Goal: Feedback & Contribution: Submit feedback/report problem

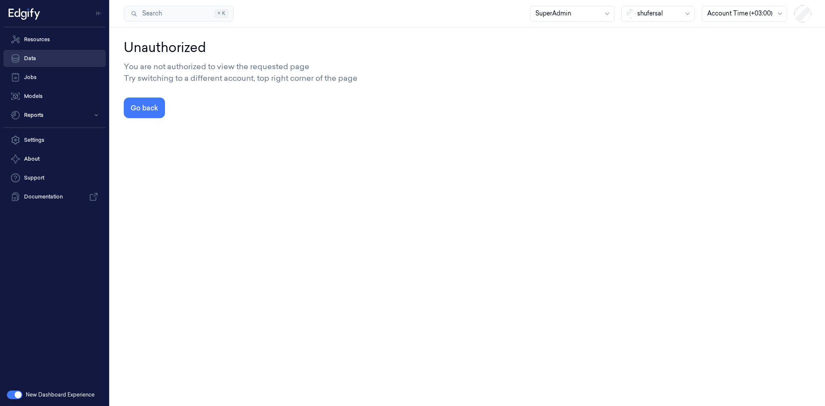
click at [31, 61] on link "Data" at bounding box center [54, 58] width 102 height 17
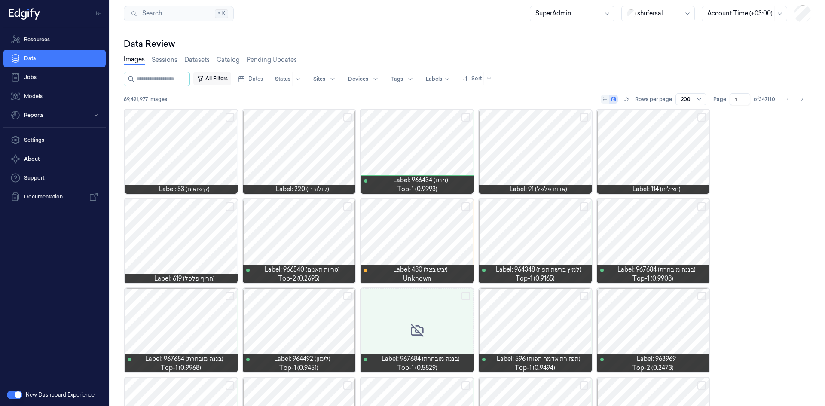
click at [229, 77] on button "All Filters" at bounding box center [212, 79] width 38 height 14
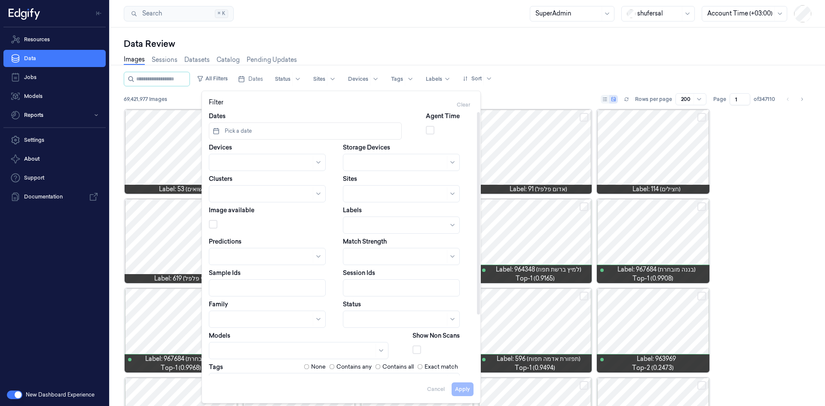
click at [269, 138] on button "Pick a date" at bounding box center [305, 131] width 193 height 17
click at [218, 151] on icon "Go to the Previous Month" at bounding box center [220, 153] width 7 height 7
click at [248, 183] on button "1" at bounding box center [249, 185] width 14 height 14
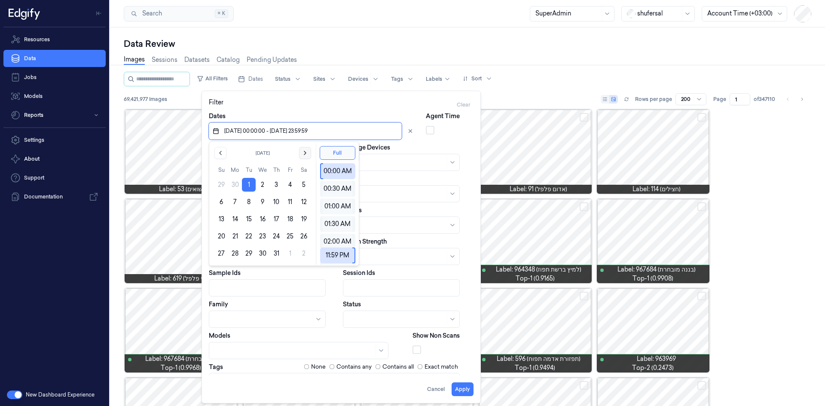
click at [302, 154] on icon "Go to the Next Month" at bounding box center [305, 153] width 7 height 7
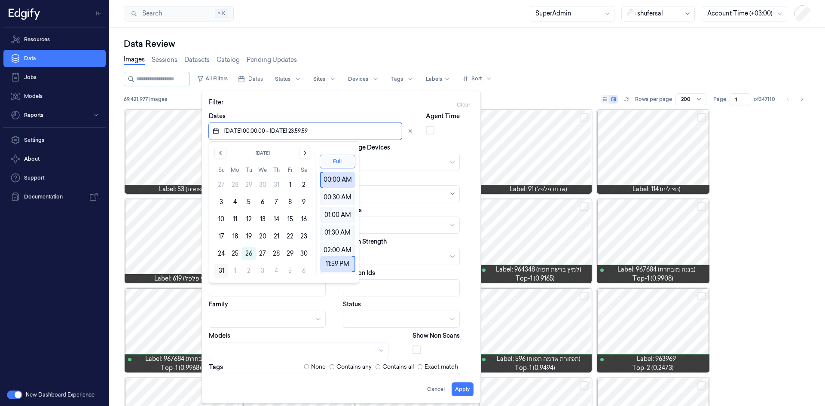
click at [224, 268] on button "31" at bounding box center [222, 271] width 14 height 14
type input "[DATE] 00:00:00 - [DATE] 23:59:59"
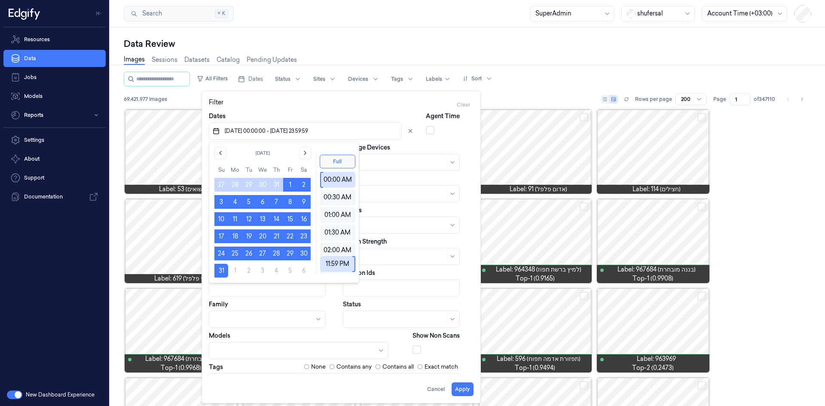
click at [361, 103] on div "Filter Clear" at bounding box center [341, 105] width 265 height 14
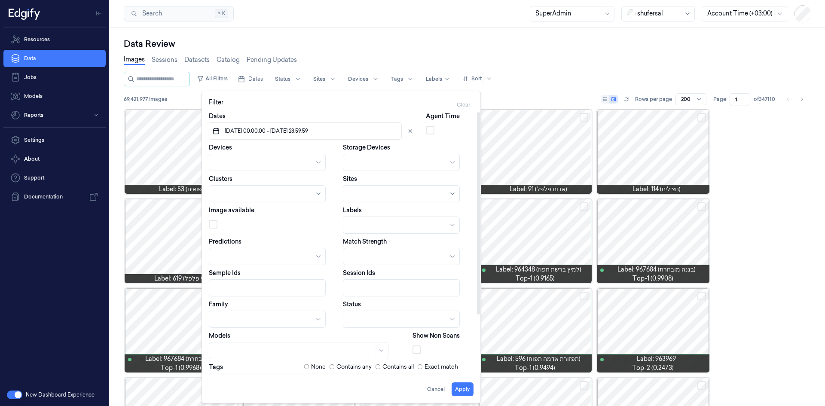
click at [289, 162] on div at bounding box center [263, 162] width 97 height 9
type input "070-0"
click at [227, 182] on div "POS-070-01" at bounding box center [232, 182] width 35 height 9
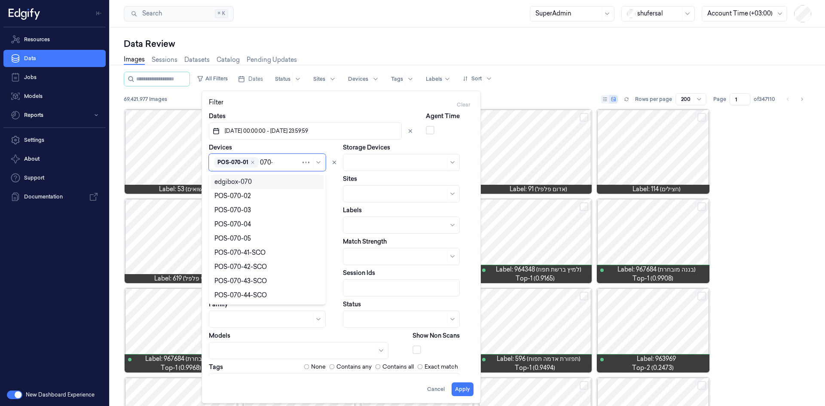
type input "070-0"
click at [229, 184] on div "POS-070-02" at bounding box center [233, 182] width 37 height 9
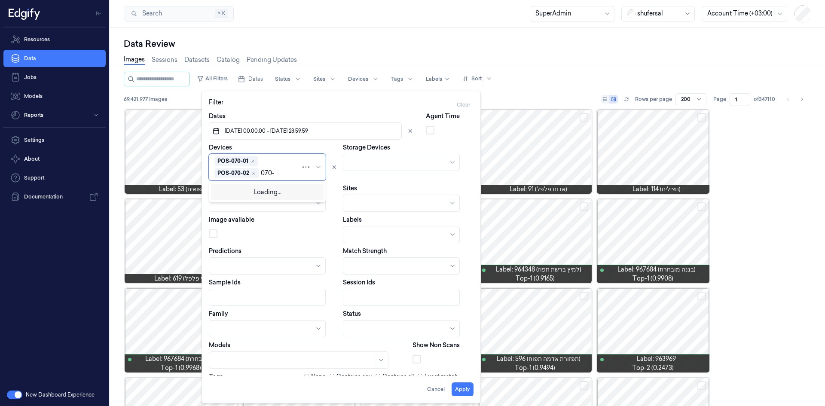
type input "070-0"
click at [242, 189] on div "POS-070-03" at bounding box center [233, 191] width 37 height 9
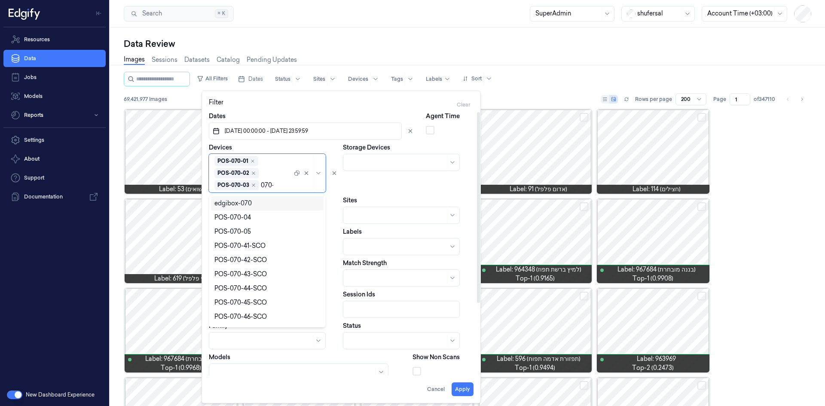
type input "070-0"
click at [239, 200] on div "POS-070-04" at bounding box center [233, 203] width 37 height 9
type input "070-0"
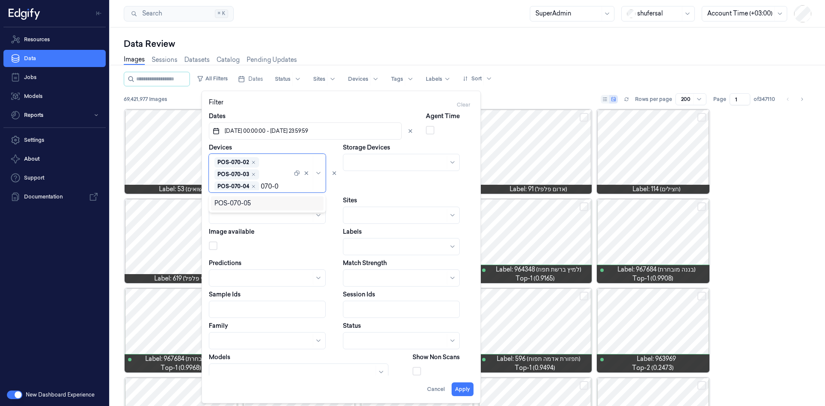
click at [238, 201] on div "POS-070-05" at bounding box center [233, 203] width 37 height 9
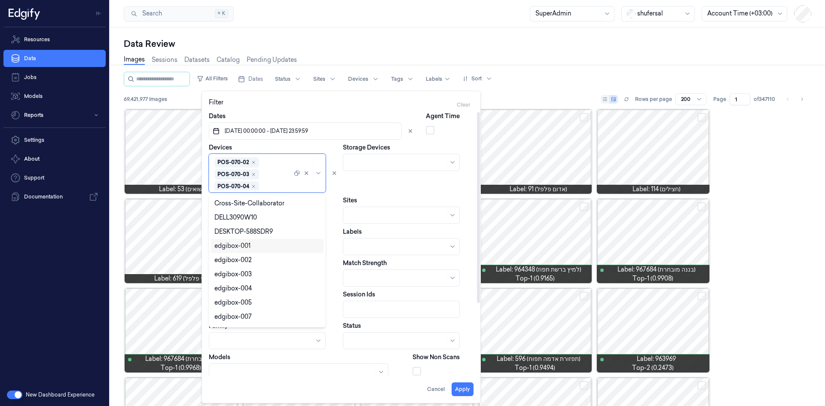
click at [413, 144] on div "Storage Devices" at bounding box center [408, 167] width 131 height 49
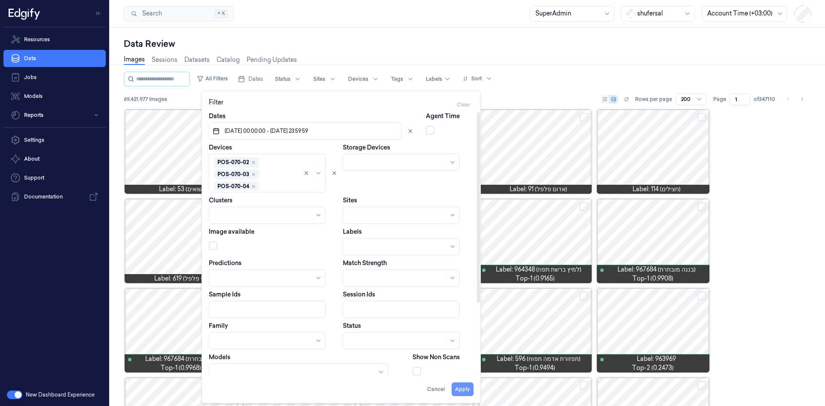
click at [460, 389] on button "Apply" at bounding box center [463, 390] width 22 height 14
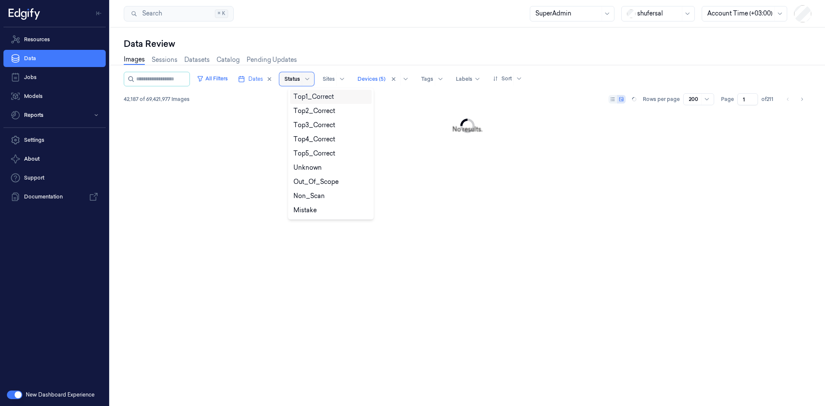
click at [300, 80] on div at bounding box center [292, 79] width 15 height 8
click at [321, 209] on div "Mistake" at bounding box center [331, 210] width 75 height 9
click at [482, 26] on div "Search Search... ⌘ K SuperAdmin shufersal Account Time (+03:00)" at bounding box center [467, 14] width 715 height 28
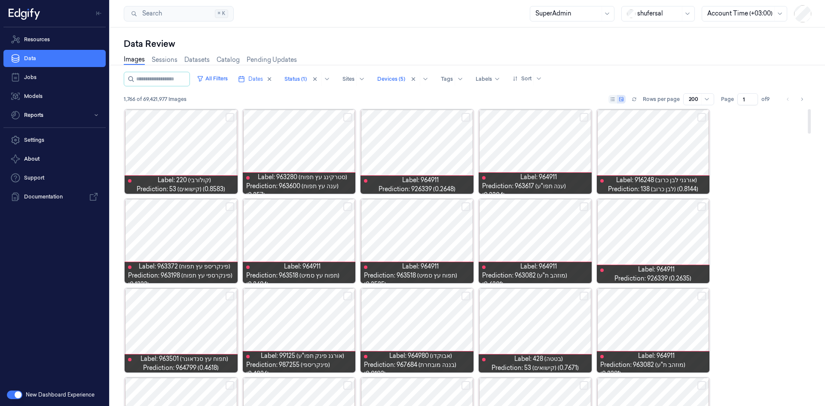
click at [209, 143] on div at bounding box center [181, 152] width 113 height 84
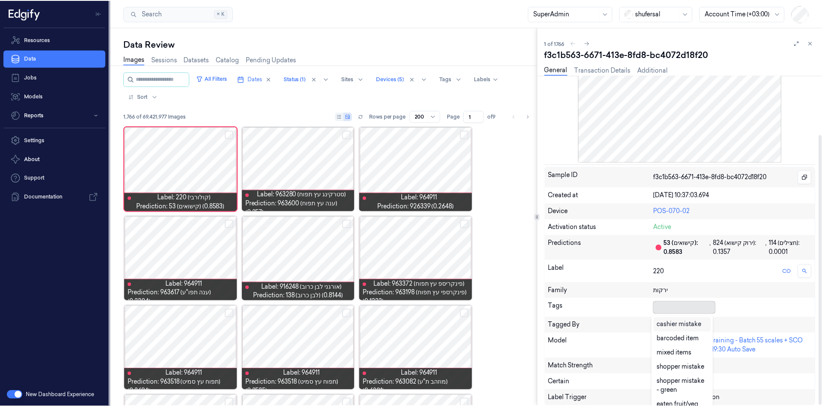
scroll to position [4, 0]
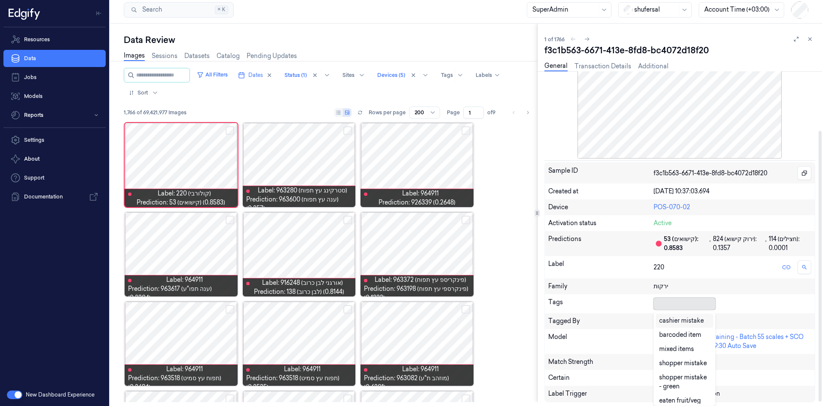
click at [677, 309] on div at bounding box center [683, 304] width 58 height 12
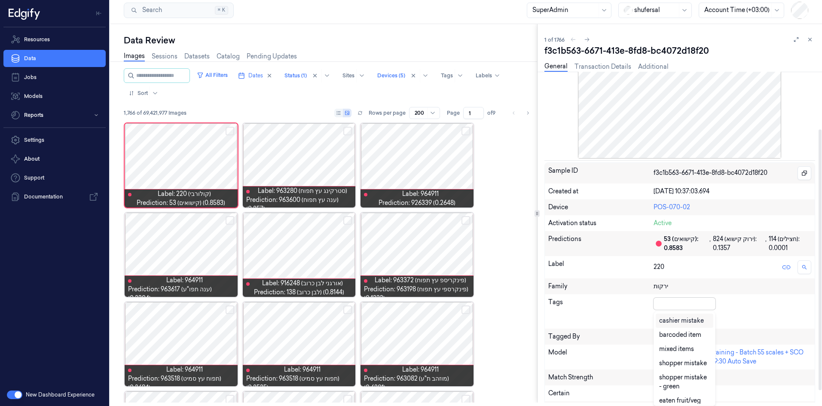
scroll to position [3, 0]
click at [679, 322] on div "cashier mistake" at bounding box center [681, 320] width 45 height 9
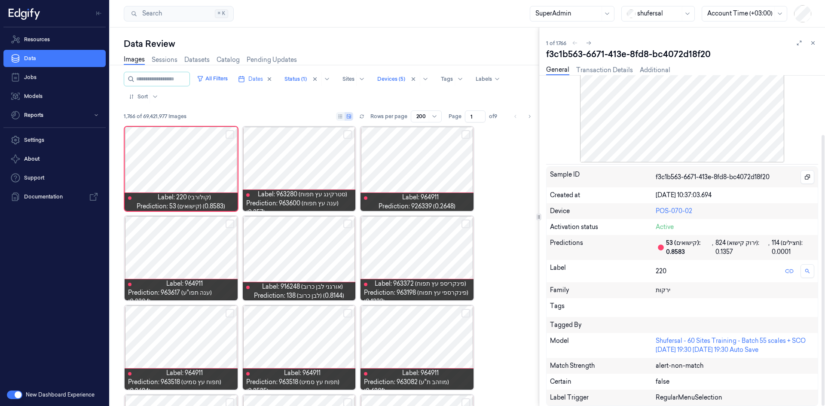
scroll to position [73, 0]
click at [761, 302] on div at bounding box center [735, 308] width 159 height 12
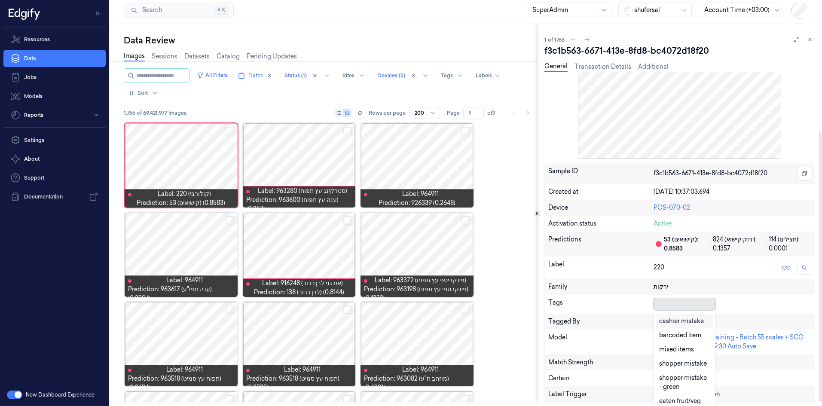
click at [664, 306] on div at bounding box center [683, 304] width 58 height 9
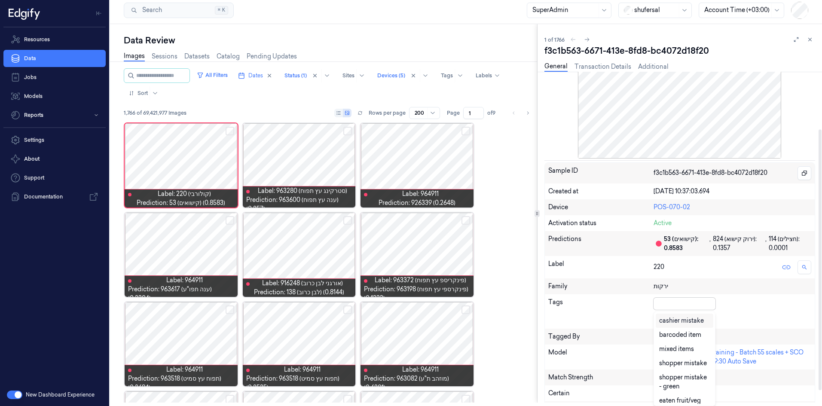
click at [664, 322] on div "cashier mistake" at bounding box center [681, 320] width 45 height 9
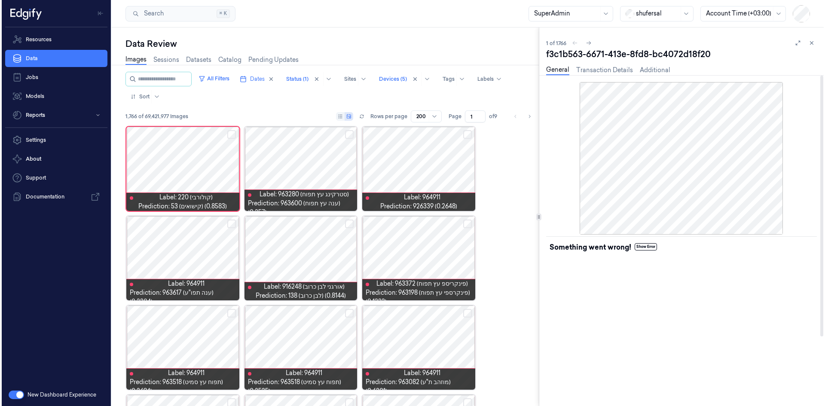
scroll to position [0, 0]
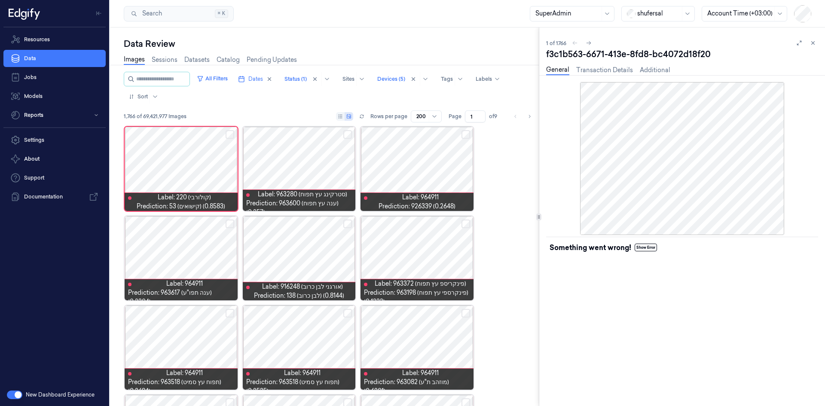
click at [552, 67] on link "General" at bounding box center [557, 70] width 23 height 10
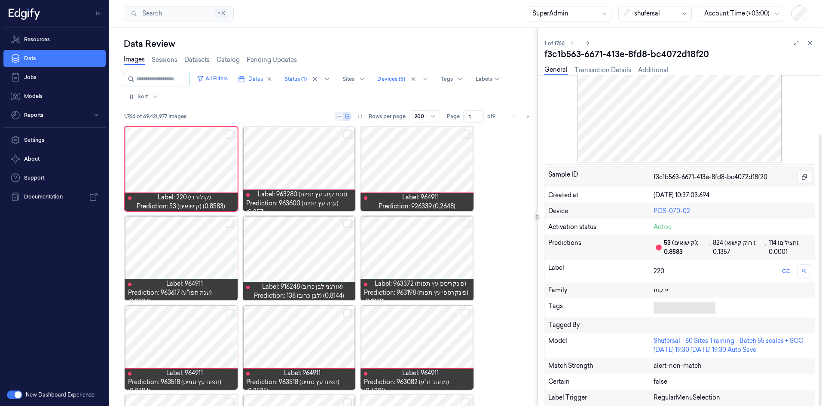
scroll to position [72, 0]
click at [670, 307] on div at bounding box center [683, 308] width 58 height 9
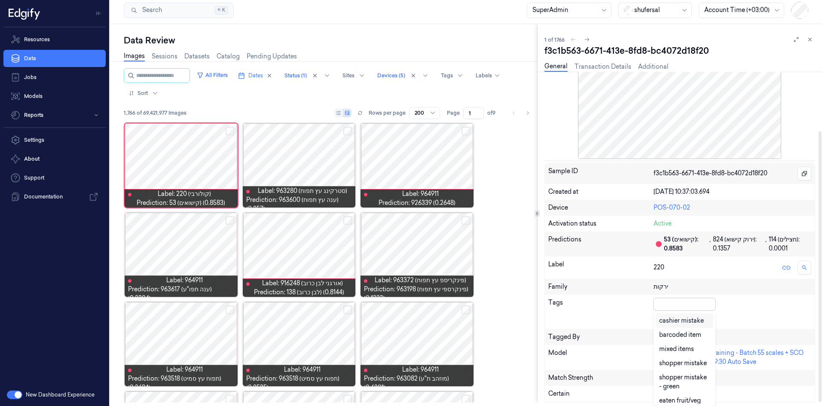
scroll to position [73, 0]
click at [675, 322] on div "cashier mistake" at bounding box center [681, 320] width 45 height 9
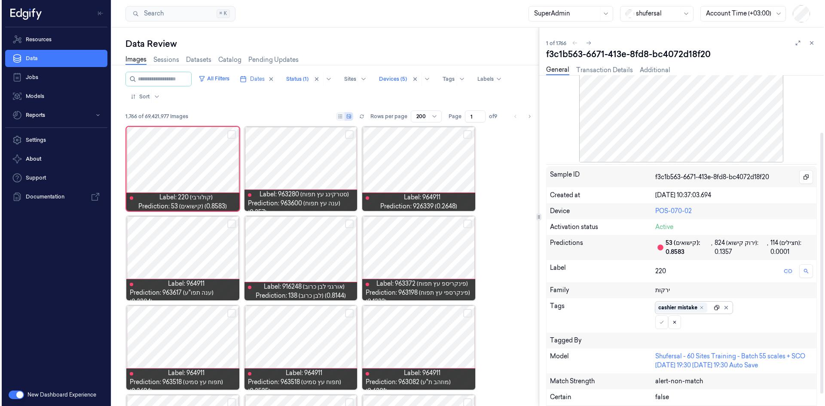
scroll to position [0, 0]
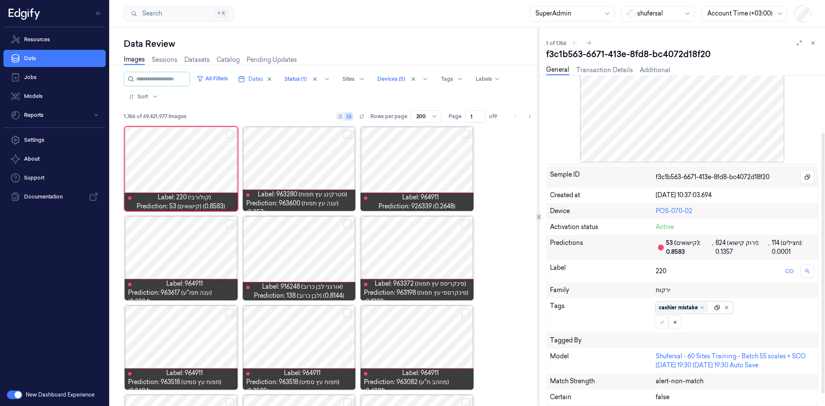
click at [715, 303] on div at bounding box center [722, 308] width 17 height 12
click at [664, 322] on icon at bounding box center [662, 322] width 5 height 5
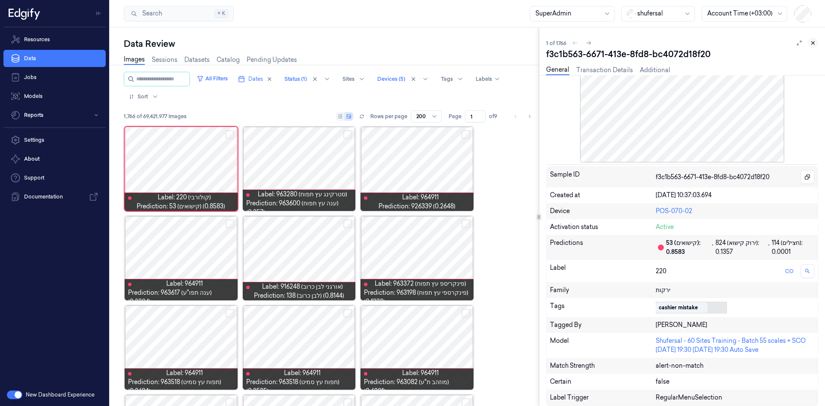
click at [814, 42] on icon at bounding box center [813, 43] width 6 height 6
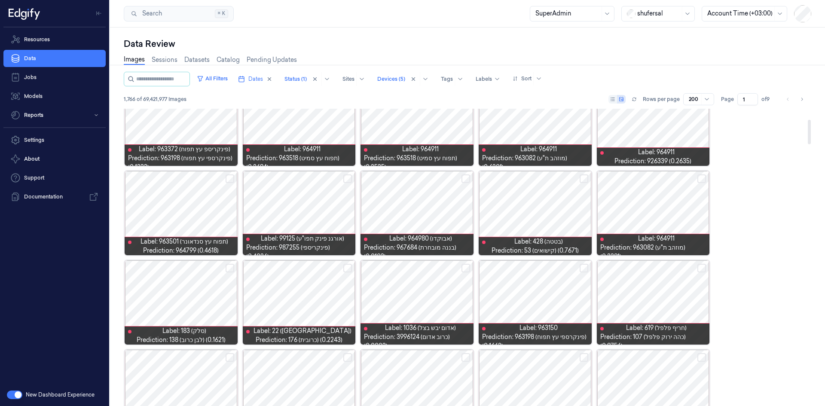
scroll to position [129, 0]
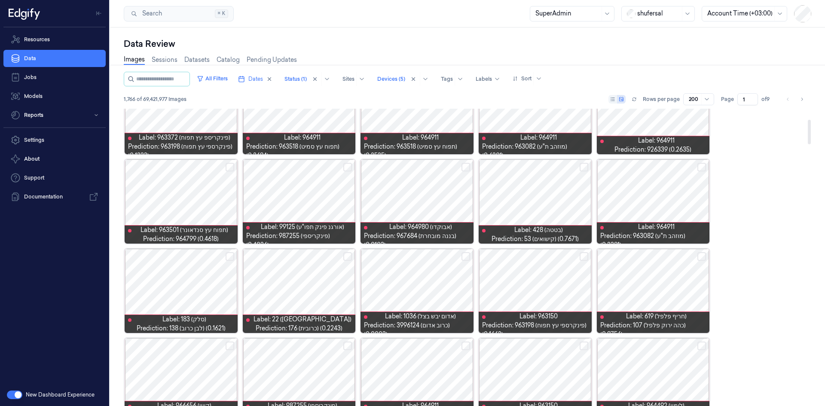
click at [555, 188] on div at bounding box center [535, 201] width 113 height 84
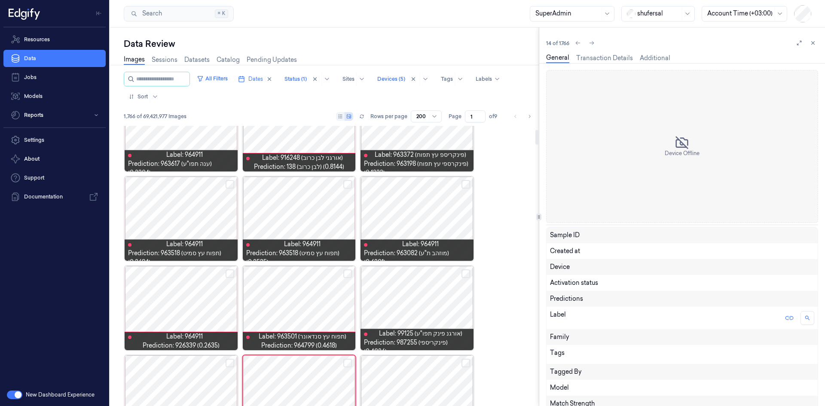
scroll to position [73, 0]
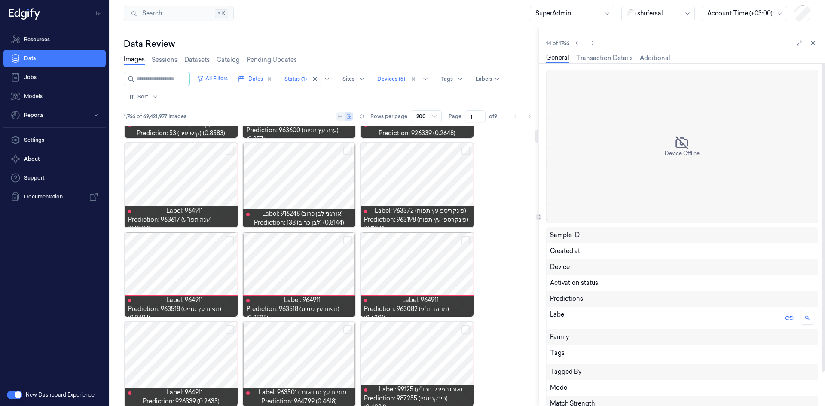
click at [419, 261] on div at bounding box center [417, 275] width 113 height 84
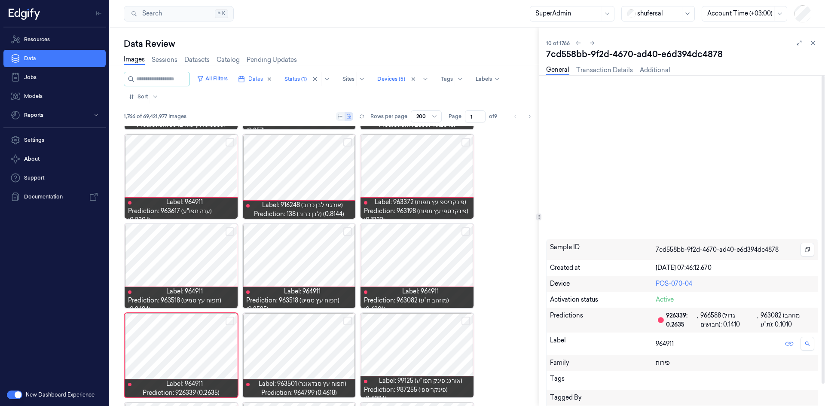
scroll to position [171, 0]
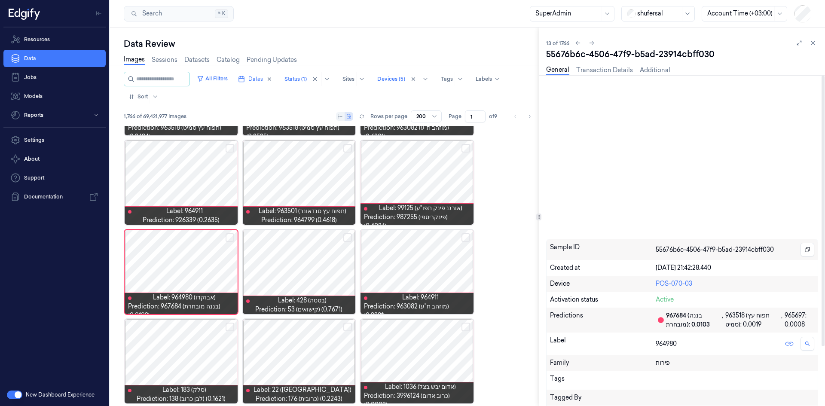
scroll to position [261, 0]
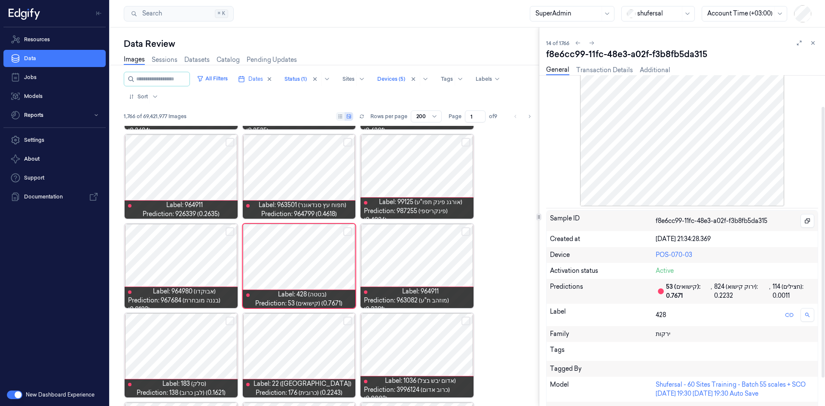
scroll to position [43, 0]
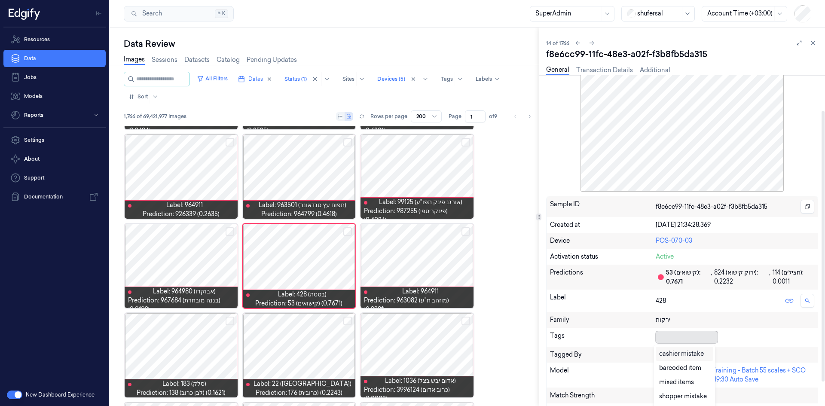
click at [679, 336] on div at bounding box center [685, 337] width 58 height 9
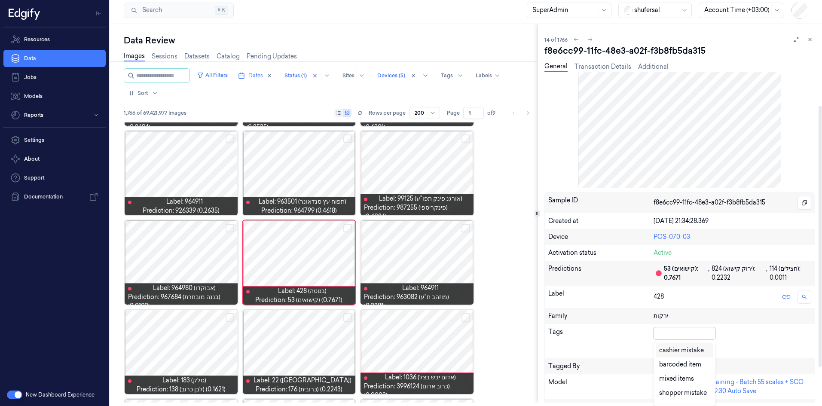
click at [679, 350] on div "cashier mistake" at bounding box center [681, 350] width 45 height 9
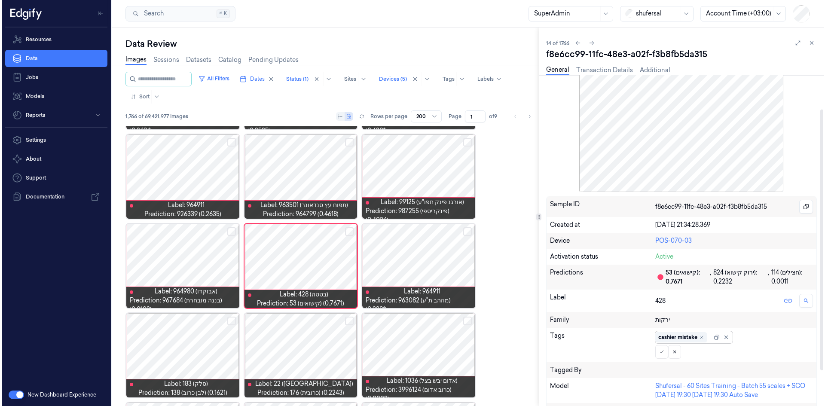
scroll to position [0, 0]
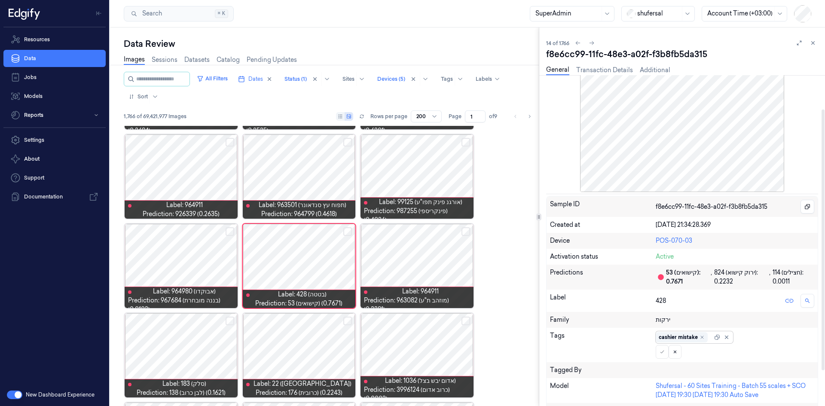
click at [712, 336] on div "cashier mistake" at bounding box center [694, 337] width 77 height 12
click at [664, 352] on icon at bounding box center [662, 352] width 5 height 5
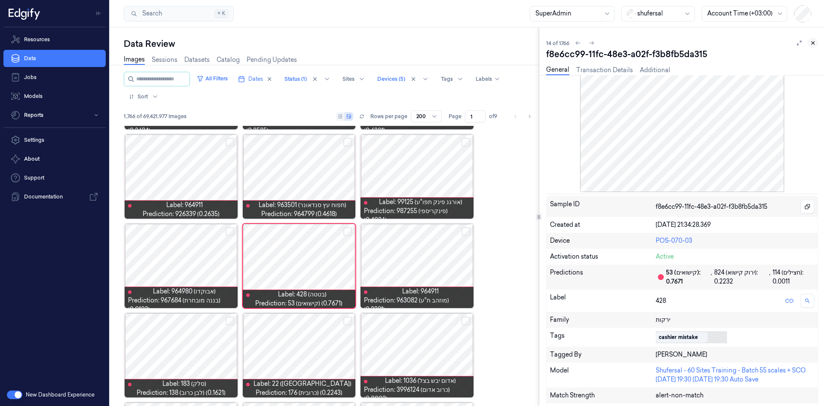
click at [811, 41] on icon at bounding box center [813, 43] width 6 height 6
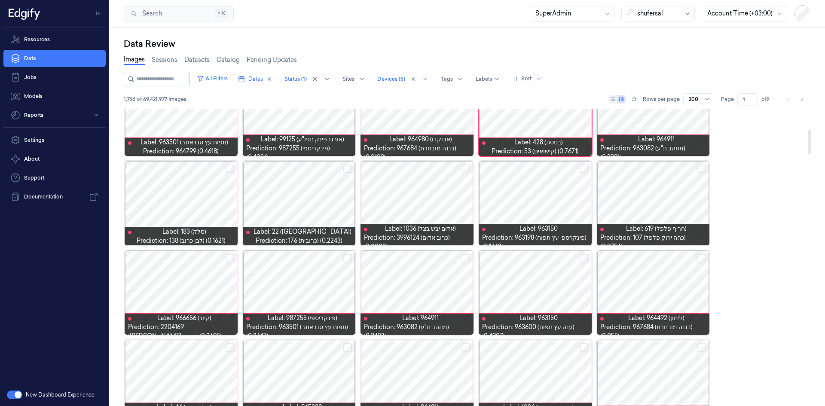
scroll to position [214, 0]
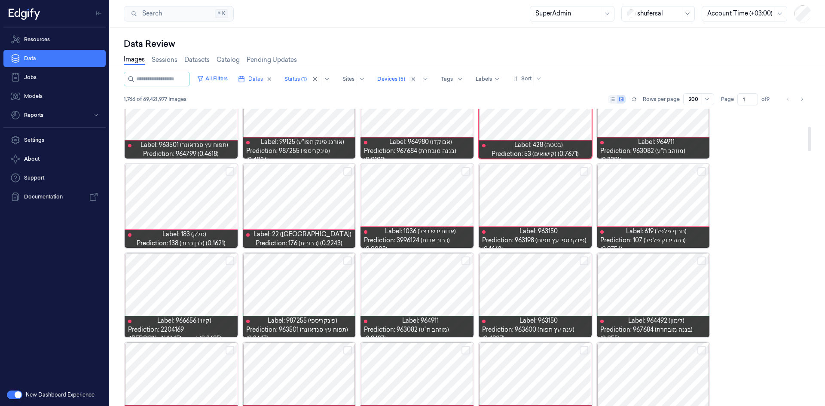
click at [678, 210] on div at bounding box center [653, 206] width 113 height 84
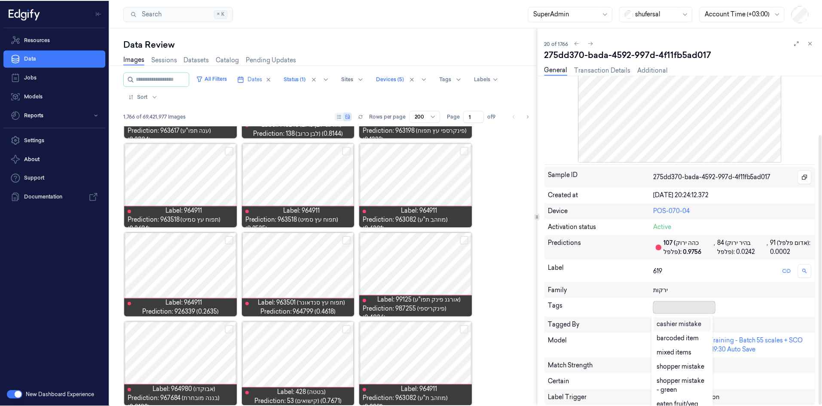
scroll to position [4, 0]
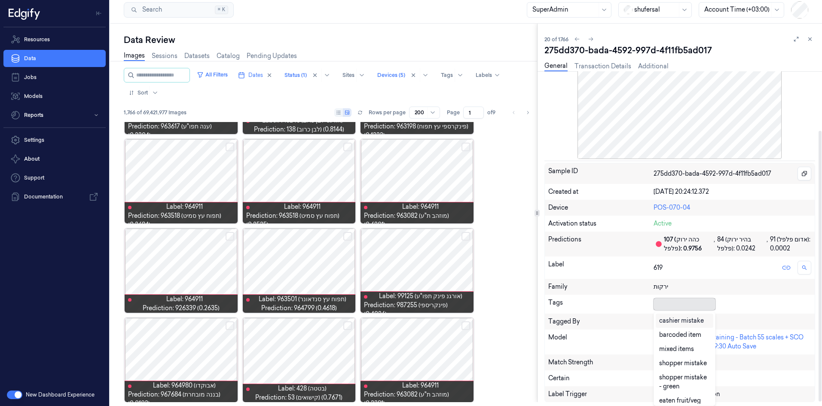
click at [688, 308] on div at bounding box center [683, 304] width 58 height 9
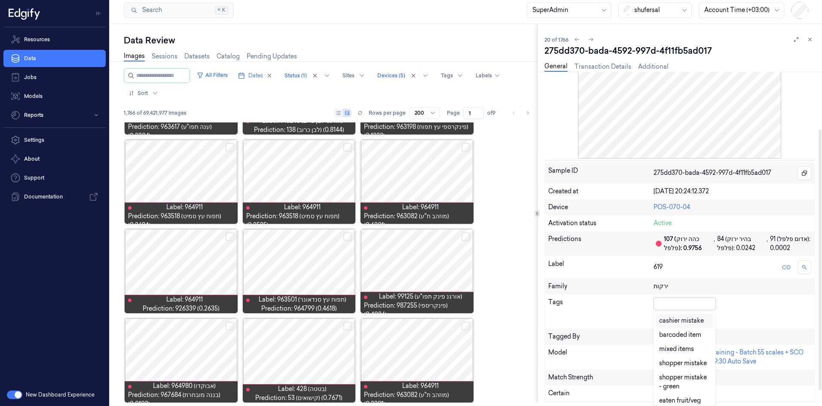
click at [677, 320] on div "cashier mistake" at bounding box center [681, 320] width 45 height 9
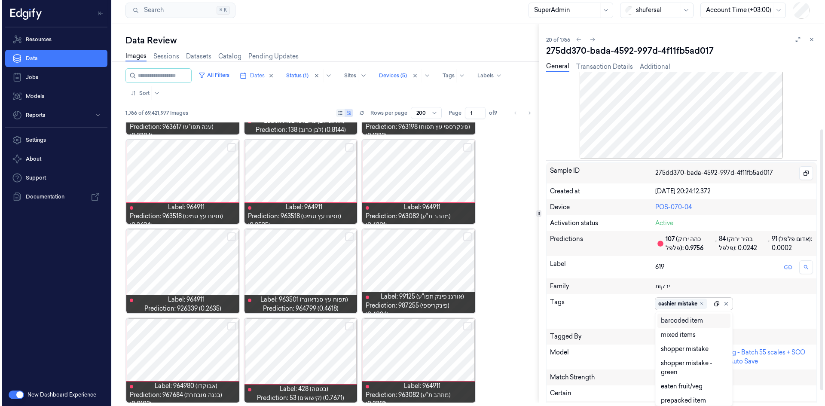
scroll to position [0, 0]
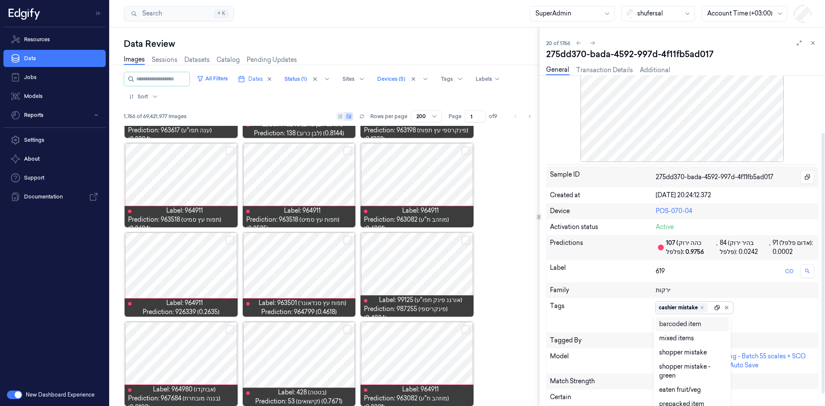
click at [716, 301] on div "Tags option cashier mistake, selected. 27 results available. Use Up and Down to…" at bounding box center [682, 315] width 271 height 34
click at [662, 322] on icon at bounding box center [662, 322] width 5 height 5
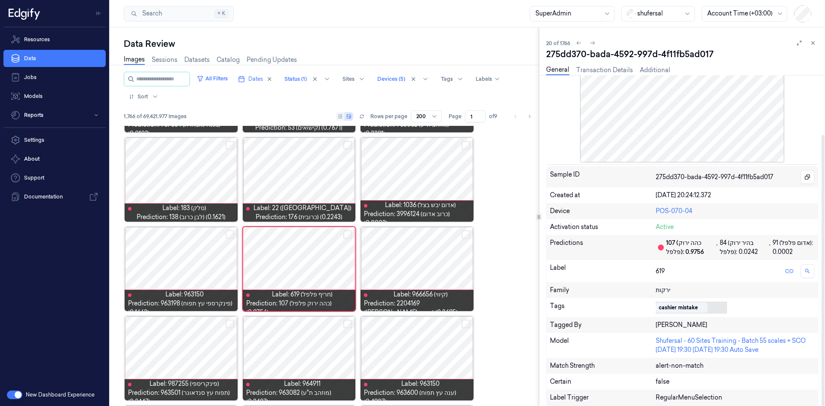
scroll to position [439, 0]
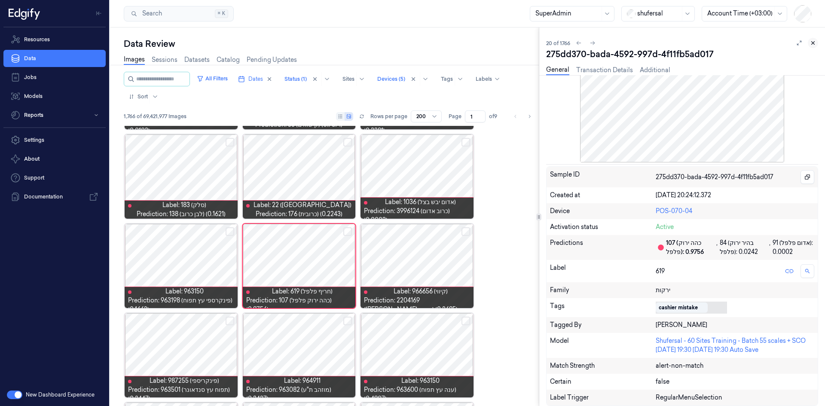
click at [816, 44] on icon at bounding box center [813, 43] width 6 height 6
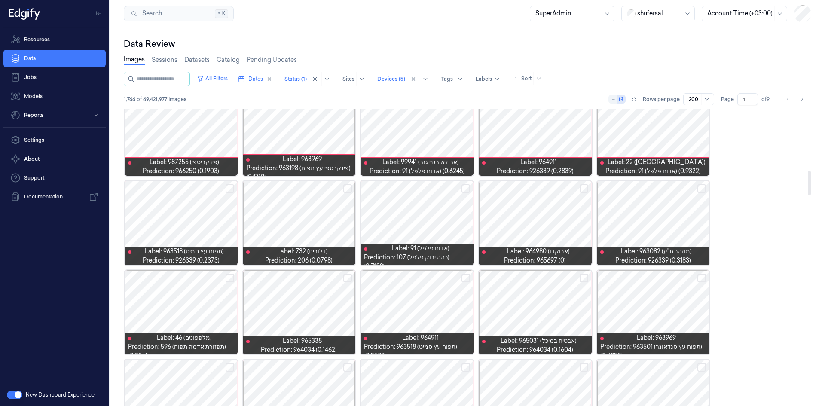
scroll to position [776, 0]
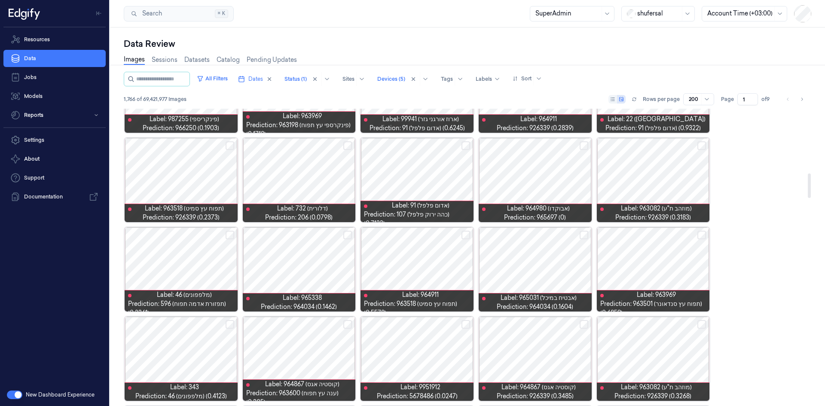
click at [546, 177] on div at bounding box center [535, 180] width 113 height 84
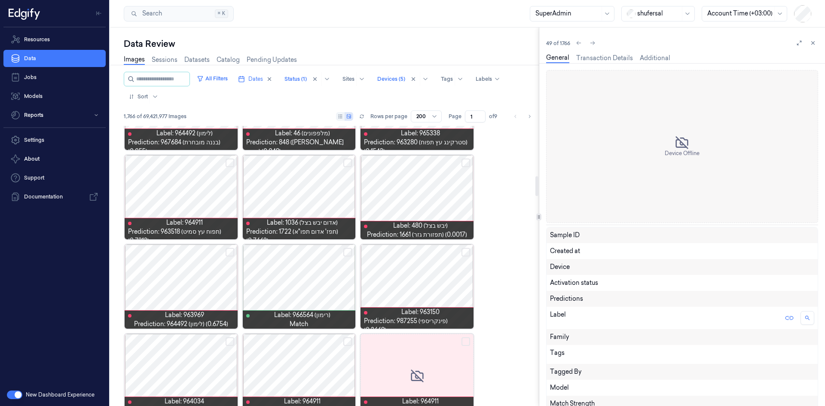
scroll to position [699, 0]
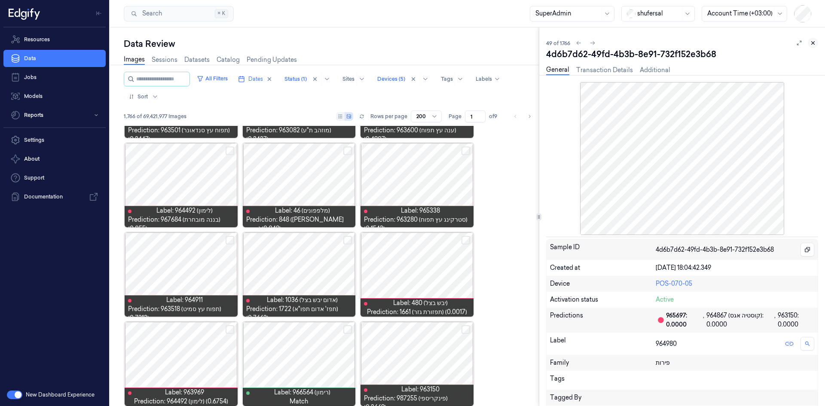
click at [811, 42] on icon at bounding box center [813, 43] width 6 height 6
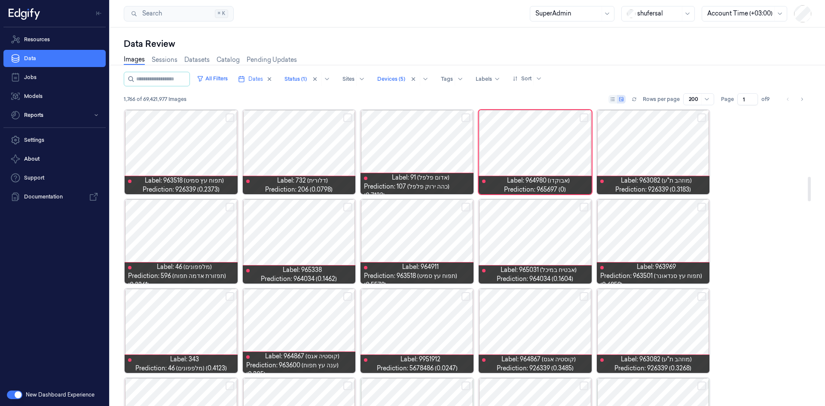
scroll to position [818, 0]
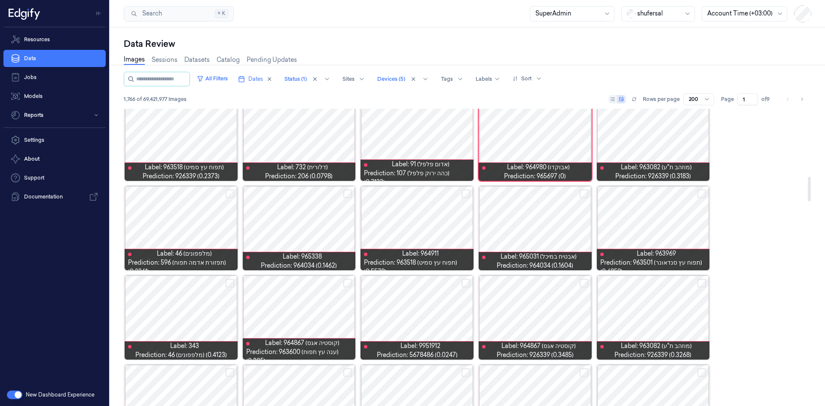
click at [537, 224] on div at bounding box center [535, 228] width 113 height 84
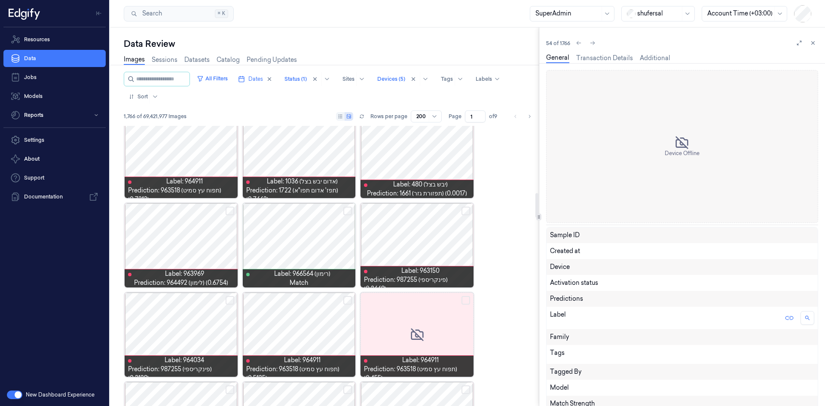
scroll to position [788, 0]
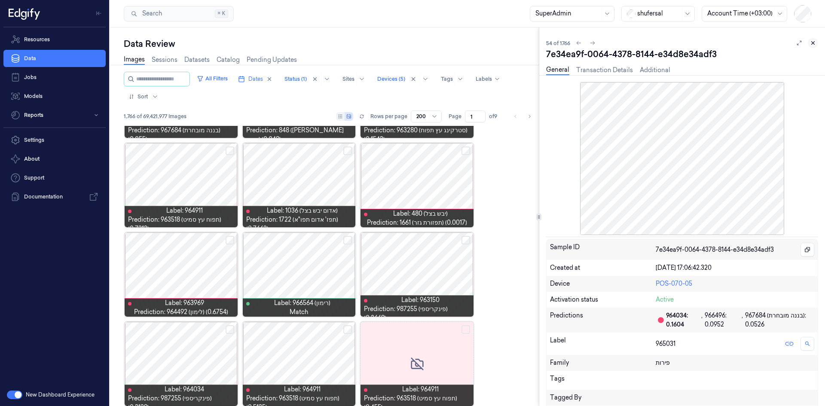
click at [811, 43] on icon at bounding box center [813, 43] width 6 height 6
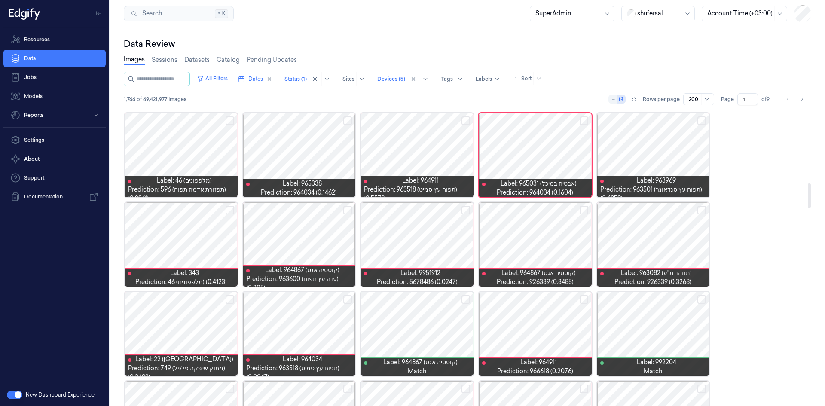
scroll to position [904, 0]
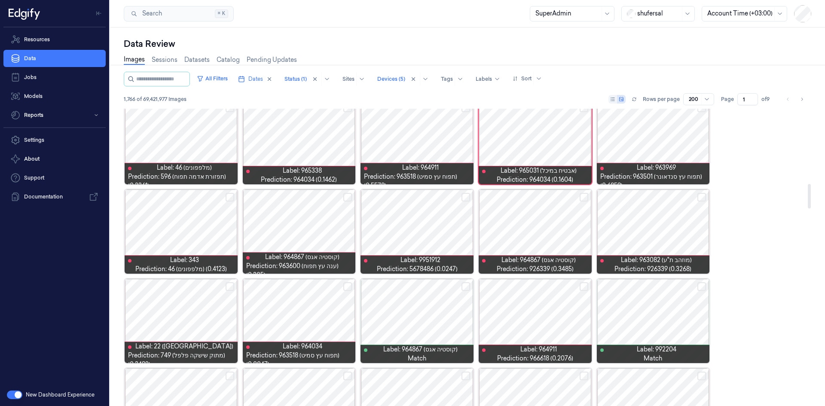
click at [196, 220] on div at bounding box center [181, 232] width 113 height 84
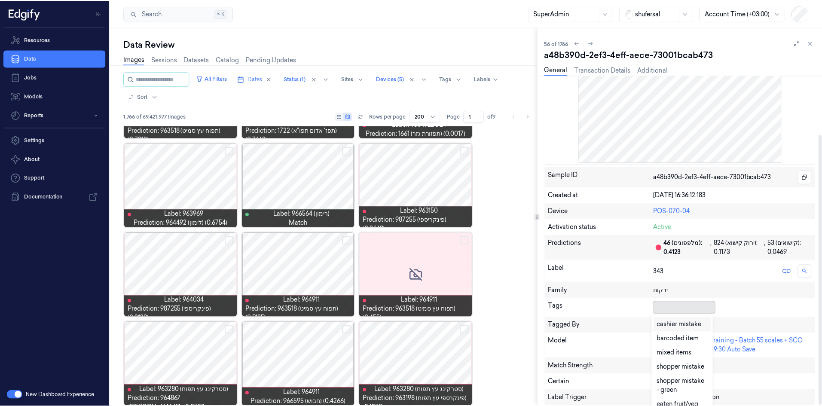
scroll to position [4, 0]
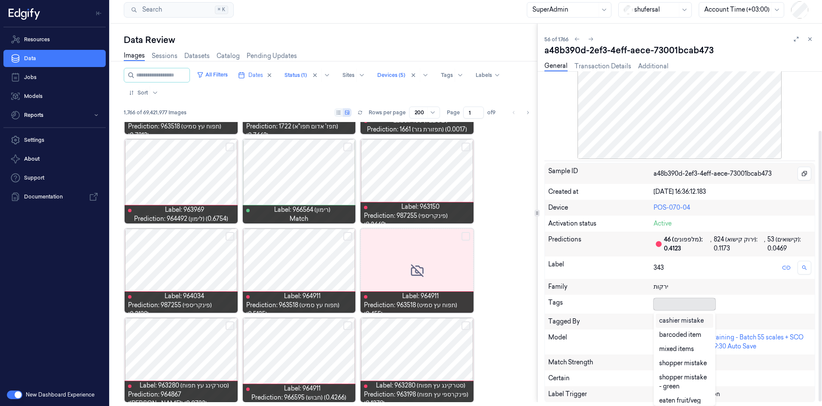
click at [695, 307] on div at bounding box center [683, 304] width 58 height 9
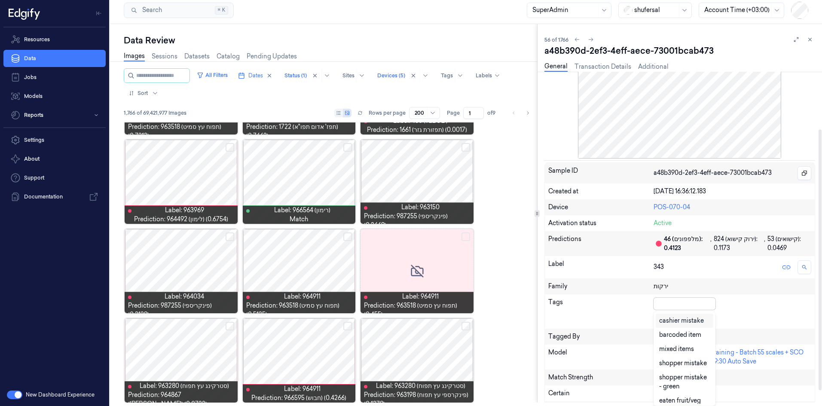
click at [681, 321] on div "cashier mistake" at bounding box center [681, 320] width 45 height 9
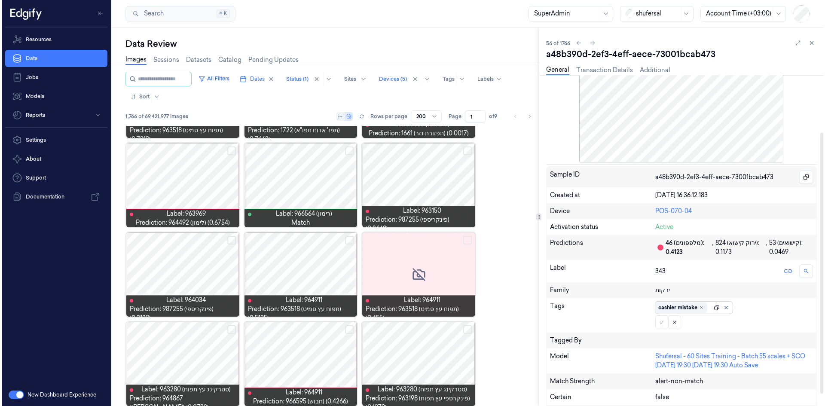
scroll to position [0, 0]
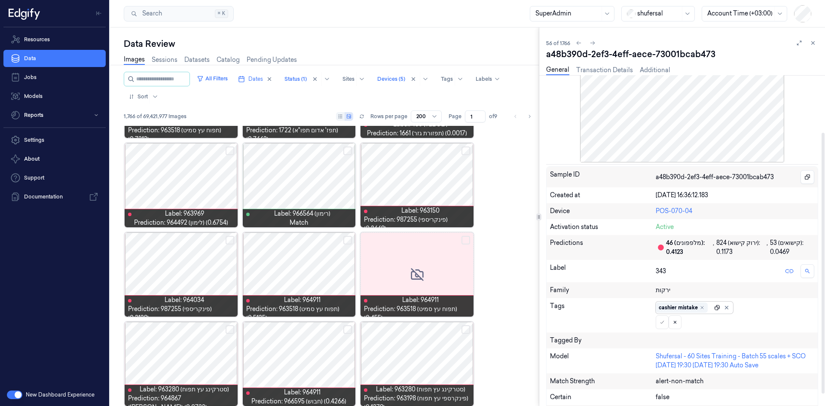
click at [714, 304] on div at bounding box center [722, 307] width 17 height 9
click at [664, 323] on icon at bounding box center [662, 322] width 5 height 5
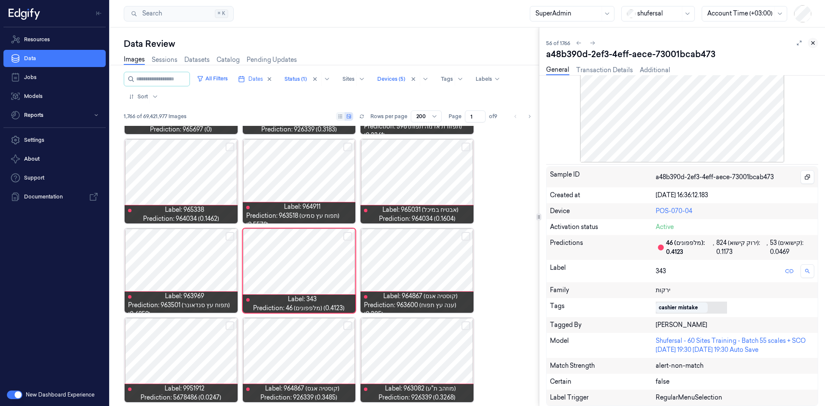
scroll to position [1512, 0]
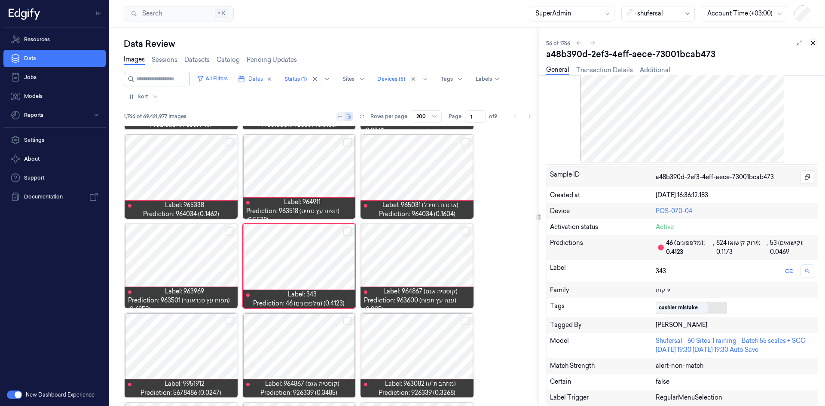
click at [814, 42] on icon at bounding box center [813, 43] width 3 height 3
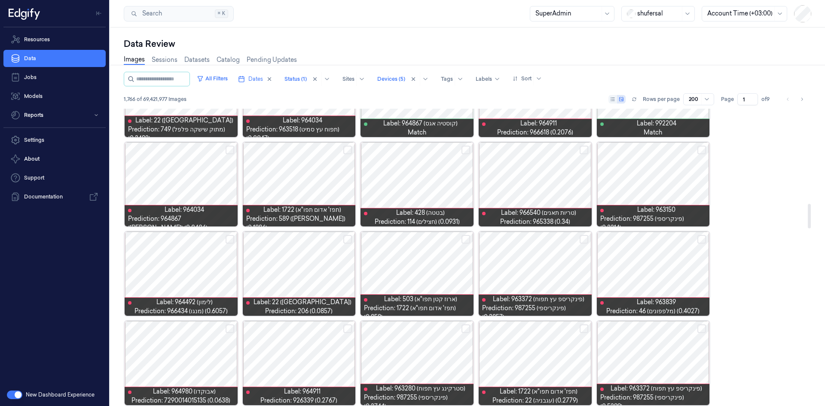
scroll to position [1144, 0]
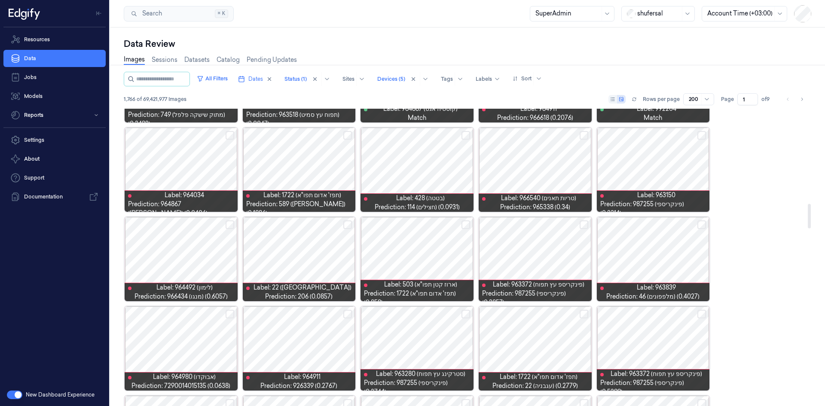
click at [677, 256] on div at bounding box center [653, 259] width 113 height 84
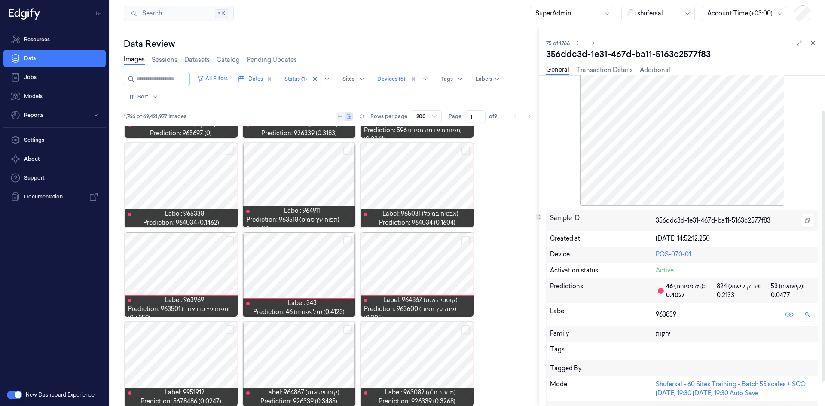
scroll to position [73, 0]
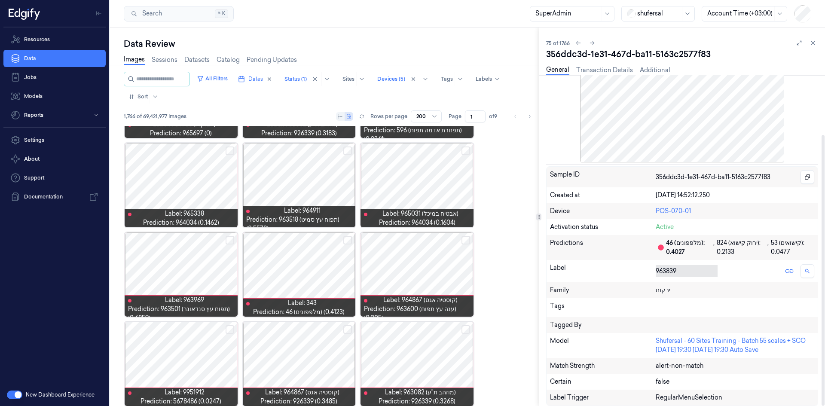
click at [678, 271] on div at bounding box center [685, 271] width 58 height 9
click at [672, 271] on div at bounding box center [685, 271] width 58 height 9
click at [656, 268] on div at bounding box center [685, 271] width 58 height 9
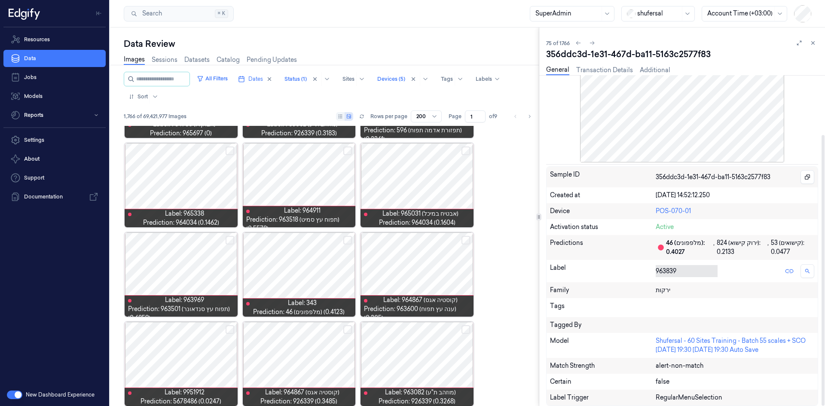
click at [656, 268] on div at bounding box center [685, 271] width 58 height 9
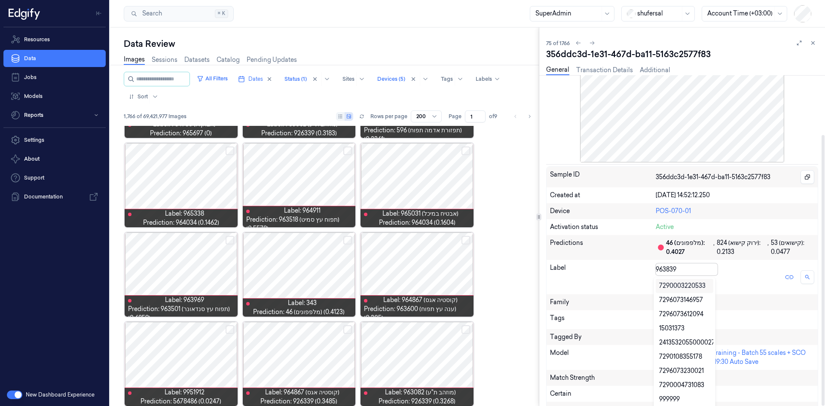
click at [656, 268] on div at bounding box center [685, 269] width 58 height 9
click at [625, 270] on div "Label 9999 results available. Use Up and Down to choose options, press Enter to…" at bounding box center [682, 277] width 271 height 34
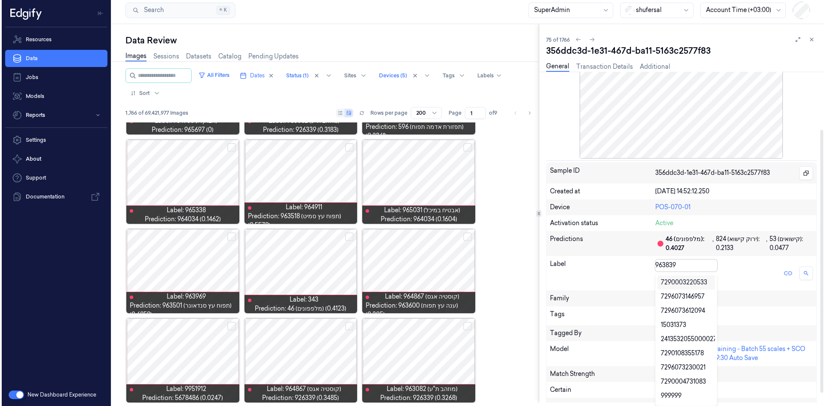
scroll to position [0, 0]
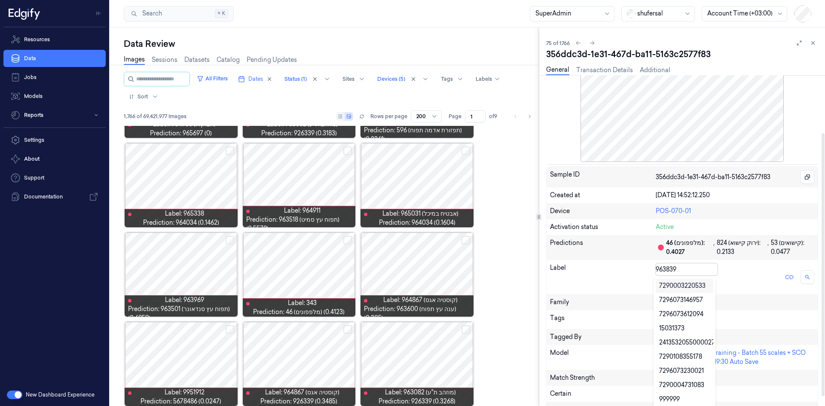
click at [667, 264] on div "963839" at bounding box center [685, 270] width 58 height 12
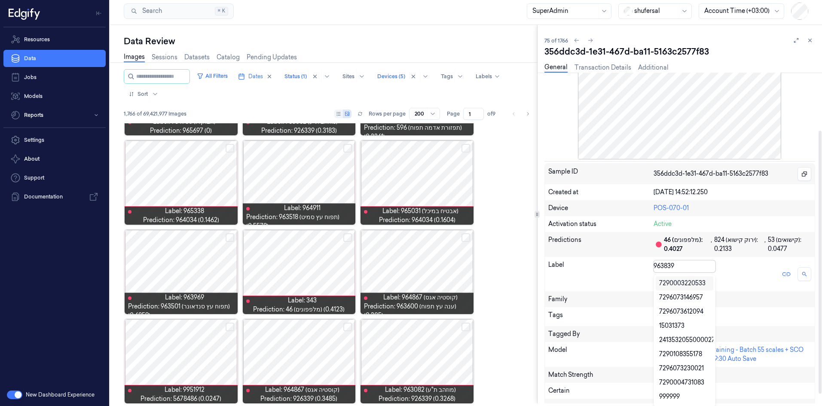
scroll to position [3, 0]
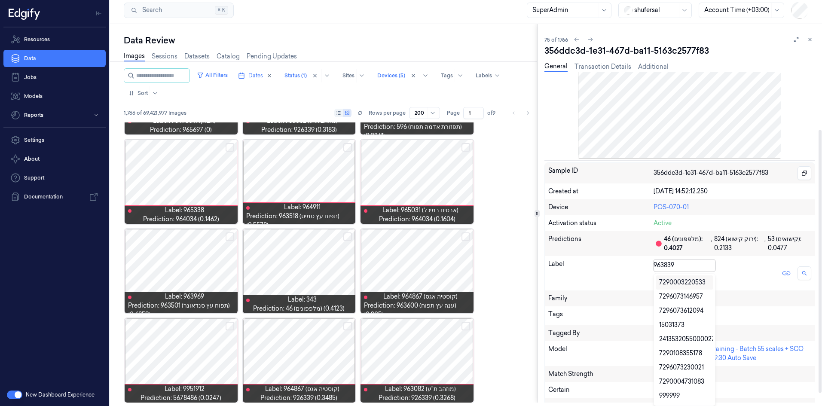
click at [619, 264] on div "Label" at bounding box center [601, 274] width 105 height 28
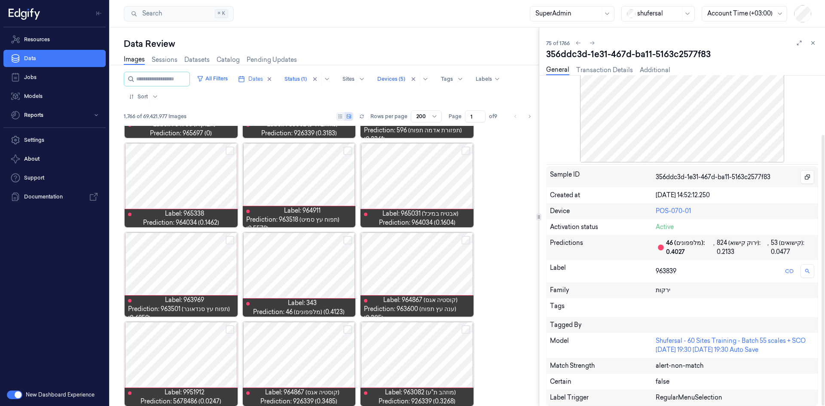
scroll to position [0, 0]
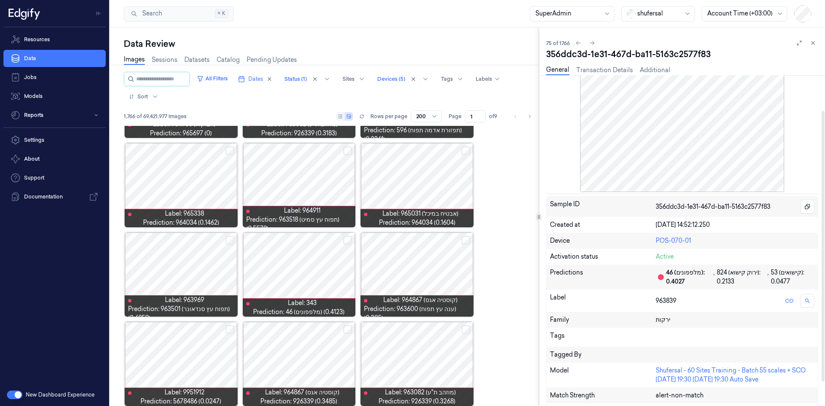
click at [556, 338] on div "Tags" at bounding box center [603, 337] width 106 height 12
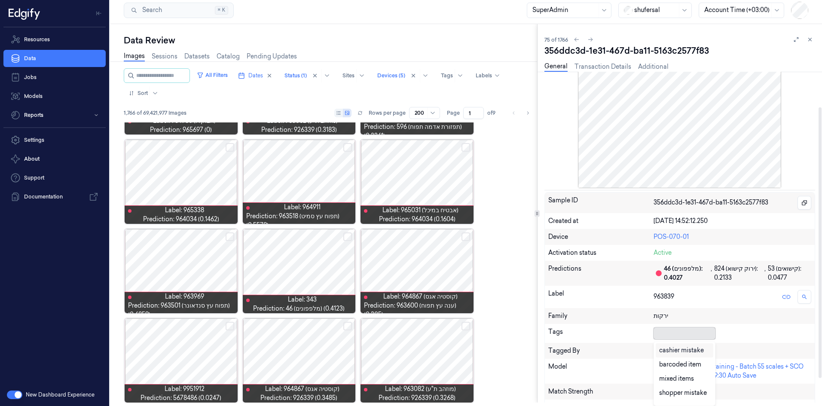
click at [668, 336] on div at bounding box center [683, 333] width 58 height 9
click at [665, 349] on div "cashier mistake" at bounding box center [681, 350] width 45 height 9
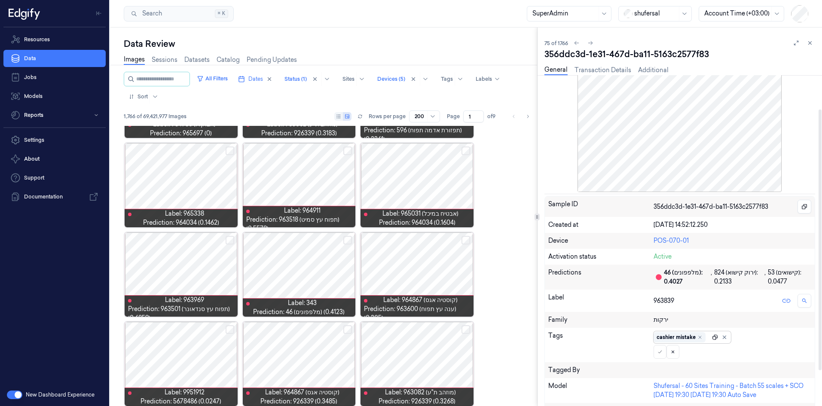
click at [715, 333] on div at bounding box center [720, 337] width 17 height 9
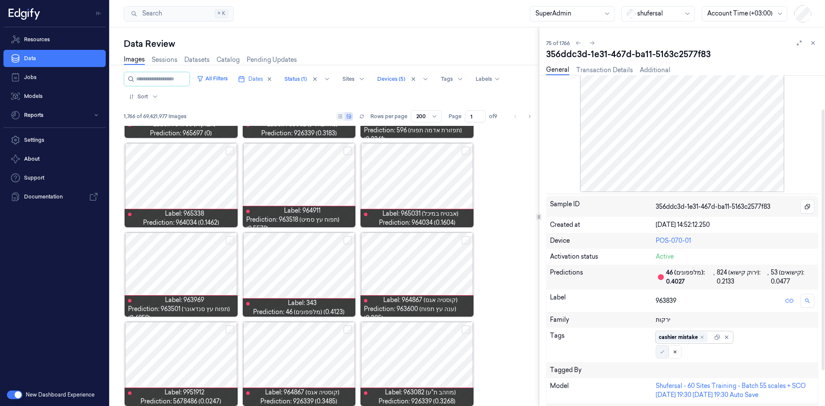
click at [663, 353] on icon at bounding box center [662, 352] width 5 height 5
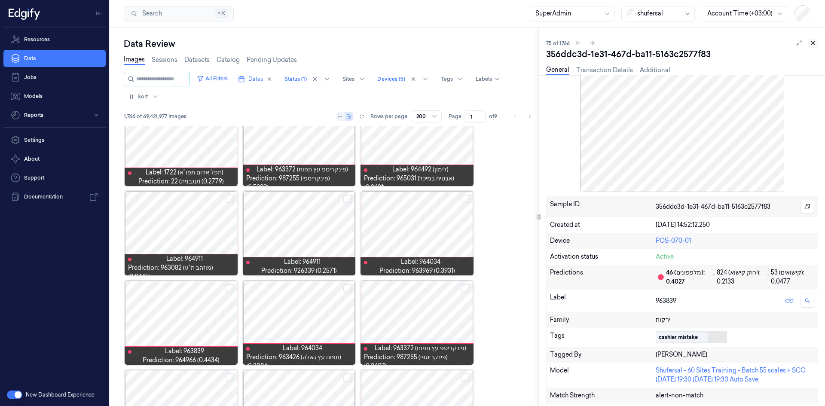
click at [814, 42] on icon at bounding box center [813, 43] width 3 height 3
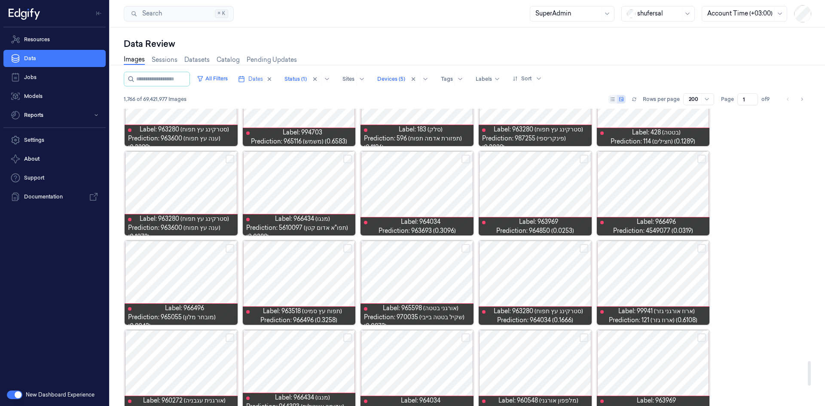
scroll to position [3043, 0]
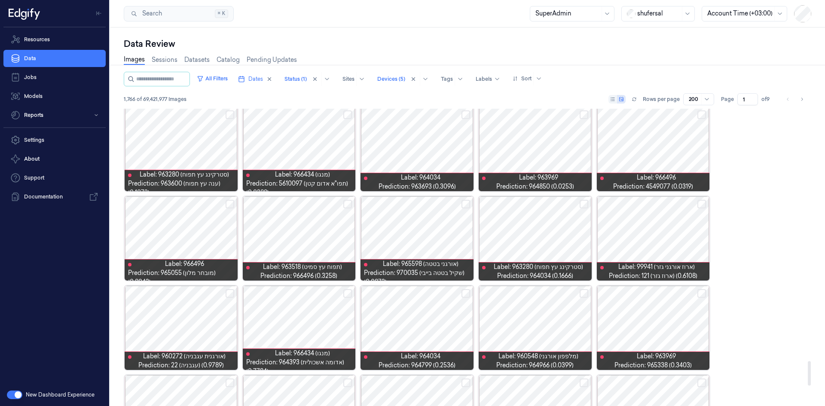
click at [701, 115] on button "Select row" at bounding box center [702, 114] width 9 height 9
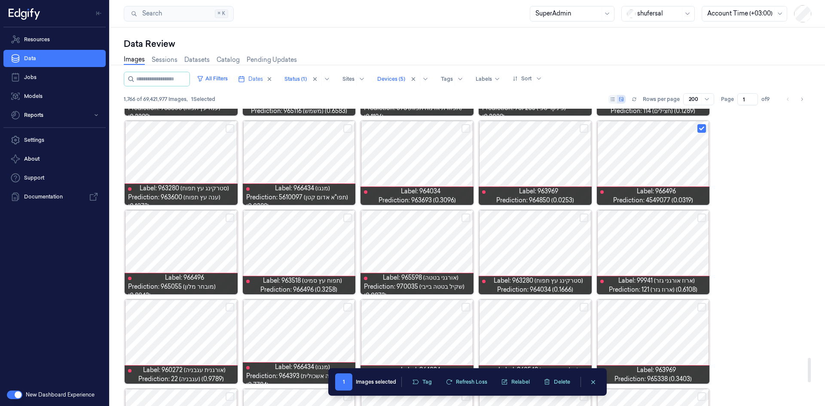
scroll to position [3000, 0]
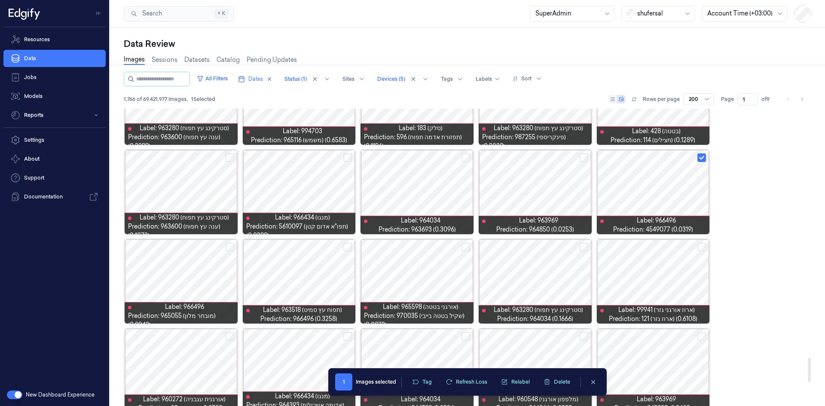
click at [657, 181] on div at bounding box center [653, 192] width 113 height 84
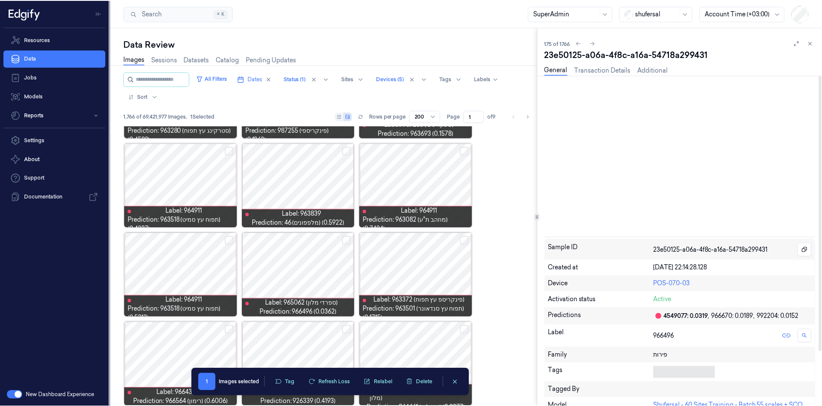
scroll to position [107, 0]
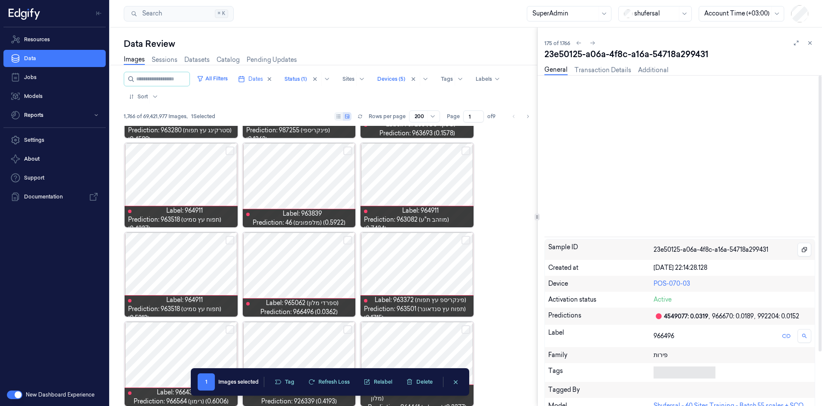
click at [698, 368] on body "Resources Data Jobs Models Reports Settings About Support Documentation New Das…" at bounding box center [411, 203] width 822 height 406
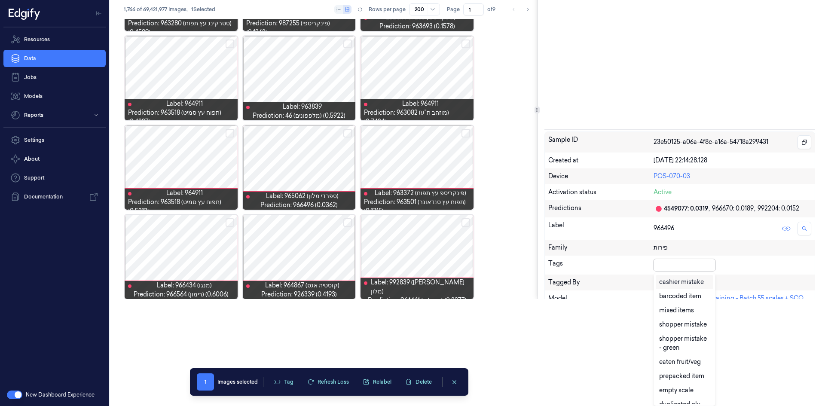
click at [695, 284] on div "cashier mistake" at bounding box center [681, 282] width 45 height 9
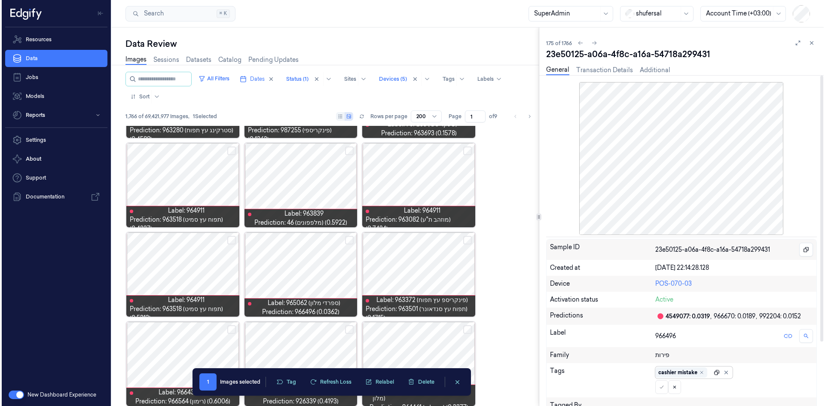
scroll to position [0, 0]
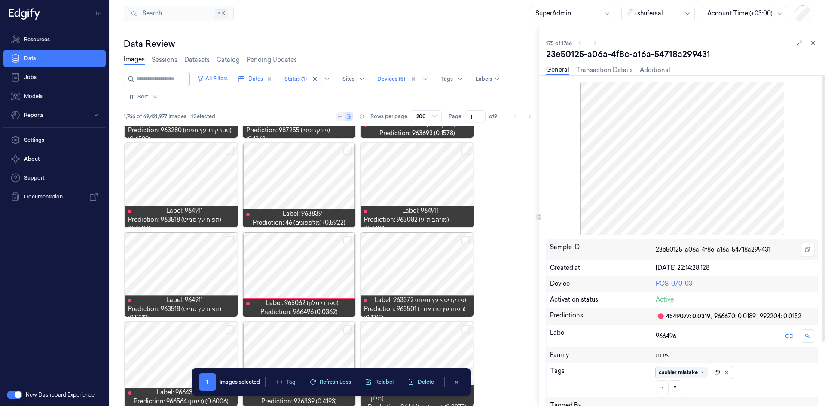
click at [718, 265] on div "Sample ID 23e50125-a06a-4f8c-a16a-54718a299431 Created at [DATE] 22:14:28.128 D…" at bounding box center [682, 363] width 272 height 248
click at [662, 387] on icon at bounding box center [662, 387] width 5 height 5
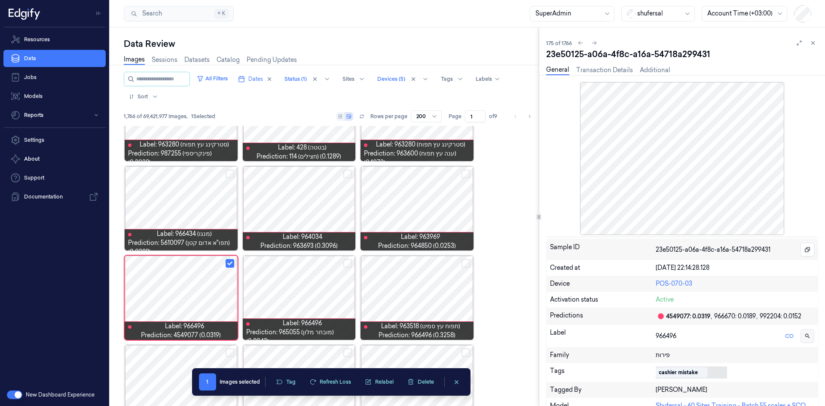
scroll to position [5089, 0]
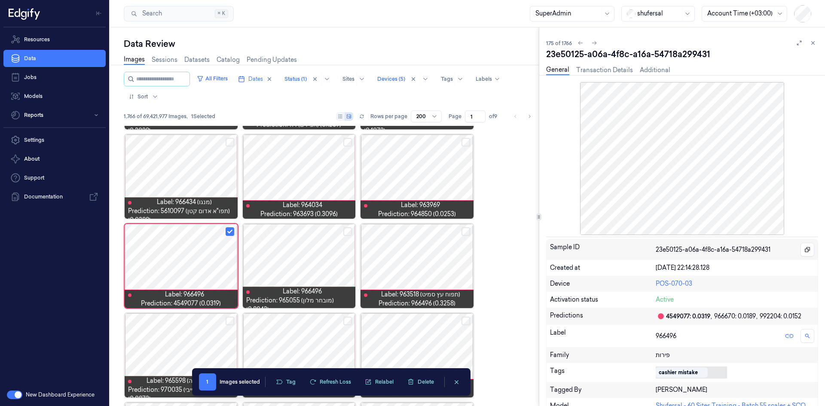
drag, startPoint x: 815, startPoint y: 43, endPoint x: 806, endPoint y: 48, distance: 10.4
click at [815, 43] on icon at bounding box center [813, 43] width 6 height 6
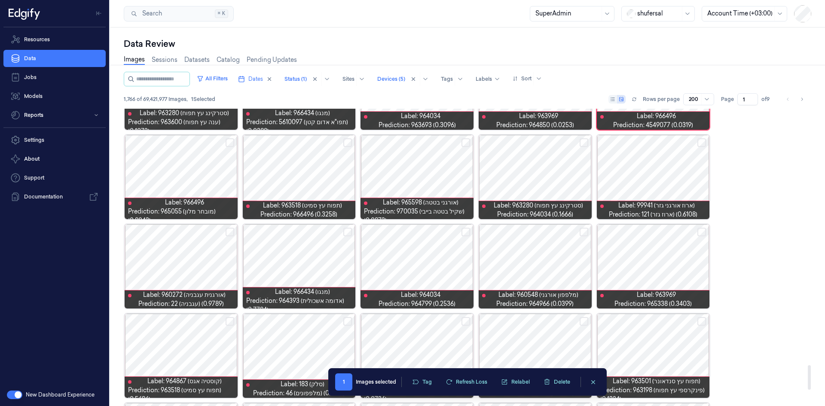
scroll to position [3118, 0]
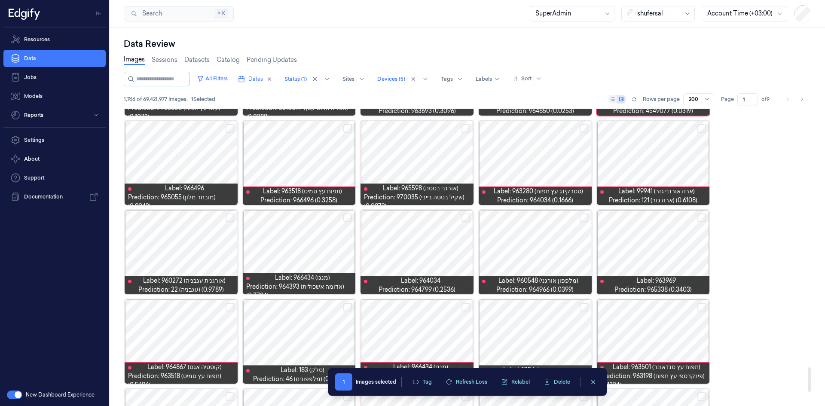
click at [322, 243] on div at bounding box center [299, 252] width 113 height 84
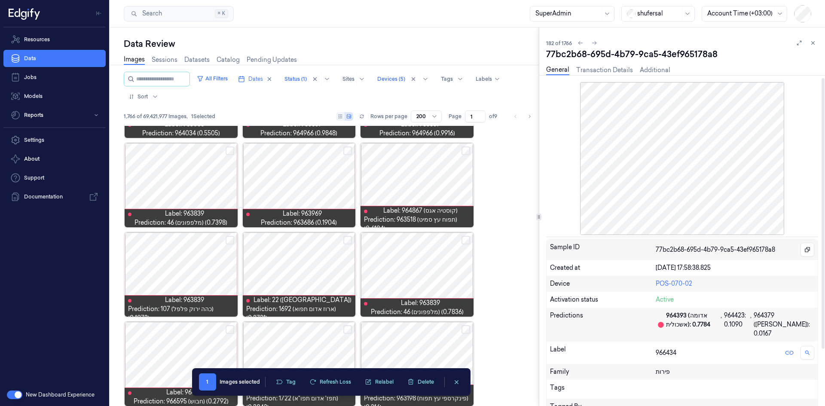
scroll to position [43, 0]
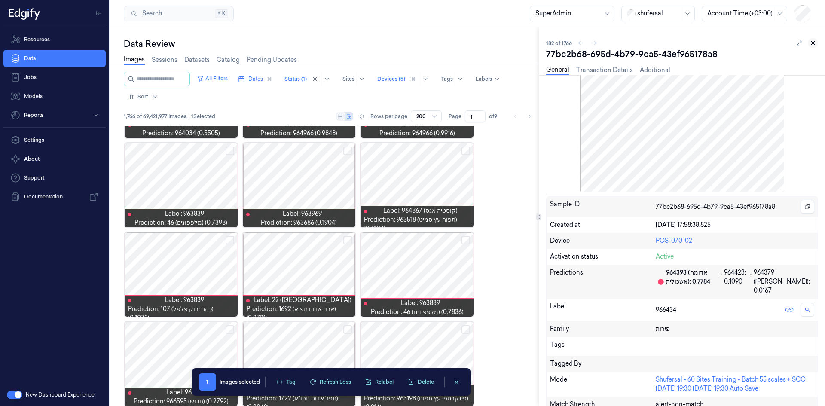
click at [815, 44] on icon at bounding box center [813, 43] width 6 height 6
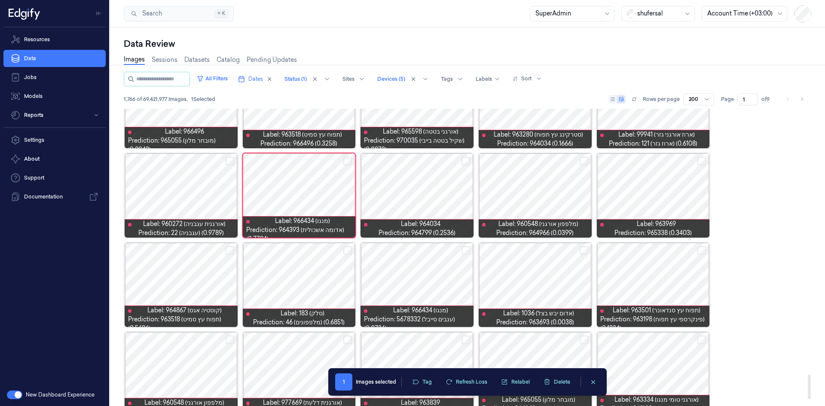
scroll to position [3218, 0]
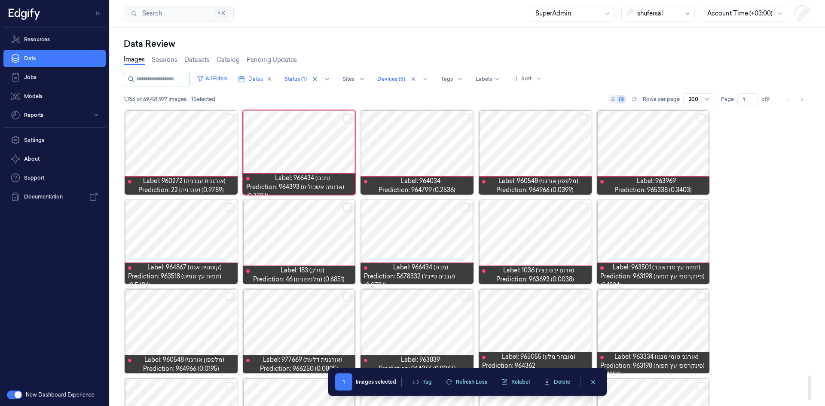
click at [304, 226] on div at bounding box center [299, 242] width 113 height 84
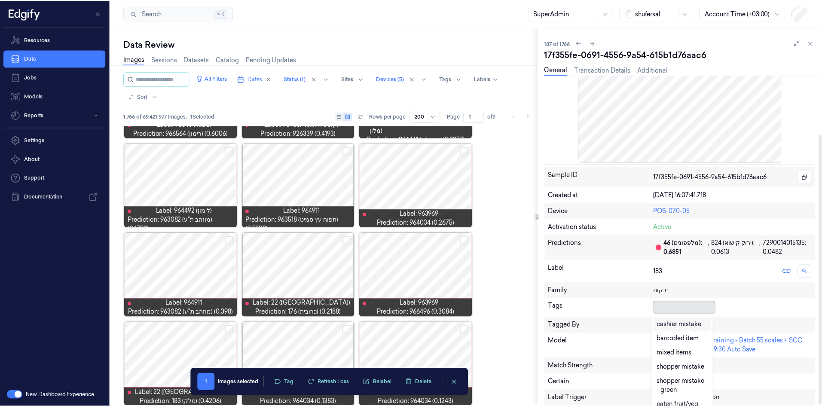
scroll to position [4, 0]
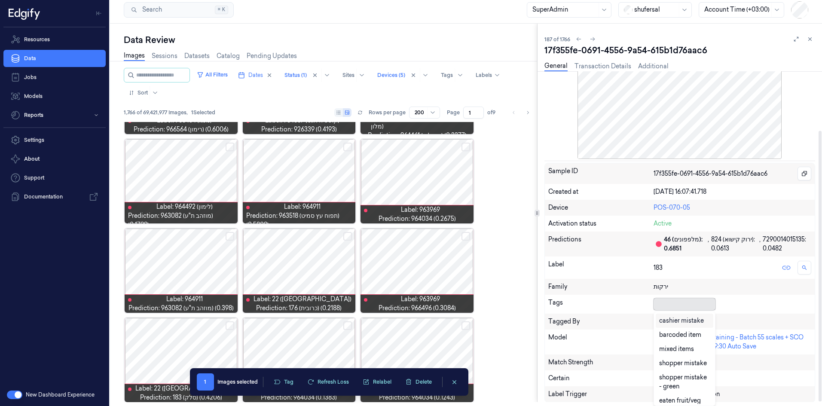
click at [670, 309] on div at bounding box center [683, 304] width 58 height 12
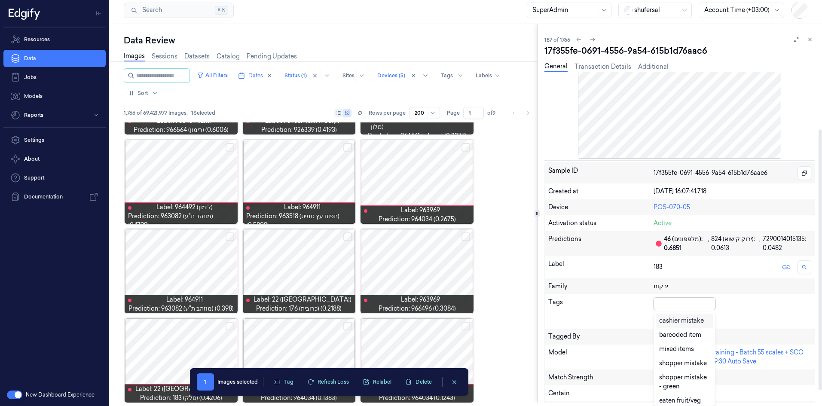
click at [667, 320] on div "cashier mistake" at bounding box center [681, 320] width 45 height 9
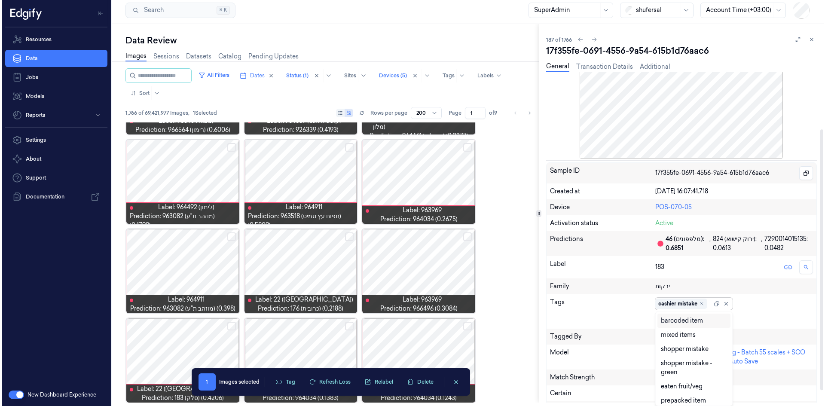
scroll to position [0, 0]
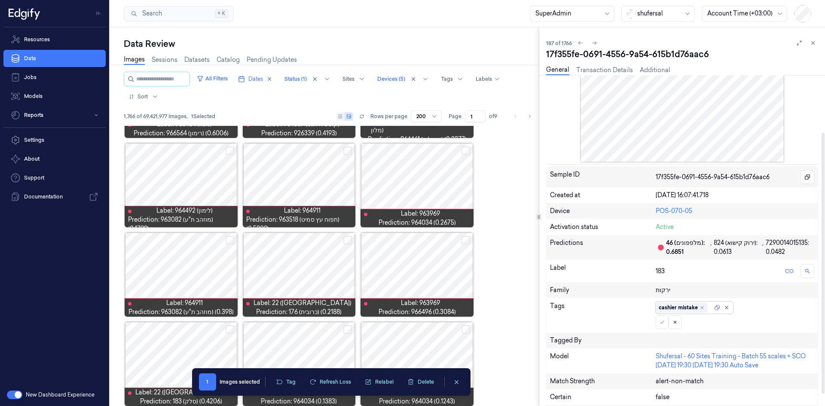
click at [714, 308] on div "cashier mistake" at bounding box center [694, 308] width 77 height 12
click at [664, 324] on icon at bounding box center [662, 322] width 5 height 5
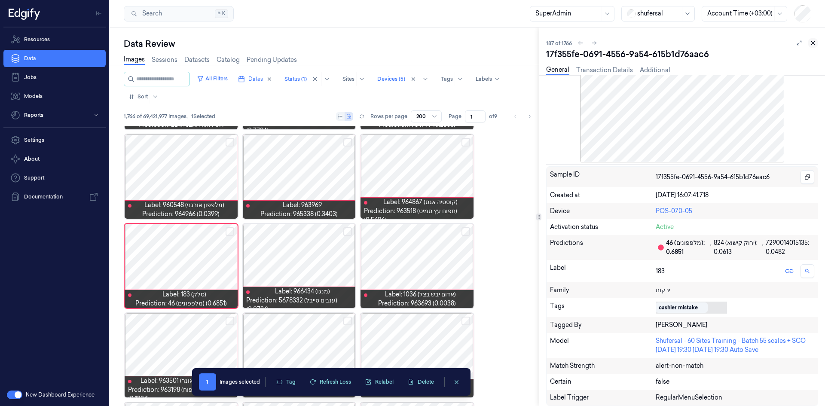
click at [816, 42] on icon at bounding box center [813, 43] width 6 height 6
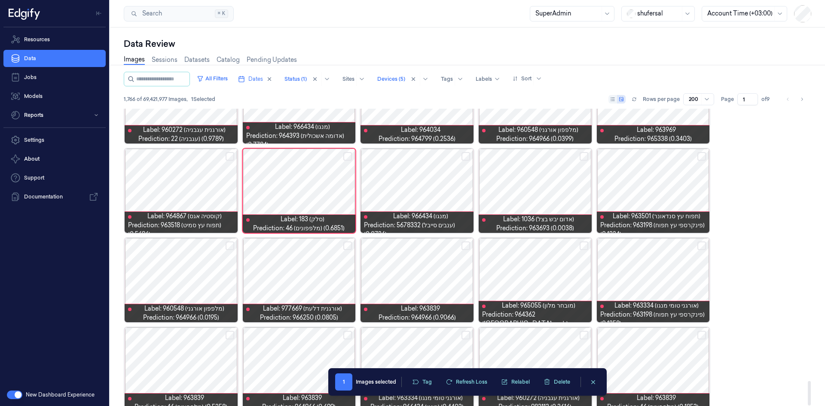
scroll to position [3283, 0]
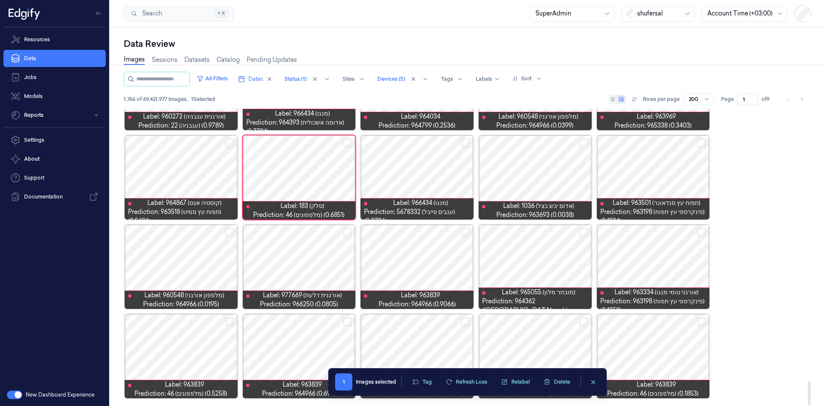
click at [590, 380] on icon "clearSelection" at bounding box center [593, 382] width 6 height 6
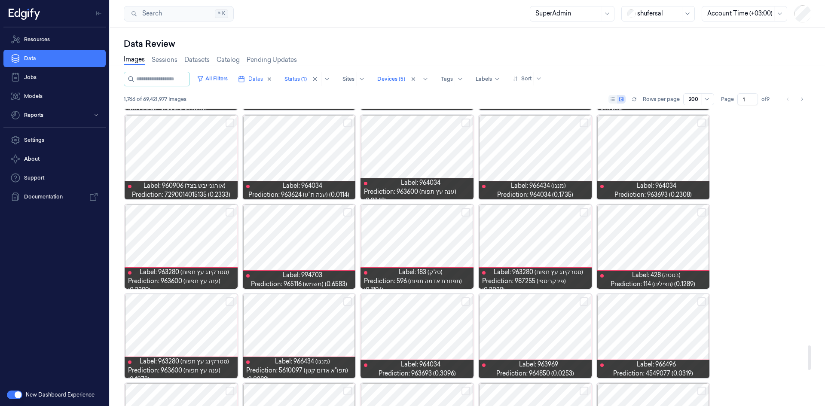
scroll to position [2853, 0]
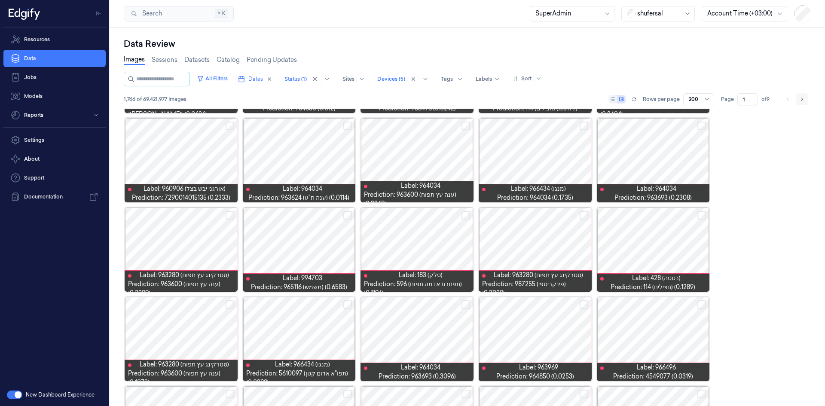
click at [801, 101] on icon "Go to next page" at bounding box center [802, 99] width 5 height 7
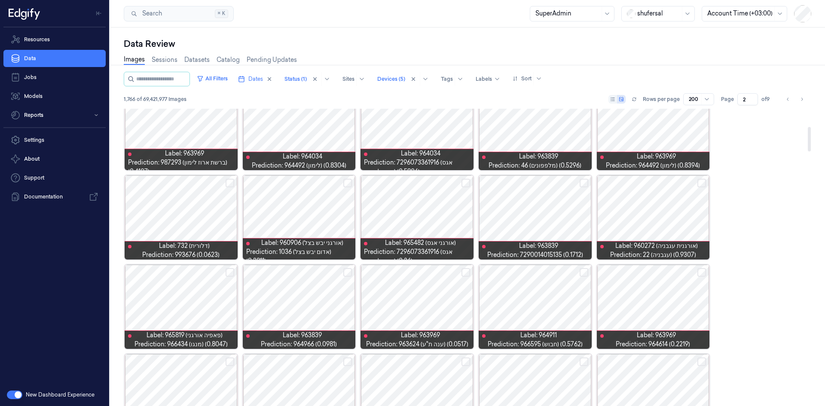
scroll to position [215, 0]
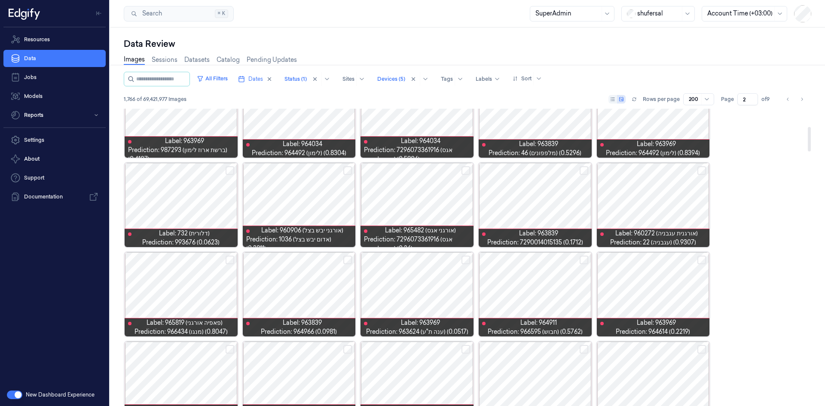
click at [674, 281] on div at bounding box center [653, 294] width 113 height 84
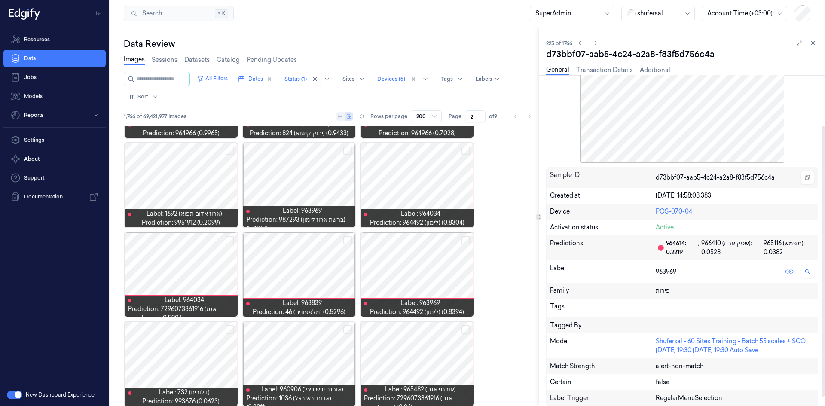
scroll to position [73, 0]
click at [664, 306] on div at bounding box center [685, 308] width 58 height 9
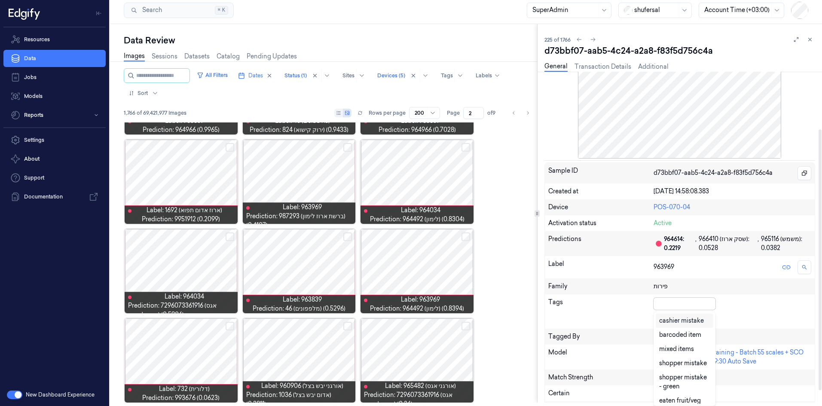
click at [671, 321] on div "cashier mistake" at bounding box center [681, 320] width 45 height 9
click at [715, 302] on div at bounding box center [720, 304] width 17 height 12
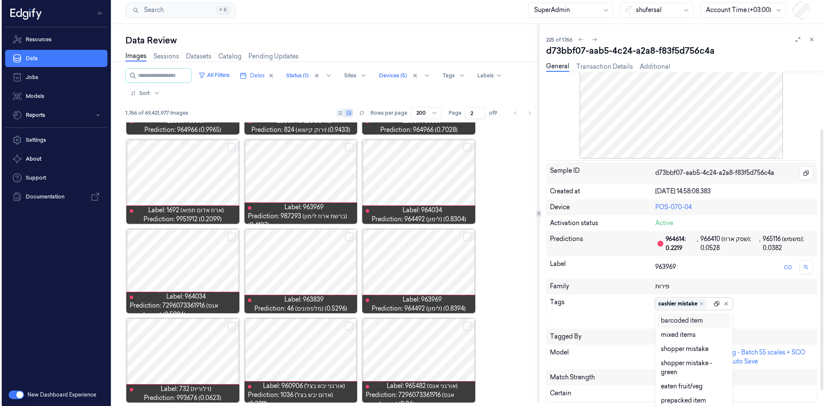
scroll to position [0, 0]
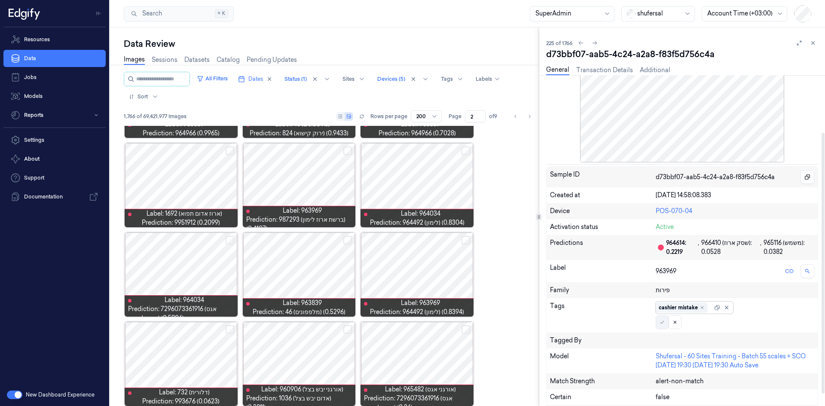
click at [660, 322] on icon at bounding box center [662, 322] width 5 height 5
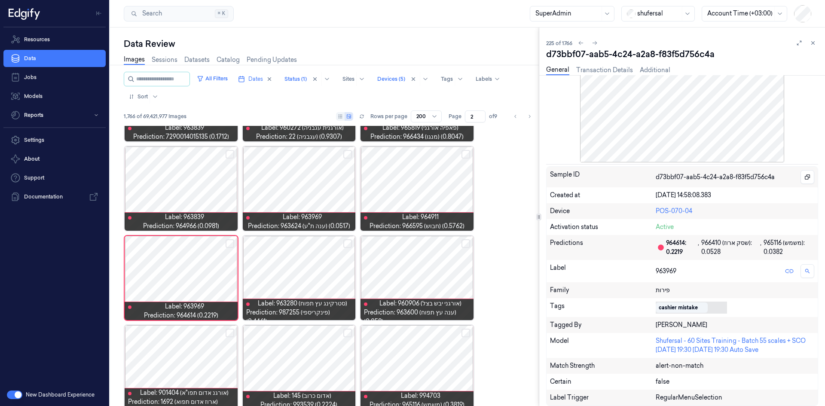
scroll to position [618, 0]
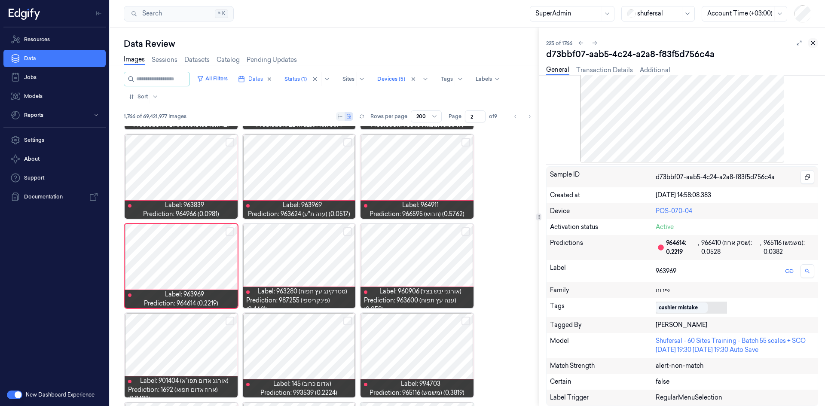
click at [813, 44] on icon at bounding box center [813, 43] width 6 height 6
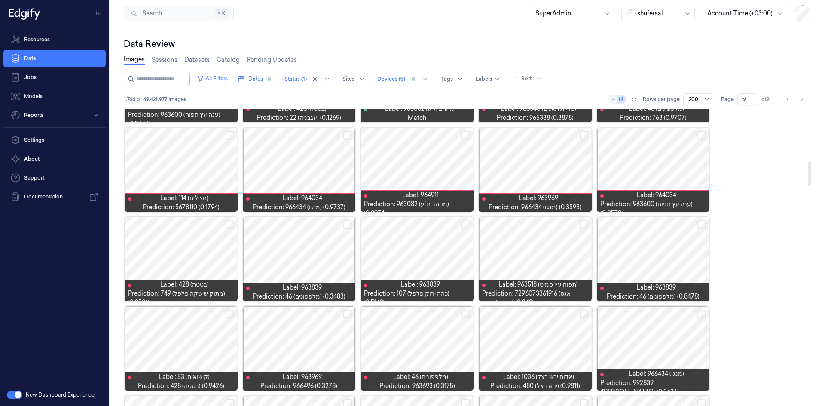
scroll to position [651, 0]
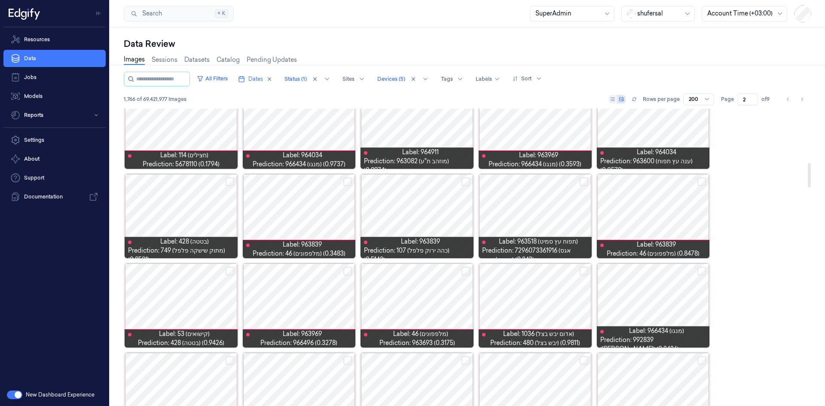
click at [196, 296] on div at bounding box center [181, 306] width 113 height 84
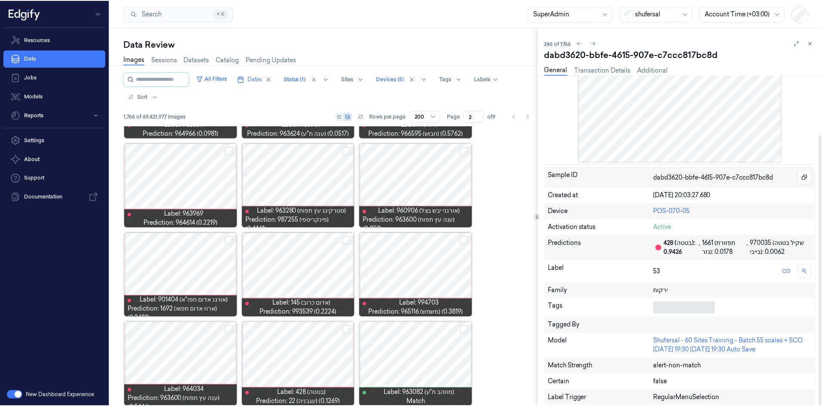
scroll to position [72, 0]
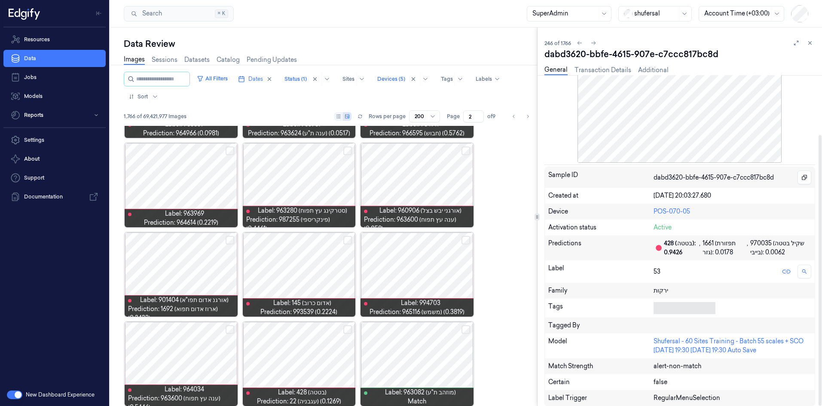
click at [672, 306] on div at bounding box center [683, 308] width 58 height 9
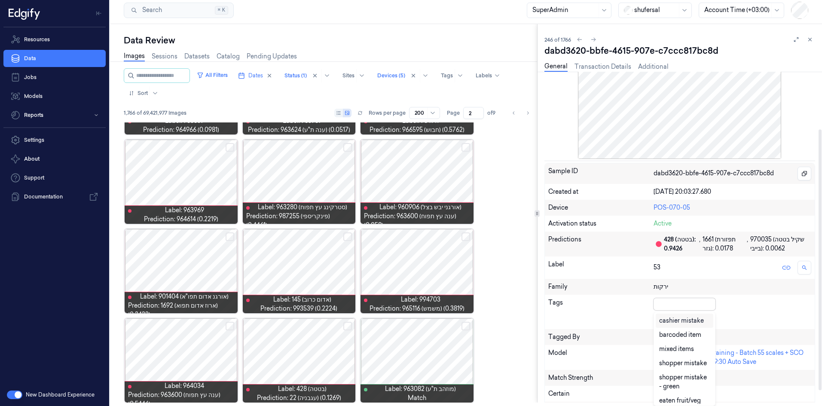
scroll to position [73, 0]
click at [683, 324] on div "cashier mistake" at bounding box center [681, 320] width 45 height 9
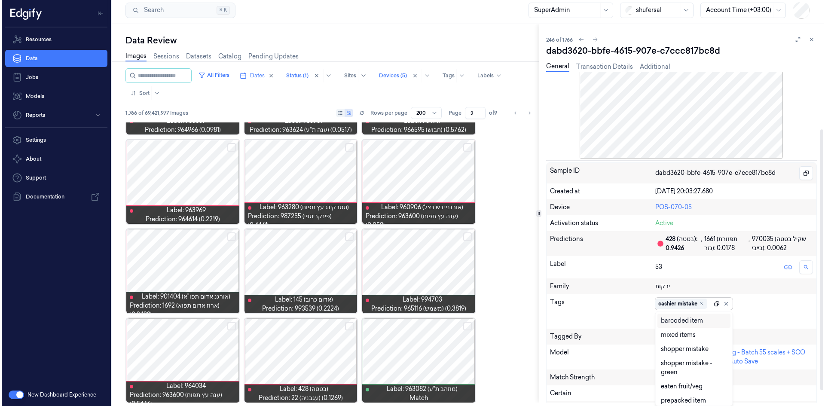
scroll to position [0, 0]
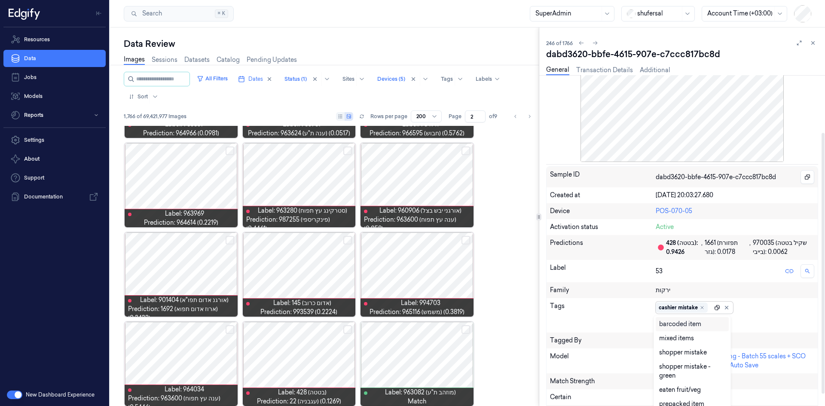
click at [715, 303] on div at bounding box center [722, 308] width 17 height 12
click at [662, 324] on icon at bounding box center [662, 322] width 5 height 5
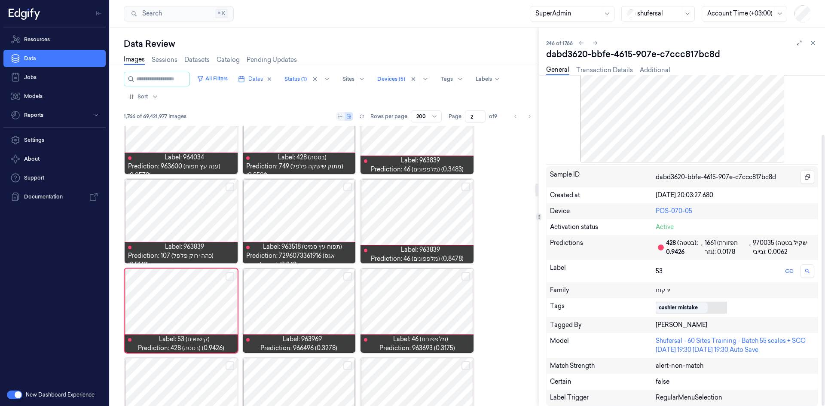
scroll to position [1244, 0]
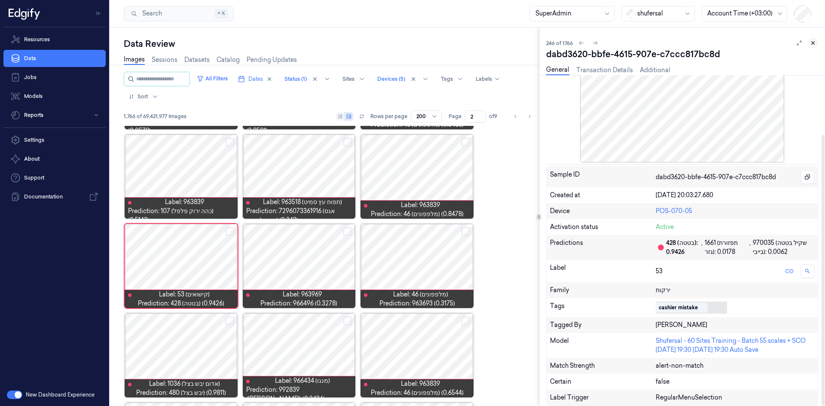
click at [810, 43] on button at bounding box center [813, 43] width 10 height 10
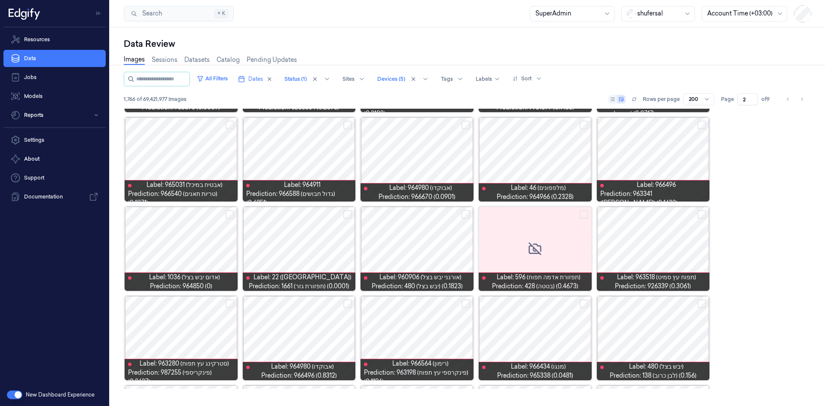
scroll to position [708, 0]
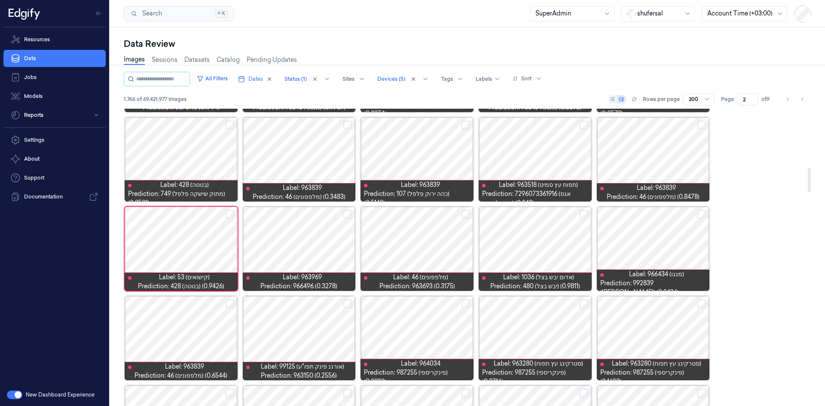
click at [548, 246] on div at bounding box center [535, 249] width 113 height 84
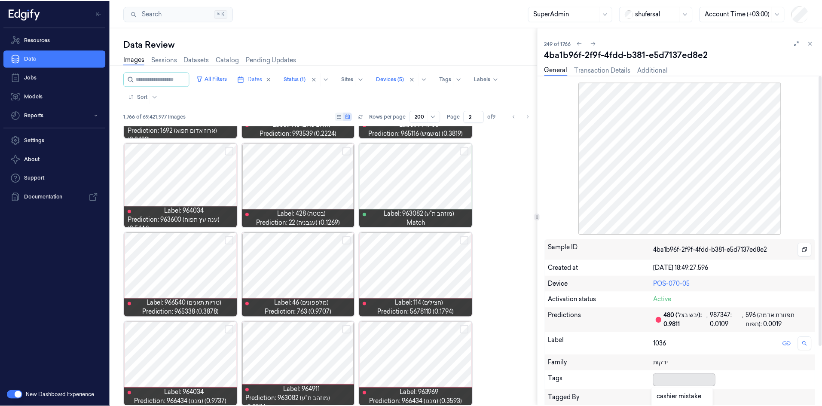
scroll to position [115, 0]
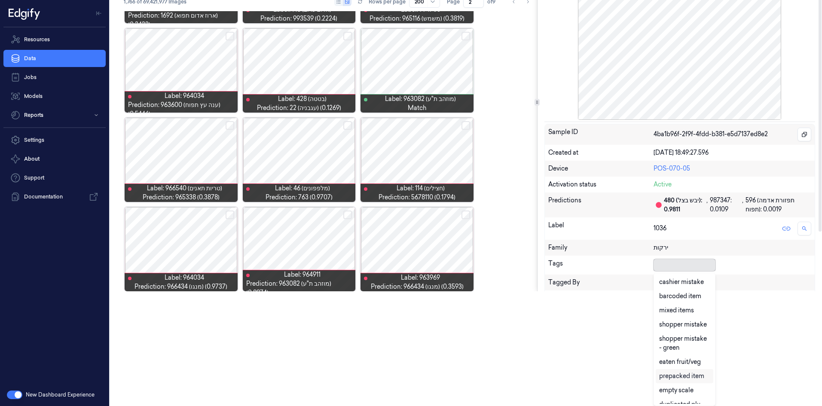
click at [661, 291] on body "Resources Data Jobs Models Reports Settings About Support Documentation New Das…" at bounding box center [411, 88] width 822 height 406
click at [680, 282] on div "cashier mistake" at bounding box center [681, 282] width 45 height 9
click at [713, 264] on div "Sample ID 4ba1b96f-2f9f-4fdd-b381-e5d7137ed8e2 Created at [DATE] 18:49:27.596 D…" at bounding box center [680, 251] width 271 height 255
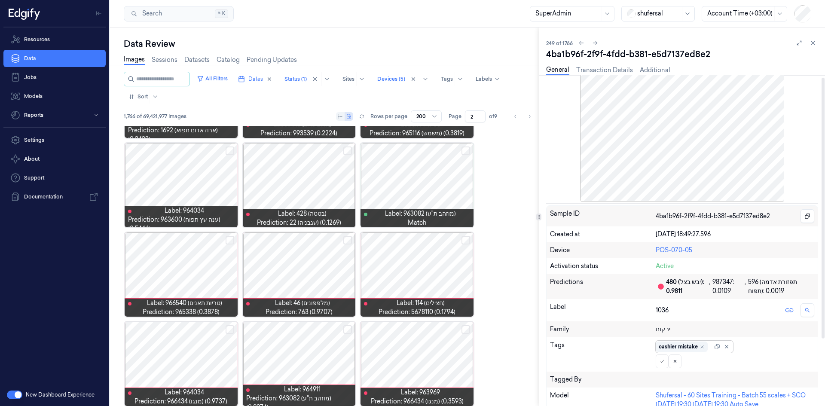
scroll to position [43, 0]
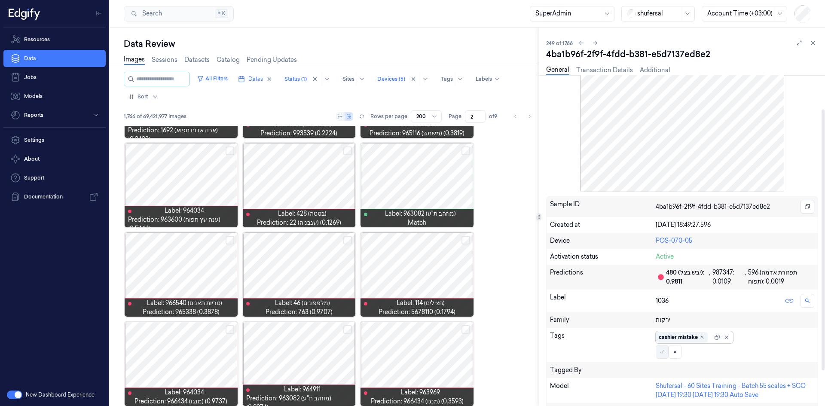
click at [663, 353] on icon at bounding box center [662, 352] width 5 height 5
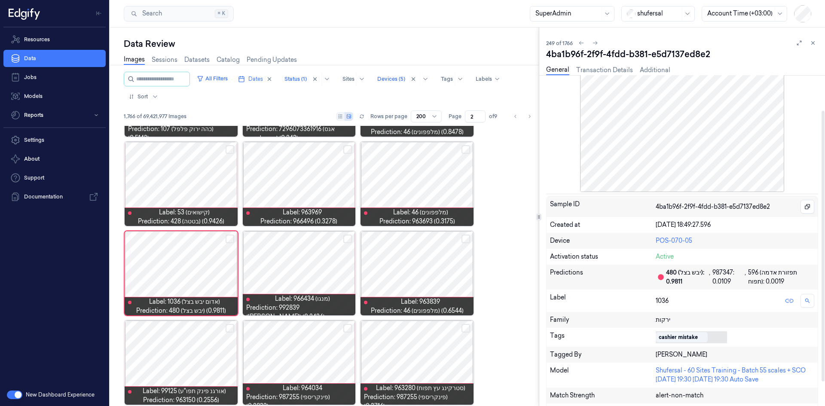
scroll to position [1334, 0]
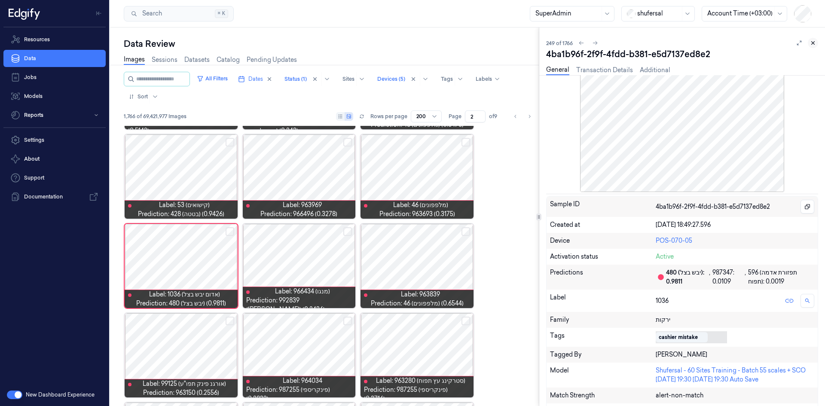
click at [815, 43] on icon at bounding box center [813, 43] width 6 height 6
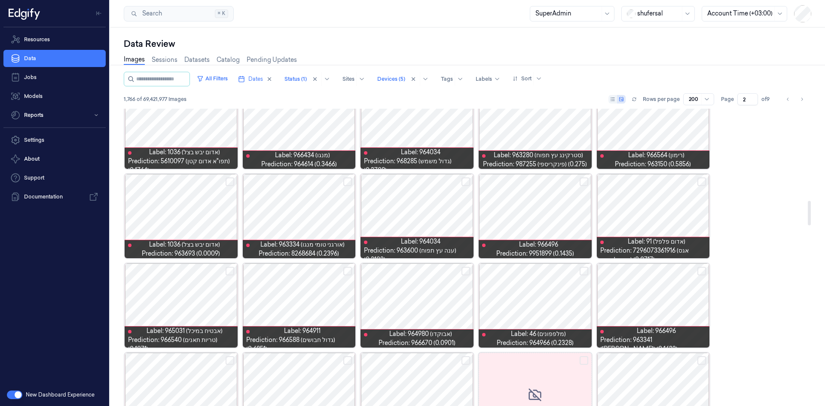
scroll to position [1141, 0]
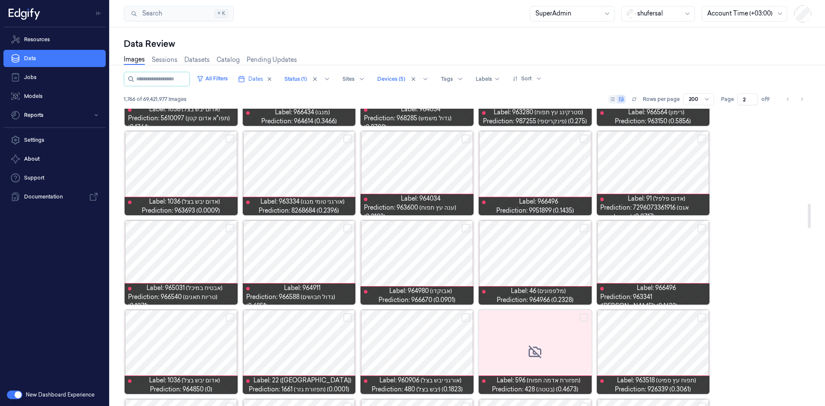
click at [198, 260] on div at bounding box center [181, 263] width 113 height 84
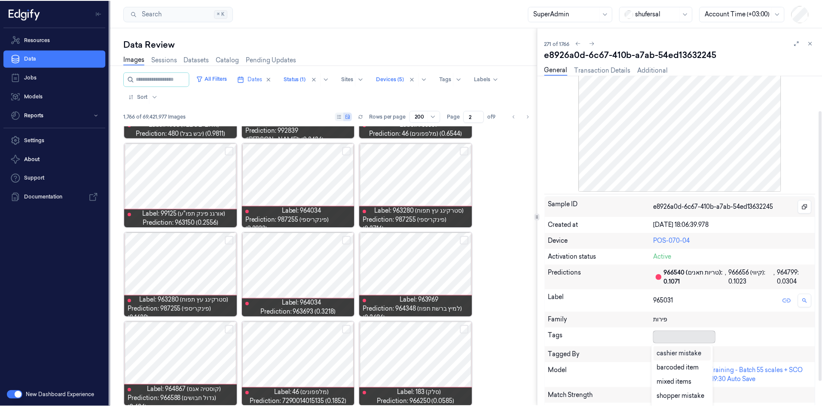
scroll to position [3, 0]
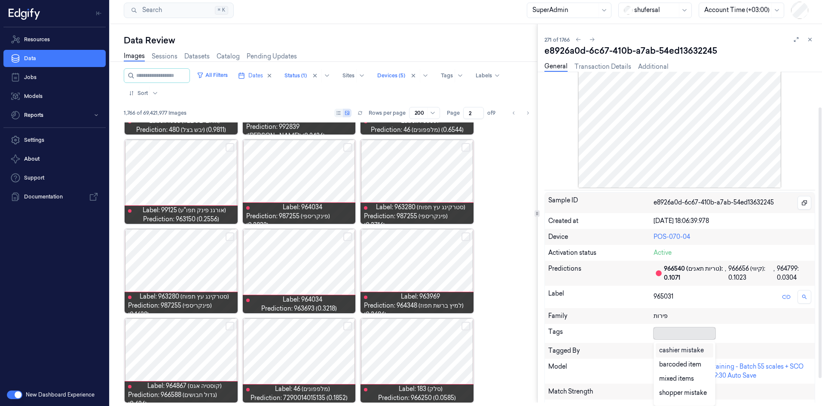
click at [673, 336] on div at bounding box center [683, 333] width 58 height 9
click at [677, 352] on div "cashier mistake" at bounding box center [681, 350] width 45 height 9
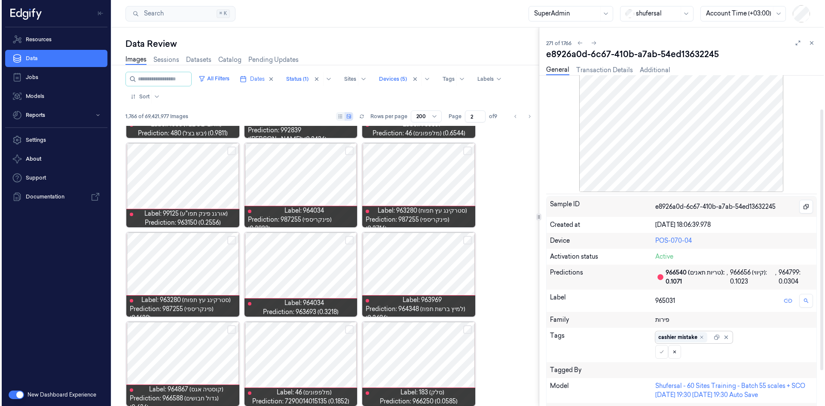
scroll to position [0, 0]
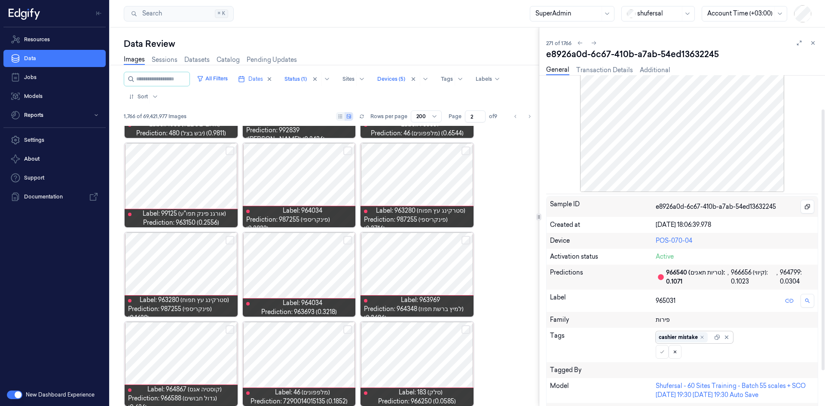
click at [713, 330] on div "Tags option cashier mistake, selected. cashier mistake" at bounding box center [682, 345] width 271 height 34
click at [666, 354] on button at bounding box center [662, 352] width 13 height 14
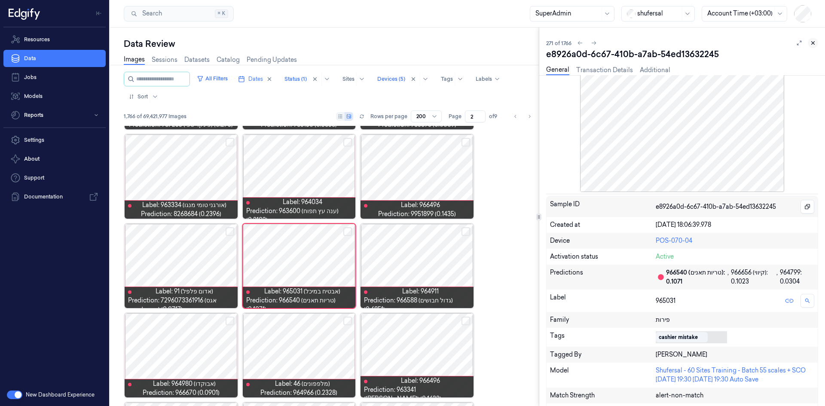
click at [811, 43] on icon at bounding box center [813, 43] width 6 height 6
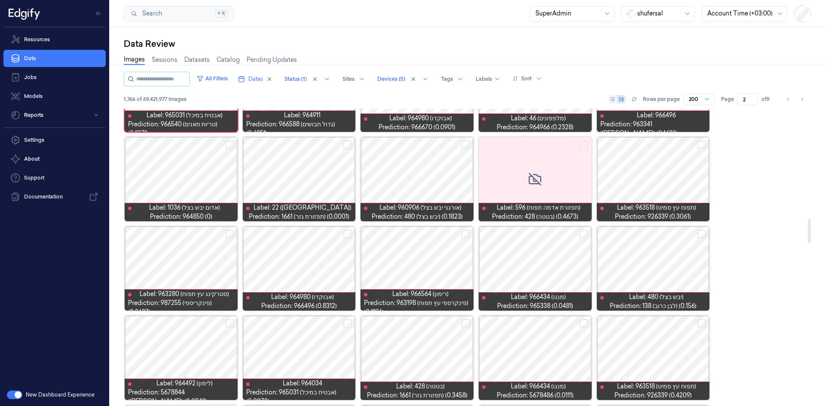
scroll to position [1327, 0]
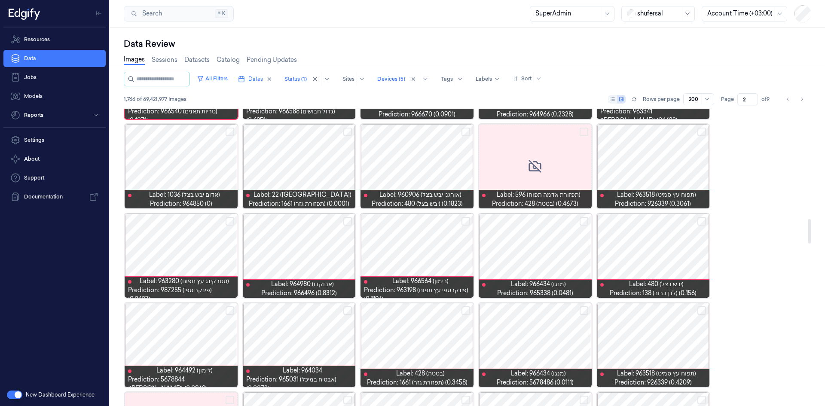
click at [307, 244] on div at bounding box center [299, 256] width 113 height 84
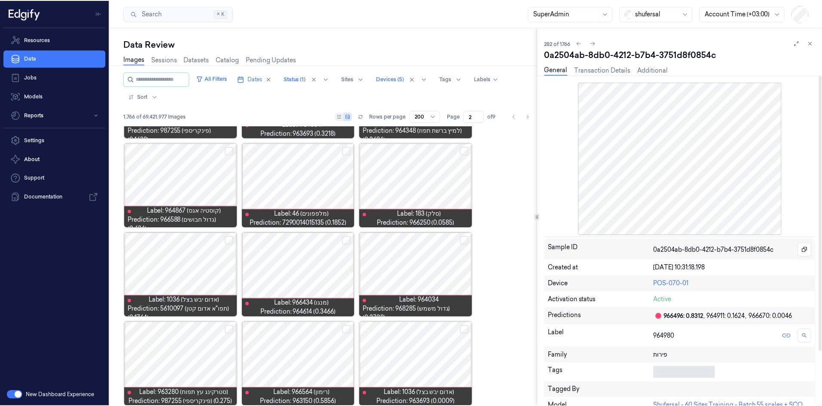
scroll to position [107, 0]
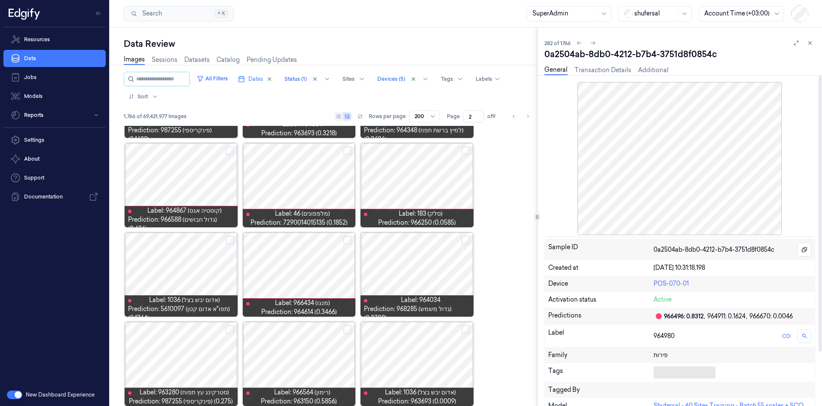
click at [663, 375] on body "Resources Data Jobs Models Reports Settings About Support Documentation New Das…" at bounding box center [411, 203] width 822 height 406
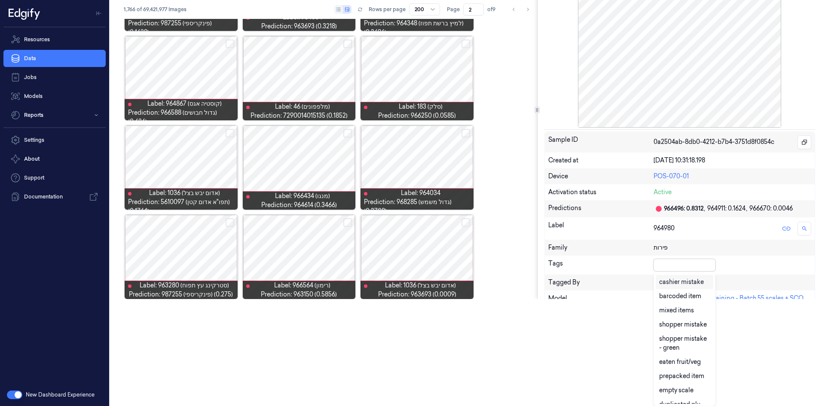
click at [680, 282] on div "cashier mistake" at bounding box center [681, 282] width 45 height 9
click at [714, 267] on div "Sample ID 0a2504ab-8db0-4212-b7b4-3751d8f0854c Created at [DATE] 10:31:18.198 D…" at bounding box center [680, 256] width 271 height 248
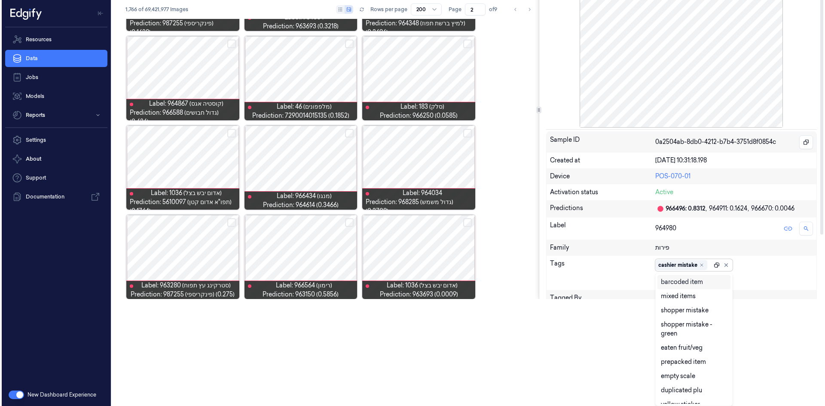
scroll to position [0, 0]
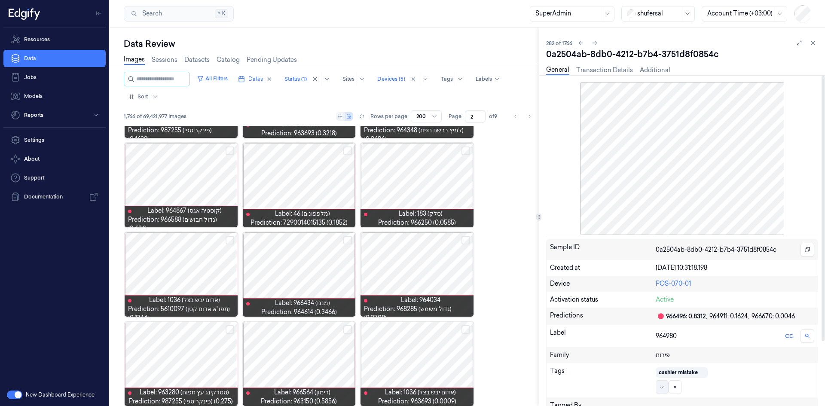
click at [660, 386] on icon at bounding box center [662, 387] width 5 height 5
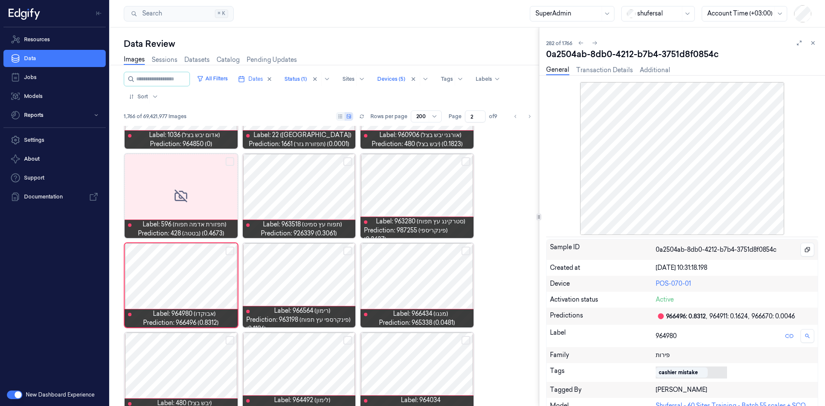
scroll to position [2317, 0]
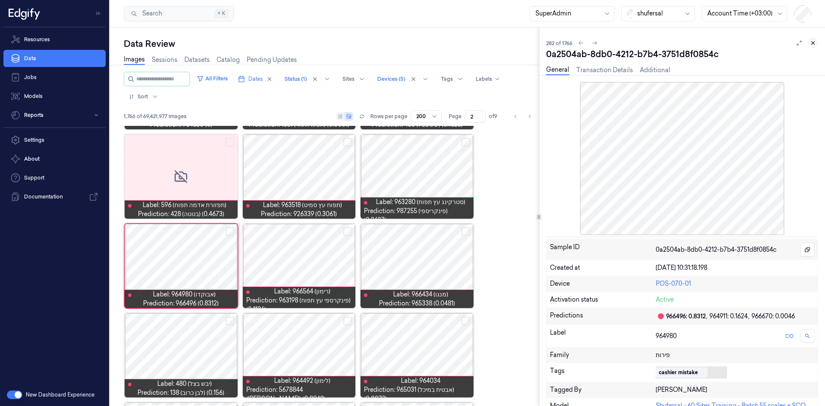
click at [812, 41] on icon at bounding box center [813, 43] width 6 height 6
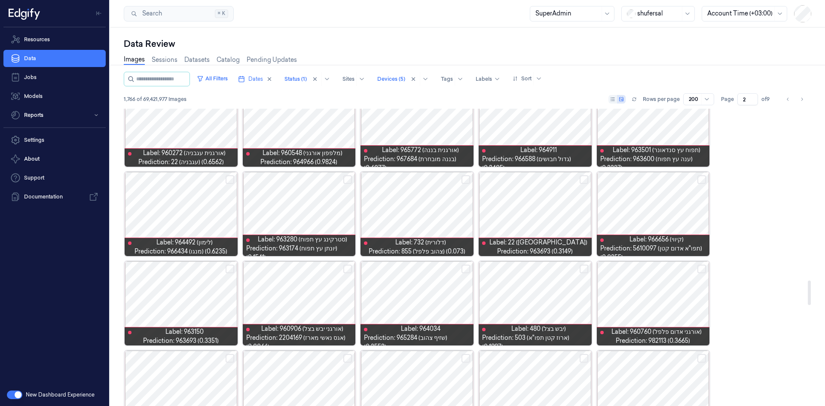
scroll to position [2111, 0]
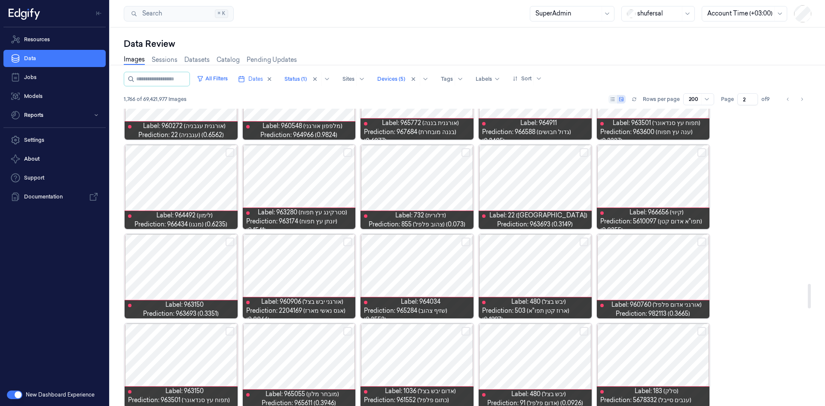
click at [668, 181] on div at bounding box center [653, 187] width 113 height 84
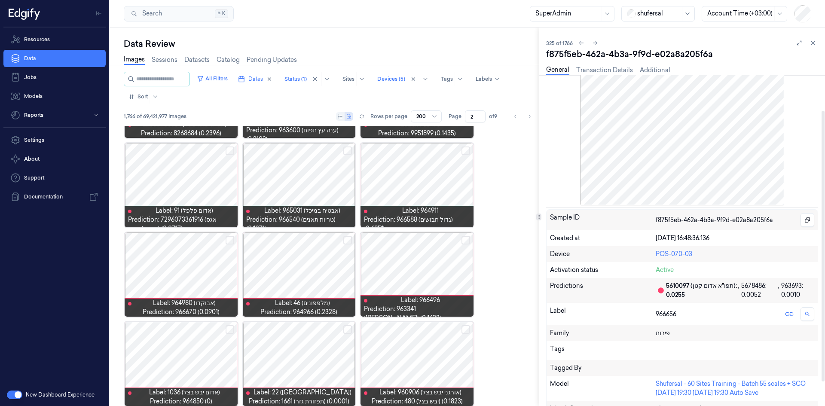
scroll to position [43, 0]
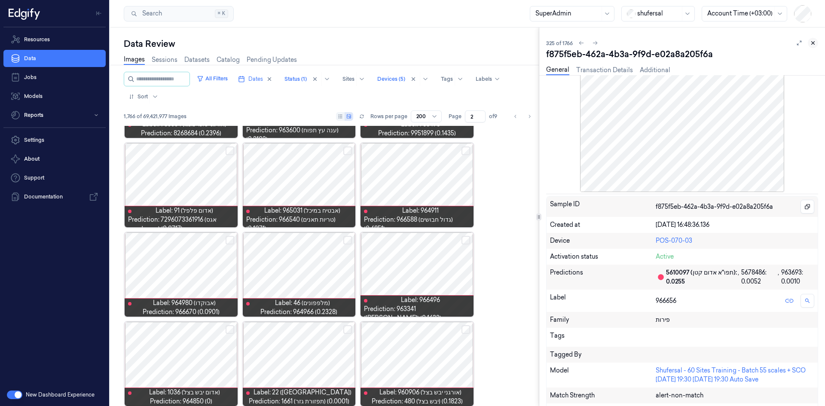
click at [816, 42] on icon at bounding box center [813, 43] width 6 height 6
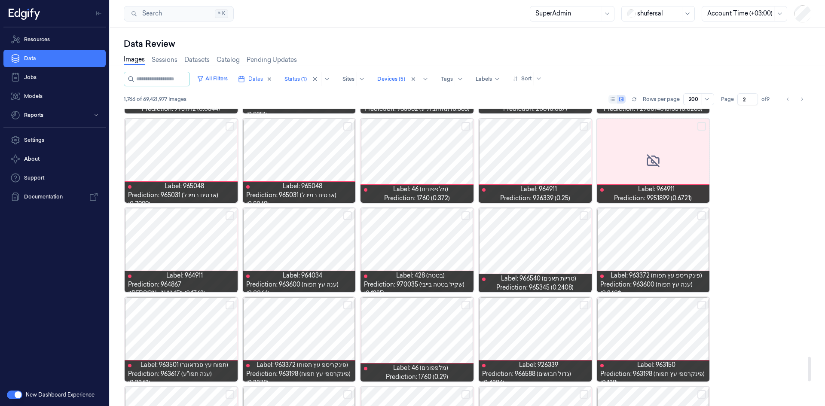
scroll to position [2998, 0]
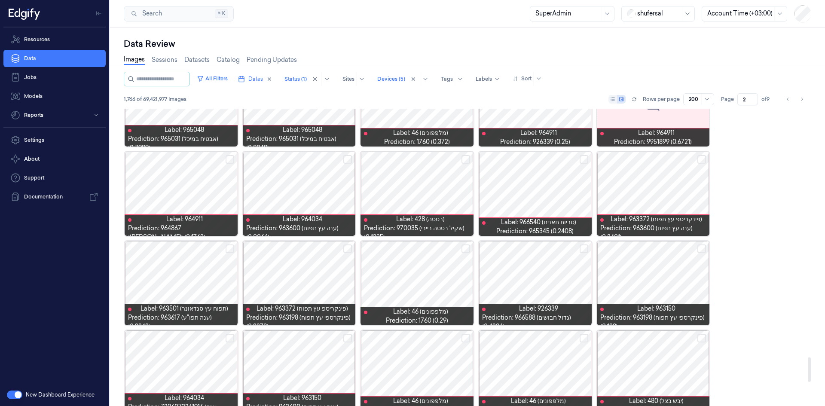
click at [296, 191] on div at bounding box center [299, 194] width 113 height 84
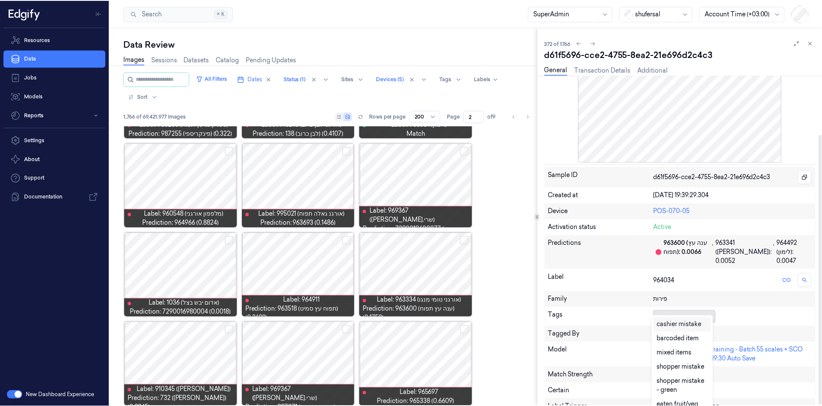
scroll to position [4, 0]
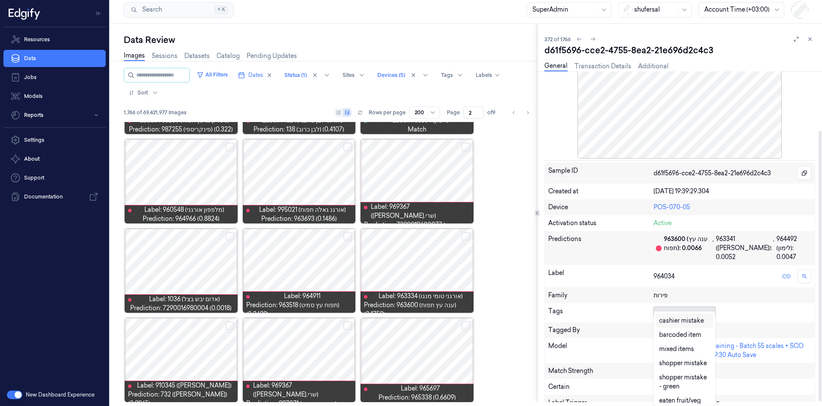
click at [663, 310] on div "Tags 28 results available. Use Up and Down to choose options, press Enter to se…" at bounding box center [680, 313] width 270 height 19
click at [672, 322] on div "cashier mistake" at bounding box center [681, 320] width 45 height 9
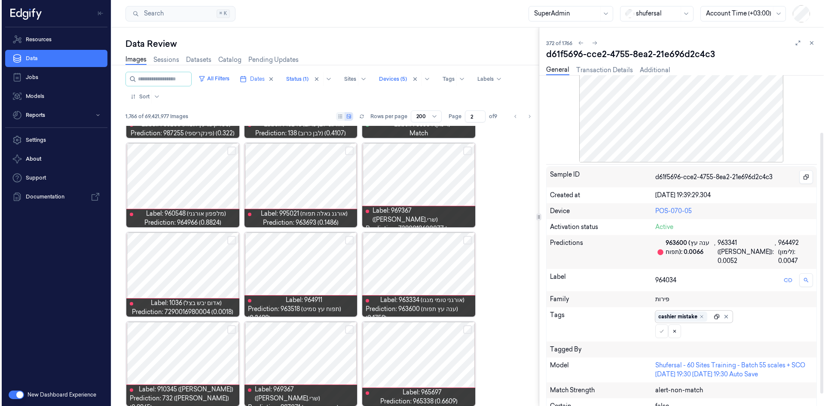
scroll to position [0, 0]
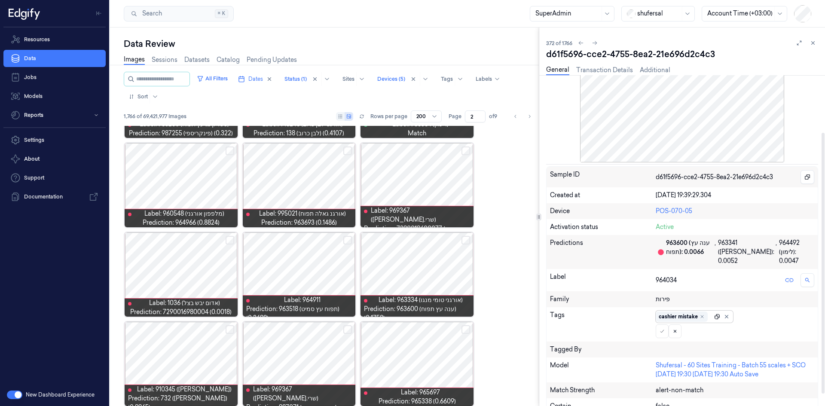
click at [715, 314] on icon at bounding box center [717, 317] width 6 height 6
click at [666, 325] on button at bounding box center [662, 332] width 13 height 14
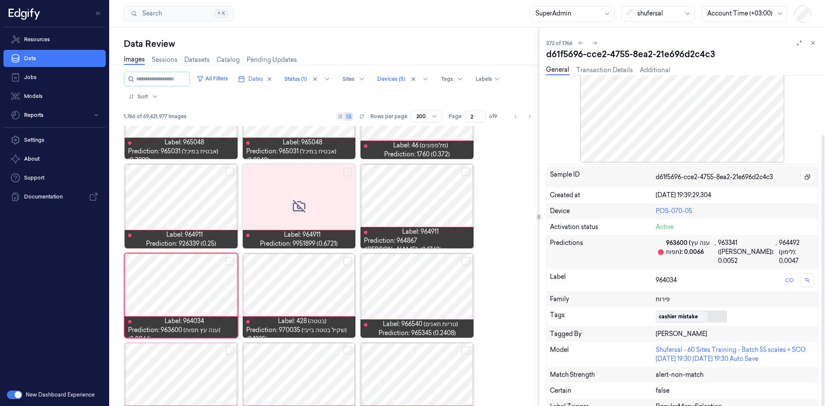
scroll to position [5000, 0]
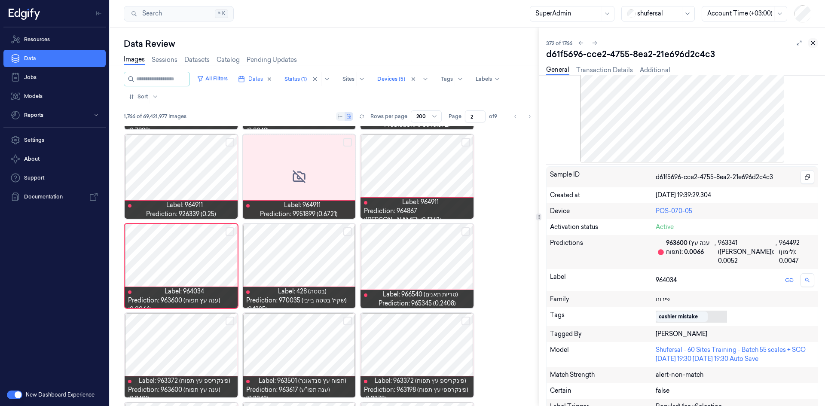
click at [811, 44] on icon at bounding box center [813, 43] width 6 height 6
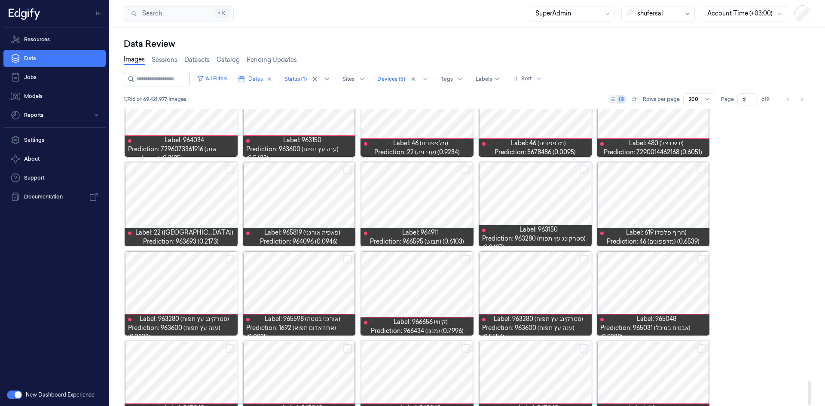
scroll to position [3283, 0]
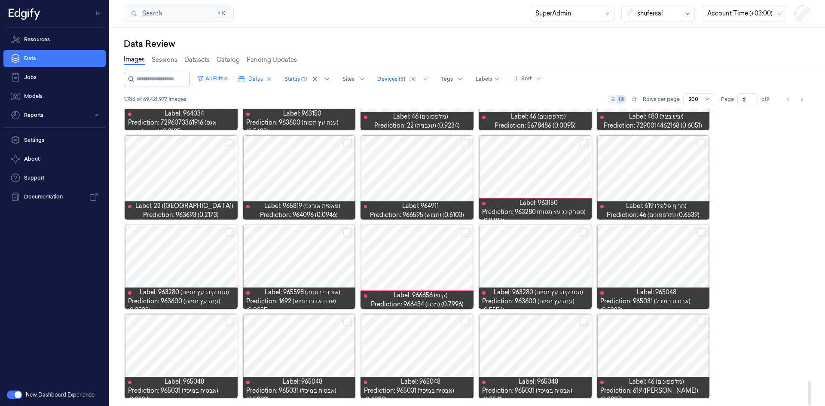
click at [670, 178] on div at bounding box center [653, 177] width 113 height 84
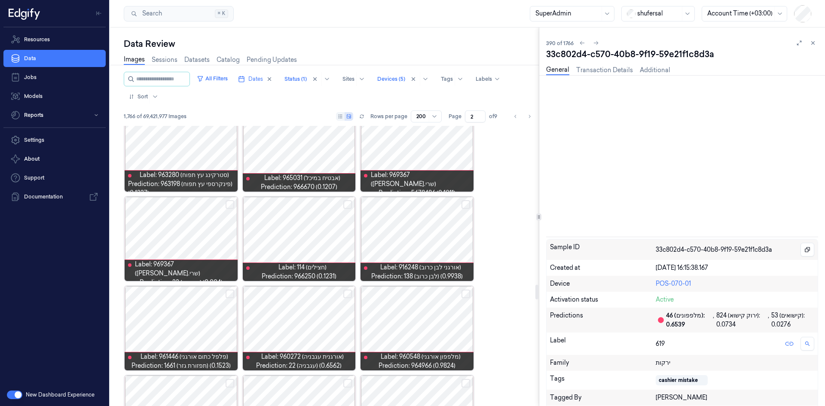
scroll to position [3203, 0]
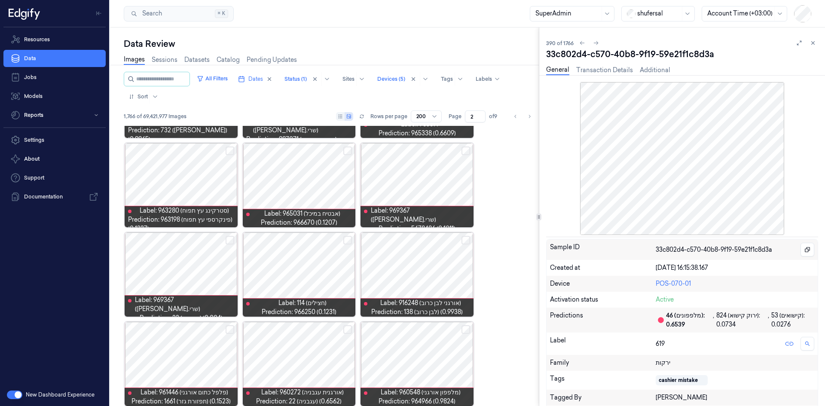
drag, startPoint x: 813, startPoint y: 46, endPoint x: 805, endPoint y: 52, distance: 10.1
click at [813, 46] on button at bounding box center [813, 43] width 10 height 10
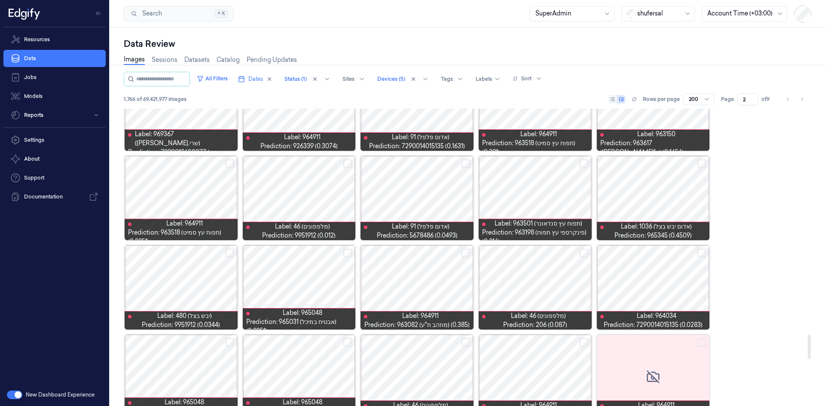
scroll to position [2725, 0]
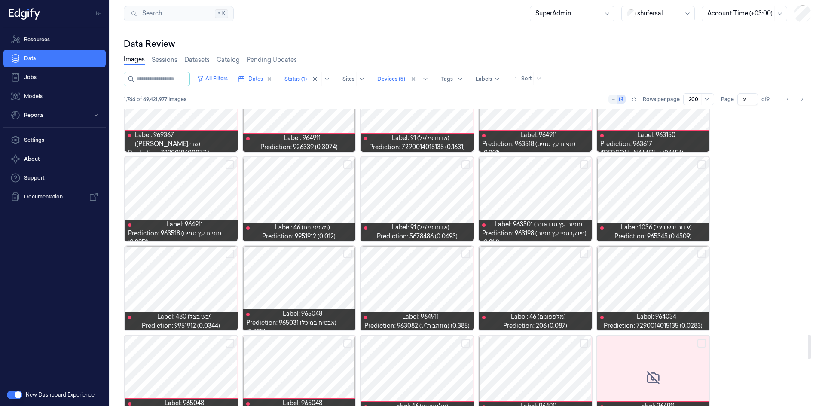
click at [406, 200] on div at bounding box center [417, 199] width 113 height 84
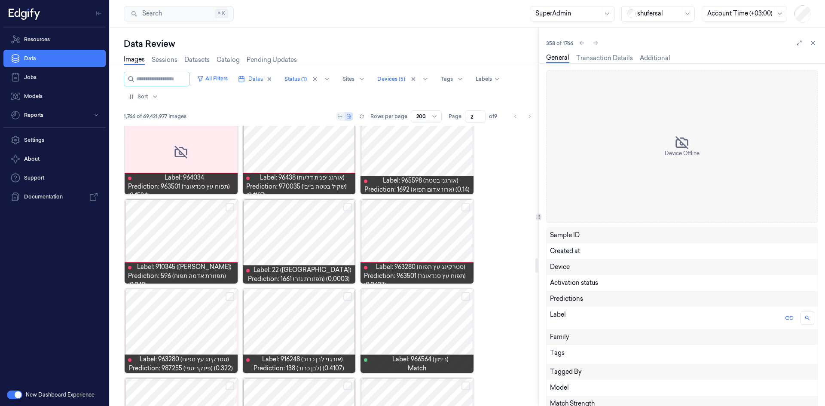
scroll to position [2666, 0]
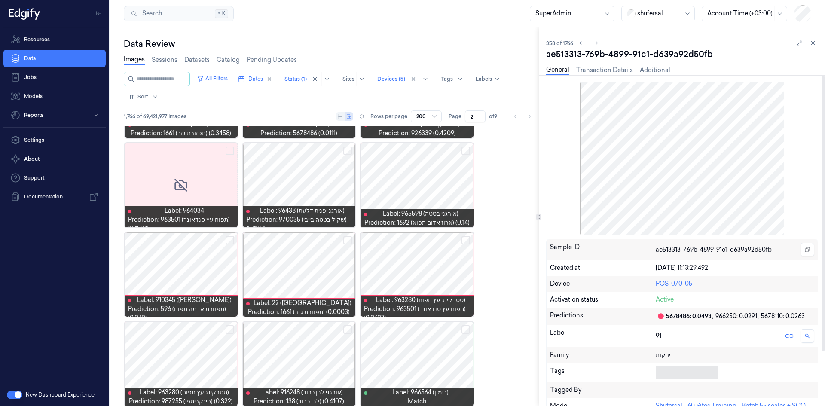
click at [656, 377] on body "Resources Data Jobs Models Reports Settings About Support Documentation New Das…" at bounding box center [412, 203] width 825 height 406
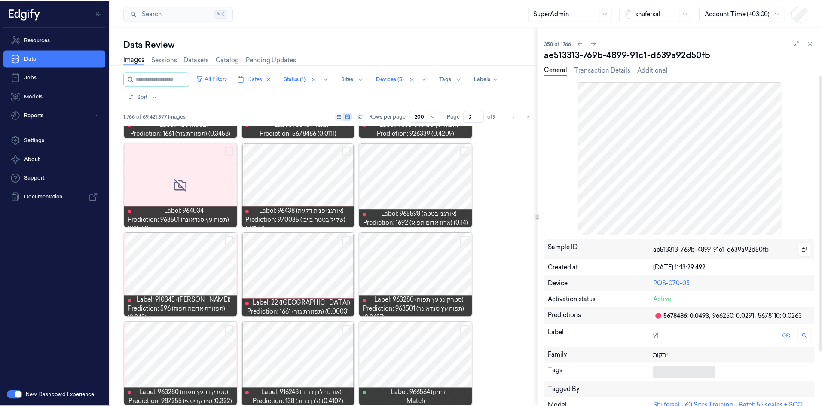
scroll to position [107, 0]
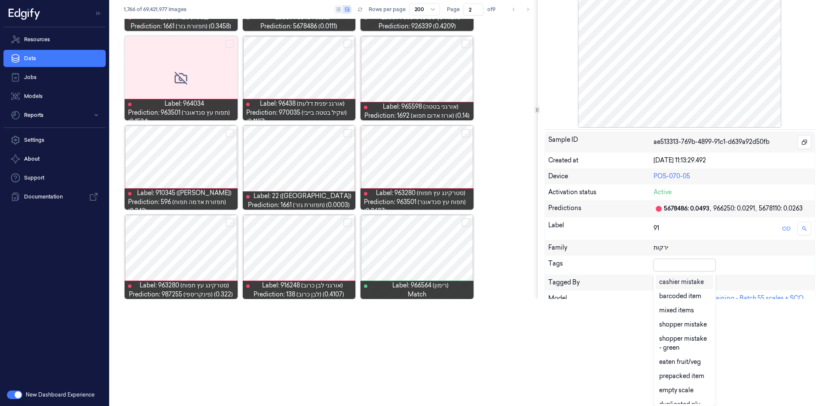
click at [693, 279] on div "cashier mistake" at bounding box center [681, 282] width 45 height 9
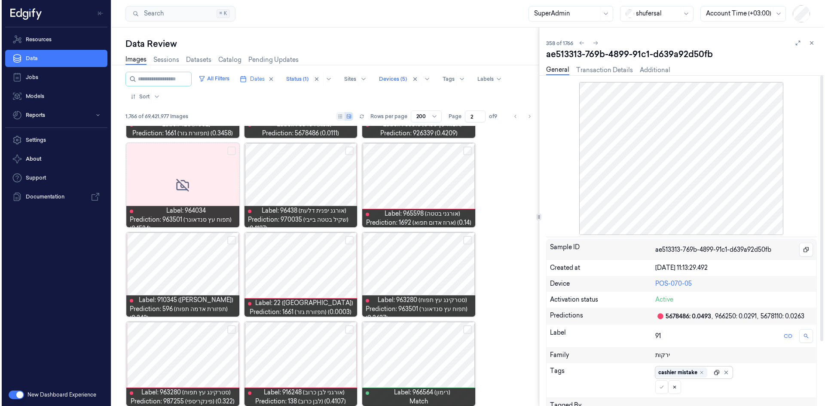
scroll to position [0, 0]
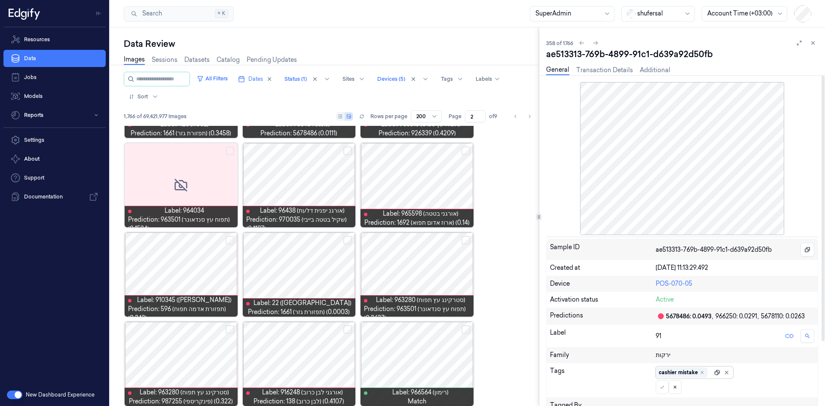
click at [714, 265] on div "Sample ID ae513313-769b-4899-91c1-d639a92d50fb Created at [DATE] 11:13:29.492 D…" at bounding box center [682, 363] width 272 height 248
click at [667, 386] on button at bounding box center [662, 387] width 13 height 14
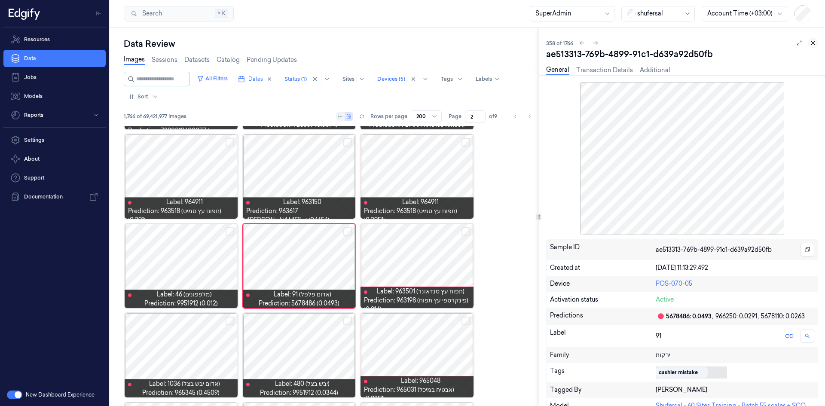
click at [814, 43] on icon at bounding box center [813, 43] width 6 height 6
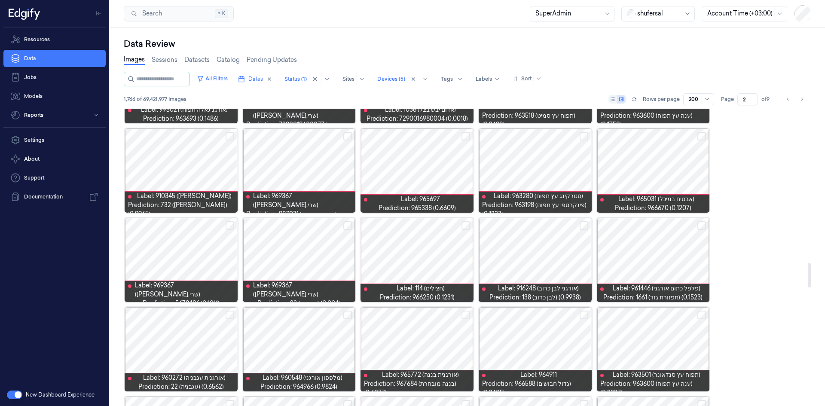
scroll to position [1735, 0]
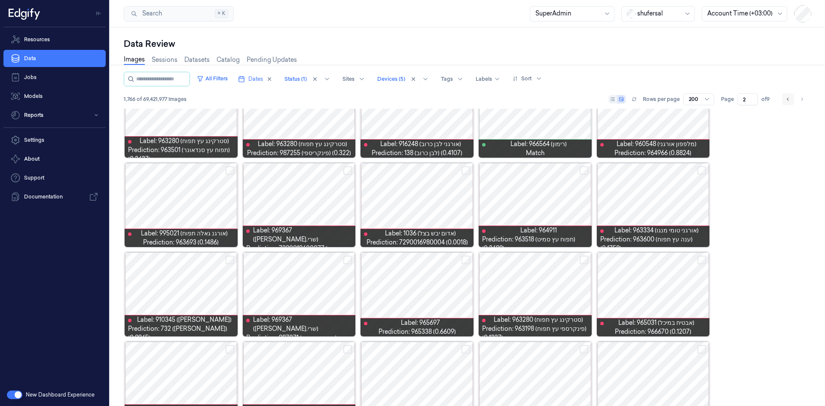
click at [784, 95] on button "Go to previous page" at bounding box center [788, 99] width 12 height 12
type input "1"
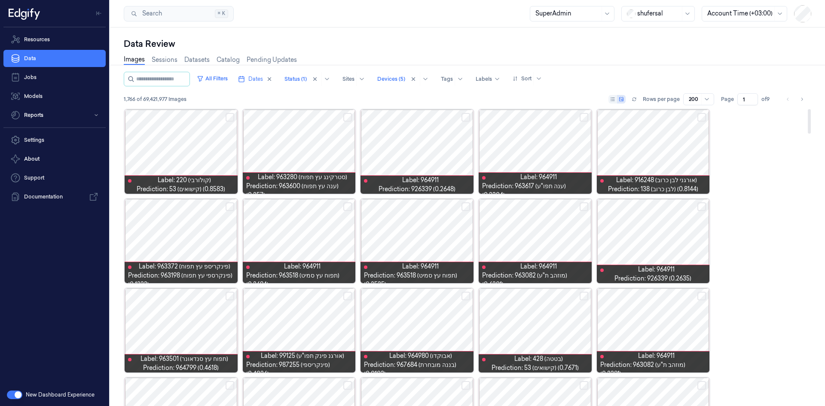
click at [231, 206] on button "Select row" at bounding box center [230, 206] width 9 height 9
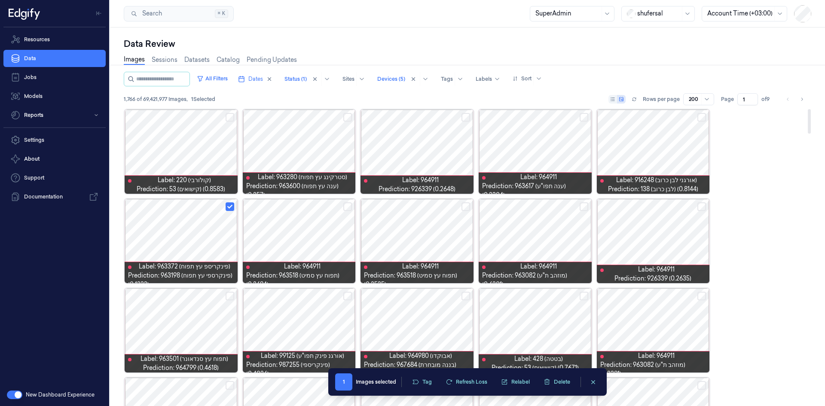
click at [229, 293] on button "Select row" at bounding box center [230, 296] width 9 height 9
click at [463, 295] on button "Select row" at bounding box center [466, 296] width 9 height 9
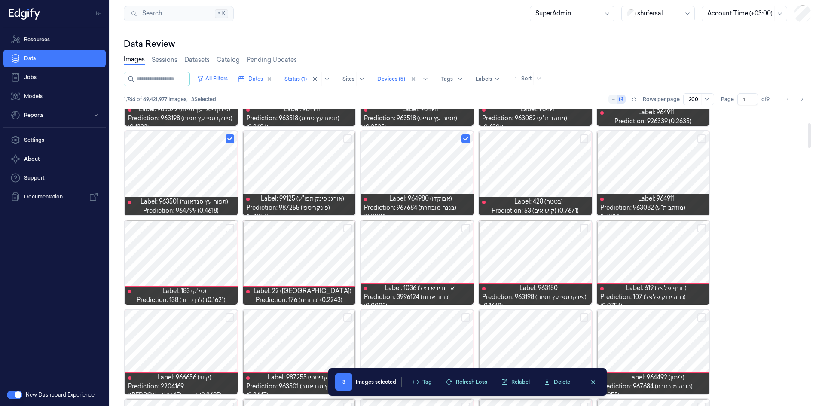
scroll to position [172, 0]
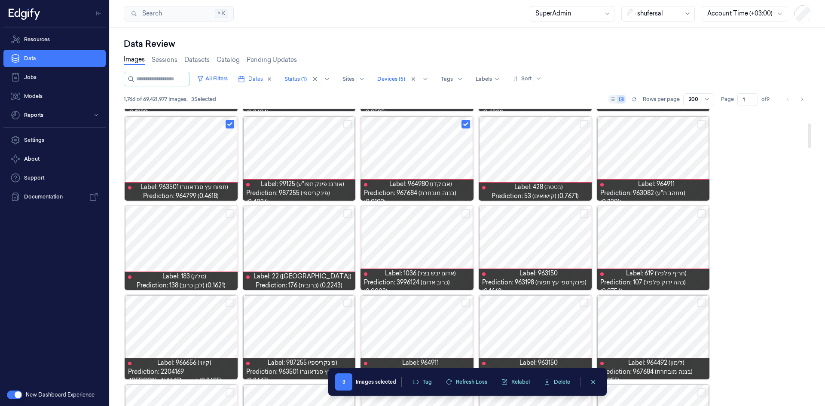
click at [351, 214] on button "Select row" at bounding box center [347, 213] width 9 height 9
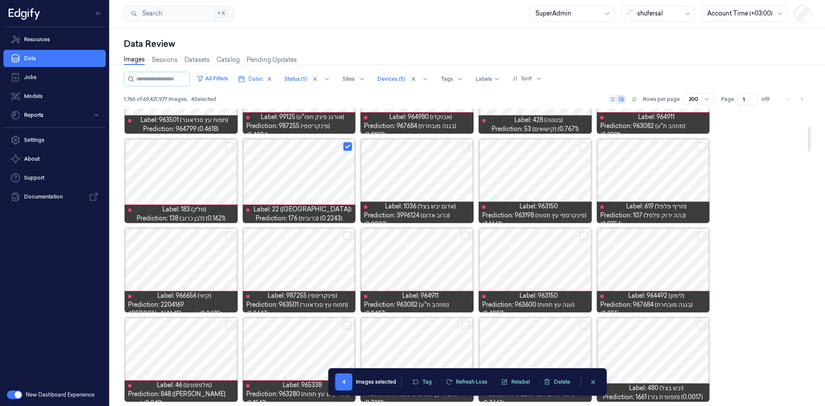
scroll to position [215, 0]
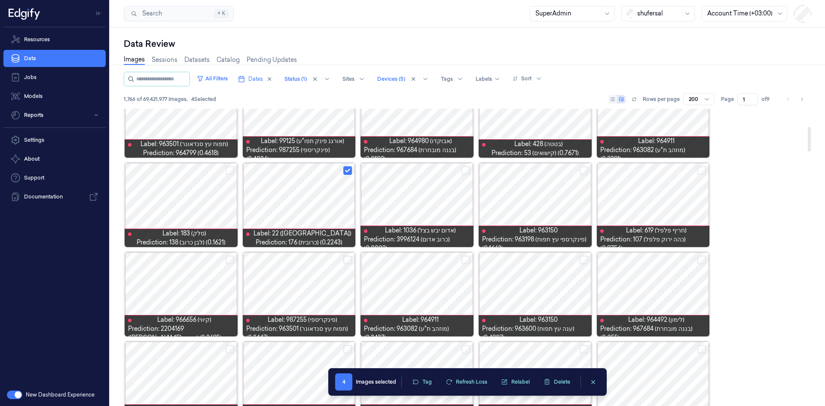
click at [228, 171] on button "Select row" at bounding box center [230, 170] width 9 height 9
click at [230, 262] on button "Select row" at bounding box center [230, 260] width 9 height 9
click at [347, 261] on button "Select row" at bounding box center [347, 260] width 9 height 9
click at [585, 259] on button "Select row" at bounding box center [584, 260] width 9 height 9
click at [699, 261] on button "Select row" at bounding box center [702, 260] width 9 height 9
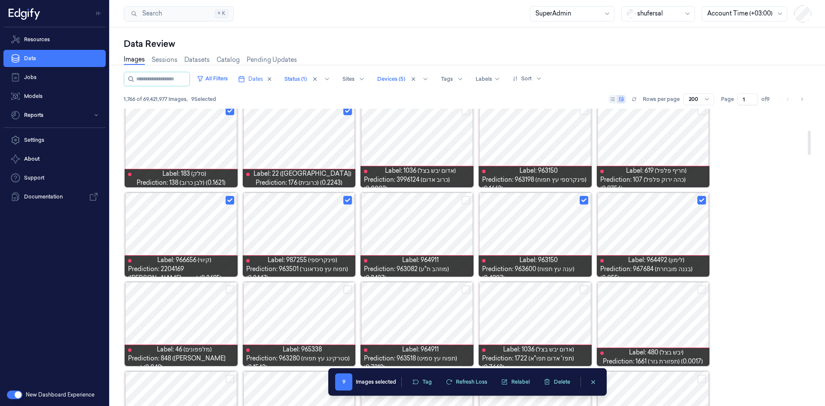
scroll to position [344, 0]
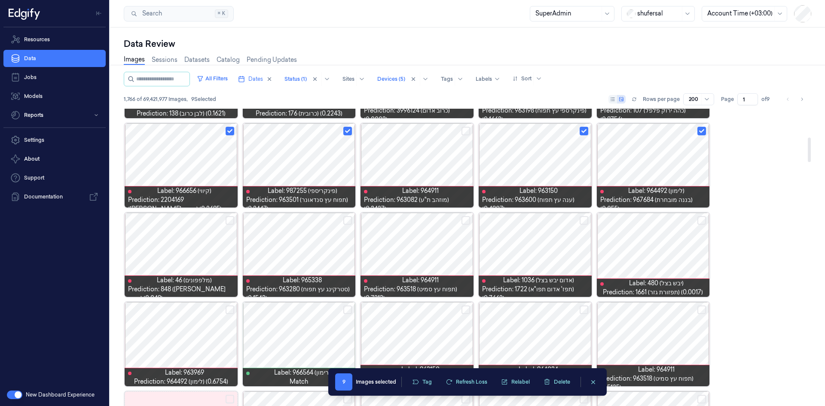
click at [702, 221] on button "Select row" at bounding box center [702, 220] width 9 height 9
click at [586, 220] on button "Select row" at bounding box center [584, 220] width 9 height 9
click at [354, 223] on div at bounding box center [299, 255] width 113 height 84
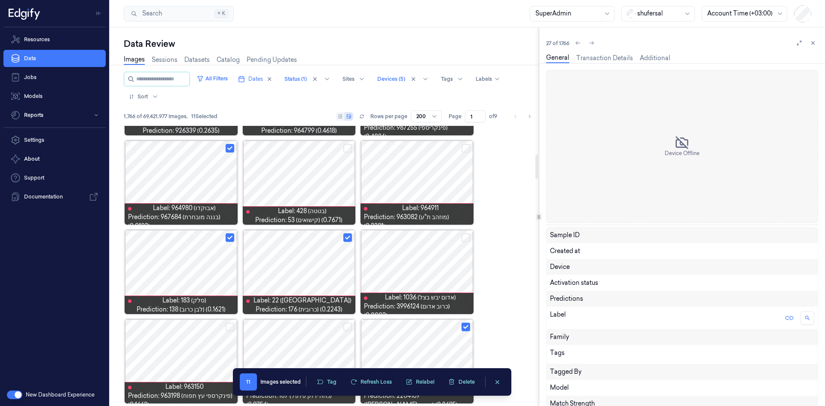
scroll to position [431, 0]
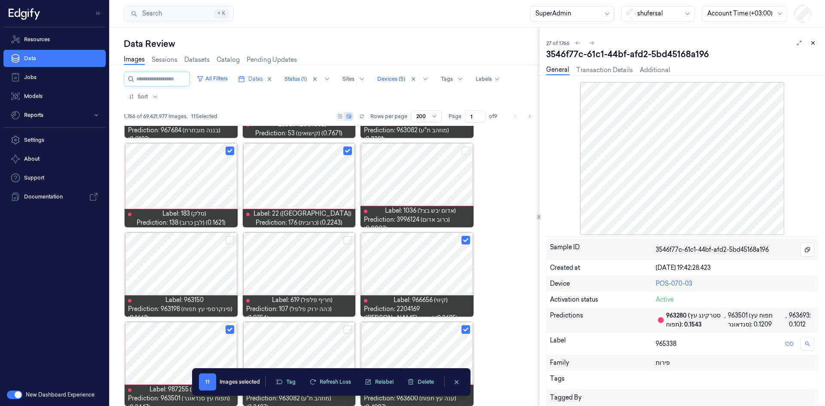
click at [810, 46] on button at bounding box center [813, 43] width 10 height 10
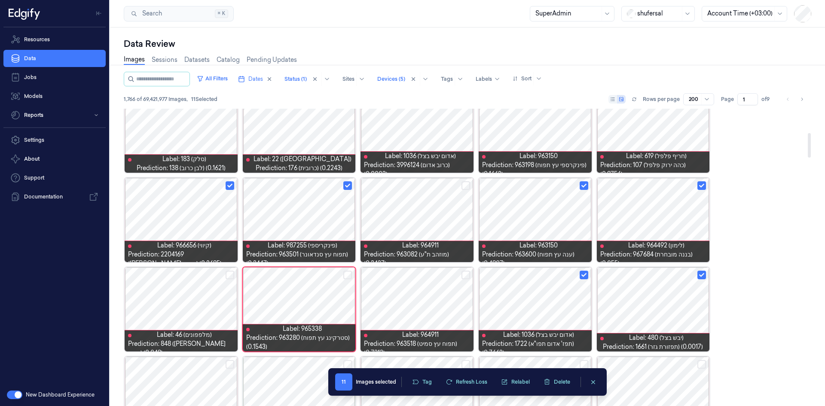
scroll to position [338, 0]
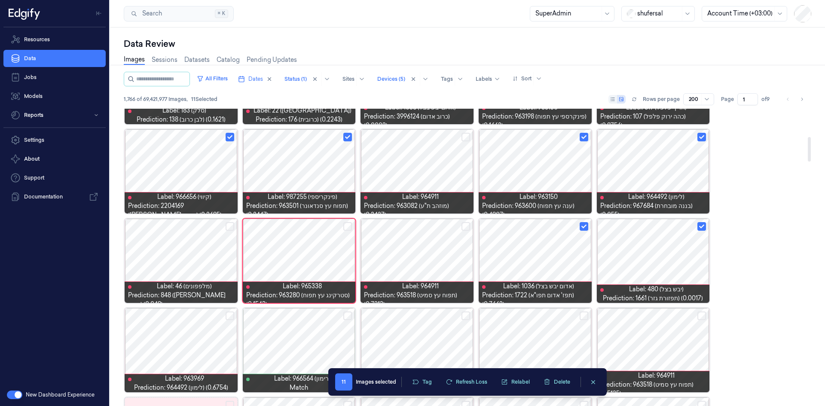
click at [232, 228] on button "Select row" at bounding box center [230, 226] width 9 height 9
click at [348, 228] on button "Select row" at bounding box center [347, 226] width 9 height 9
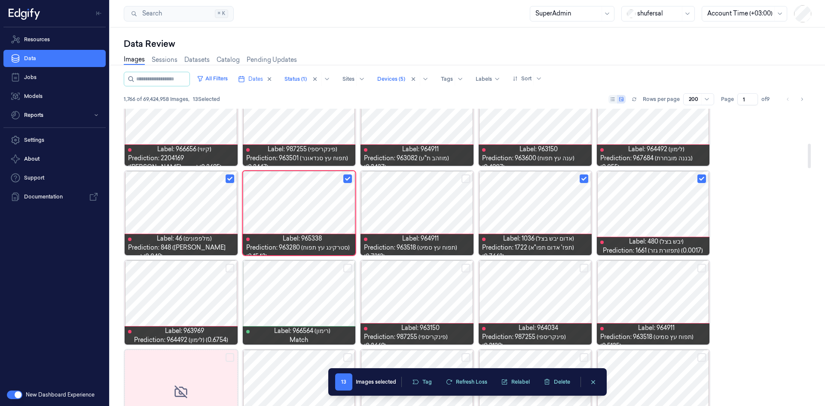
scroll to position [427, 0]
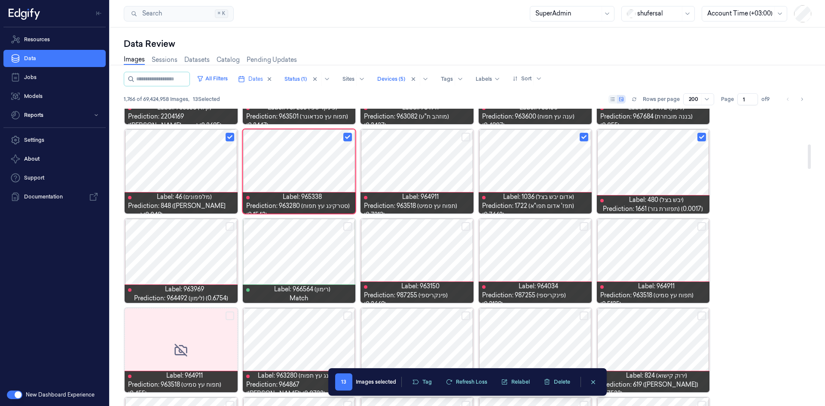
click at [227, 224] on button "Select row" at bounding box center [230, 226] width 9 height 9
click at [348, 225] on button "Select row" at bounding box center [347, 226] width 9 height 9
click at [703, 224] on button "Select row" at bounding box center [702, 226] width 9 height 9
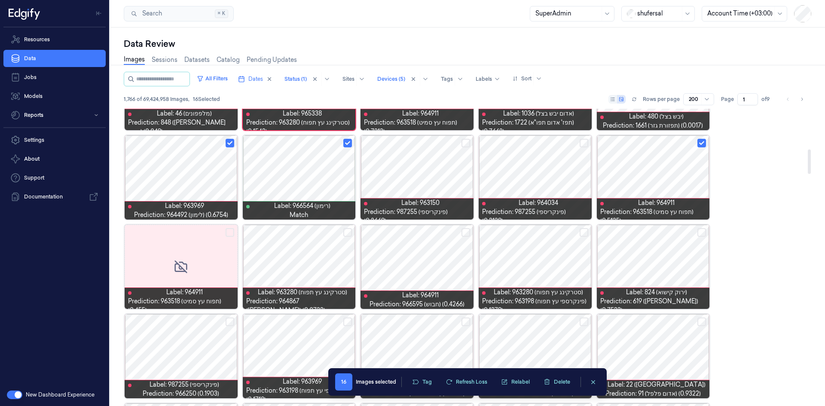
scroll to position [513, 0]
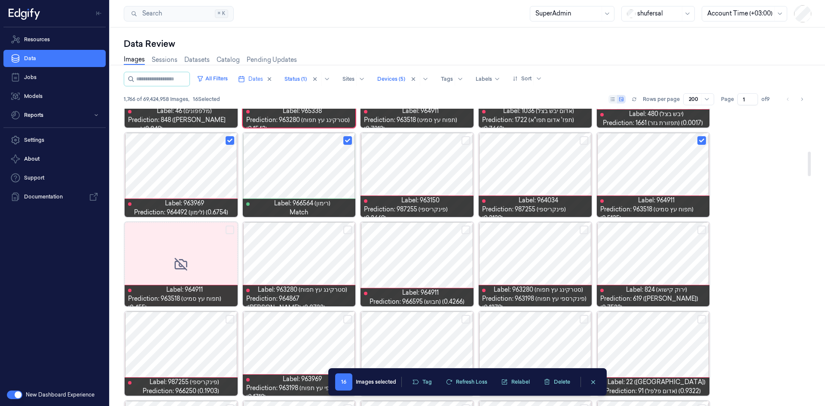
click at [701, 229] on button "Select row" at bounding box center [702, 230] width 9 height 9
click at [583, 231] on button "Select row" at bounding box center [584, 230] width 9 height 9
click at [466, 227] on button "Select row" at bounding box center [466, 230] width 9 height 9
click at [345, 228] on button "Select row" at bounding box center [347, 230] width 9 height 9
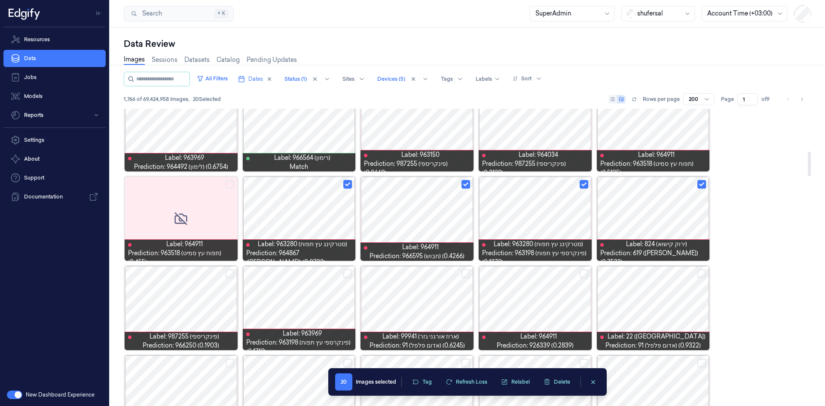
scroll to position [599, 0]
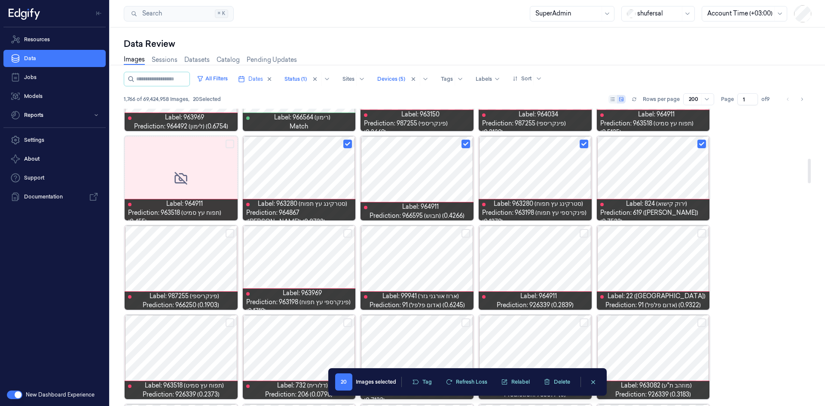
click at [226, 235] on button "Select row" at bounding box center [230, 233] width 9 height 9
click at [584, 232] on button "Select row" at bounding box center [584, 233] width 9 height 9
click at [706, 235] on button "Select row" at bounding box center [702, 233] width 9 height 9
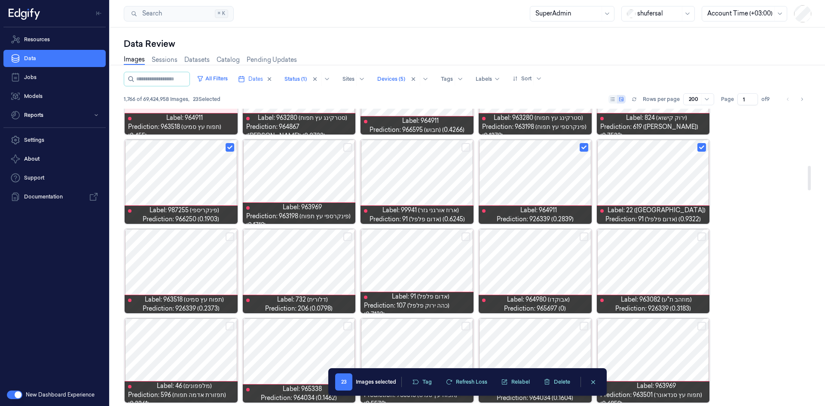
click at [698, 240] on button "Select row" at bounding box center [702, 237] width 9 height 9
click at [352, 238] on button "Select row" at bounding box center [347, 237] width 9 height 9
click at [231, 239] on button "Select row" at bounding box center [230, 237] width 9 height 9
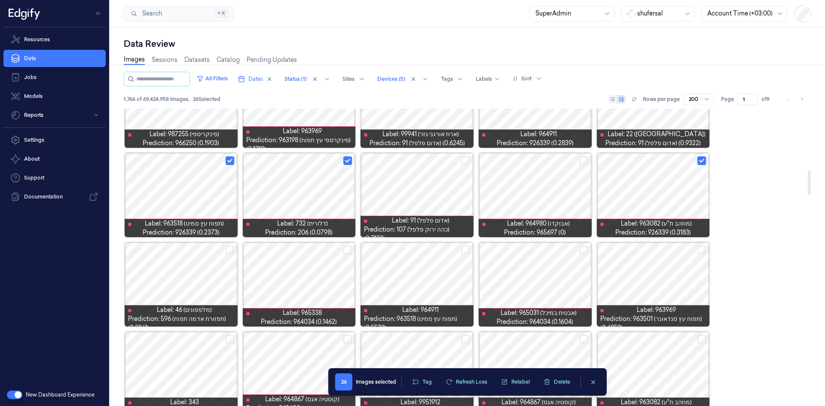
scroll to position [814, 0]
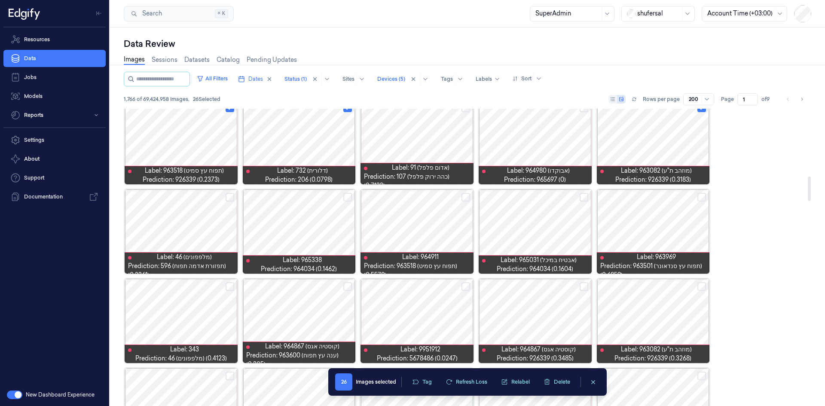
click at [229, 198] on button "Select row" at bounding box center [230, 197] width 9 height 9
click at [345, 198] on button "Select row" at bounding box center [347, 197] width 9 height 9
click at [585, 196] on button "Select row" at bounding box center [584, 197] width 9 height 9
click at [702, 199] on button "Select row" at bounding box center [702, 197] width 9 height 9
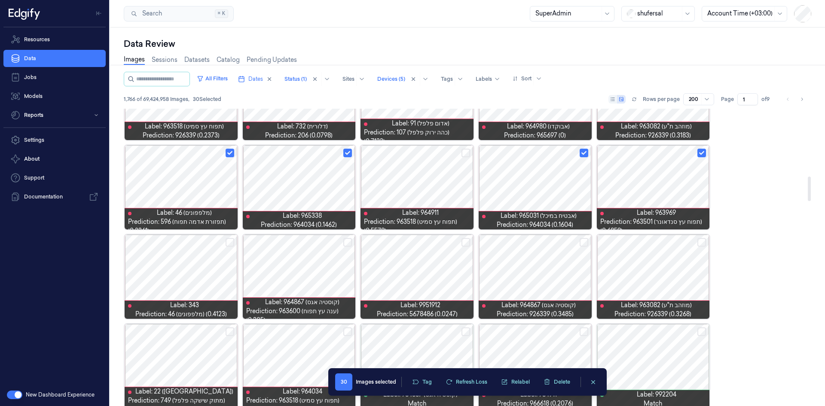
scroll to position [900, 0]
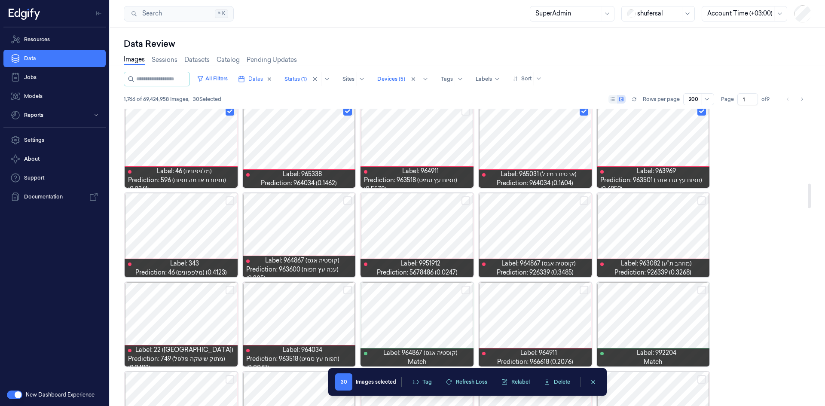
click at [463, 202] on button "Select row" at bounding box center [466, 200] width 9 height 9
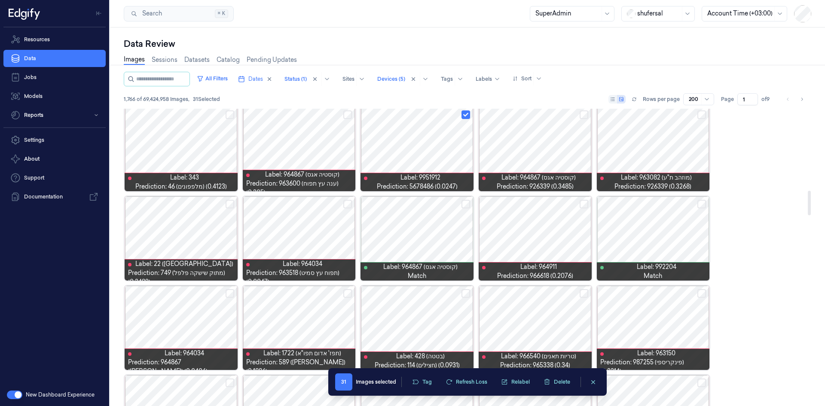
click at [228, 205] on button "Select row" at bounding box center [230, 204] width 9 height 9
click at [346, 202] on button "Select row" at bounding box center [347, 204] width 9 height 9
click at [581, 203] on button "Select row" at bounding box center [584, 204] width 9 height 9
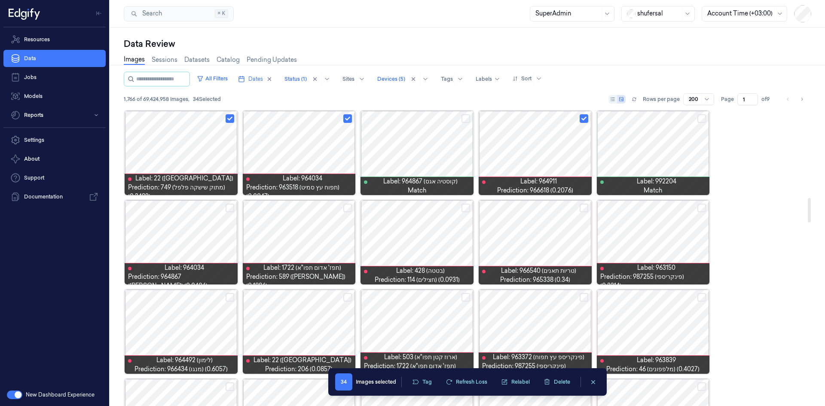
scroll to position [1072, 0]
click at [470, 207] on div at bounding box center [417, 242] width 113 height 84
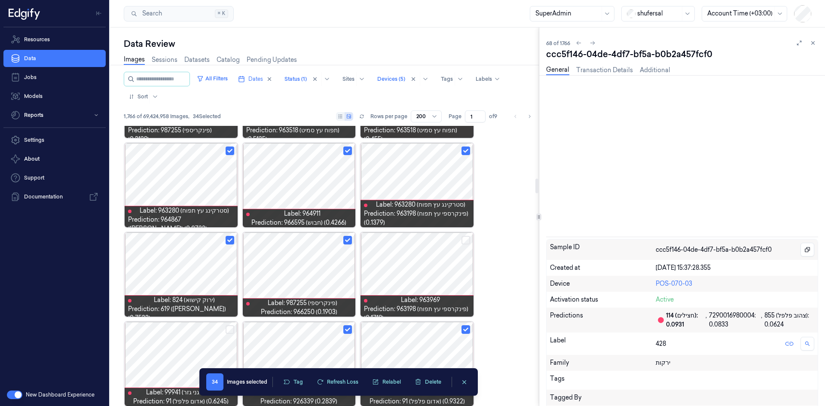
click at [470, 208] on div "Label: 963280 (סטרקינג עץ תפוח) Prediction: 963198 (פינקרספי עץ תפוח) (0.1379)" at bounding box center [417, 213] width 106 height 27
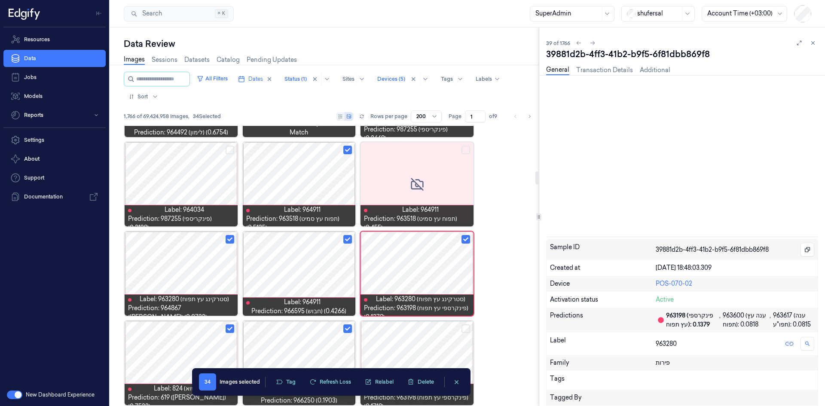
scroll to position [967, 0]
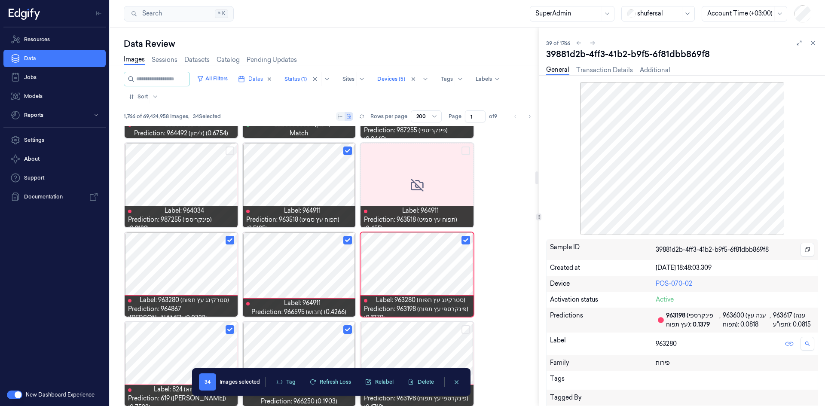
click at [466, 241] on button "Select row" at bounding box center [466, 240] width 9 height 9
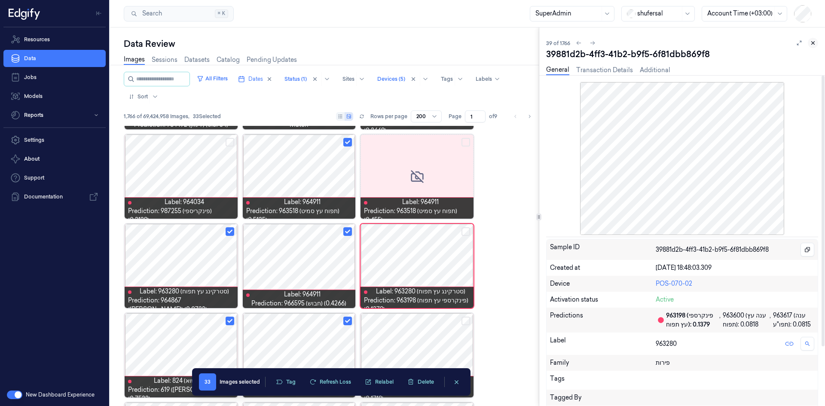
click at [813, 44] on icon at bounding box center [813, 43] width 6 height 6
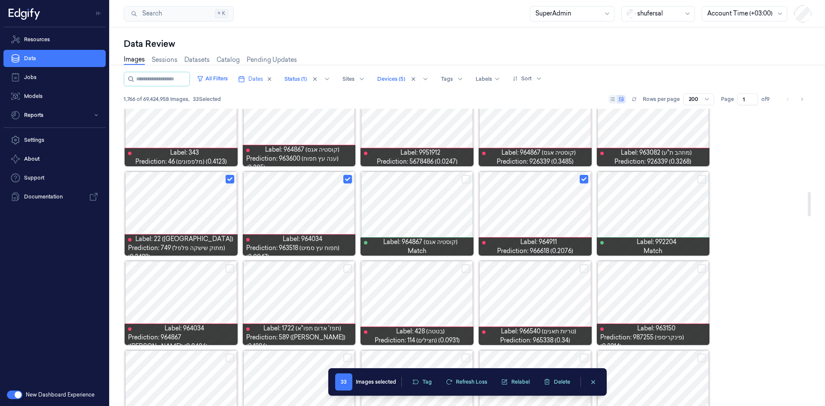
scroll to position [1048, 0]
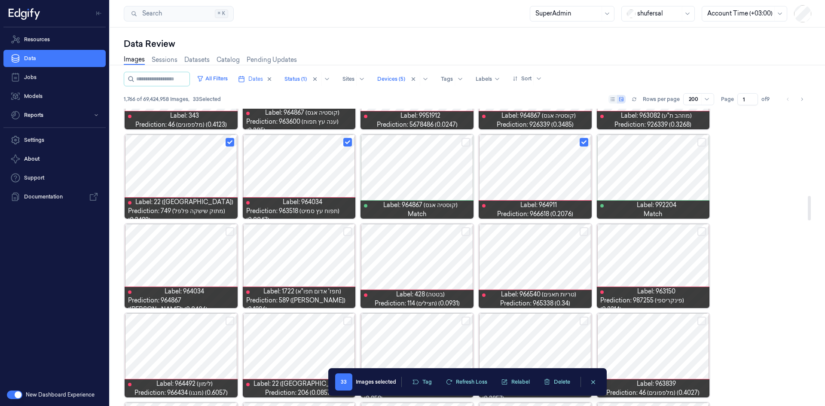
click at [468, 232] on button "Select row" at bounding box center [466, 231] width 9 height 9
click at [350, 232] on button "Select row" at bounding box center [347, 231] width 9 height 9
click at [228, 232] on button "Select row" at bounding box center [230, 231] width 9 height 9
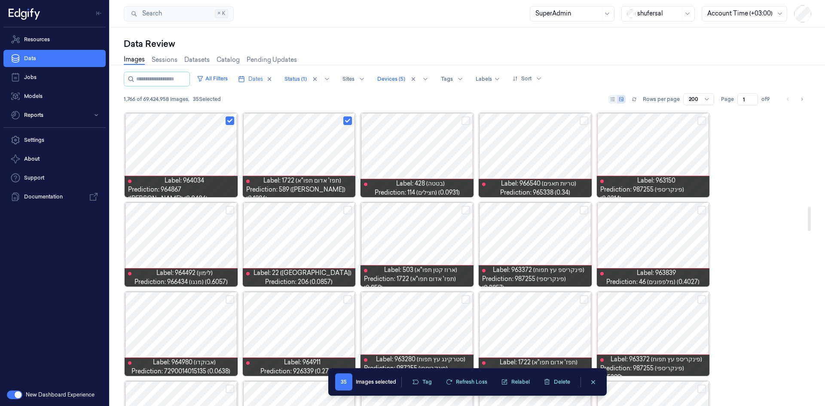
scroll to position [1177, 0]
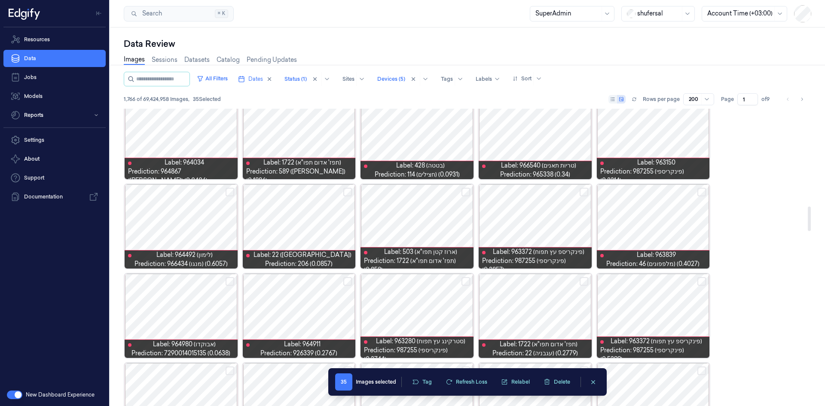
click at [428, 217] on div at bounding box center [417, 226] width 113 height 84
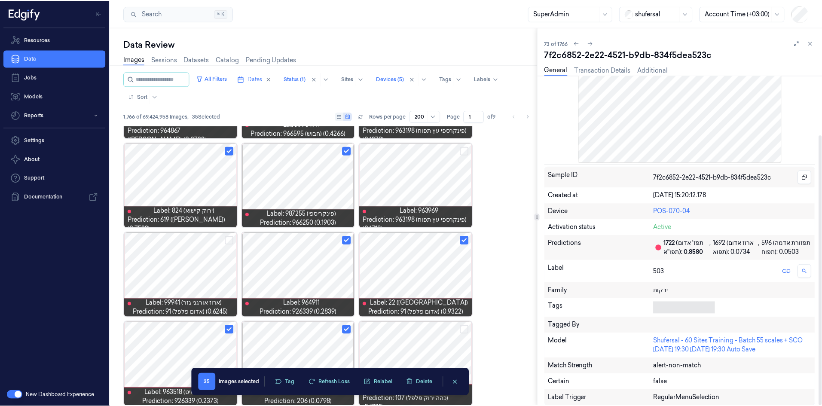
scroll to position [3, 0]
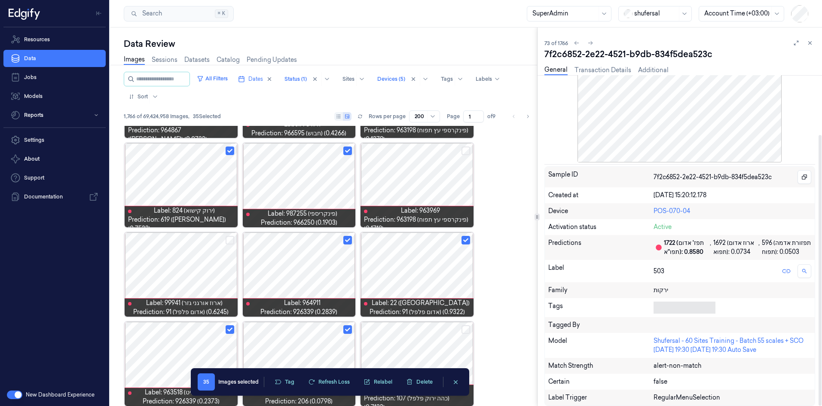
click at [676, 307] on div at bounding box center [683, 308] width 58 height 9
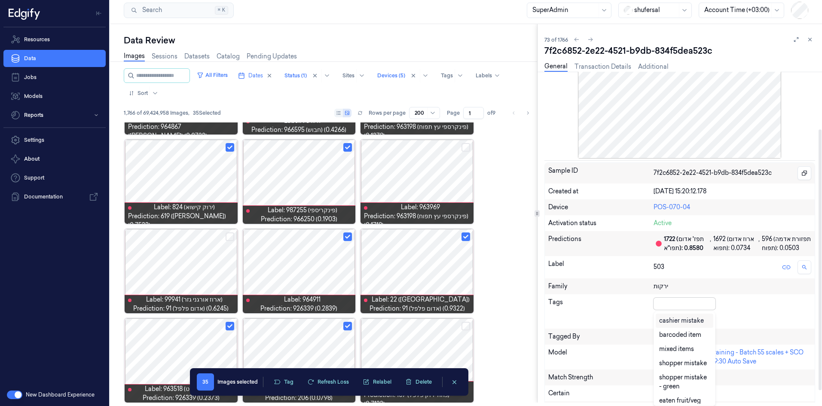
click at [678, 320] on div "cashier mistake" at bounding box center [681, 320] width 45 height 9
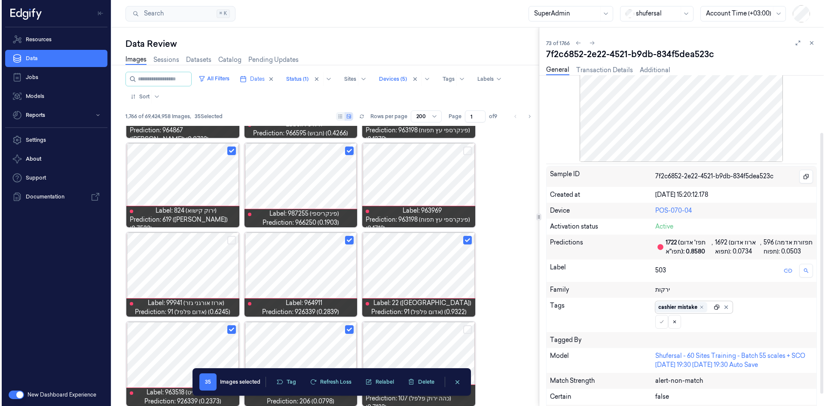
scroll to position [0, 0]
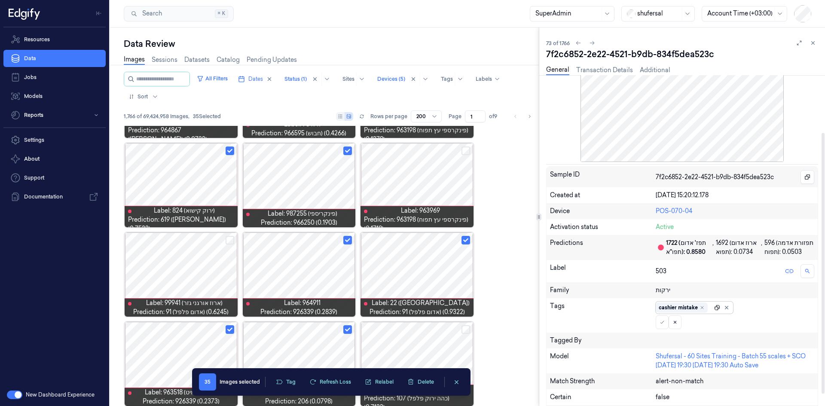
click at [713, 304] on div "cashier mistake" at bounding box center [694, 308] width 77 height 12
click at [666, 323] on button at bounding box center [662, 323] width 13 height 14
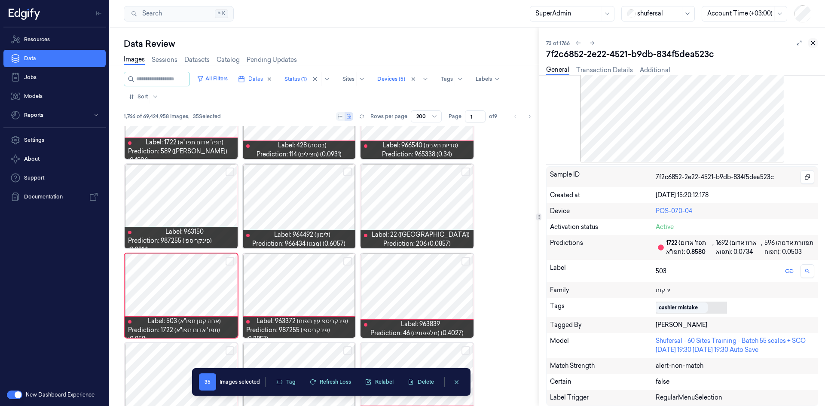
scroll to position [2049, 0]
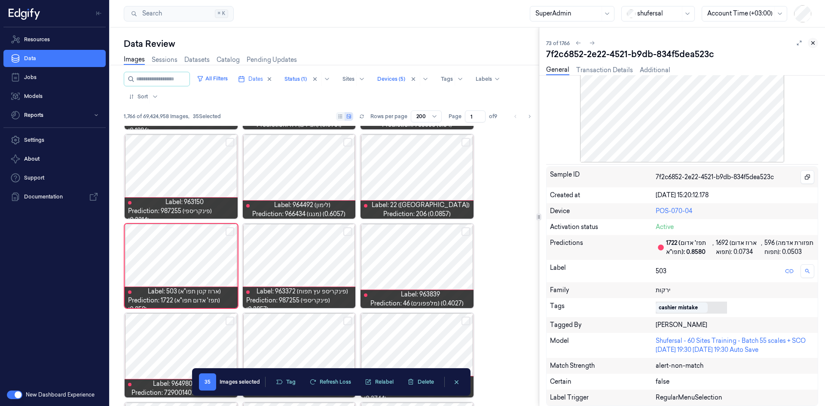
click at [815, 43] on icon at bounding box center [813, 43] width 6 height 6
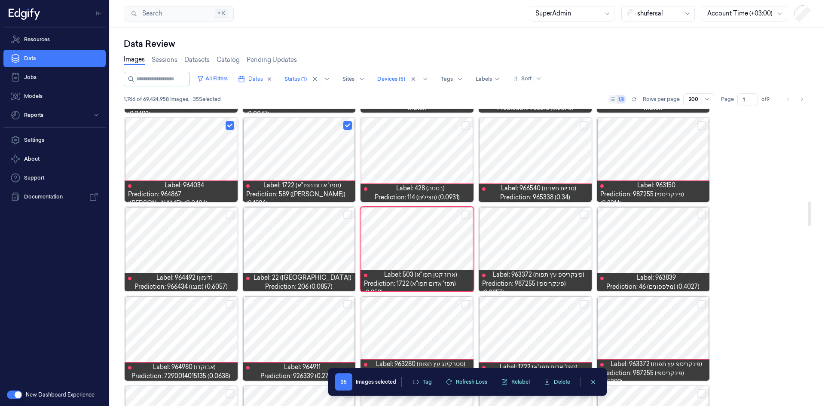
scroll to position [1201, 0]
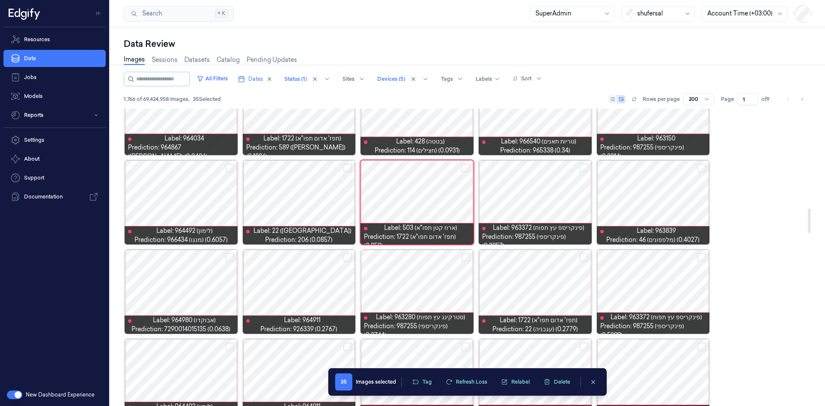
click at [345, 168] on button "Select row" at bounding box center [347, 168] width 9 height 9
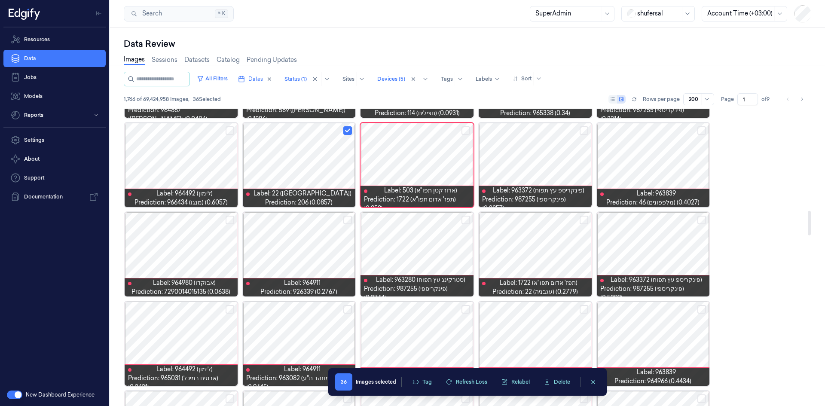
scroll to position [1287, 0]
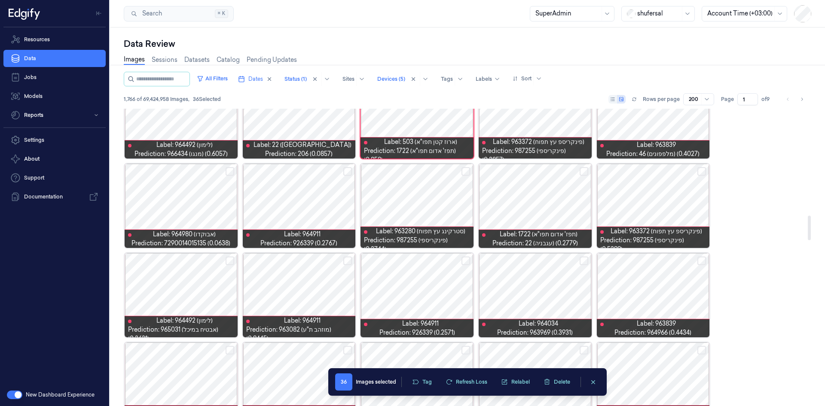
click at [701, 168] on button "Select row" at bounding box center [702, 171] width 9 height 9
click at [584, 170] on button "Select row" at bounding box center [584, 171] width 9 height 9
click at [464, 172] on button "Select row" at bounding box center [466, 171] width 9 height 9
click at [229, 172] on button "Select row" at bounding box center [230, 171] width 9 height 9
click at [229, 258] on button "Select row" at bounding box center [230, 261] width 9 height 9
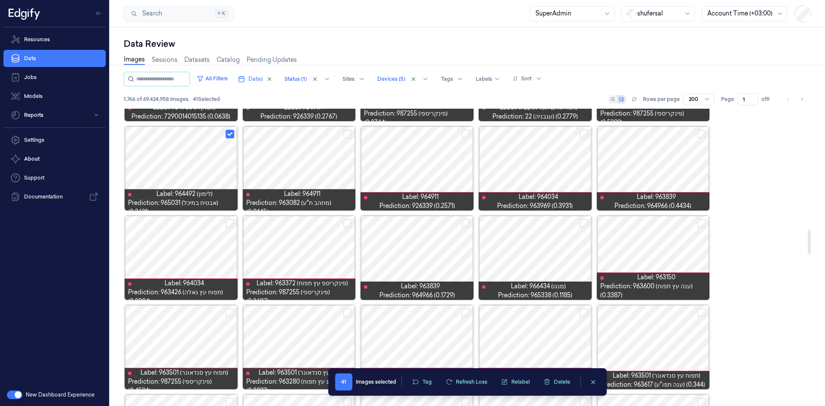
scroll to position [1459, 0]
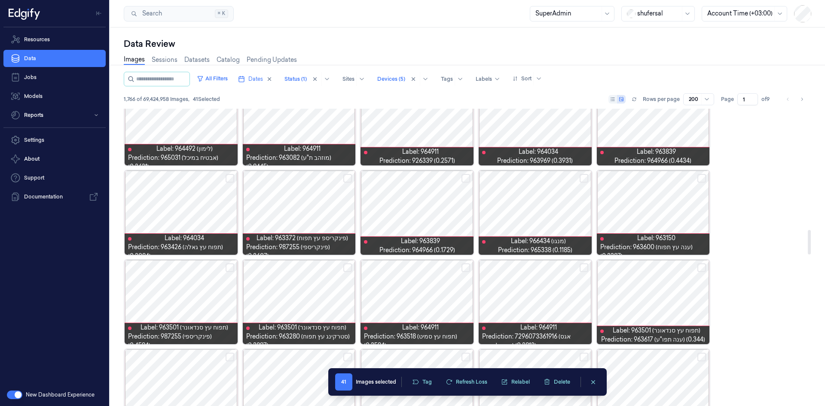
click at [700, 179] on button "Select row" at bounding box center [702, 178] width 9 height 9
click at [585, 181] on button "Select row" at bounding box center [584, 178] width 9 height 9
click at [350, 177] on button "Select row" at bounding box center [347, 178] width 9 height 9
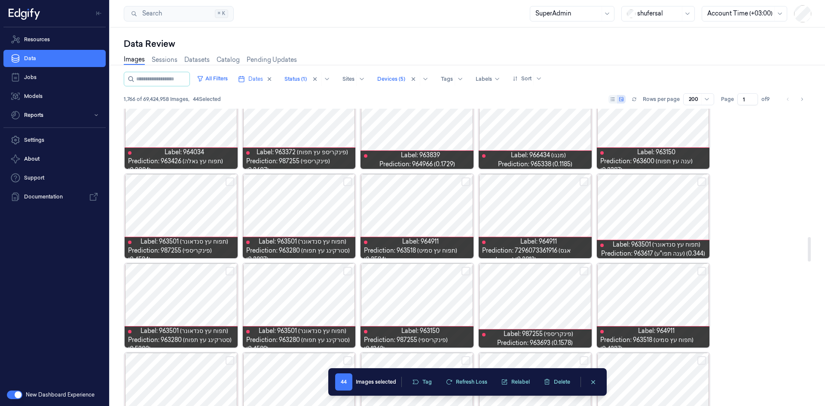
click at [345, 185] on button "Select row" at bounding box center [347, 182] width 9 height 9
click at [229, 183] on button "Select row" at bounding box center [230, 182] width 9 height 9
click at [700, 181] on button "Select row" at bounding box center [702, 182] width 9 height 9
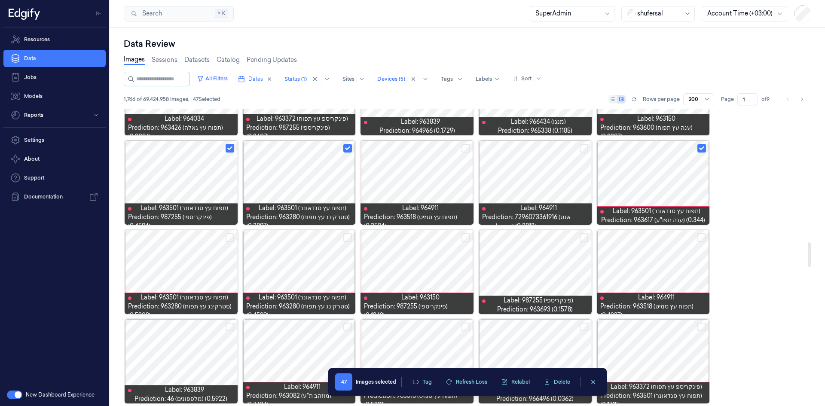
scroll to position [1631, 0]
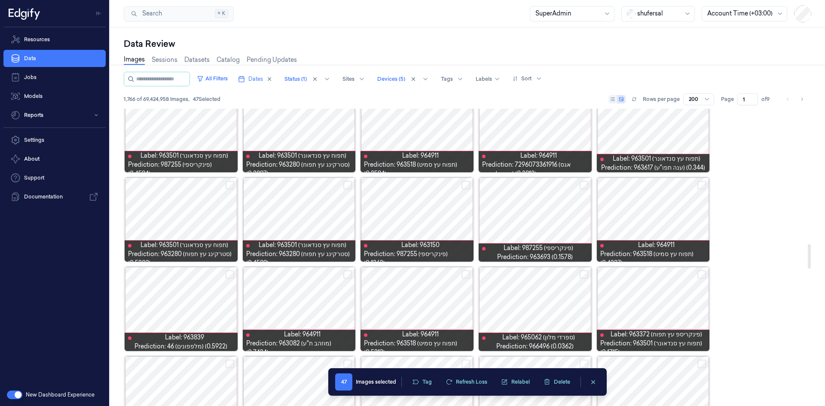
click at [583, 187] on button "Select row" at bounding box center [584, 185] width 9 height 9
click at [350, 187] on button "Select row" at bounding box center [347, 185] width 9 height 9
click at [229, 184] on button "Select row" at bounding box center [230, 185] width 9 height 9
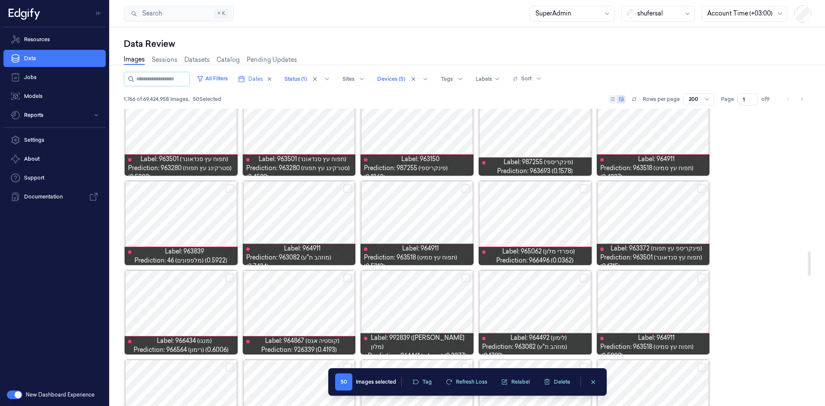
click at [698, 190] on button "Select row" at bounding box center [702, 188] width 9 height 9
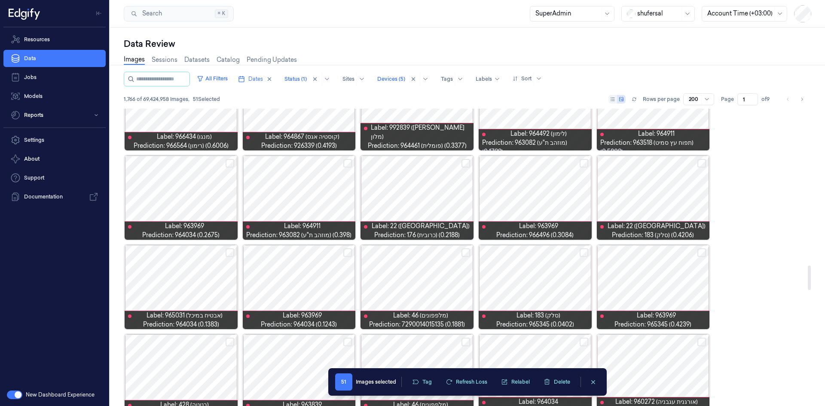
scroll to position [1889, 0]
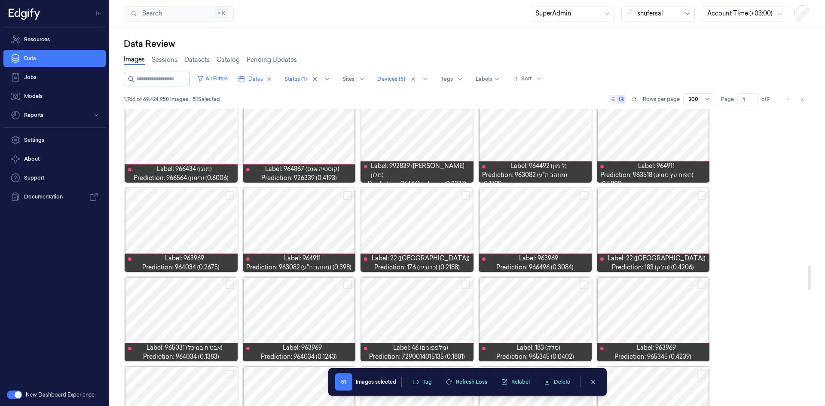
click at [464, 194] on button "Select row" at bounding box center [466, 195] width 9 height 9
click at [586, 196] on button "Select row" at bounding box center [584, 195] width 9 height 9
click at [701, 196] on button "Select row" at bounding box center [702, 195] width 9 height 9
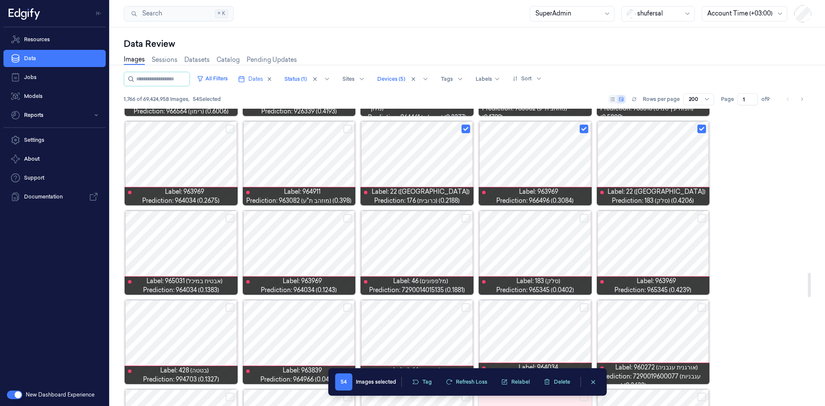
scroll to position [1975, 0]
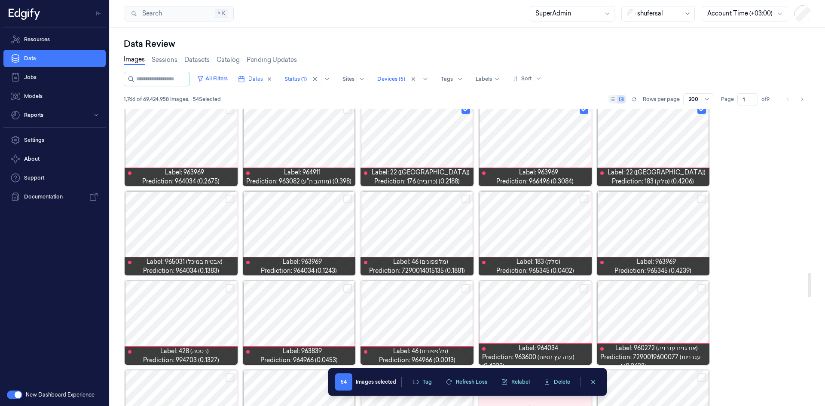
click at [230, 202] on button "Select row" at bounding box center [230, 199] width 9 height 9
click at [233, 288] on button "Select row" at bounding box center [230, 288] width 9 height 9
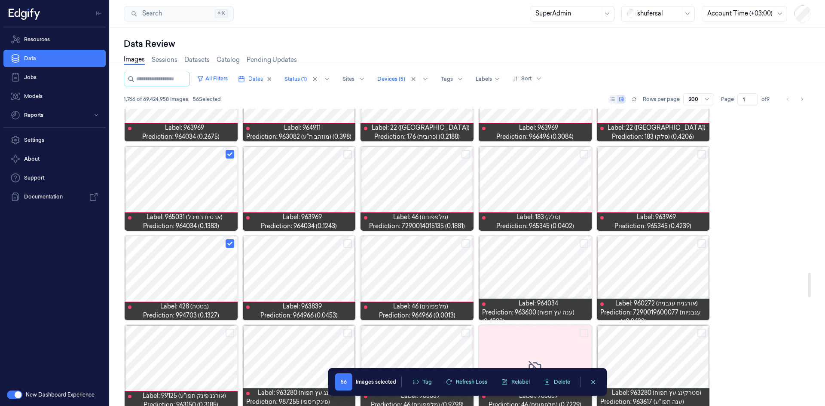
scroll to position [2061, 0]
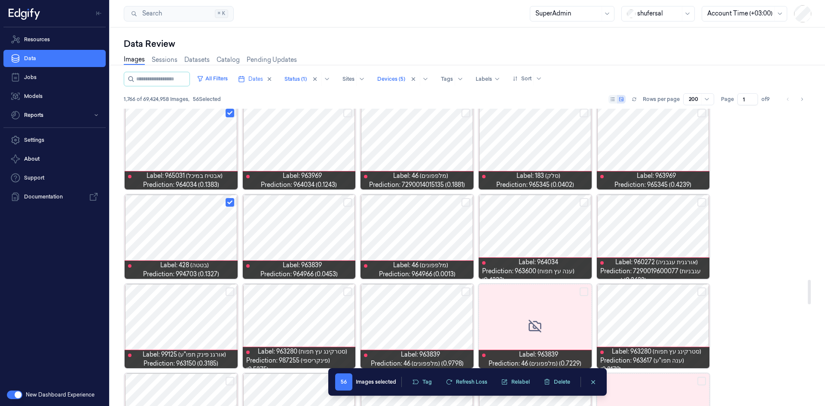
click at [585, 203] on button "Select row" at bounding box center [584, 202] width 9 height 9
click at [704, 293] on button "Select row" at bounding box center [702, 292] width 9 height 9
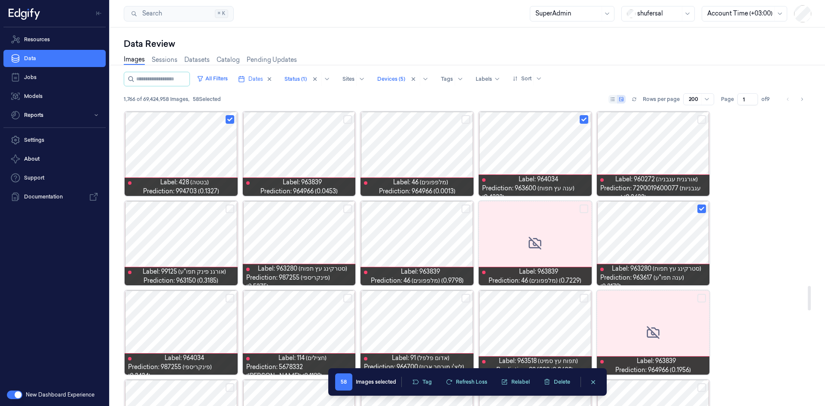
scroll to position [2147, 0]
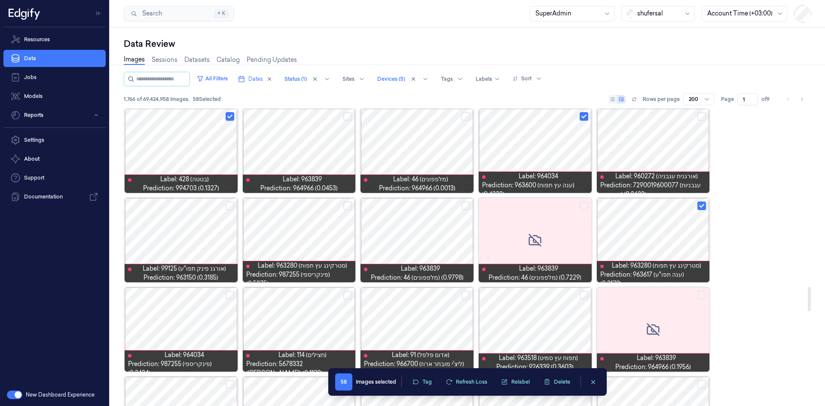
click at [347, 205] on button "Select row" at bounding box center [347, 206] width 9 height 9
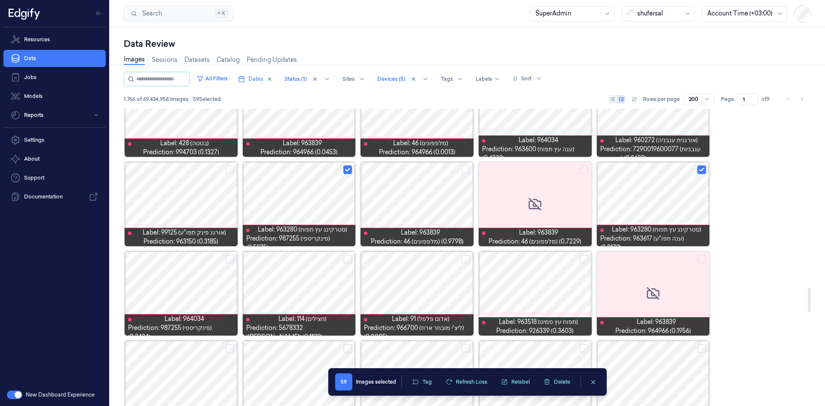
scroll to position [2233, 0]
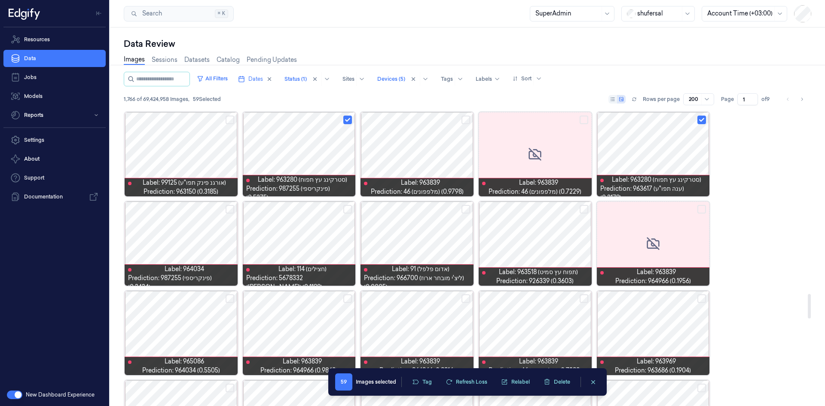
click at [350, 212] on button "Select row" at bounding box center [347, 209] width 9 height 9
click at [466, 208] on button "Select row" at bounding box center [466, 209] width 9 height 9
click at [586, 207] on button "Select row" at bounding box center [584, 209] width 9 height 9
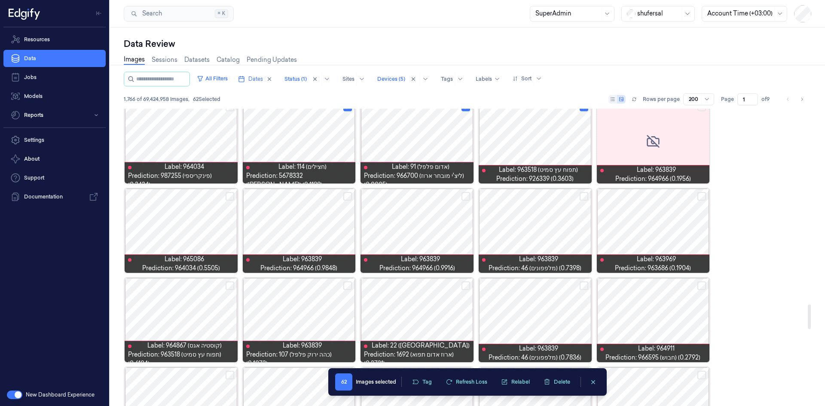
scroll to position [2362, 0]
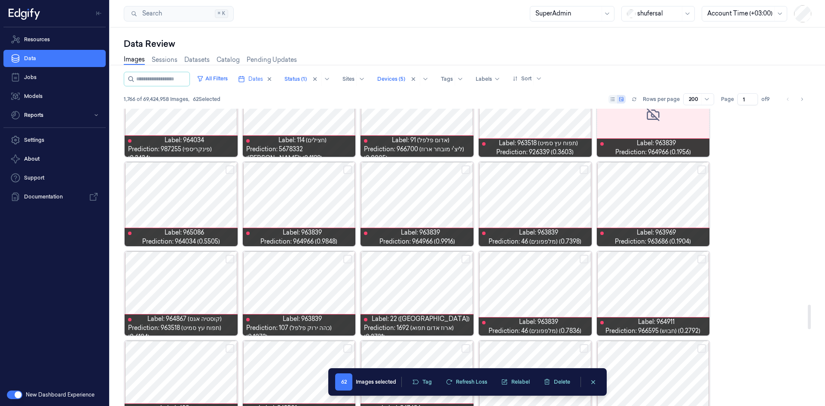
click at [467, 166] on button "Select row" at bounding box center [466, 170] width 9 height 9
click at [350, 258] on button "Select row" at bounding box center [347, 259] width 9 height 9
click at [463, 258] on button "Select row" at bounding box center [466, 259] width 9 height 9
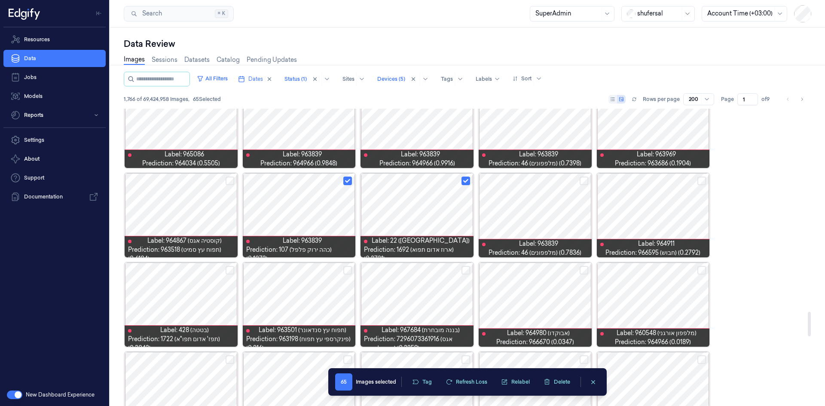
scroll to position [2448, 0]
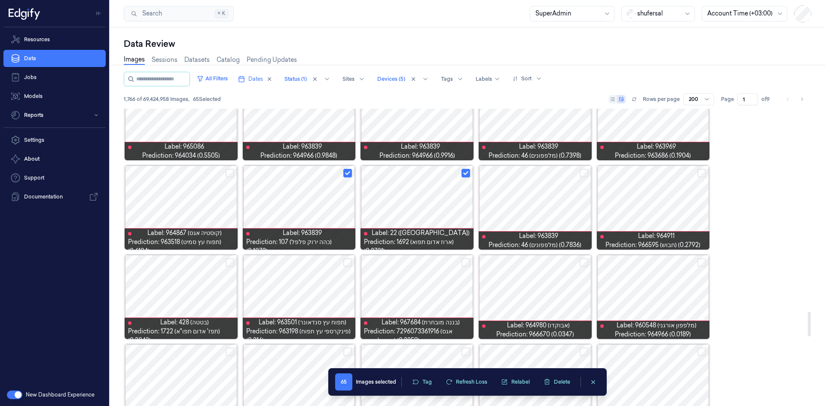
click at [231, 174] on button "Select row" at bounding box center [230, 173] width 9 height 9
click at [227, 267] on button "Select row" at bounding box center [230, 262] width 9 height 9
click at [351, 262] on button "Select row" at bounding box center [347, 262] width 9 height 9
click at [465, 261] on button "Select row" at bounding box center [466, 262] width 9 height 9
click at [587, 265] on button "Select row" at bounding box center [584, 262] width 9 height 9
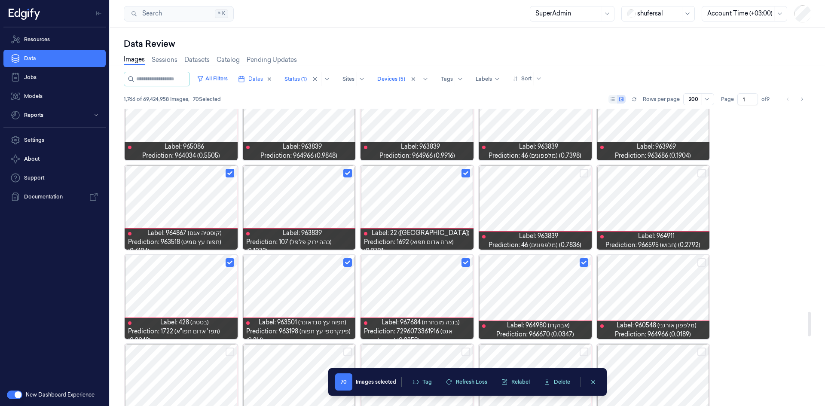
scroll to position [2534, 0]
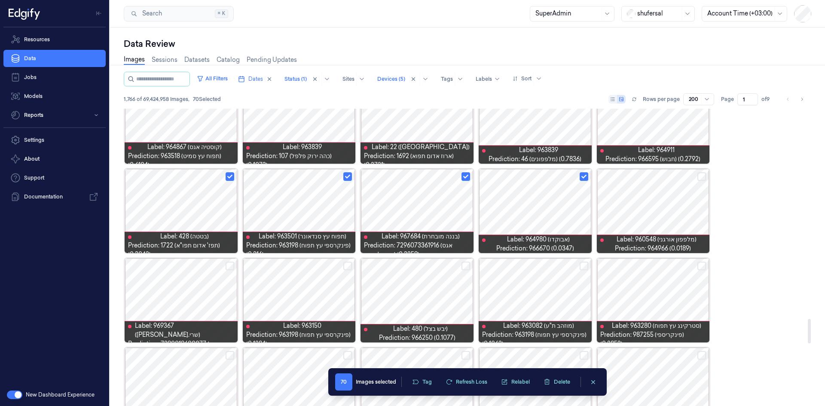
click at [582, 266] on button "Select row" at bounding box center [584, 266] width 9 height 9
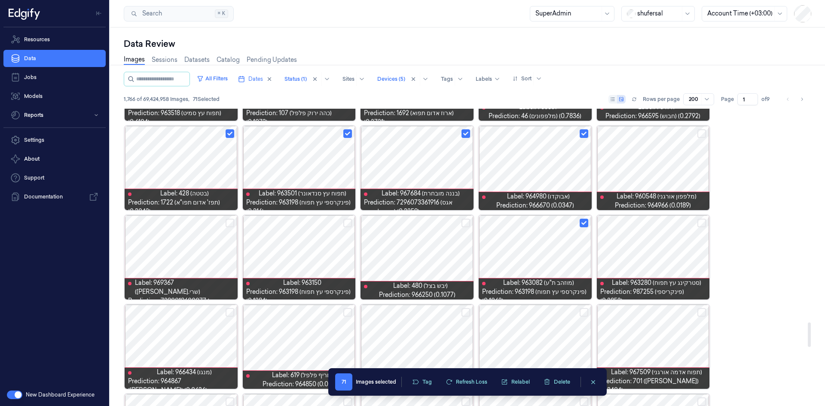
scroll to position [2663, 0]
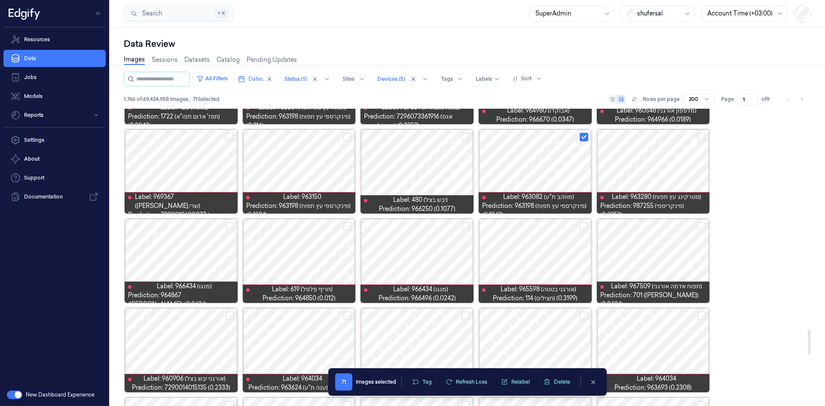
click at [228, 227] on button "Select row" at bounding box center [230, 226] width 9 height 9
click at [345, 228] on button "Select row" at bounding box center [347, 226] width 9 height 9
click at [469, 225] on button "Select row" at bounding box center [466, 226] width 9 height 9
click at [584, 226] on button "Select row" at bounding box center [584, 226] width 9 height 9
click at [703, 229] on button "Select row" at bounding box center [702, 226] width 9 height 9
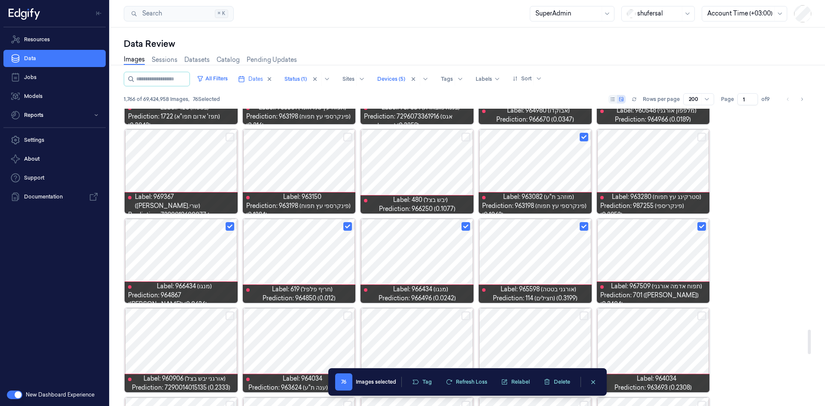
click at [705, 313] on button "Select row" at bounding box center [702, 316] width 9 height 9
click at [584, 318] on button "Select row" at bounding box center [584, 316] width 9 height 9
click at [465, 316] on button "Select row" at bounding box center [466, 316] width 9 height 9
click at [346, 317] on button "Select row" at bounding box center [347, 316] width 9 height 9
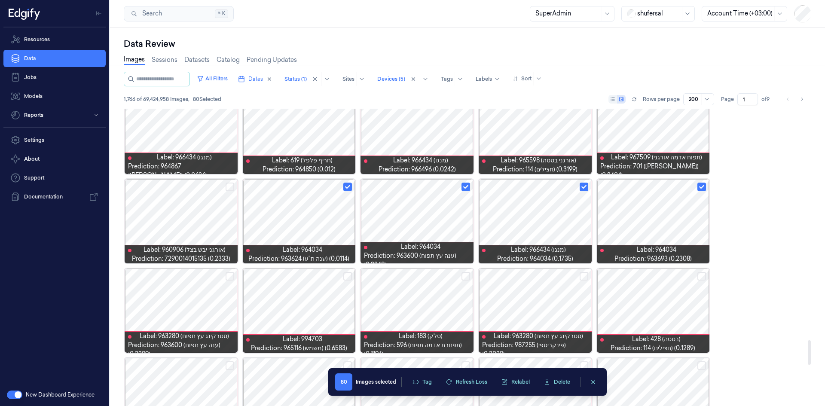
drag, startPoint x: 464, startPoint y: 279, endPoint x: 471, endPoint y: 277, distance: 7.4
click at [464, 278] on button "Select row" at bounding box center [466, 276] width 9 height 9
click at [581, 274] on button "Select row" at bounding box center [584, 276] width 9 height 9
click at [704, 277] on button "Select row" at bounding box center [702, 276] width 9 height 9
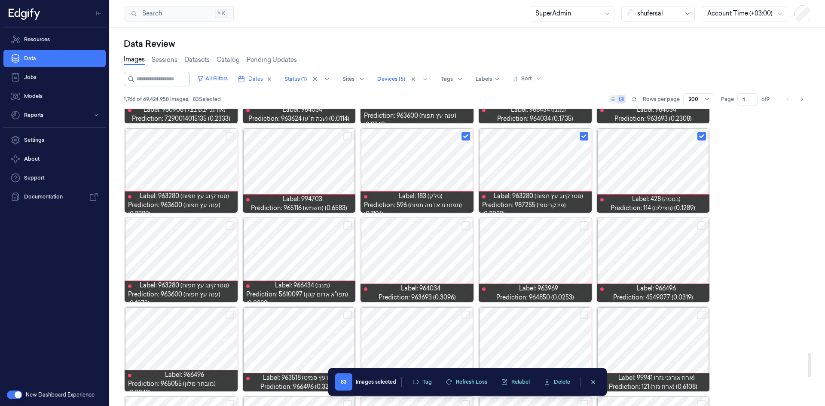
scroll to position [2964, 0]
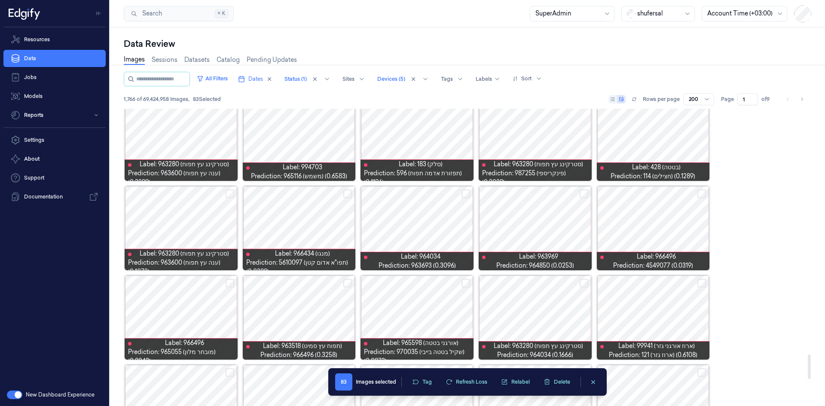
click at [587, 194] on button "Select row" at bounding box center [584, 194] width 9 height 9
click at [466, 196] on button "Select row" at bounding box center [466, 194] width 9 height 9
click at [346, 193] on button "Select row" at bounding box center [347, 194] width 9 height 9
click at [230, 191] on button "Select row" at bounding box center [230, 194] width 9 height 9
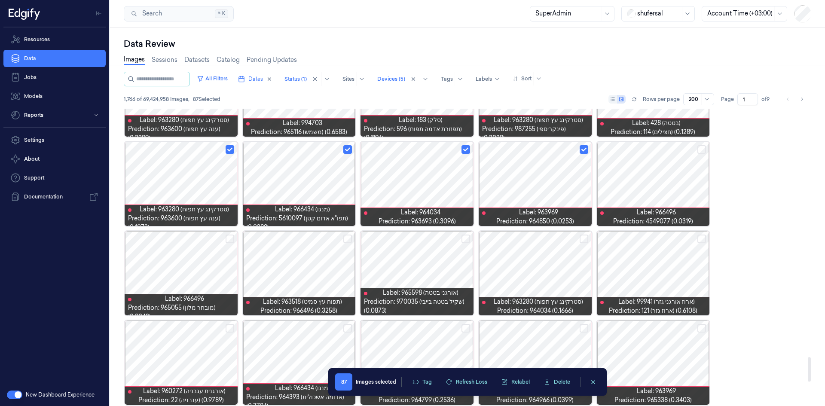
scroll to position [3050, 0]
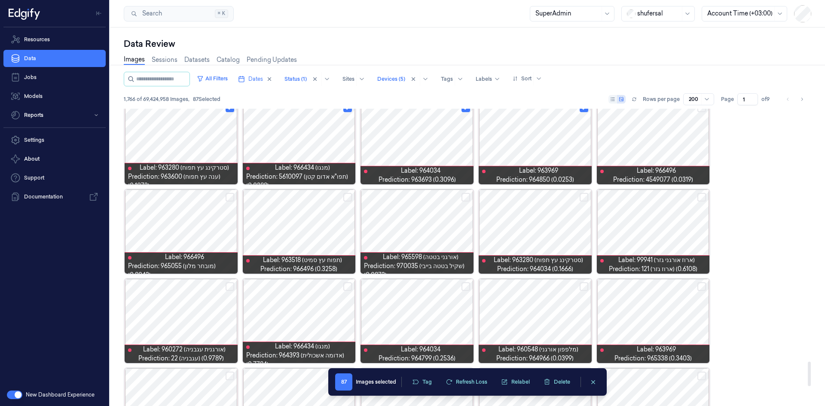
click at [343, 195] on button "Select row" at bounding box center [347, 197] width 9 height 9
click at [587, 196] on button "Select row" at bounding box center [584, 197] width 9 height 9
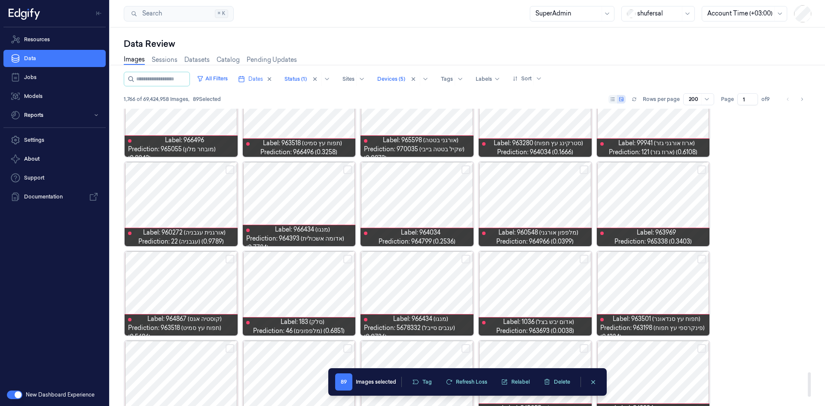
scroll to position [3179, 0]
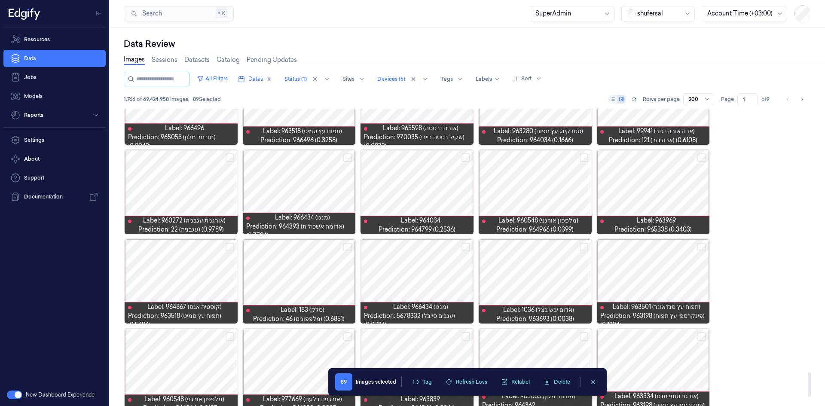
click at [468, 245] on button "Select row" at bounding box center [466, 247] width 9 height 9
click at [702, 248] on button "Select row" at bounding box center [702, 247] width 9 height 9
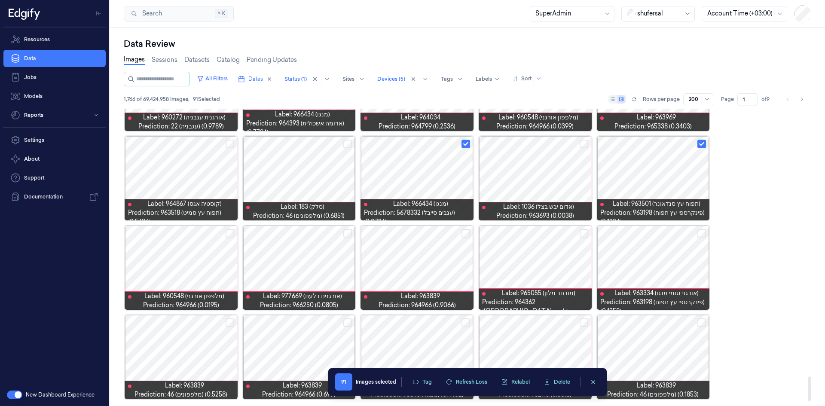
scroll to position [3283, 0]
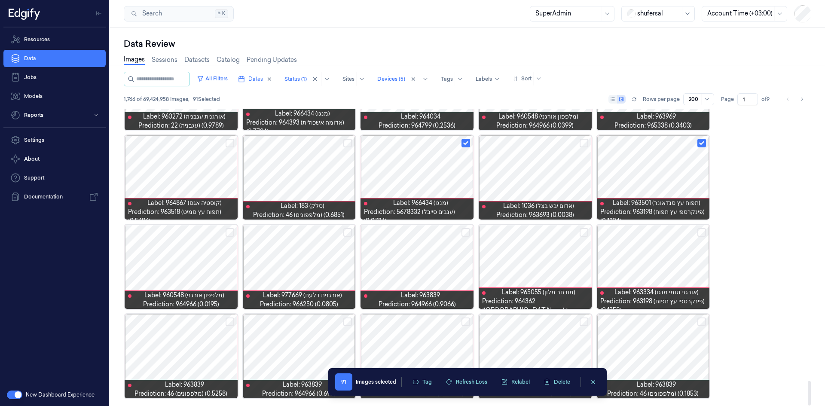
click at [347, 324] on button "Select row" at bounding box center [347, 322] width 9 height 9
click at [228, 320] on button "Select row" at bounding box center [230, 322] width 9 height 9
click at [698, 324] on button "Select row" at bounding box center [702, 322] width 9 height 9
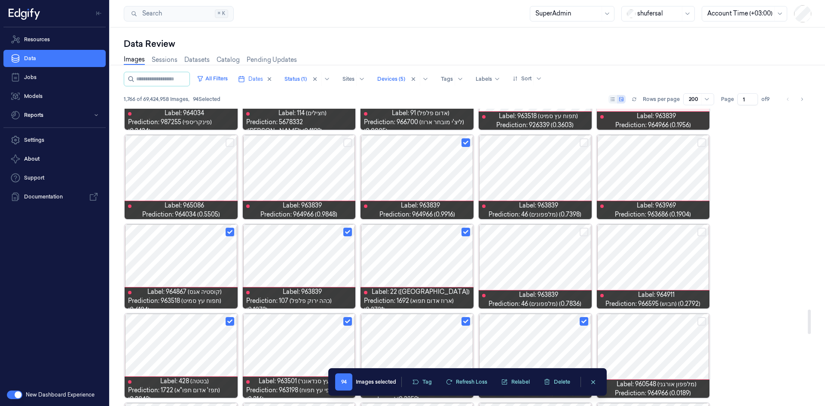
scroll to position [2380, 0]
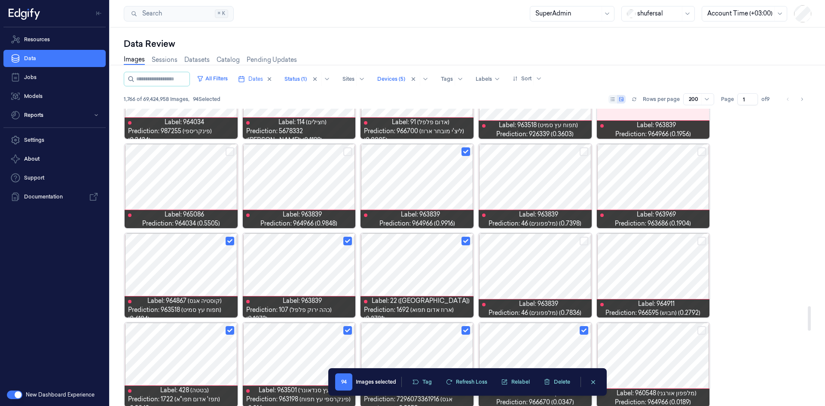
click at [580, 243] on button "Select row" at bounding box center [584, 241] width 9 height 9
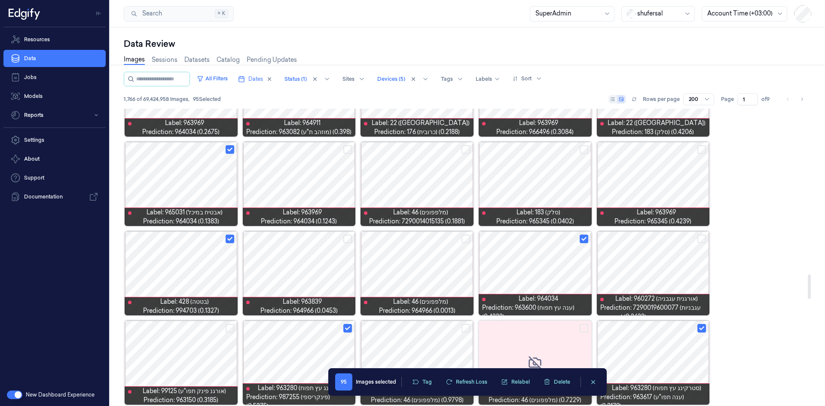
scroll to position [1993, 0]
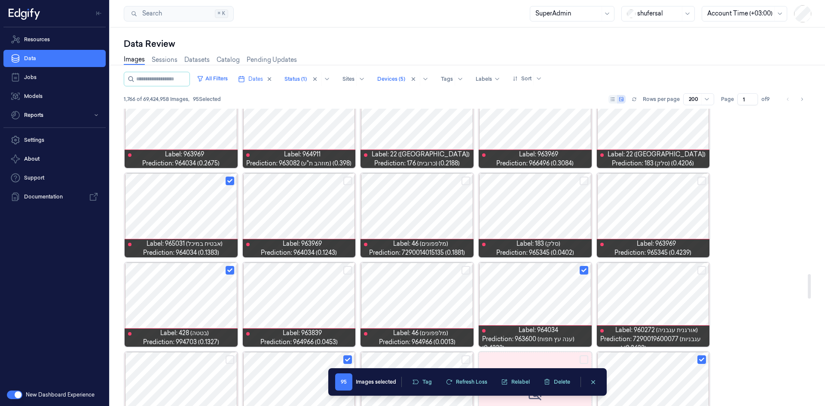
click at [583, 180] on button "Select row" at bounding box center [584, 181] width 9 height 9
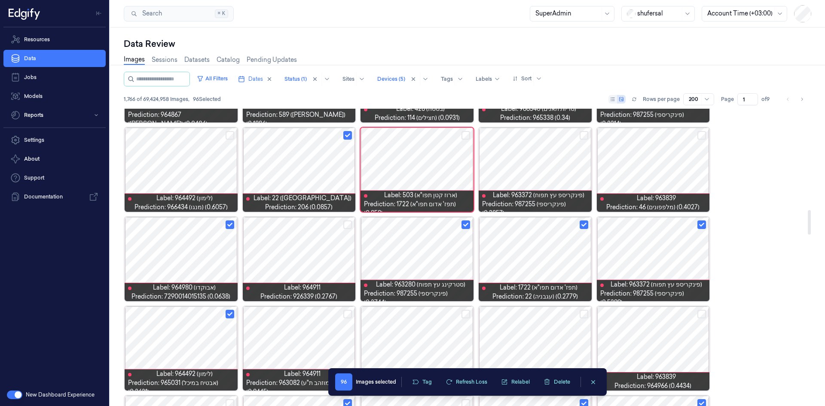
scroll to position [1219, 0]
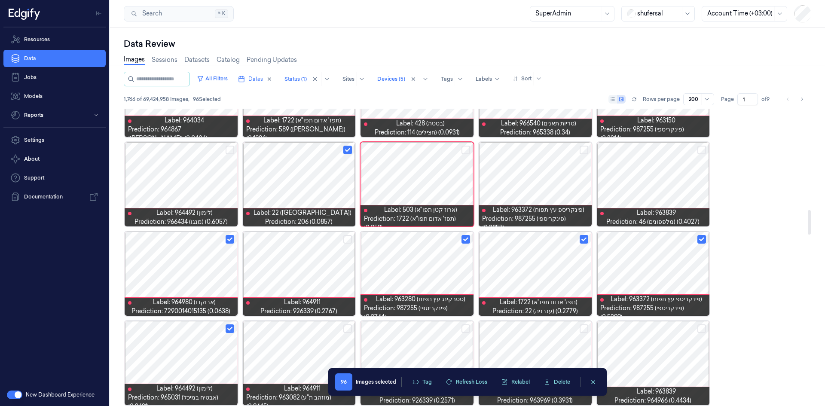
click at [344, 239] on button "Select row" at bounding box center [347, 239] width 9 height 9
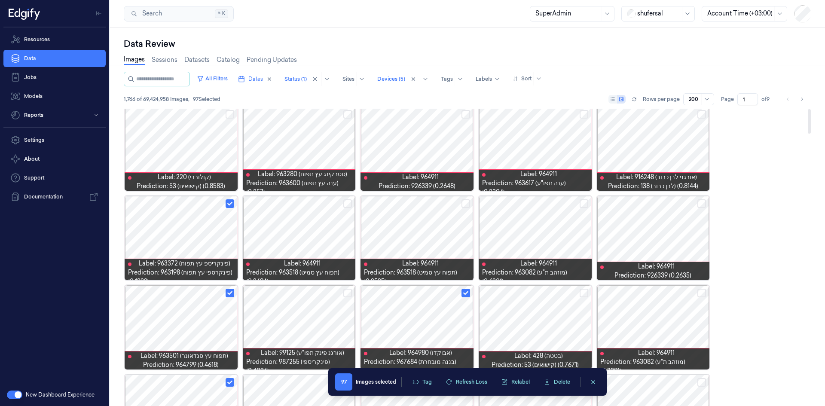
scroll to position [0, 0]
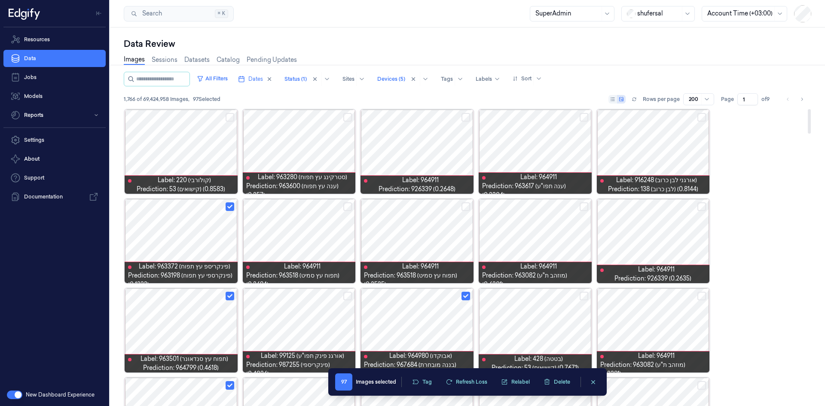
click at [347, 119] on button "Select row" at bounding box center [347, 117] width 9 height 9
click at [419, 385] on icon "button" at bounding box center [415, 382] width 7 height 7
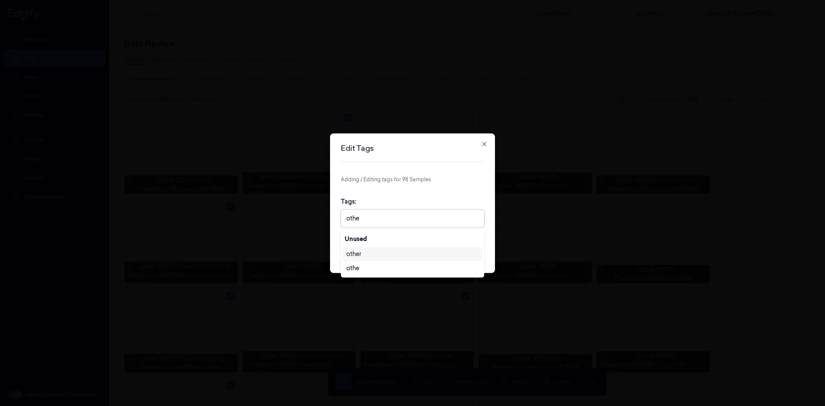
type input "other"
click at [363, 254] on div "other" at bounding box center [412, 254] width 132 height 9
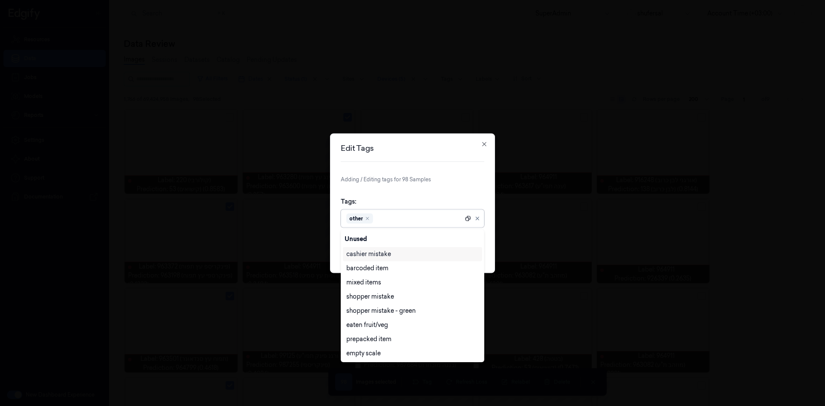
click at [467, 218] on icon at bounding box center [468, 218] width 6 height 6
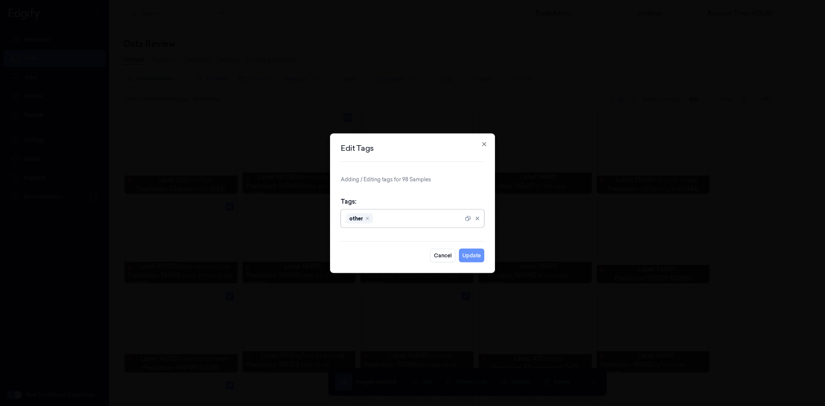
click at [470, 255] on button "Update" at bounding box center [471, 255] width 25 height 14
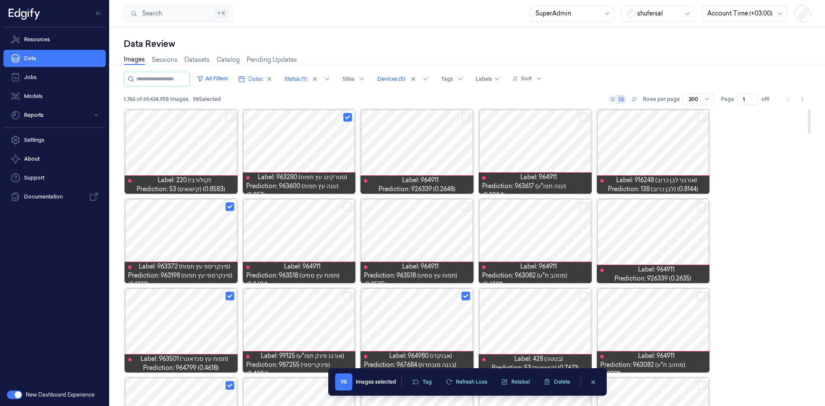
click at [328, 153] on div at bounding box center [299, 152] width 113 height 84
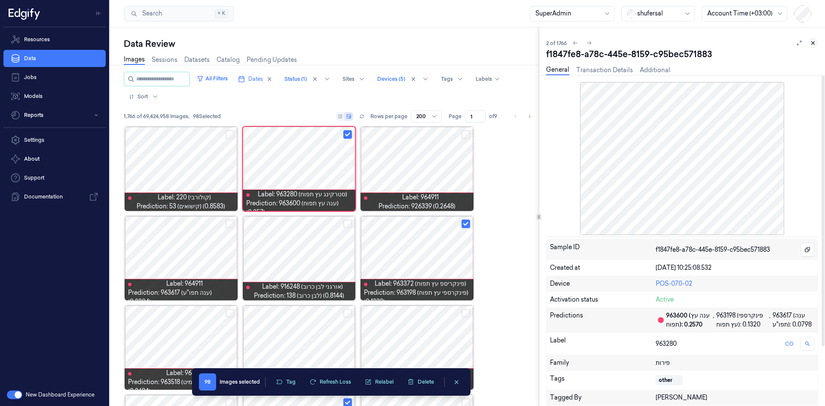
click at [812, 45] on icon at bounding box center [813, 43] width 6 height 6
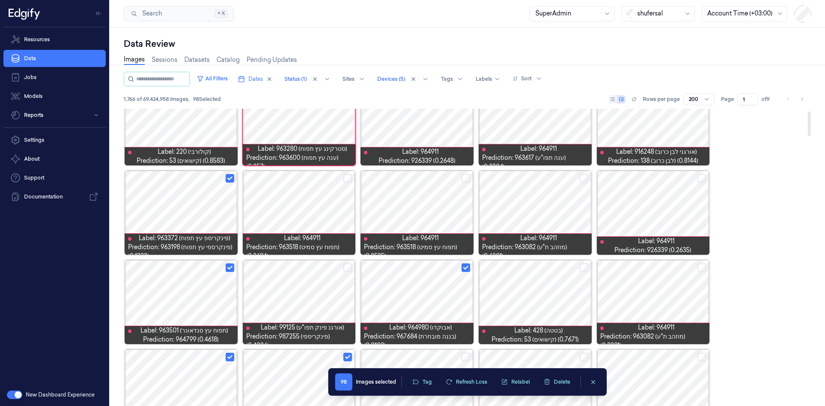
scroll to position [43, 0]
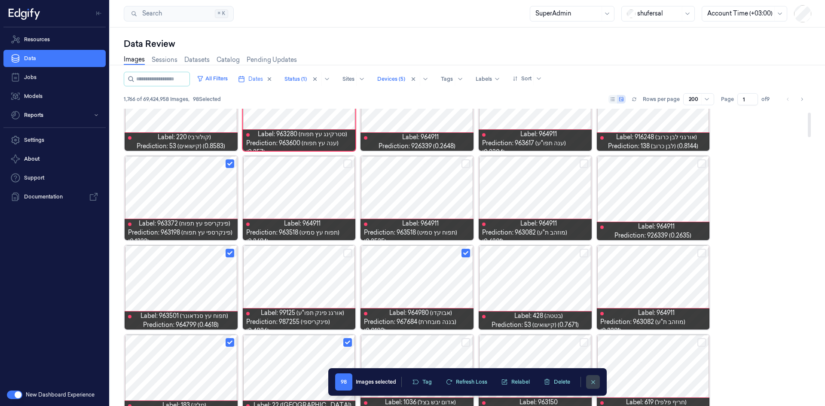
click at [594, 380] on icon "clearSelection" at bounding box center [593, 382] width 6 height 6
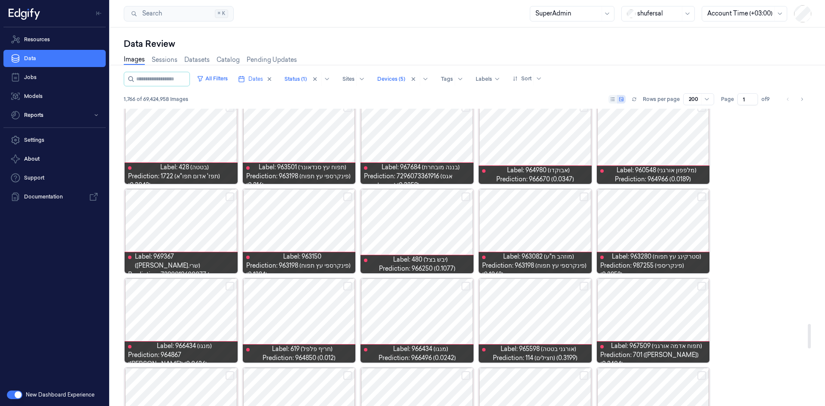
scroll to position [2595, 0]
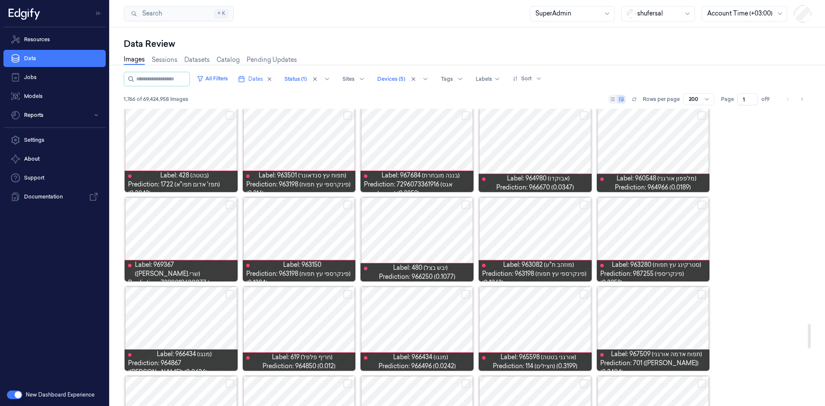
click at [420, 237] on div at bounding box center [417, 239] width 113 height 84
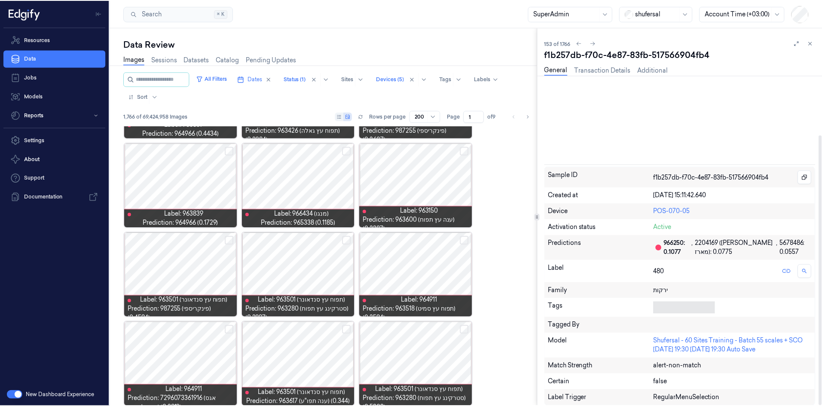
scroll to position [3, 0]
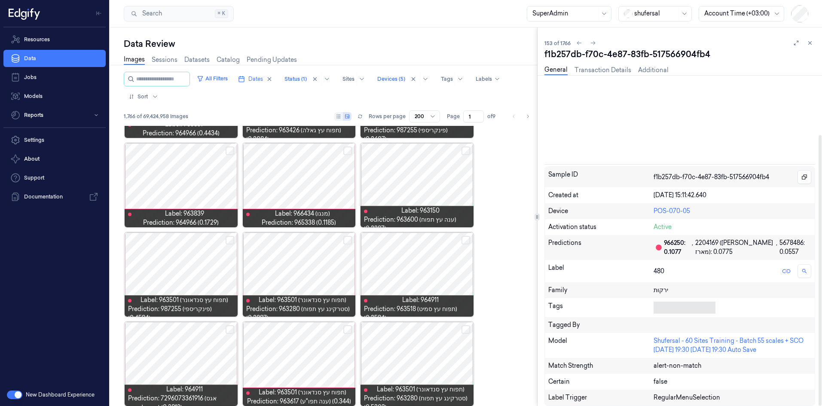
click at [670, 309] on div at bounding box center [683, 308] width 58 height 12
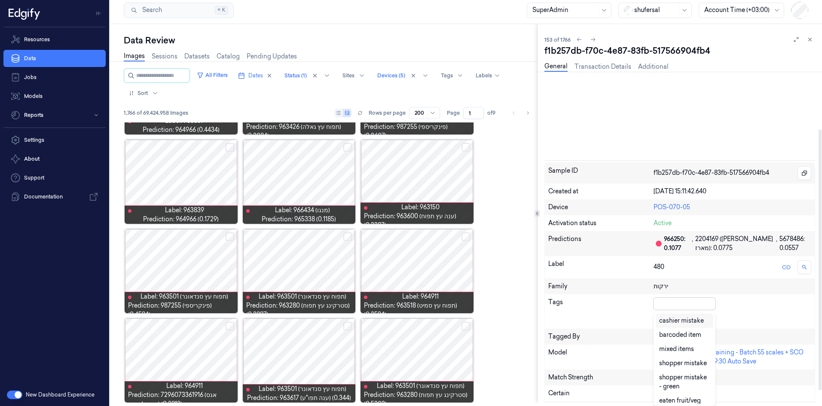
click at [667, 321] on div "cashier mistake" at bounding box center [681, 320] width 45 height 9
click at [713, 301] on div "Tags option cashier mistake, selected. 27 results available. Use Up and Down to…" at bounding box center [680, 311] width 270 height 34
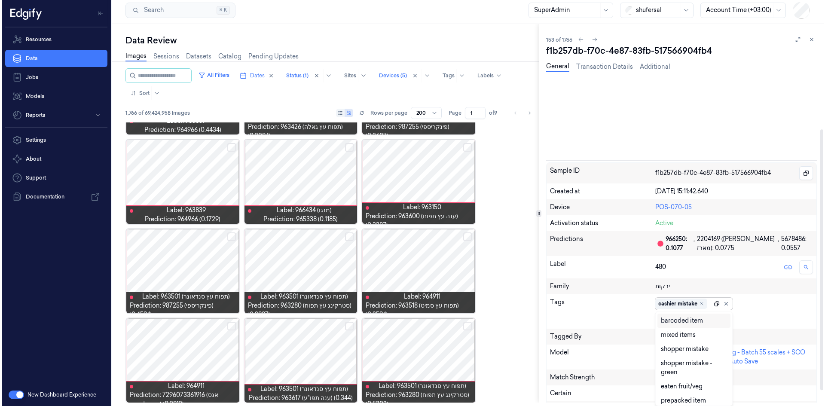
scroll to position [0, 0]
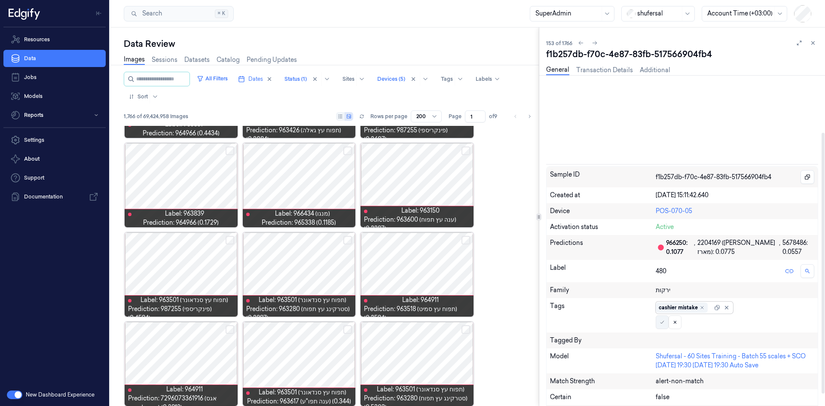
click at [663, 322] on icon at bounding box center [662, 322] width 5 height 5
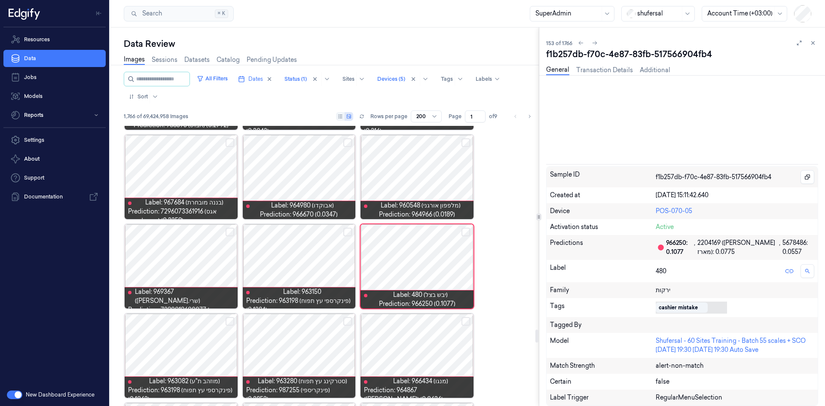
scroll to position [4374, 0]
click at [815, 46] on icon at bounding box center [813, 43] width 6 height 6
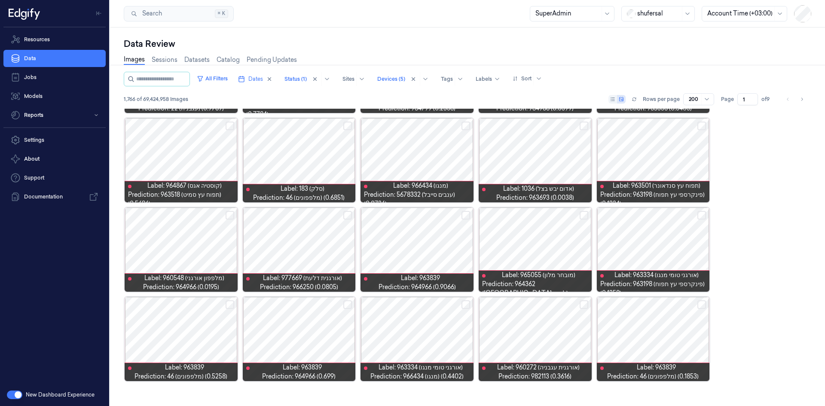
scroll to position [2585, 0]
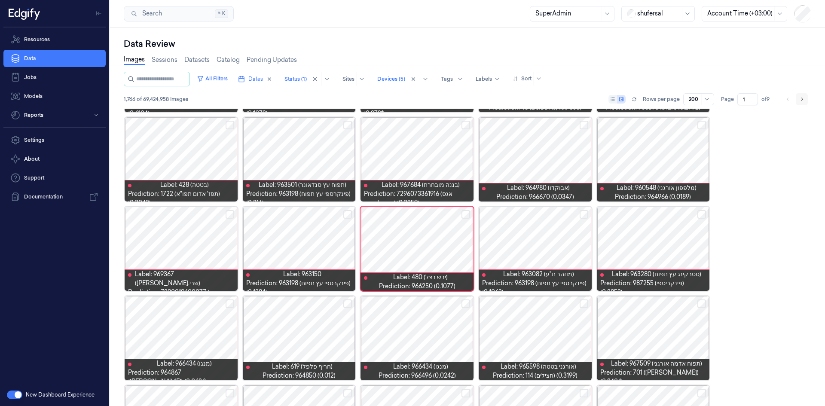
click at [800, 99] on icon "Go to next page" at bounding box center [802, 99] width 5 height 7
type input "2"
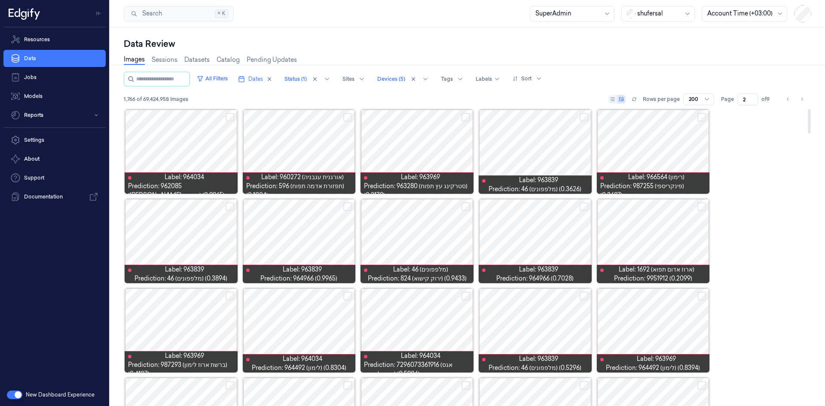
click at [296, 142] on div at bounding box center [299, 152] width 113 height 84
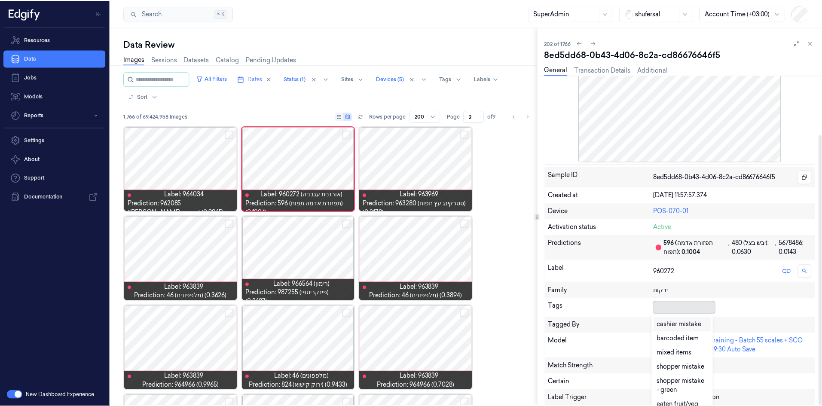
scroll to position [3, 0]
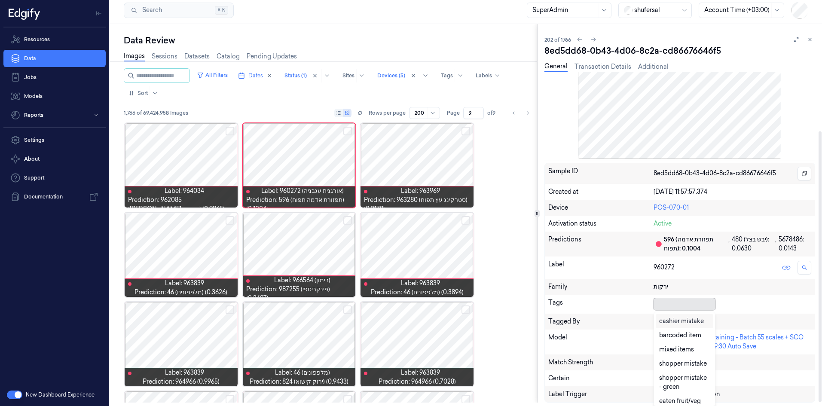
click at [671, 309] on div at bounding box center [683, 304] width 58 height 12
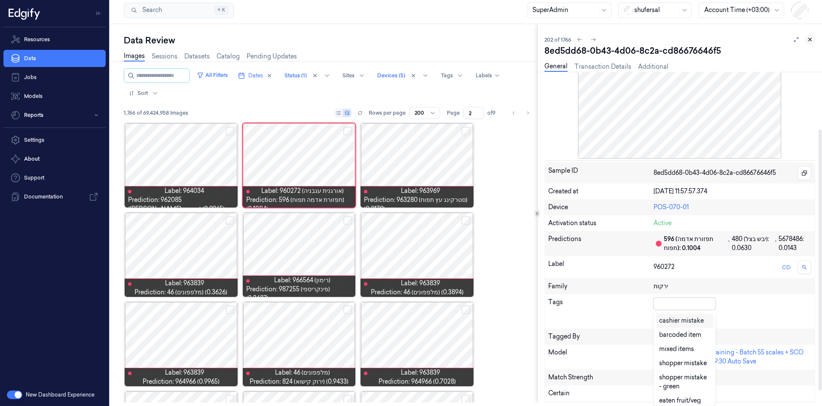
click at [806, 38] on div at bounding box center [803, 39] width 24 height 10
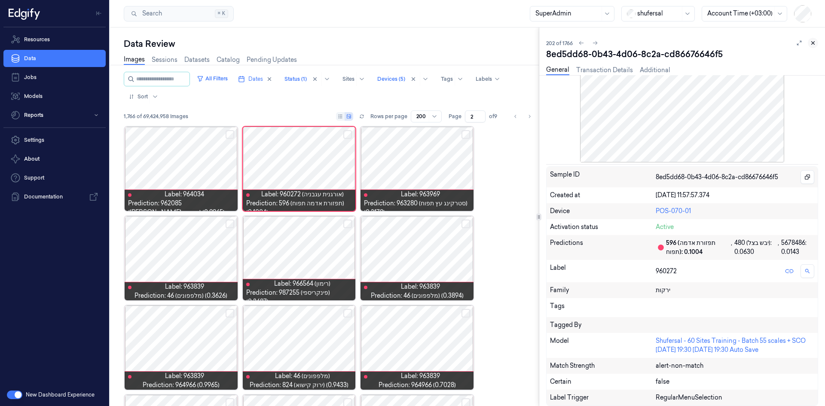
click at [811, 43] on icon at bounding box center [813, 43] width 6 height 6
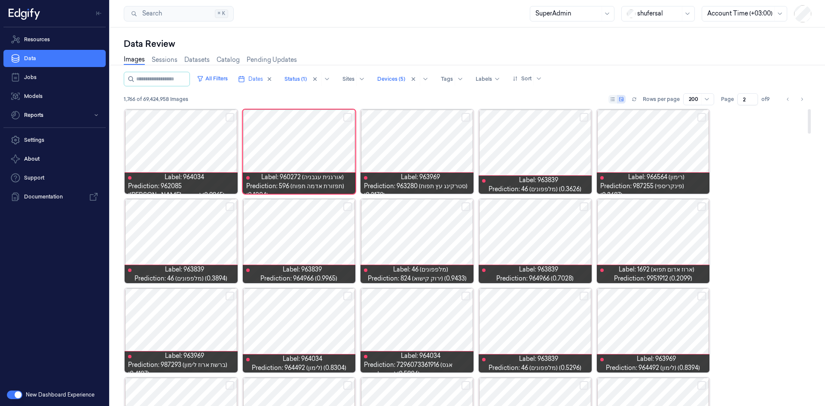
click at [347, 117] on button "Select row" at bounding box center [347, 117] width 9 height 9
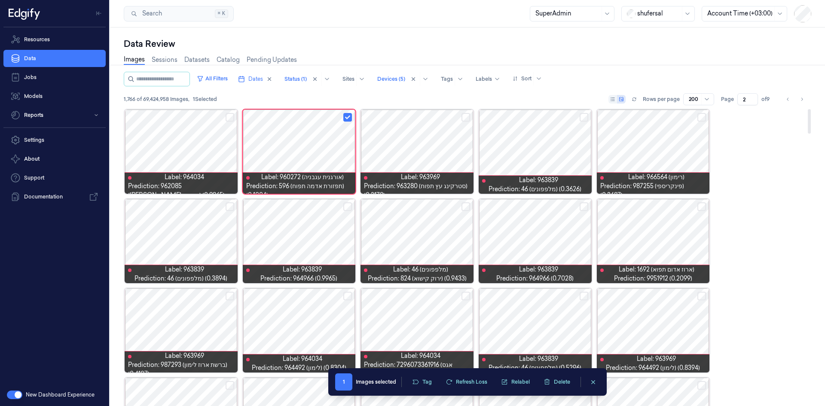
click at [583, 116] on button "Select row" at bounding box center [584, 117] width 9 height 9
click at [702, 206] on button "Select row" at bounding box center [702, 206] width 9 height 9
click at [349, 205] on button "Select row" at bounding box center [347, 206] width 9 height 9
click at [231, 205] on button "Select row" at bounding box center [230, 206] width 9 height 9
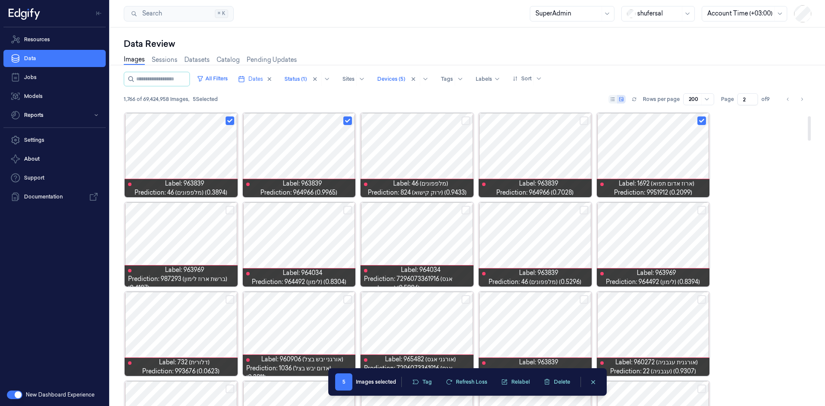
click at [347, 209] on button "Select row" at bounding box center [347, 210] width 9 height 9
click at [463, 212] on button "Select row" at bounding box center [466, 210] width 9 height 9
click at [587, 212] on button "Select row" at bounding box center [584, 210] width 9 height 9
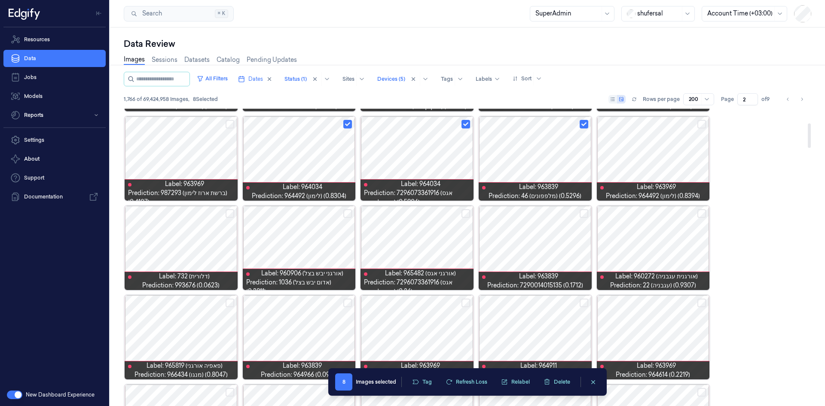
scroll to position [215, 0]
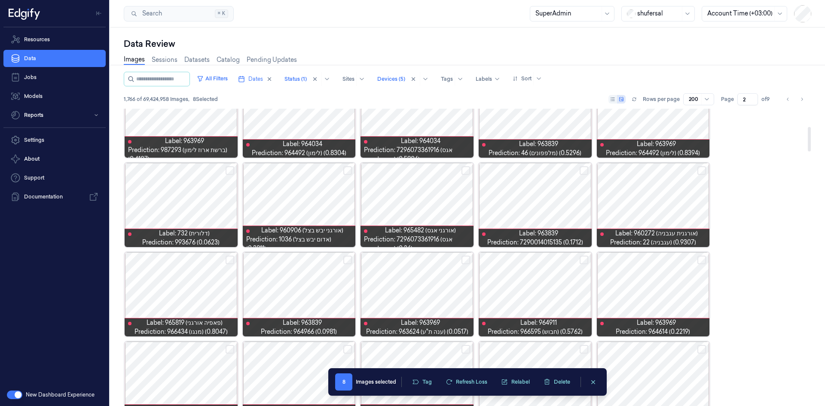
click at [587, 167] on button "Select row" at bounding box center [584, 170] width 9 height 9
click at [346, 166] on div at bounding box center [299, 205] width 113 height 84
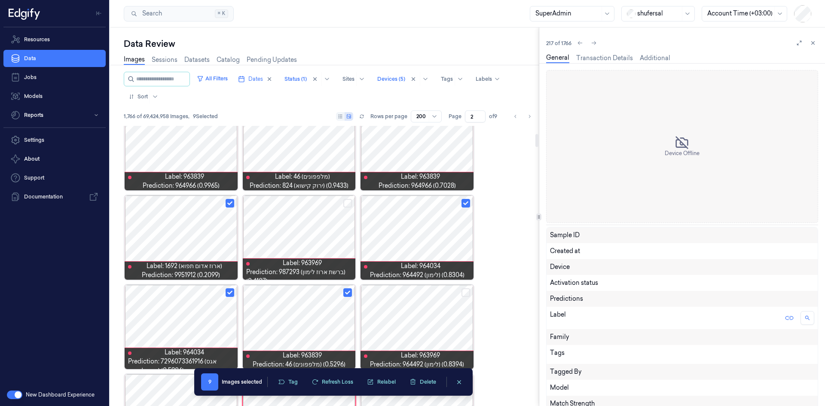
scroll to position [205, 0]
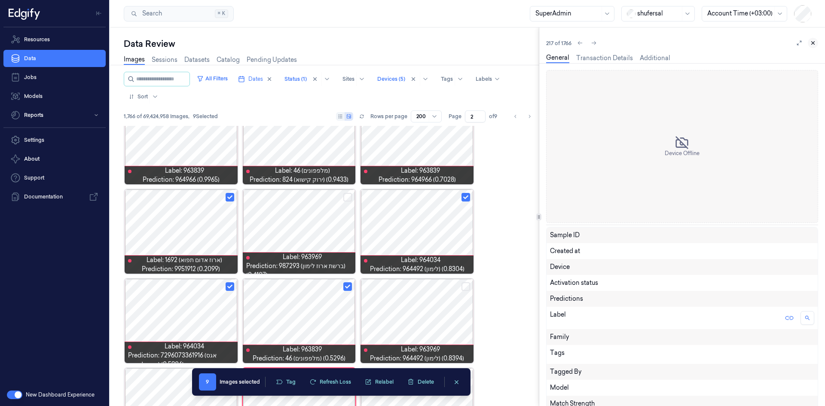
click at [812, 44] on icon at bounding box center [813, 43] width 6 height 6
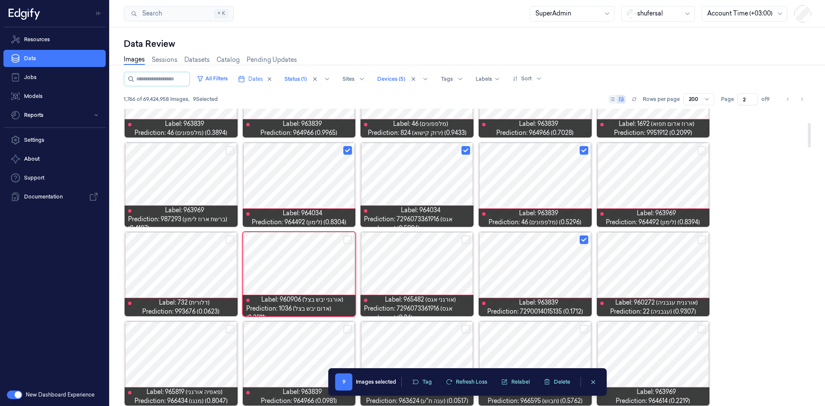
scroll to position [202, 0]
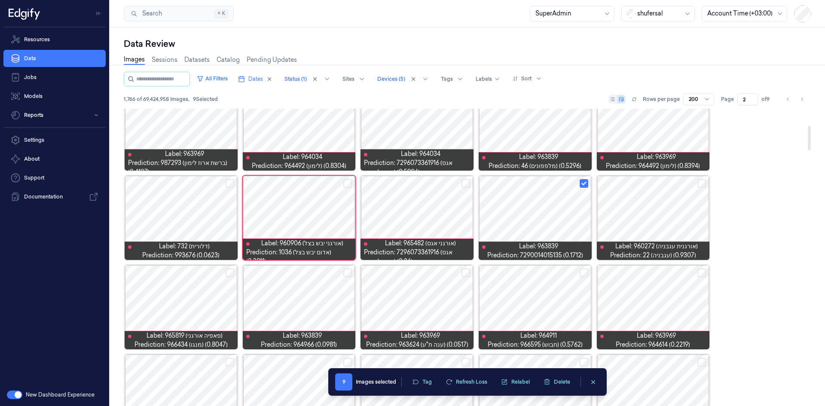
click at [346, 184] on button "Select row" at bounding box center [347, 183] width 9 height 9
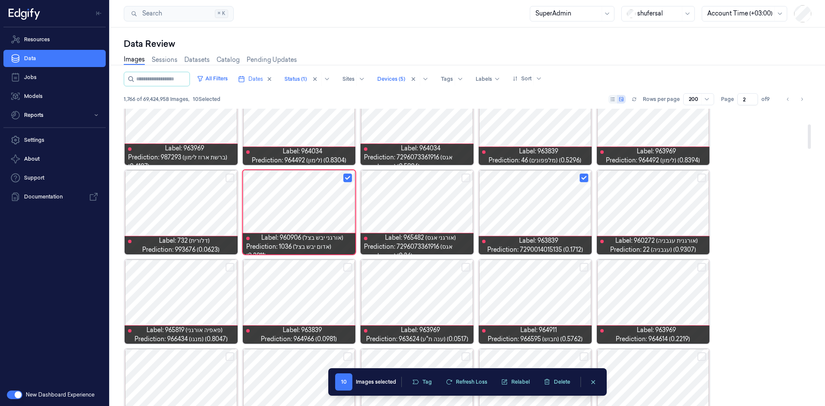
scroll to position [248, 0]
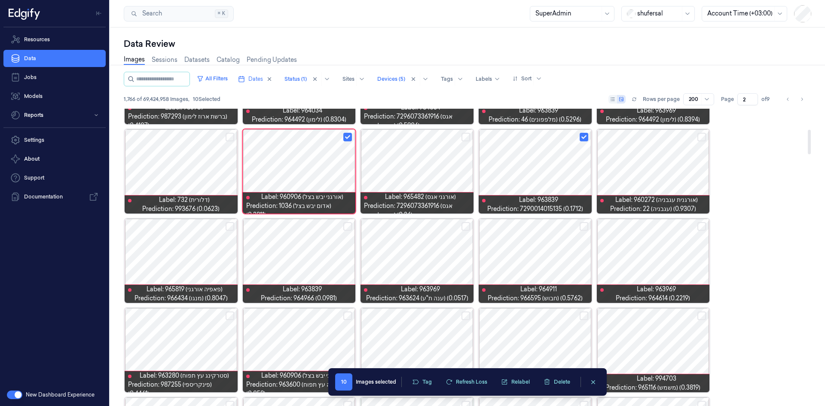
click at [348, 228] on button "Select row" at bounding box center [347, 226] width 9 height 9
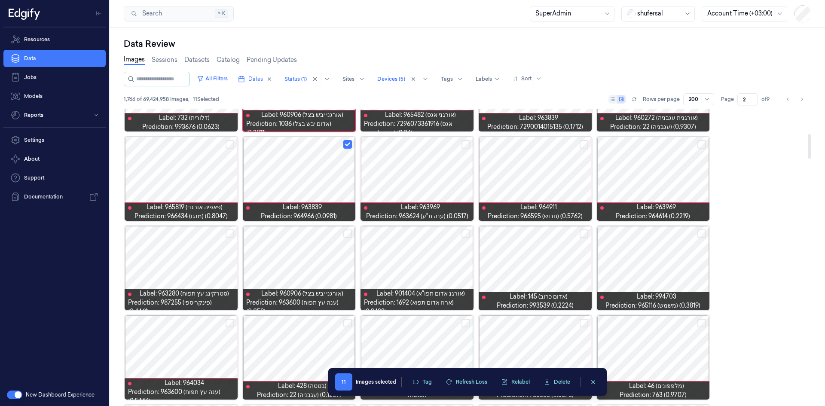
scroll to position [334, 0]
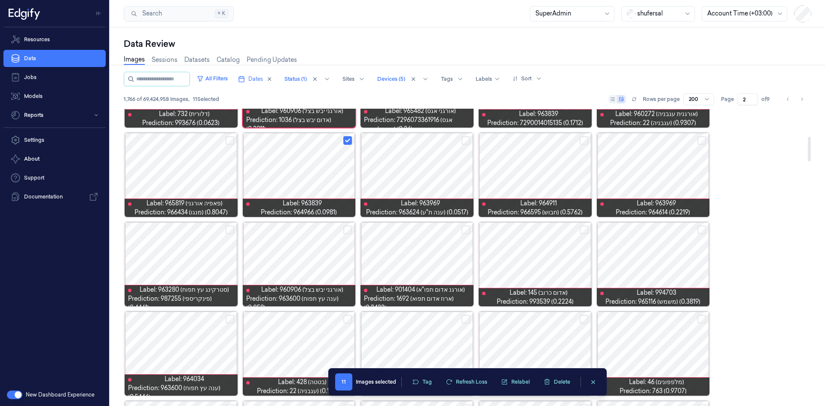
click at [348, 229] on button "Select row" at bounding box center [347, 230] width 9 height 9
click at [463, 233] on button "Select row" at bounding box center [466, 230] width 9 height 9
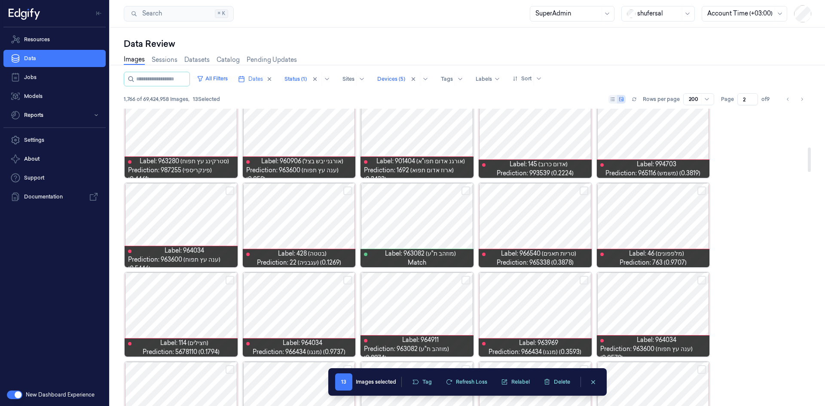
scroll to position [463, 0]
click at [469, 190] on button "Select row" at bounding box center [466, 190] width 9 height 9
click at [349, 192] on button "Select row" at bounding box center [347, 190] width 9 height 9
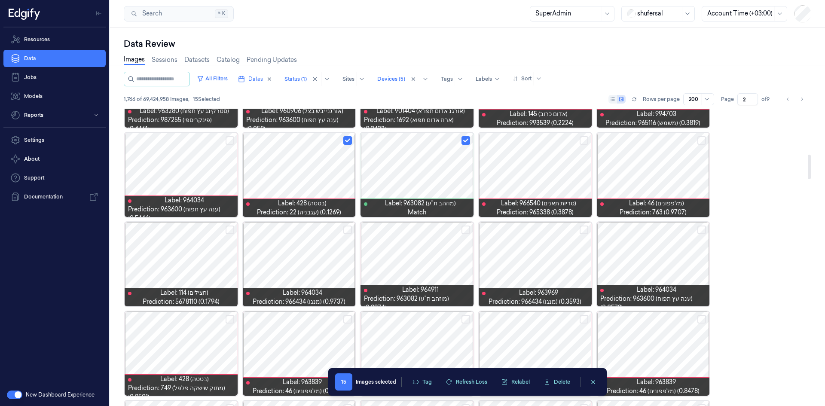
scroll to position [549, 0]
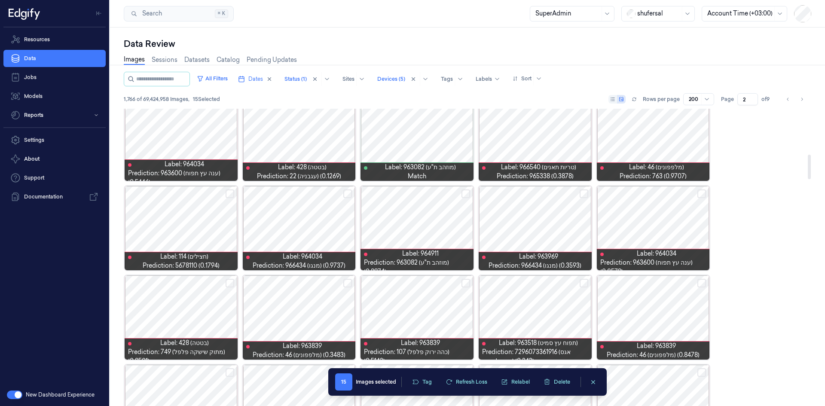
click at [229, 193] on button "Select row" at bounding box center [230, 194] width 9 height 9
click at [350, 195] on button "Select row" at bounding box center [347, 194] width 9 height 9
click at [584, 192] on button "Select row" at bounding box center [584, 194] width 9 height 9
click at [703, 193] on button "Select row" at bounding box center [702, 194] width 9 height 9
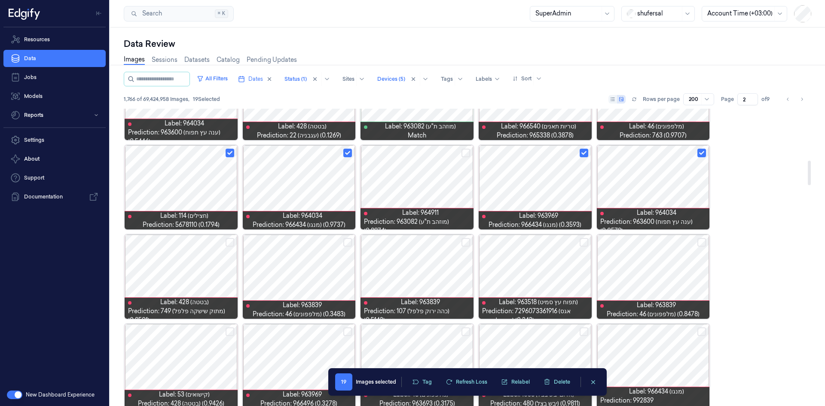
scroll to position [635, 0]
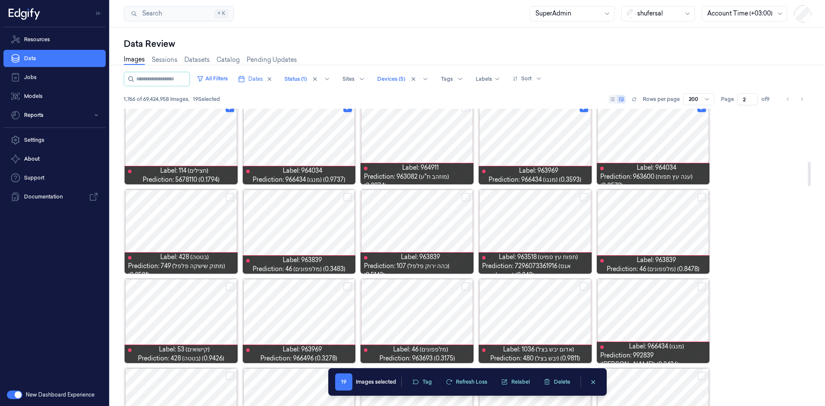
click at [703, 197] on button "Select row" at bounding box center [702, 197] width 9 height 9
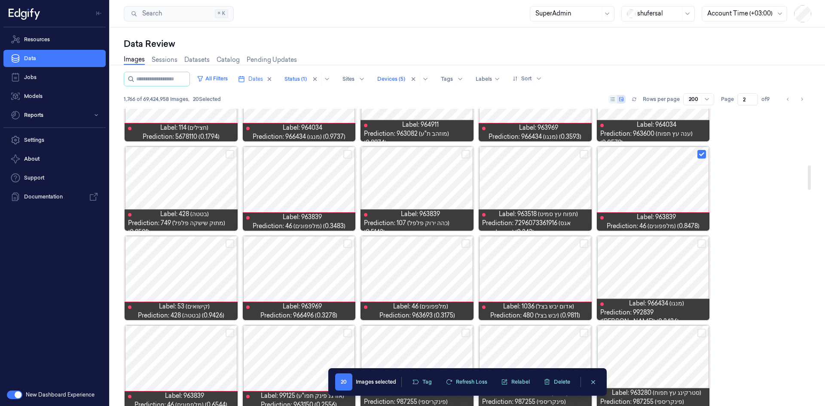
click at [700, 242] on button "Select row" at bounding box center [702, 243] width 9 height 9
click at [469, 242] on button "Select row" at bounding box center [466, 243] width 9 height 9
click at [347, 242] on button "Select row" at bounding box center [347, 243] width 9 height 9
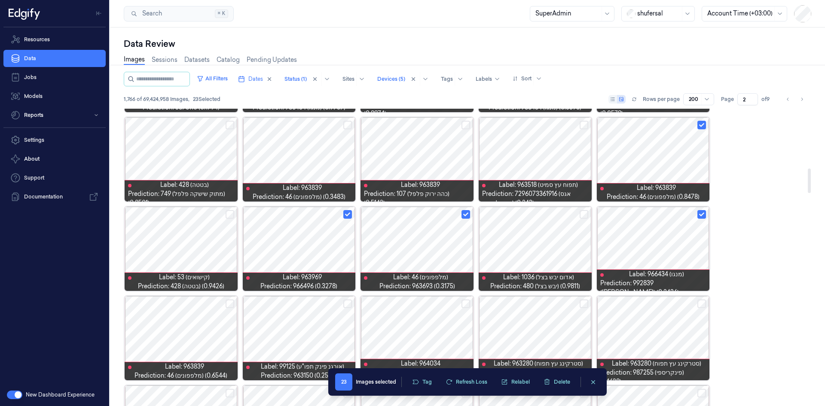
scroll to position [721, 0]
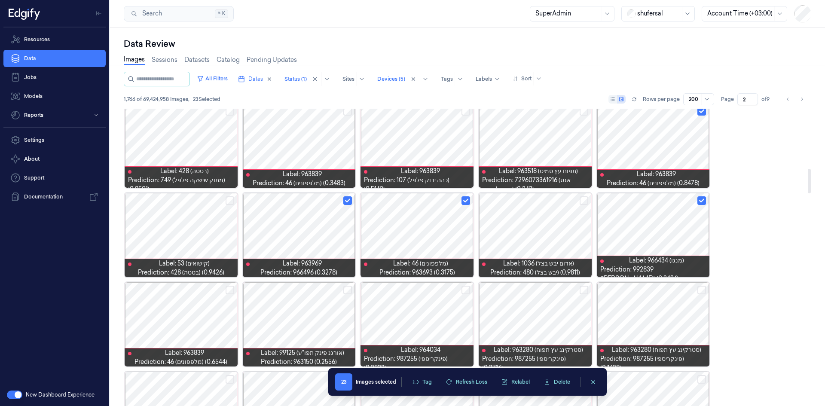
click at [205, 232] on div at bounding box center [181, 235] width 113 height 84
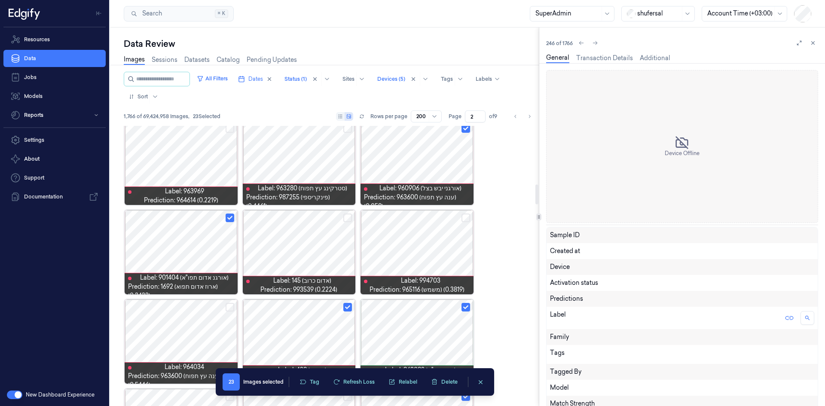
scroll to position [699, 0]
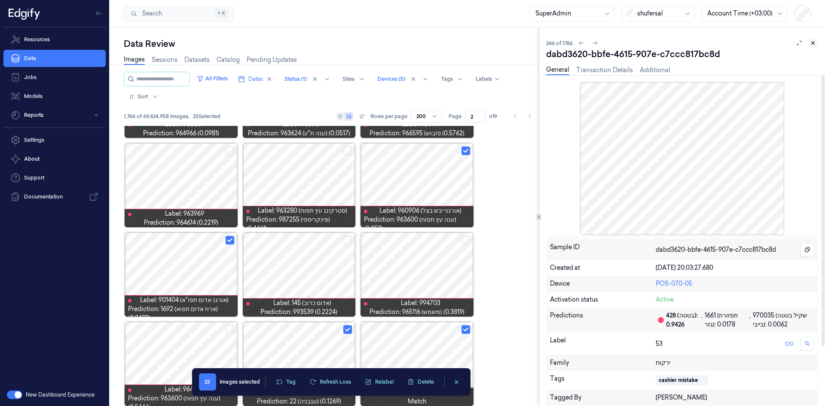
click at [813, 42] on icon at bounding box center [813, 43] width 6 height 6
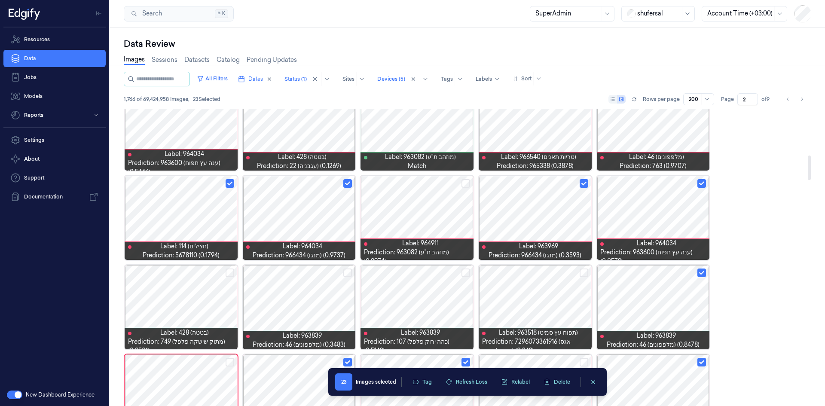
scroll to position [646, 0]
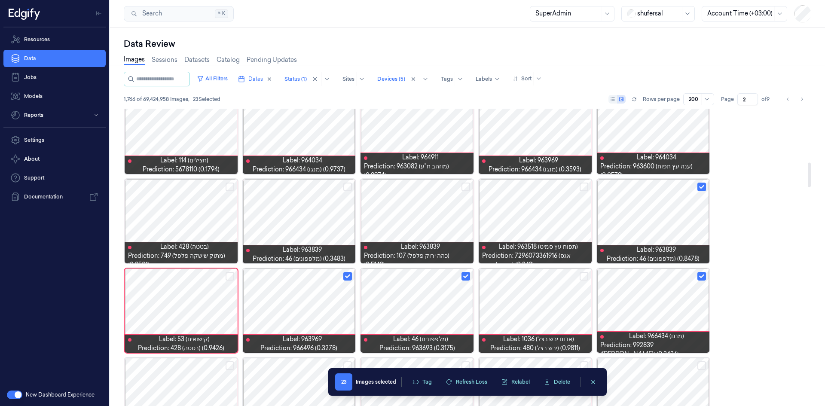
click at [345, 188] on button "Select row" at bounding box center [347, 187] width 9 height 9
click at [464, 188] on button "Select row" at bounding box center [466, 187] width 9 height 9
click at [581, 188] on button "Select row" at bounding box center [584, 187] width 9 height 9
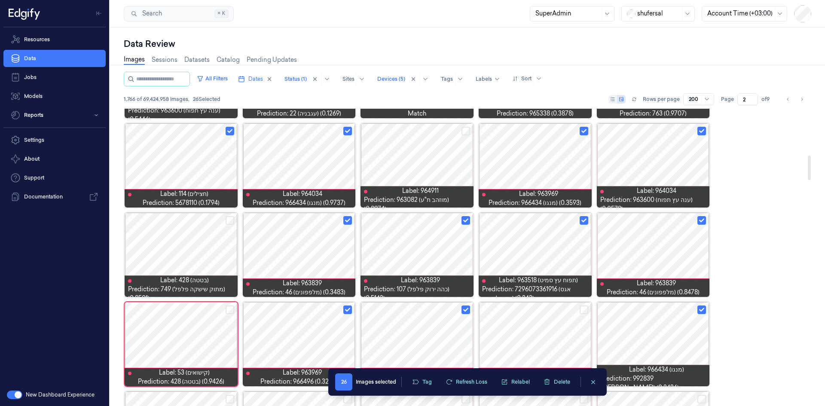
scroll to position [689, 0]
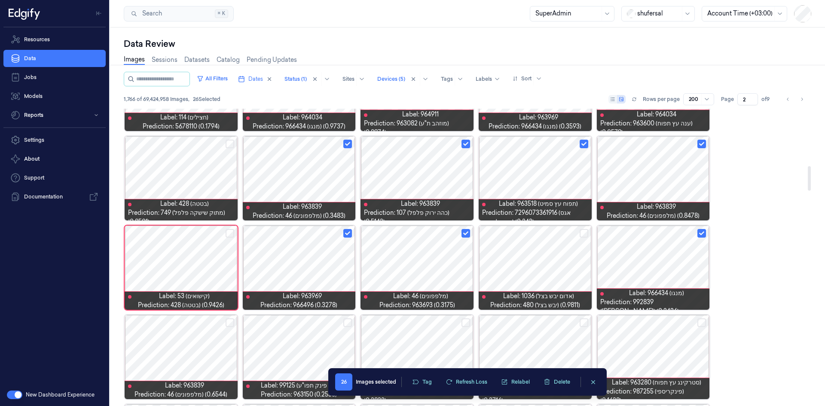
click at [227, 144] on button "Select row" at bounding box center [230, 144] width 9 height 9
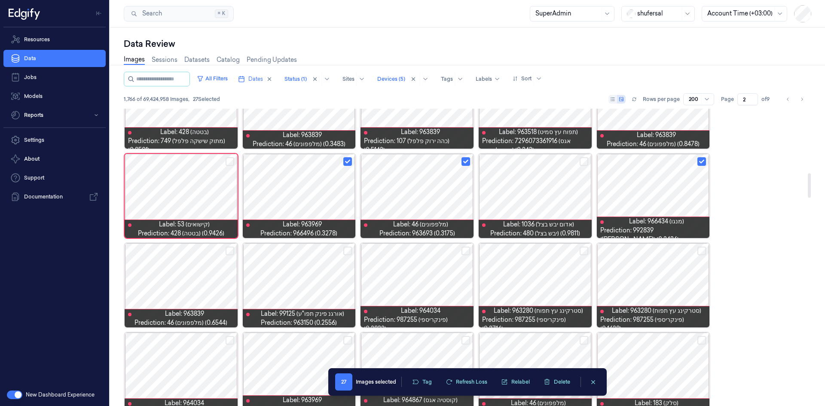
scroll to position [775, 0]
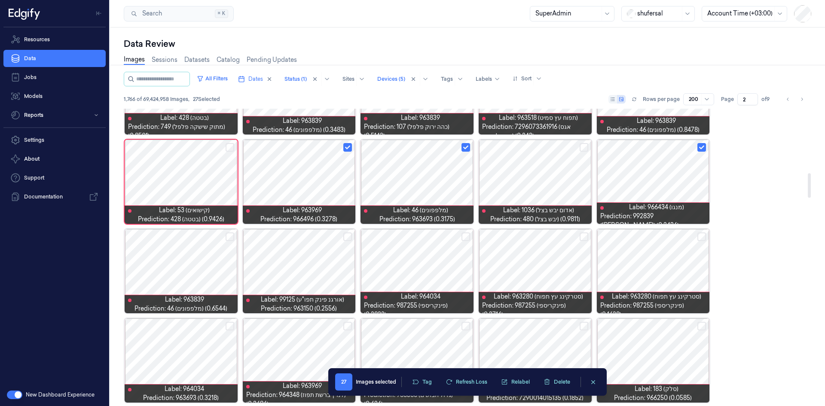
click at [702, 233] on button "Select row" at bounding box center [702, 237] width 9 height 9
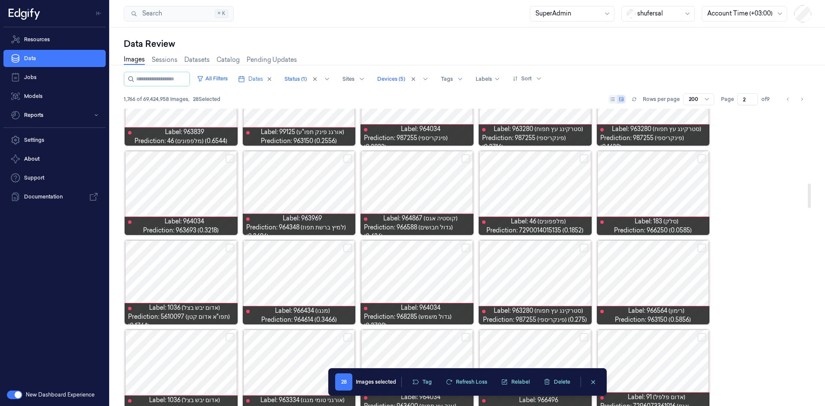
scroll to position [947, 0]
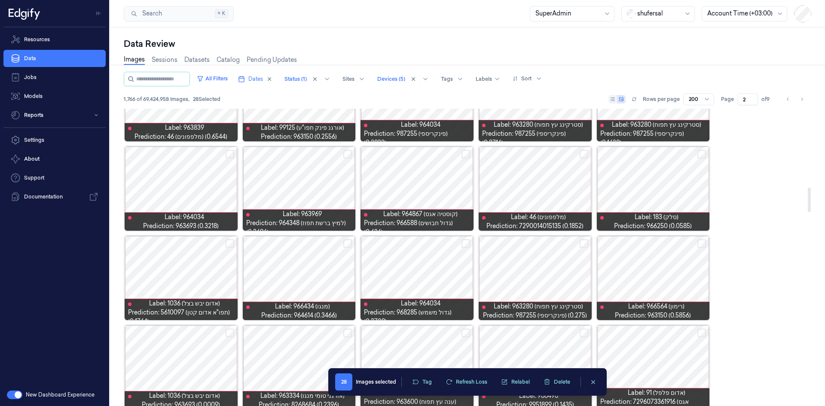
click at [699, 152] on button "Select row" at bounding box center [702, 154] width 9 height 9
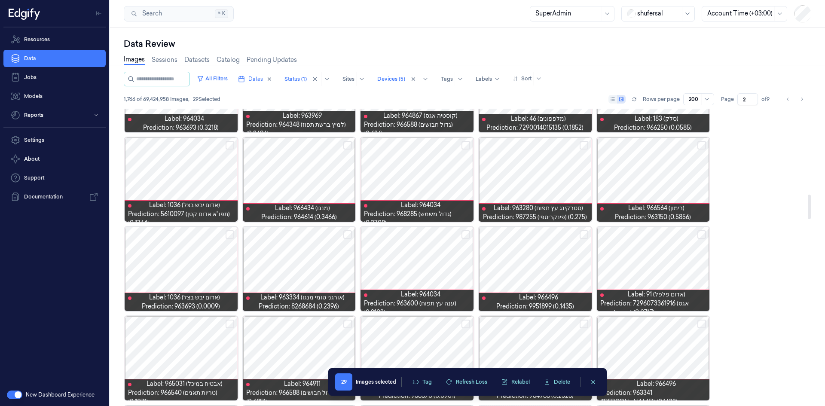
scroll to position [1033, 0]
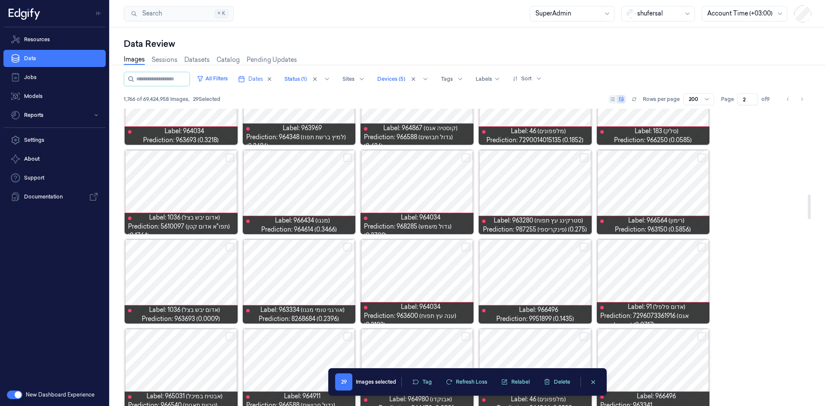
click at [225, 157] on div at bounding box center [181, 192] width 113 height 84
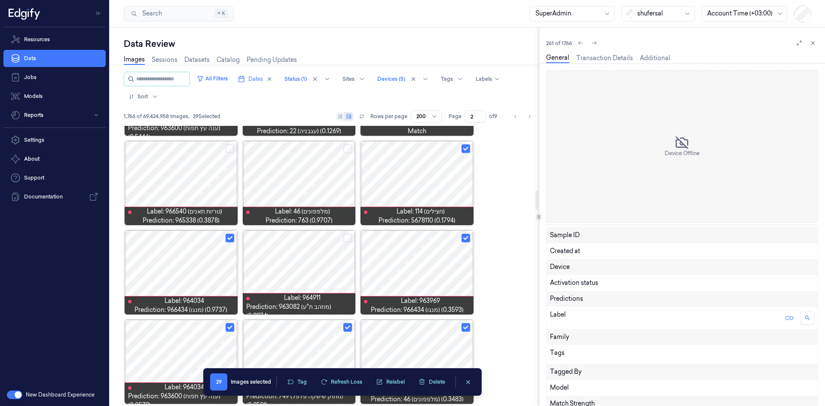
scroll to position [967, 0]
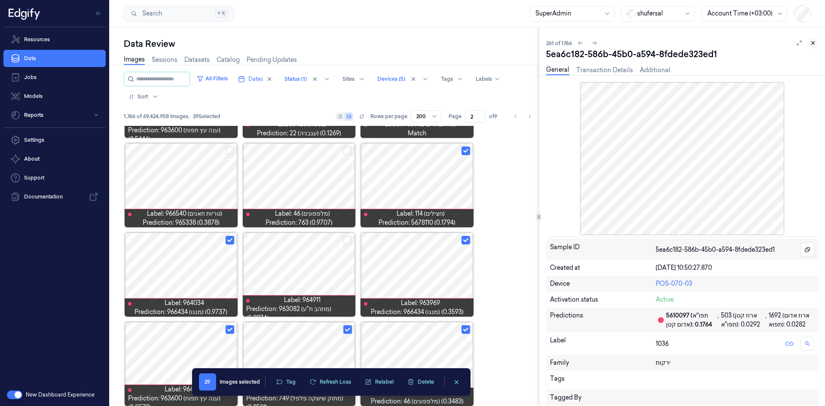
click at [816, 40] on button at bounding box center [813, 43] width 10 height 10
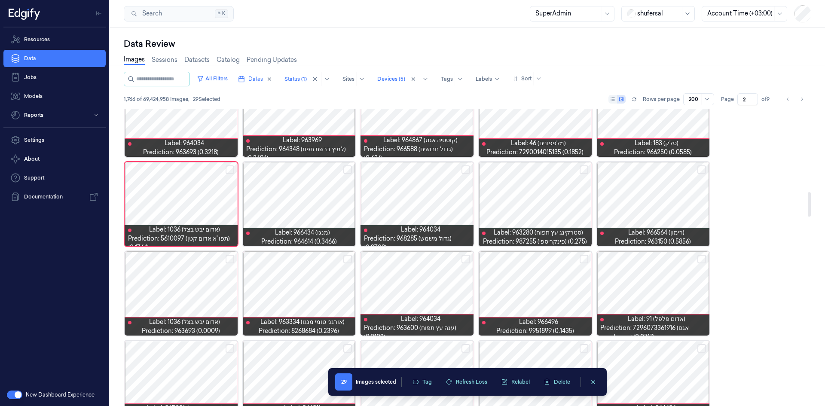
scroll to position [1039, 0]
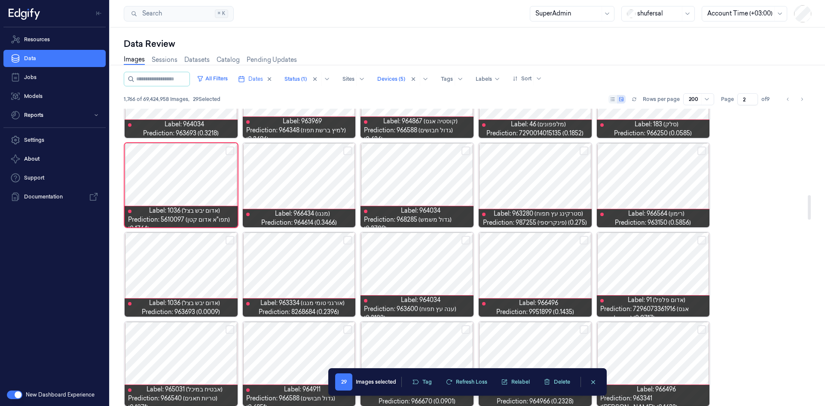
click at [230, 150] on button "Select row" at bounding box center [230, 151] width 9 height 9
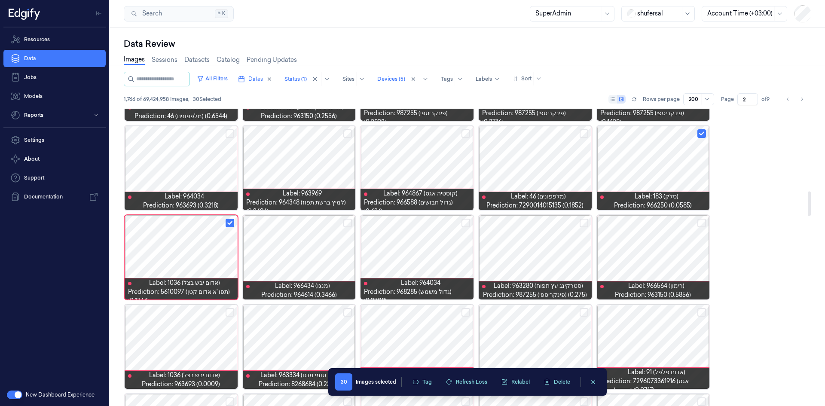
scroll to position [1053, 0]
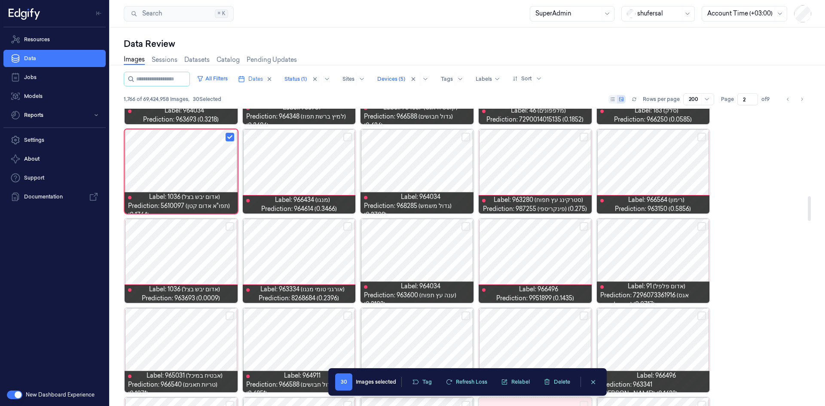
click at [233, 226] on button "Select row" at bounding box center [230, 226] width 9 height 9
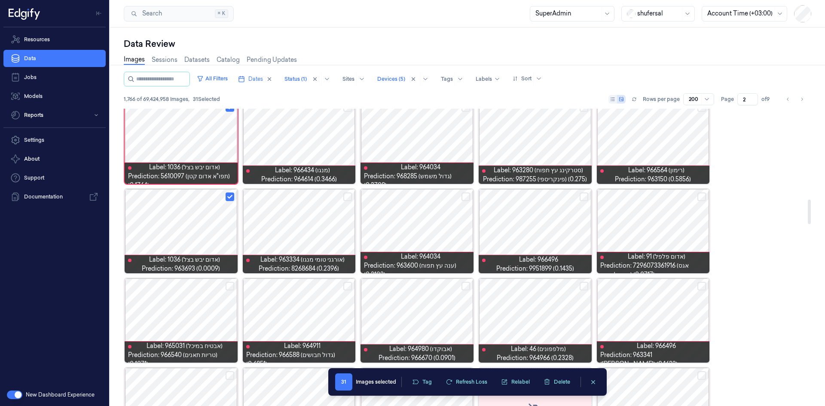
scroll to position [1096, 0]
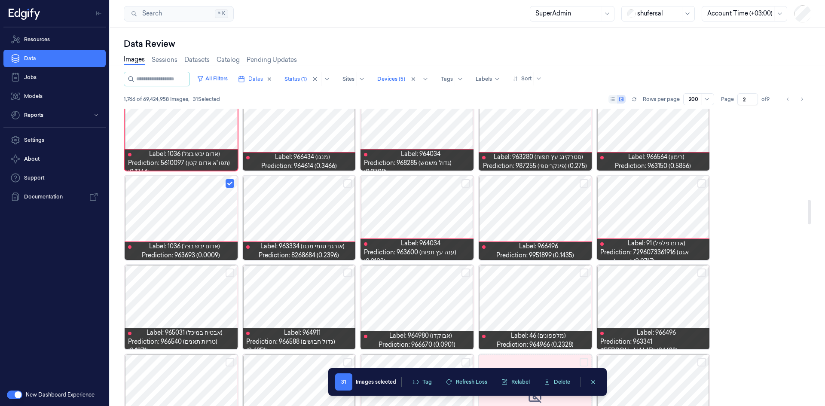
click at [584, 185] on button "Select row" at bounding box center [584, 183] width 9 height 9
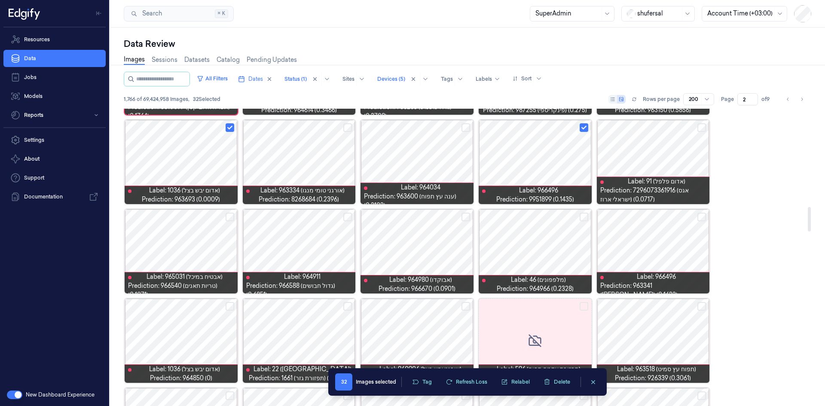
scroll to position [1182, 0]
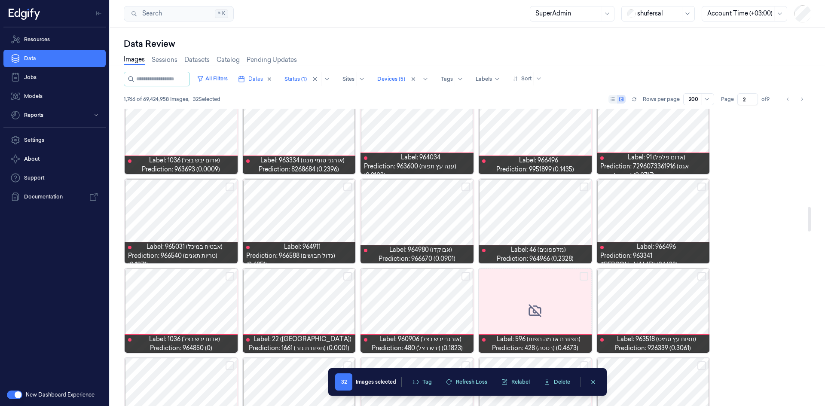
click at [699, 189] on button "Select row" at bounding box center [702, 187] width 9 height 9
click at [582, 189] on button "Select row" at bounding box center [584, 187] width 9 height 9
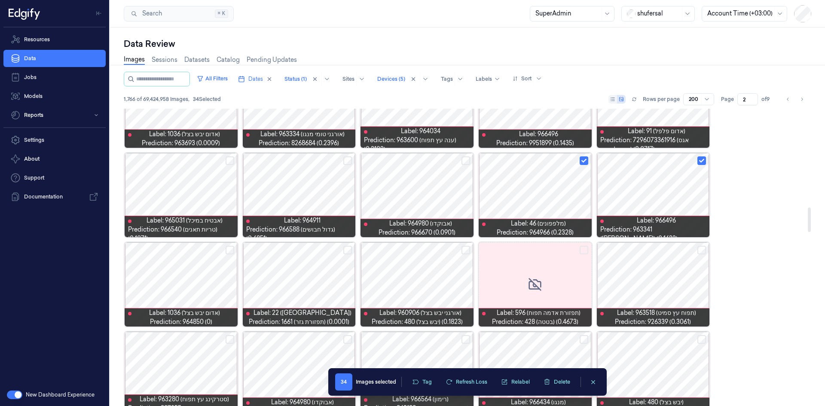
scroll to position [1268, 0]
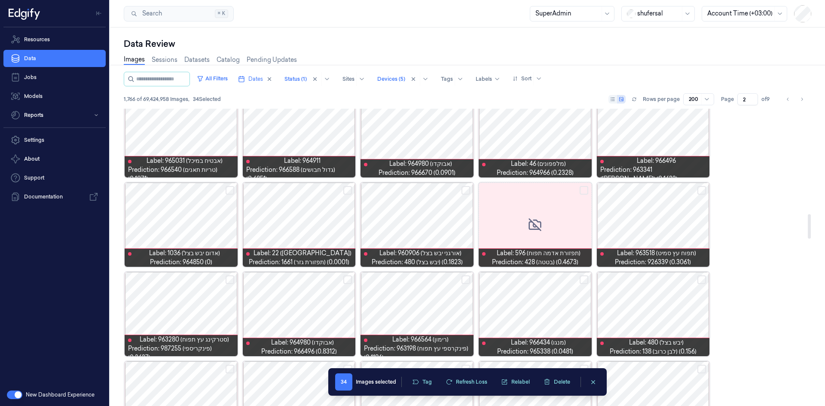
click at [303, 221] on div at bounding box center [299, 225] width 113 height 84
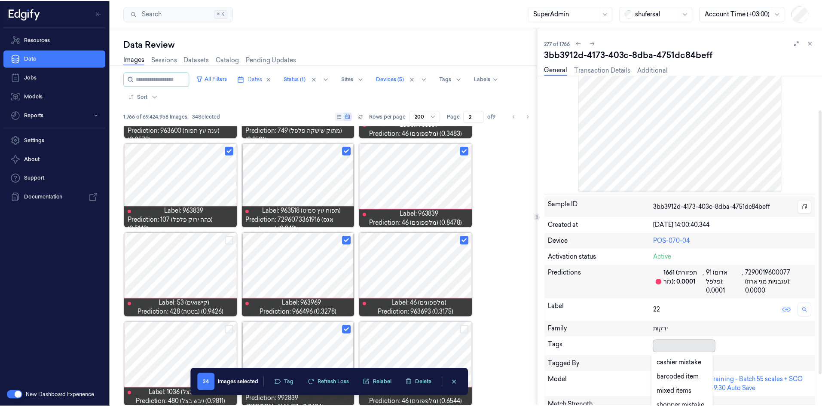
scroll to position [81, 0]
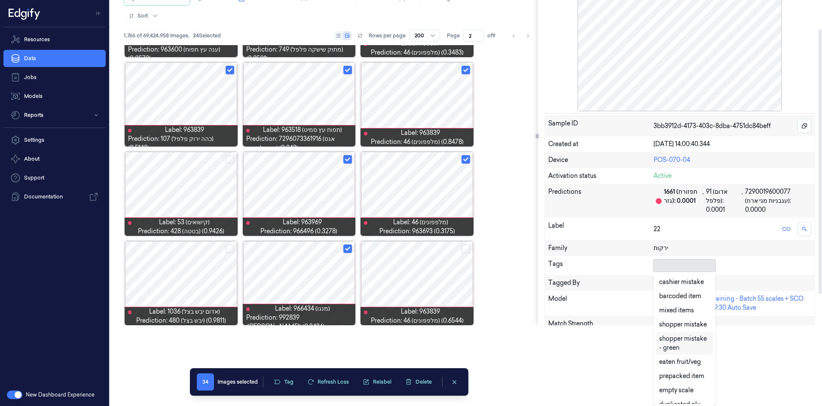
click at [693, 325] on body "Resources Data Jobs Models Reports Settings About Support Documentation New Das…" at bounding box center [411, 122] width 822 height 406
click at [686, 282] on div "cashier mistake" at bounding box center [681, 282] width 45 height 9
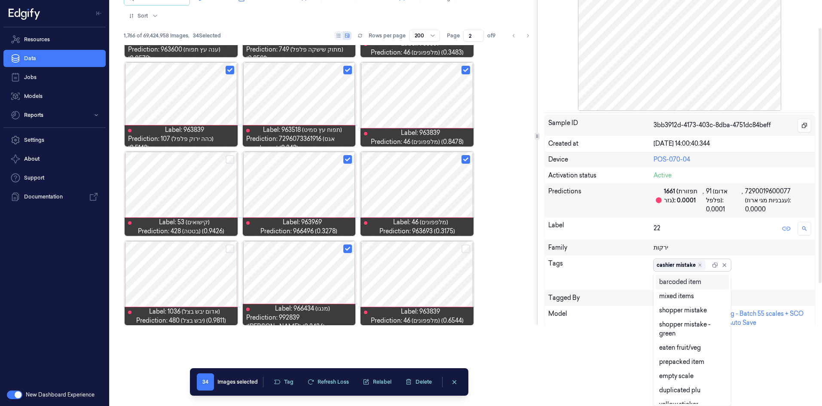
click at [715, 266] on div "Sample ID 3bb3912d-4173-403c-8dba-4751dc84beff Created at [DATE] 14:00:40.344 D…" at bounding box center [680, 247] width 271 height 264
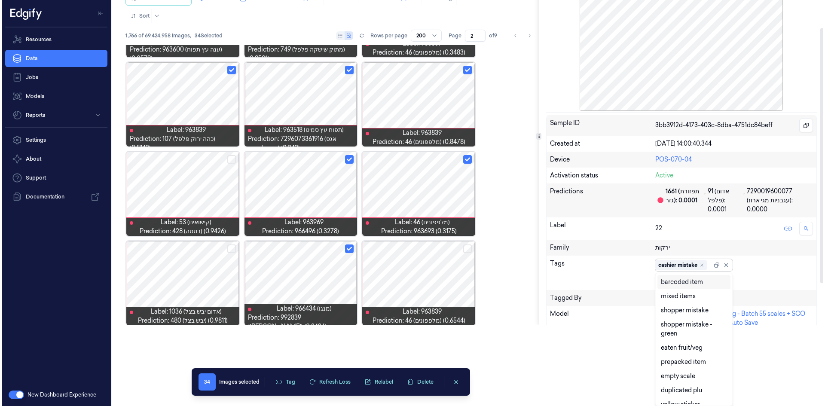
scroll to position [0, 0]
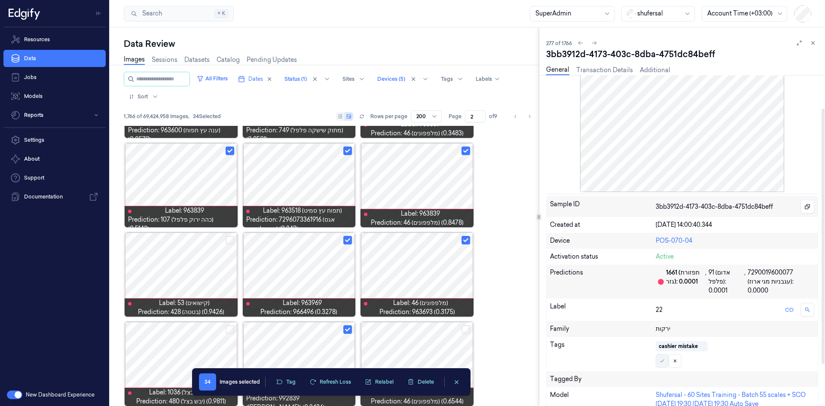
click at [664, 359] on icon at bounding box center [662, 361] width 5 height 5
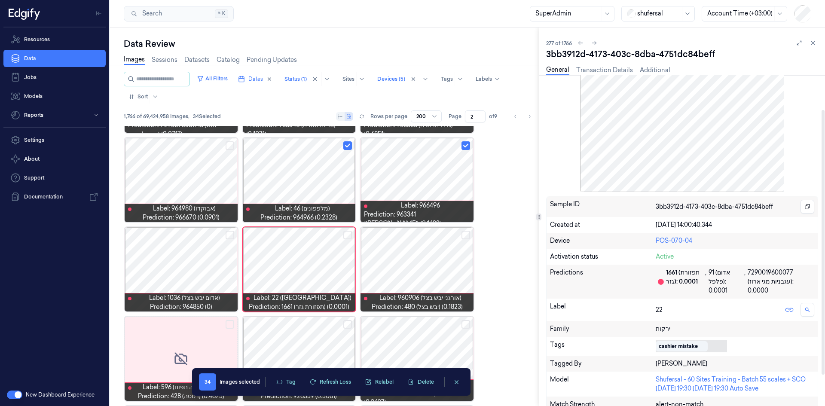
scroll to position [2138, 0]
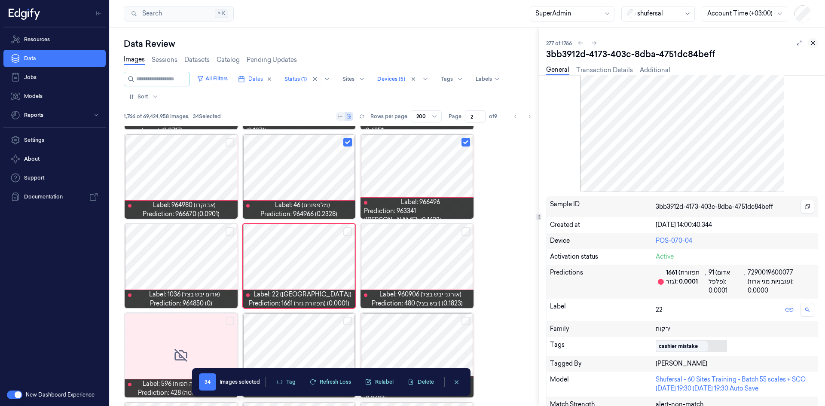
click at [812, 43] on icon at bounding box center [813, 43] width 6 height 6
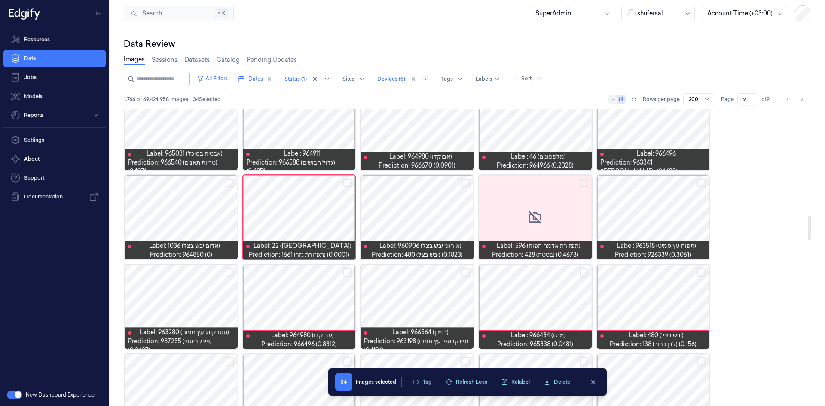
scroll to position [1287, 0]
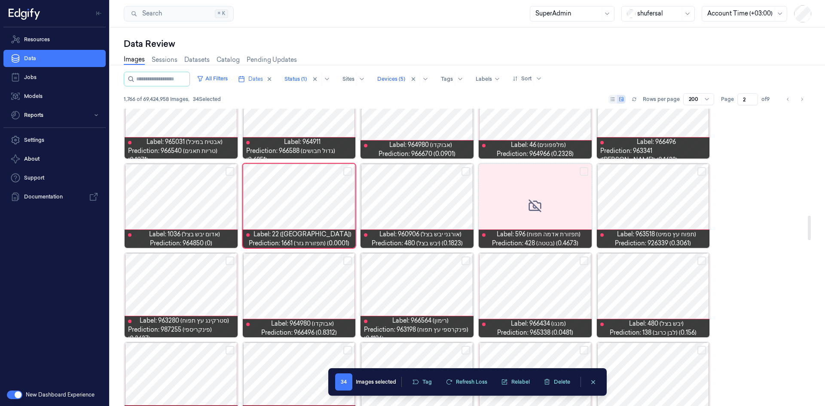
click at [313, 199] on div at bounding box center [299, 206] width 113 height 84
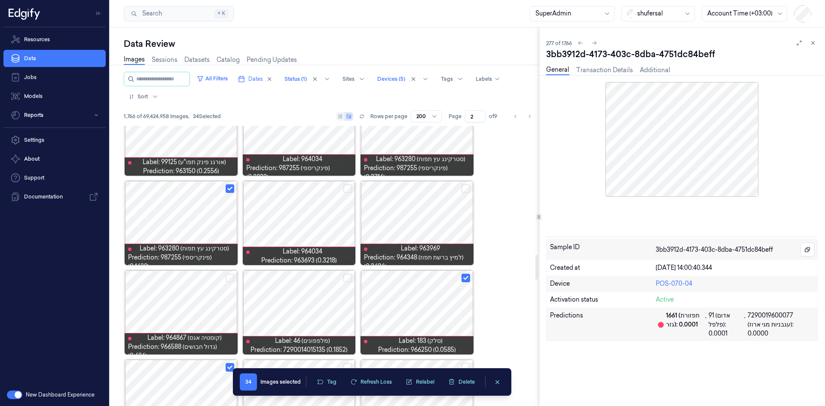
scroll to position [2092, 0]
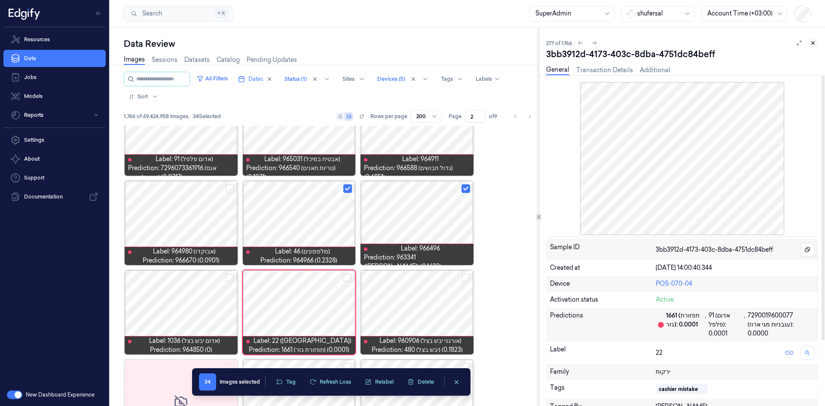
click at [815, 43] on icon at bounding box center [813, 43] width 6 height 6
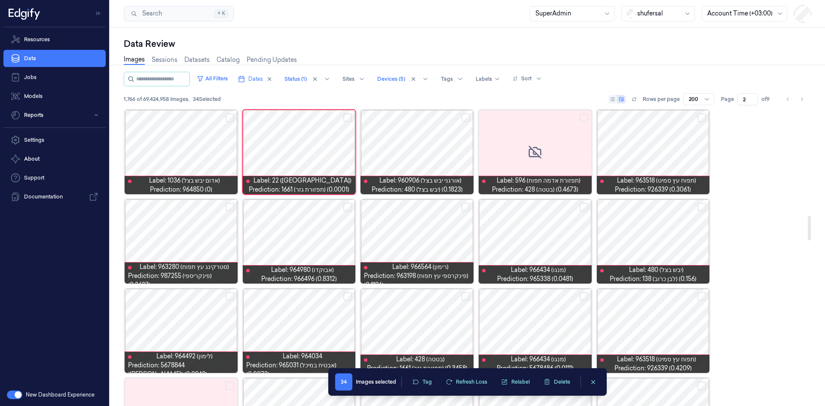
scroll to position [1287, 0]
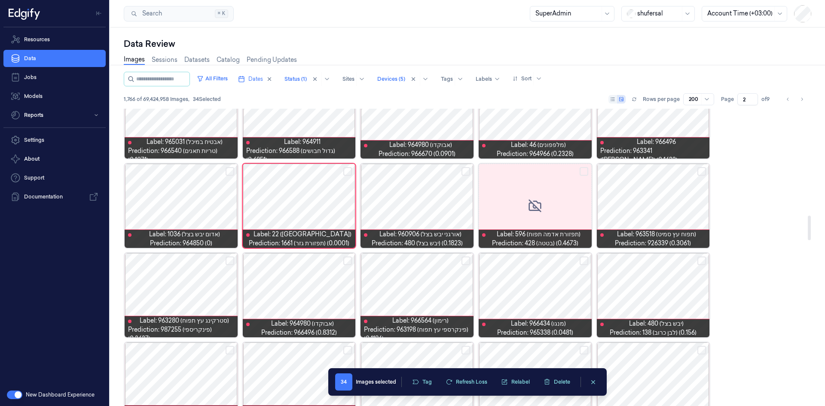
click at [702, 172] on button "Select row" at bounding box center [702, 171] width 9 height 9
click at [702, 260] on button "Select row" at bounding box center [702, 261] width 9 height 9
click at [588, 260] on div "Label: 966434 (מנגו) Prediction: 965338 (0.0481)" at bounding box center [535, 295] width 115 height 86
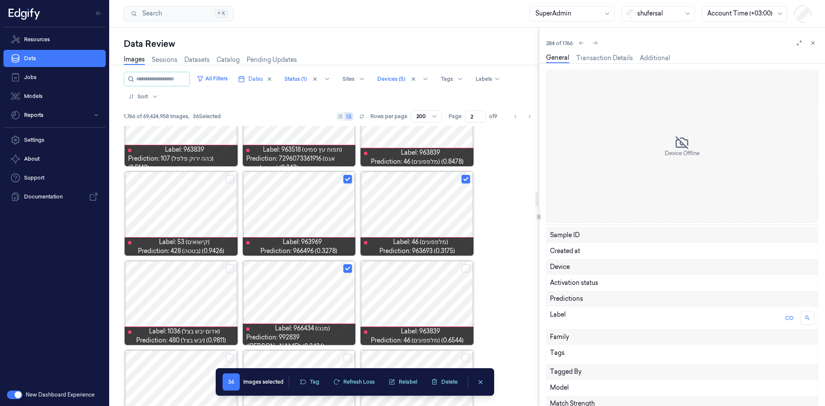
scroll to position [1325, 0]
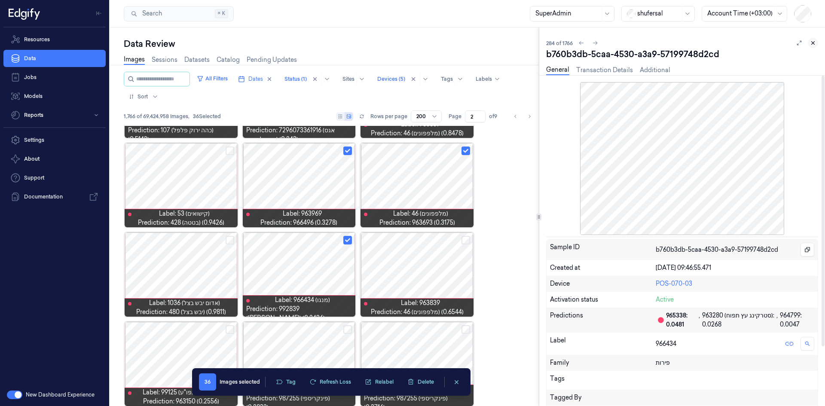
click at [815, 46] on button at bounding box center [813, 43] width 10 height 10
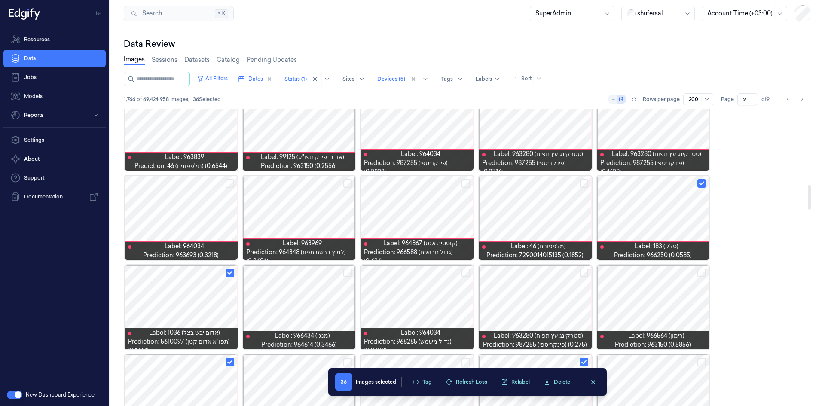
scroll to position [960, 0]
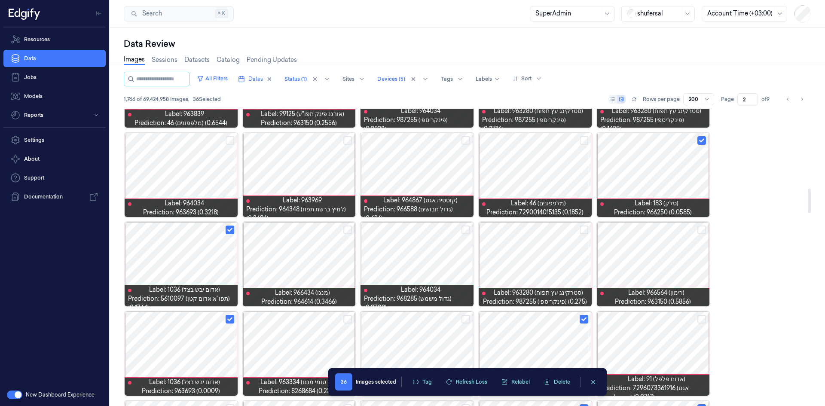
click at [583, 230] on button "Select row" at bounding box center [584, 230] width 9 height 9
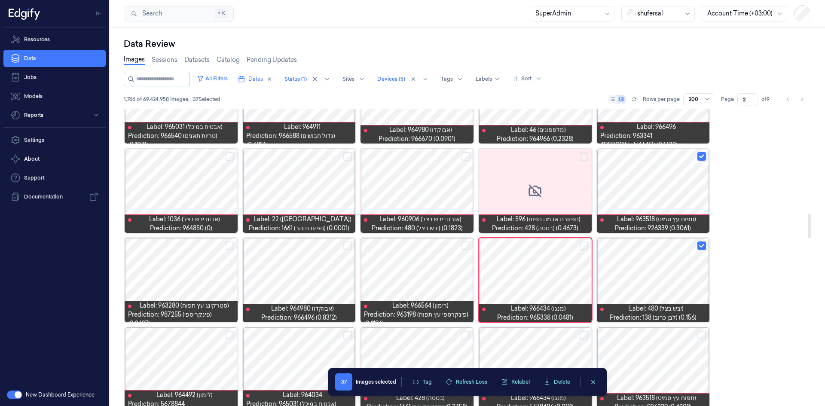
scroll to position [1347, 0]
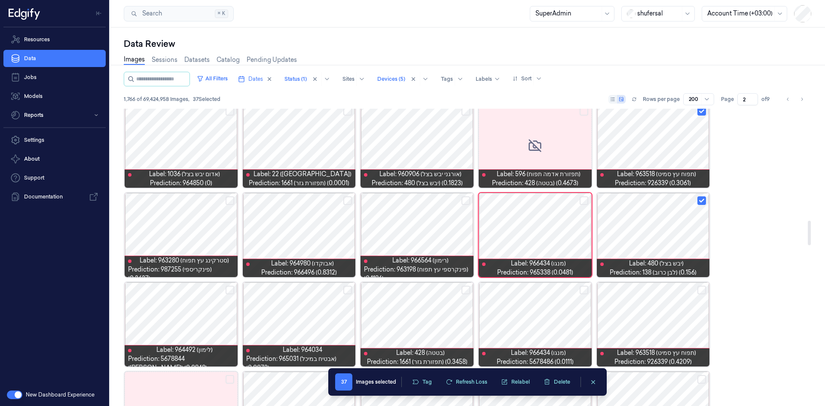
click at [584, 203] on button "Select row" at bounding box center [584, 200] width 9 height 9
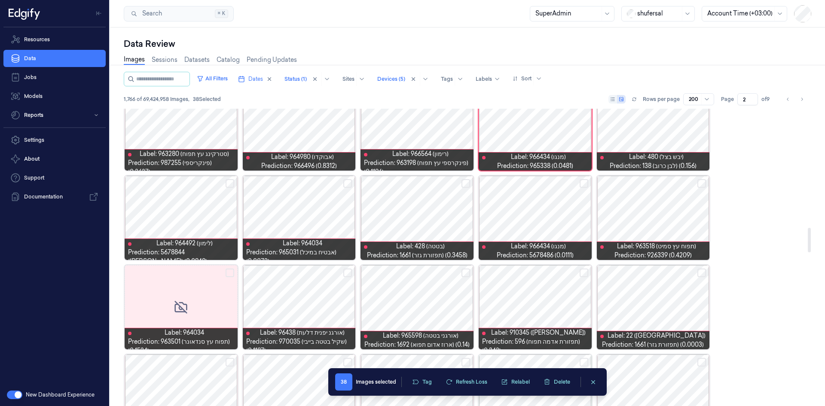
scroll to position [1325, 0]
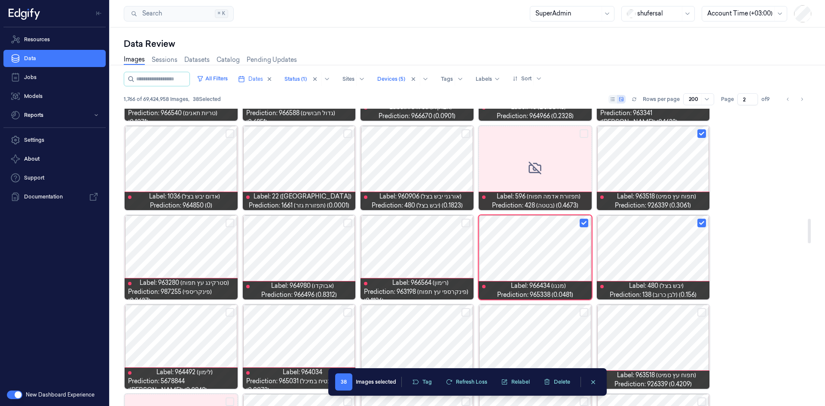
click at [229, 222] on button "Select row" at bounding box center [230, 223] width 9 height 9
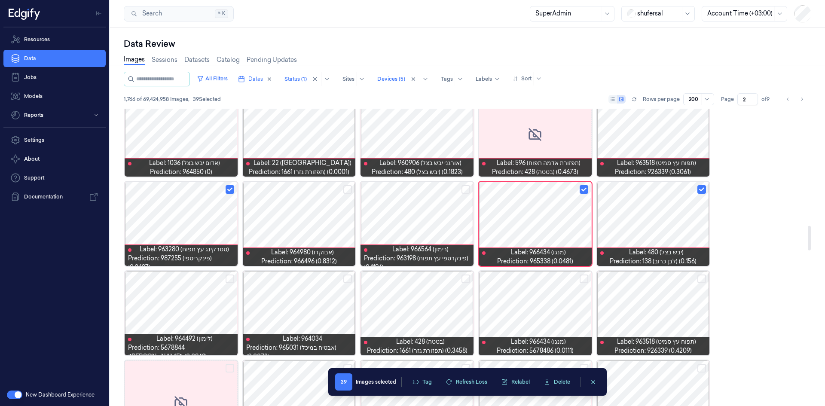
scroll to position [1411, 0]
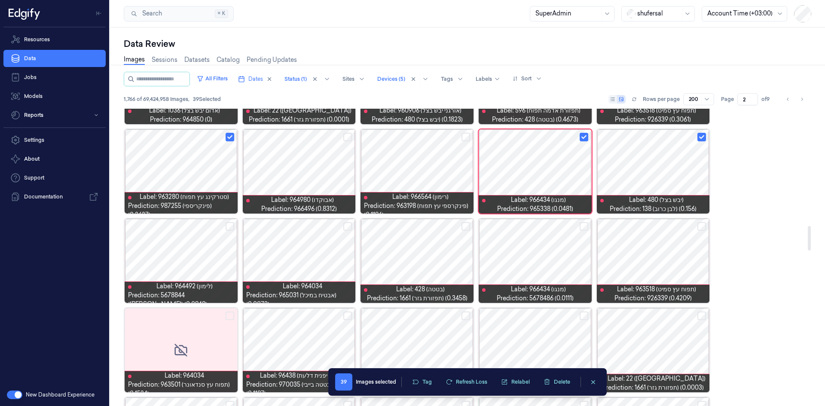
click at [231, 224] on button "Select row" at bounding box center [230, 226] width 9 height 9
click at [348, 225] on button "Select row" at bounding box center [347, 226] width 9 height 9
click at [583, 227] on button "Select row" at bounding box center [584, 226] width 9 height 9
click at [701, 226] on button "Select row" at bounding box center [702, 226] width 9 height 9
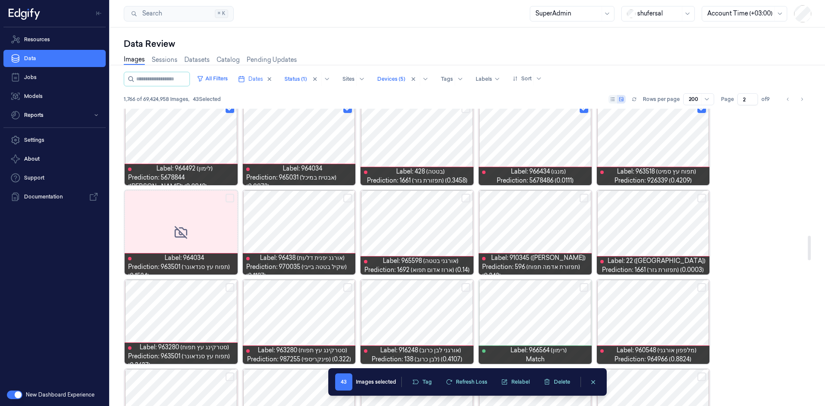
scroll to position [1583, 0]
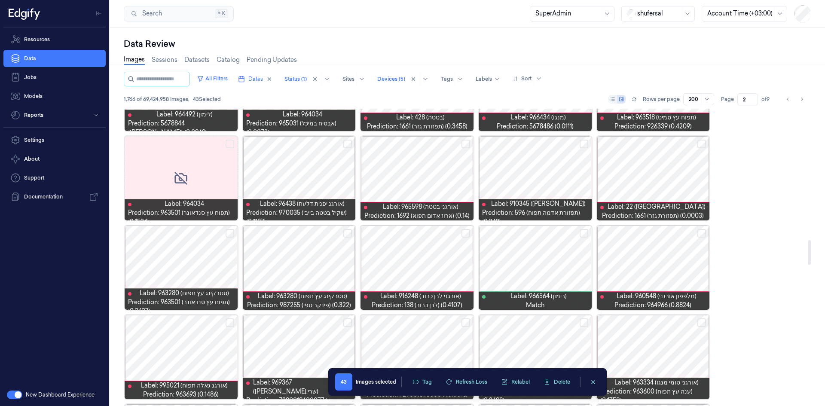
click at [583, 142] on button "Select row" at bounding box center [584, 144] width 9 height 9
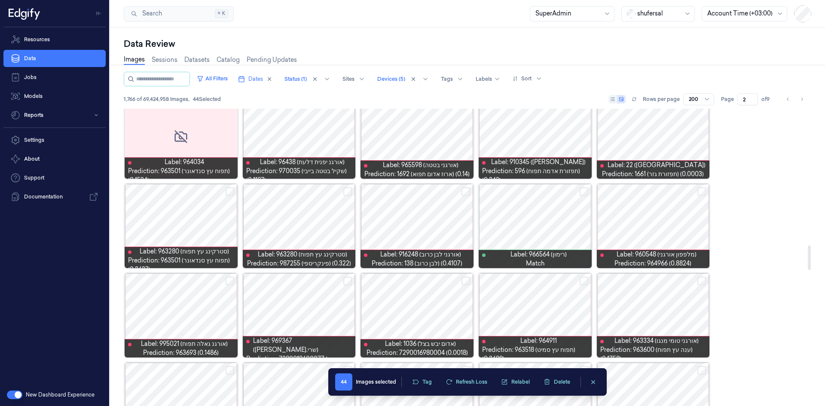
scroll to position [1669, 0]
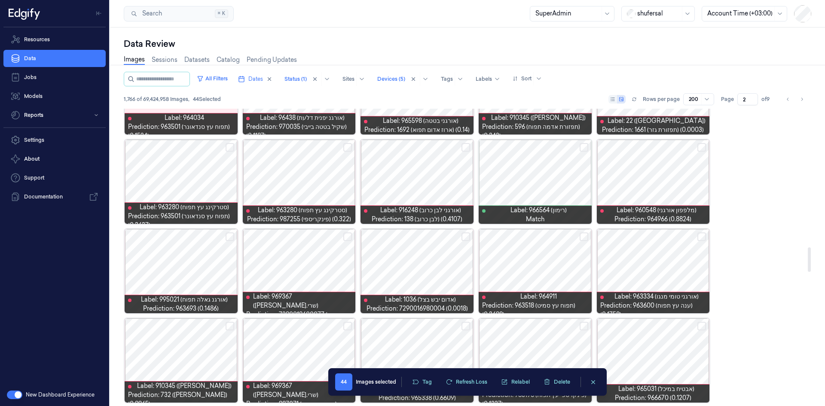
click at [347, 146] on button "Select row" at bounding box center [347, 147] width 9 height 9
click at [230, 147] on button "Select row" at bounding box center [230, 147] width 9 height 9
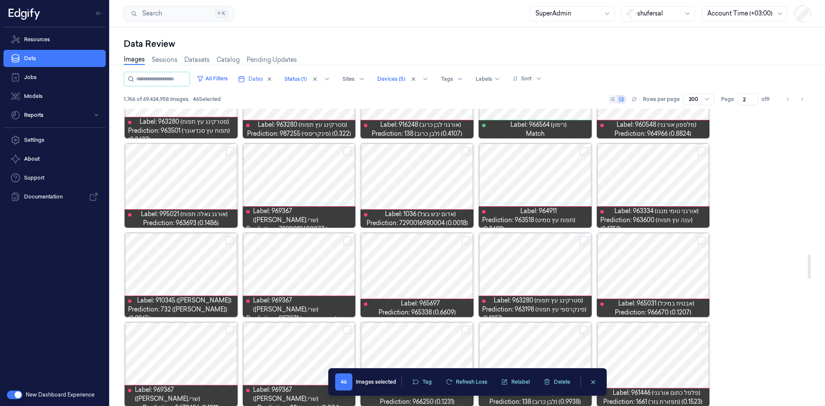
scroll to position [1755, 0]
click at [346, 238] on button "Select row" at bounding box center [347, 240] width 9 height 9
click at [586, 241] on button "Select row" at bounding box center [584, 240] width 9 height 9
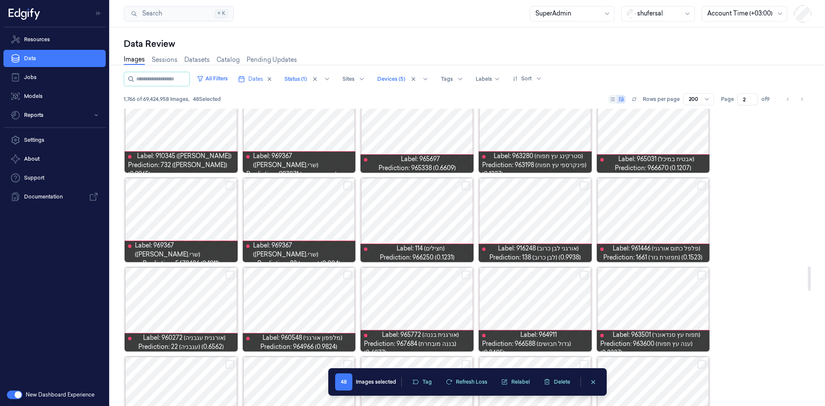
scroll to position [1884, 0]
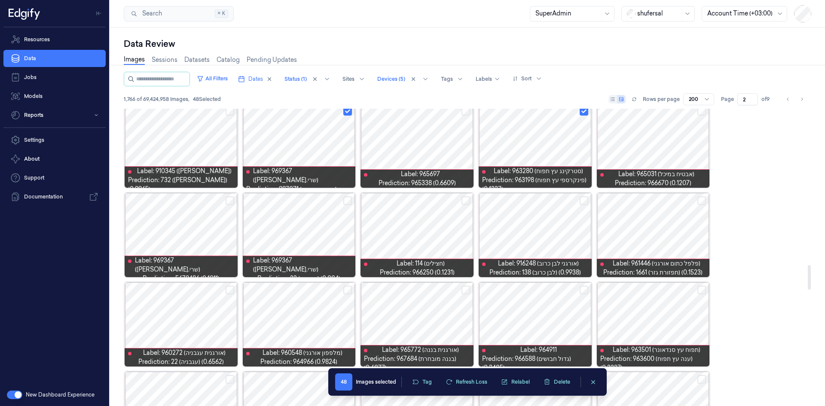
click at [583, 202] on button "Select row" at bounding box center [584, 200] width 9 height 9
click at [466, 199] on button "Select row" at bounding box center [466, 200] width 9 height 9
click at [230, 199] on button "Select row" at bounding box center [230, 200] width 9 height 9
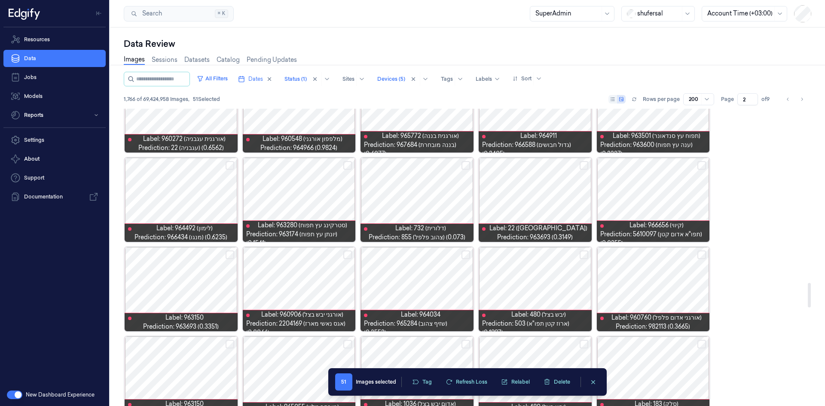
scroll to position [2099, 0]
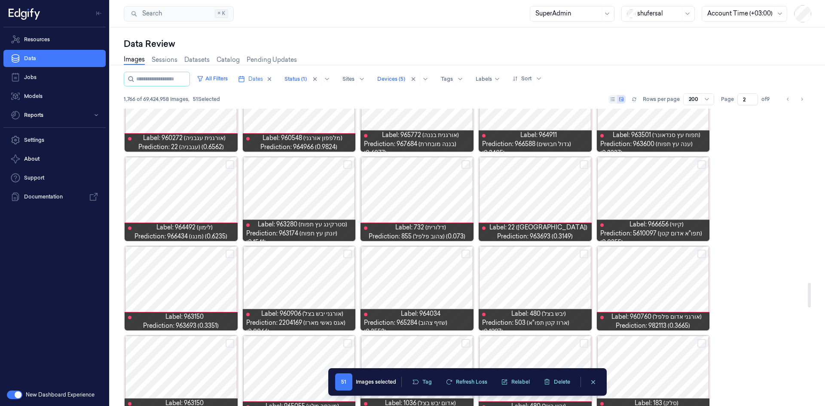
click at [584, 166] on button "Select row" at bounding box center [584, 164] width 9 height 9
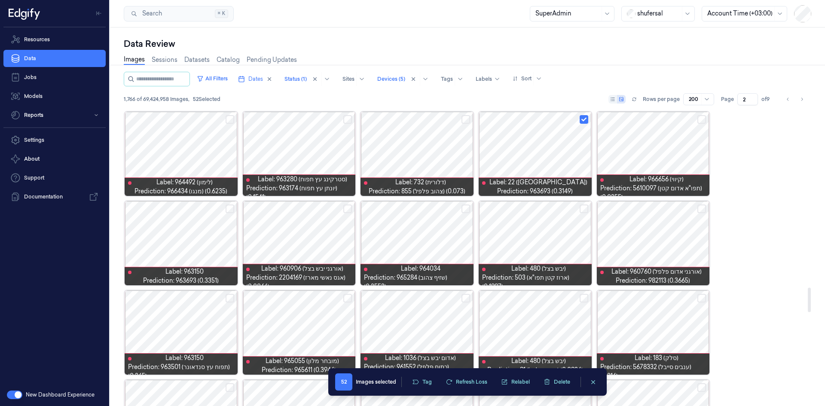
scroll to position [2185, 0]
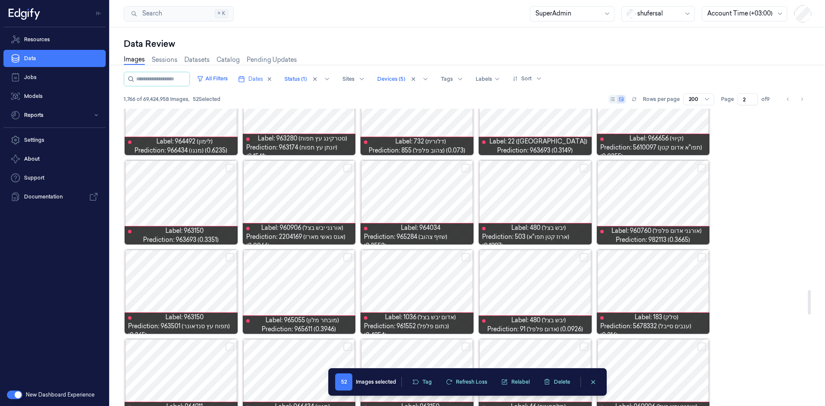
click at [464, 256] on button "Select row" at bounding box center [466, 257] width 9 height 9
click at [347, 257] on button "Select row" at bounding box center [347, 257] width 9 height 9
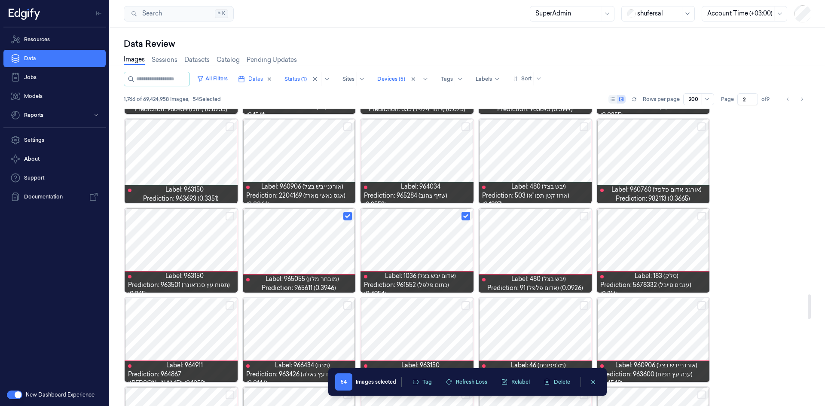
scroll to position [2271, 0]
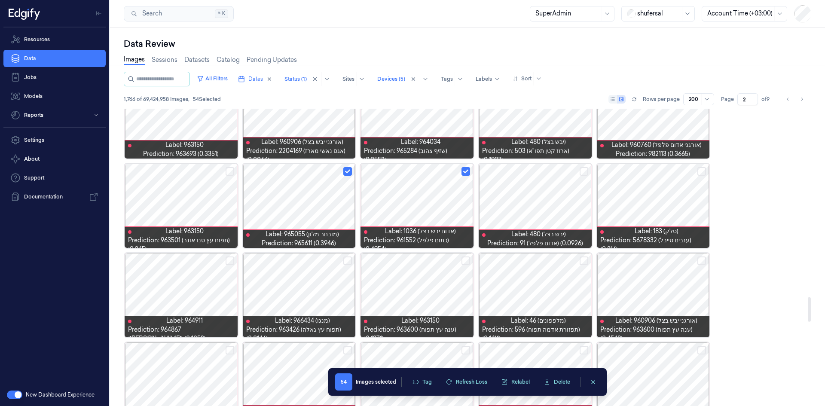
click at [702, 264] on button "Select row" at bounding box center [702, 261] width 9 height 9
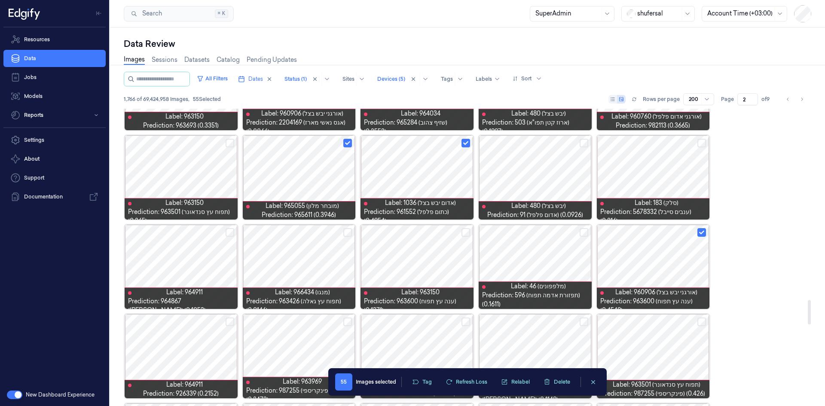
scroll to position [2314, 0]
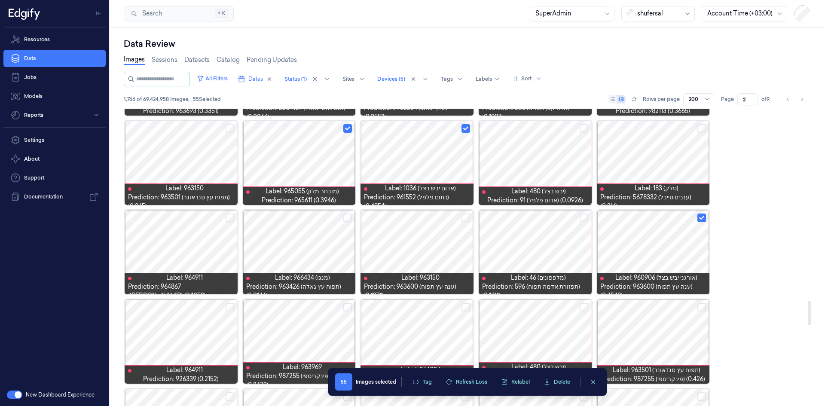
click at [585, 217] on button "Select row" at bounding box center [584, 218] width 9 height 9
click at [464, 218] on button "Select row" at bounding box center [466, 218] width 9 height 9
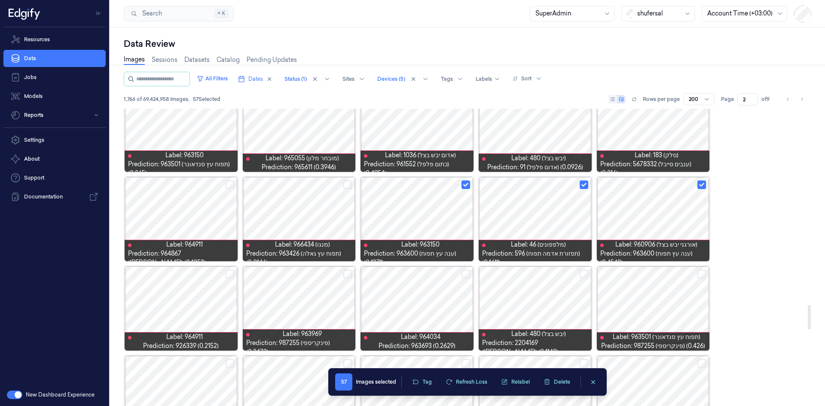
scroll to position [2400, 0]
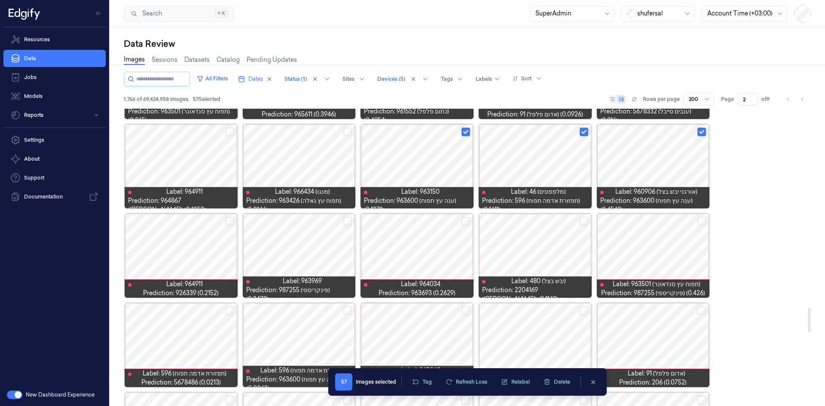
click at [352, 219] on button "Select row" at bounding box center [347, 221] width 9 height 9
click at [585, 219] on button "Select row" at bounding box center [584, 221] width 9 height 9
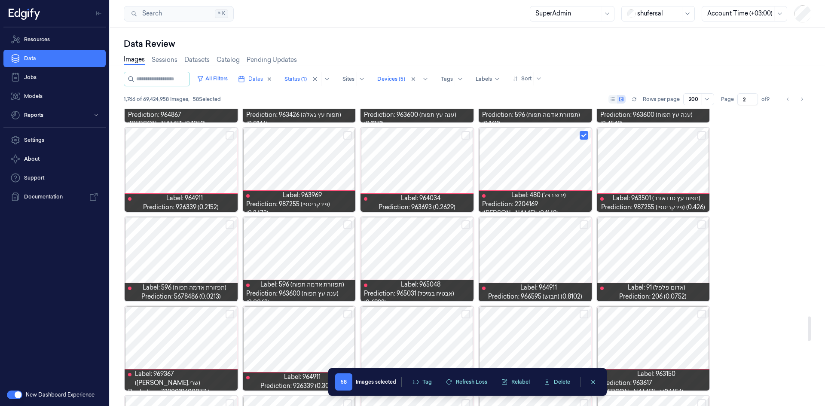
scroll to position [2529, 0]
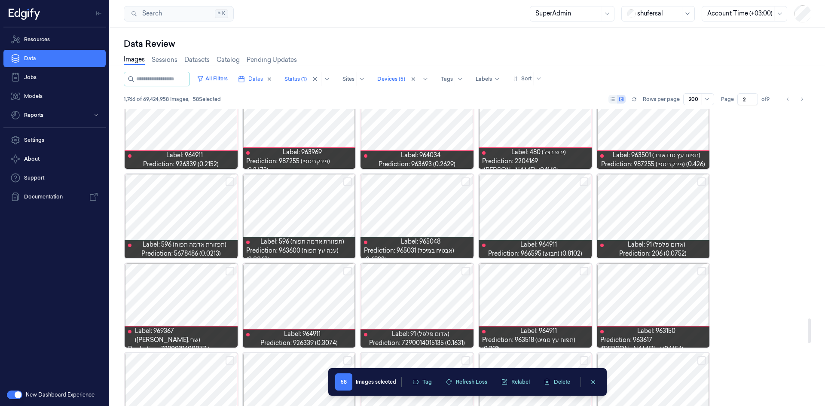
click at [704, 181] on button "Select row" at bounding box center [702, 182] width 9 height 9
click at [347, 182] on button "Select row" at bounding box center [347, 182] width 9 height 9
click at [230, 183] on button "Select row" at bounding box center [230, 182] width 9 height 9
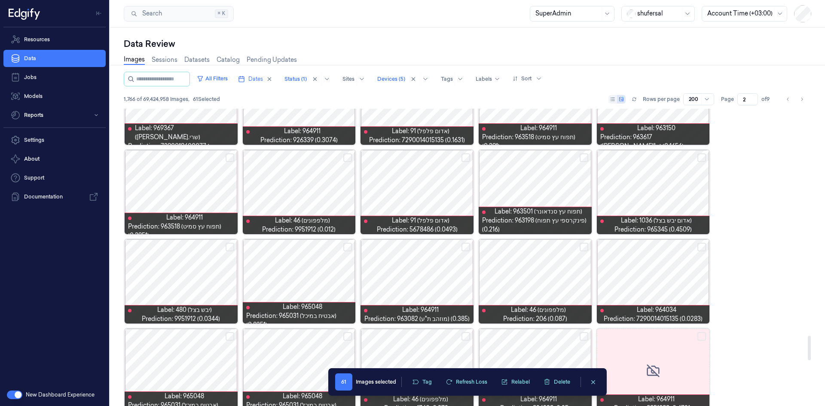
scroll to position [2744, 0]
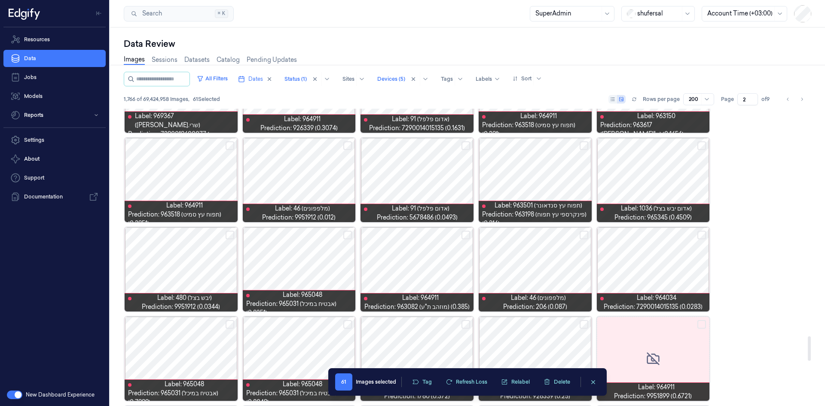
click at [347, 145] on button "Select row" at bounding box center [347, 145] width 9 height 9
click at [230, 236] on button "Select row" at bounding box center [230, 235] width 9 height 9
click at [582, 236] on button "Select row" at bounding box center [584, 235] width 9 height 9
click at [703, 236] on button "Select row" at bounding box center [702, 235] width 9 height 9
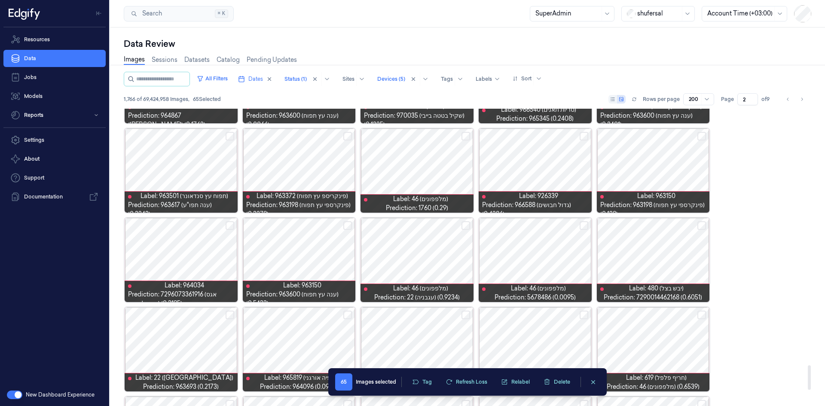
scroll to position [3130, 0]
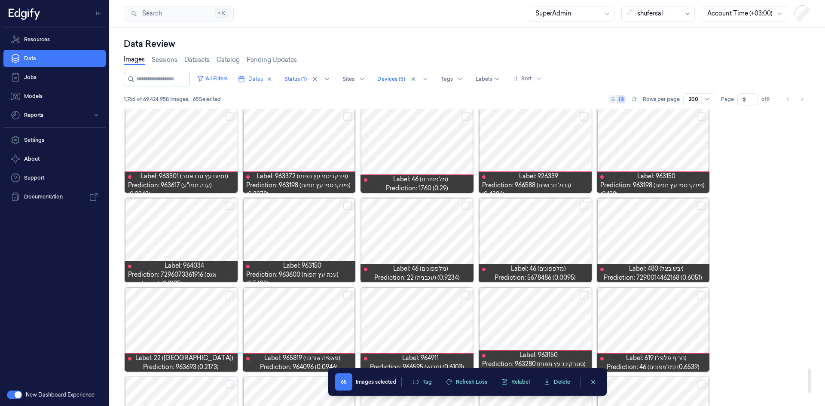
click at [585, 203] on button "Select row" at bounding box center [584, 206] width 9 height 9
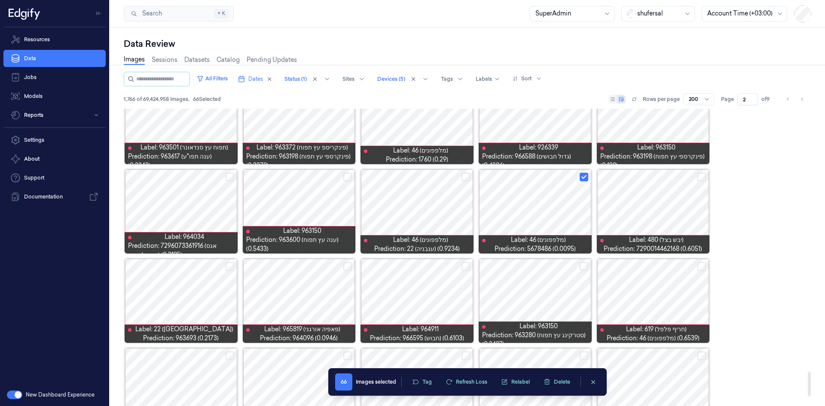
scroll to position [3173, 0]
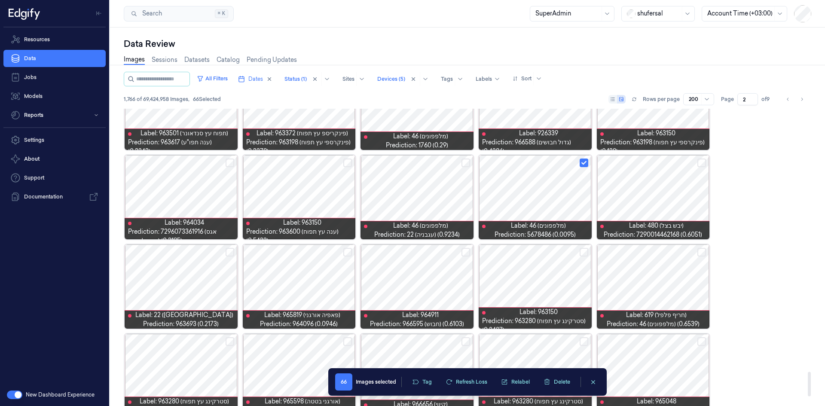
click at [232, 164] on button "Select row" at bounding box center [230, 163] width 9 height 9
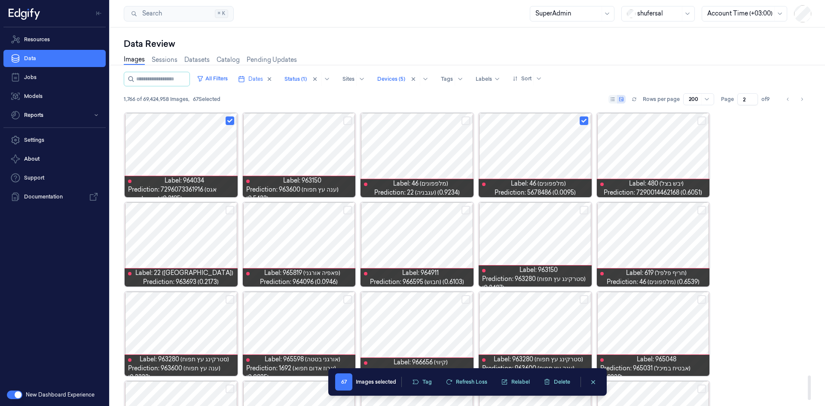
scroll to position [3216, 0]
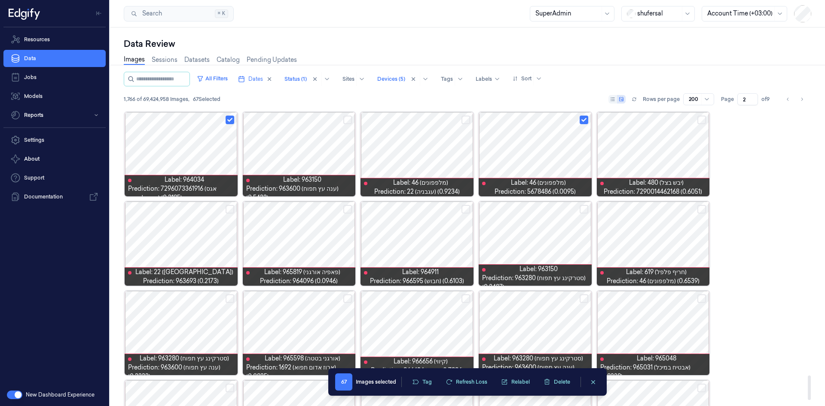
click at [227, 207] on button "Select row" at bounding box center [230, 209] width 9 height 9
click at [585, 208] on button "Select row" at bounding box center [584, 209] width 9 height 9
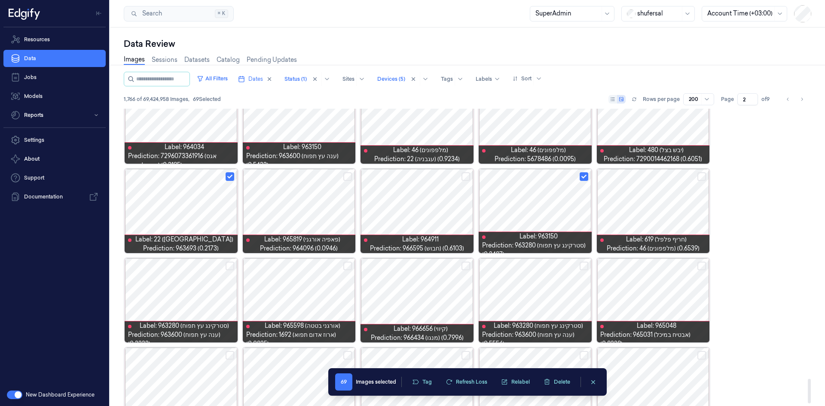
scroll to position [3283, 0]
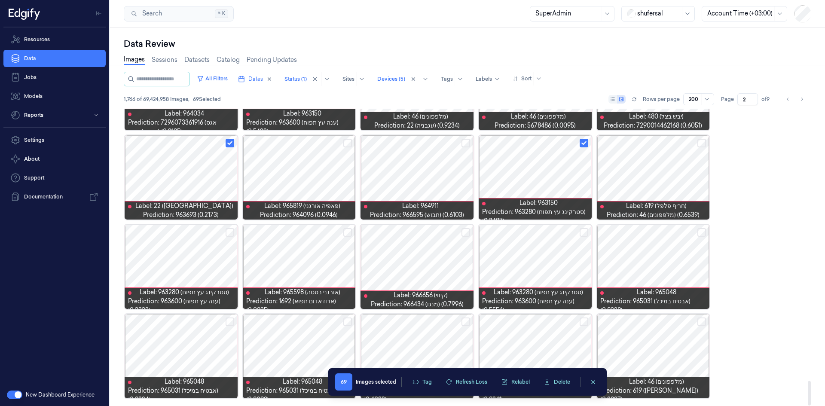
click at [581, 233] on button "Select row" at bounding box center [584, 232] width 9 height 9
click at [423, 379] on button "Tag" at bounding box center [422, 382] width 30 height 13
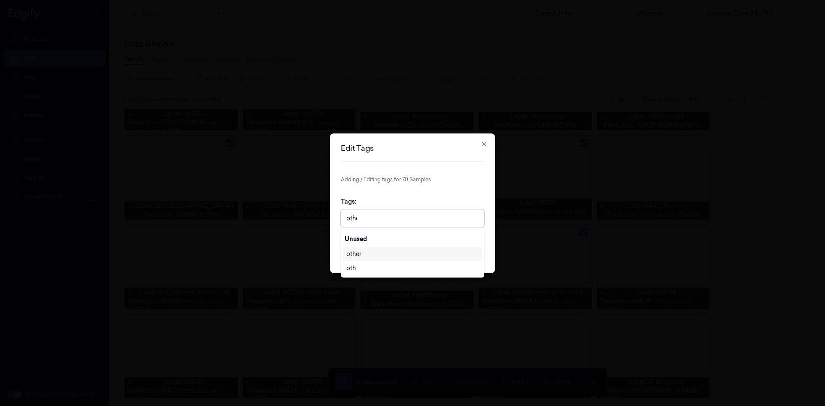
type input "other"
click at [466, 221] on div at bounding box center [468, 218] width 6 height 6
click at [470, 255] on button "Update" at bounding box center [471, 255] width 25 height 14
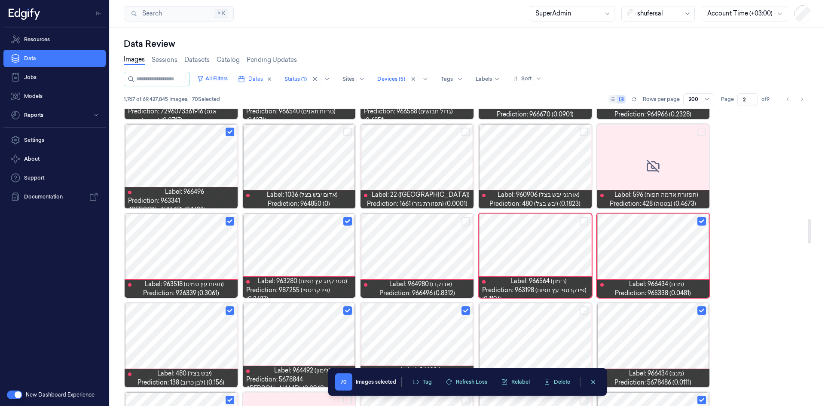
scroll to position [1325, 0]
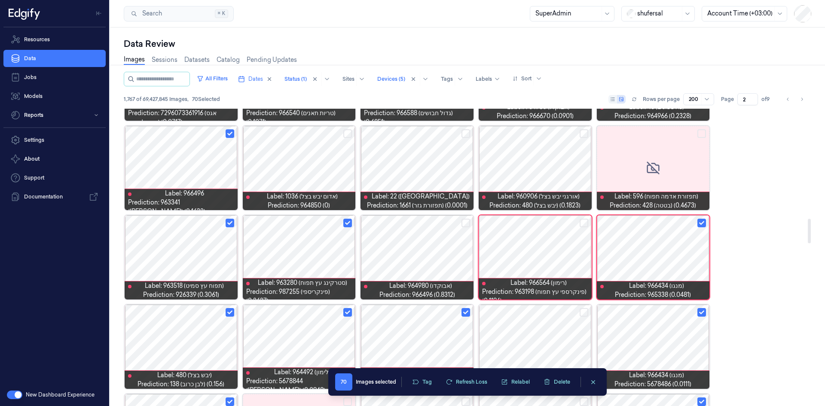
click at [651, 245] on div at bounding box center [653, 257] width 113 height 84
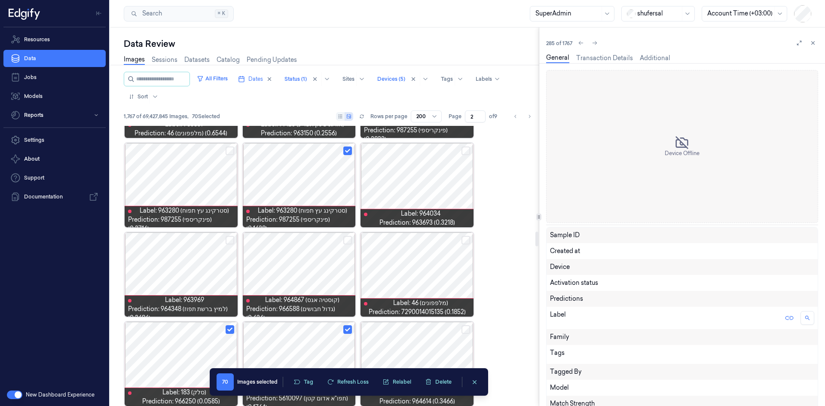
scroll to position [2130, 0]
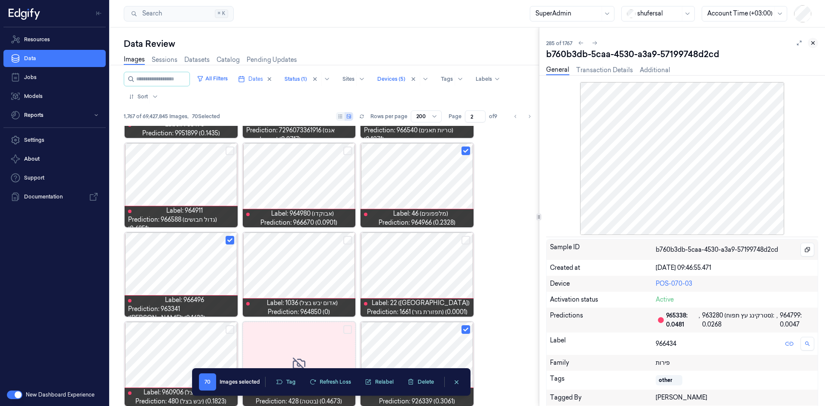
click at [812, 42] on icon at bounding box center [813, 43] width 6 height 6
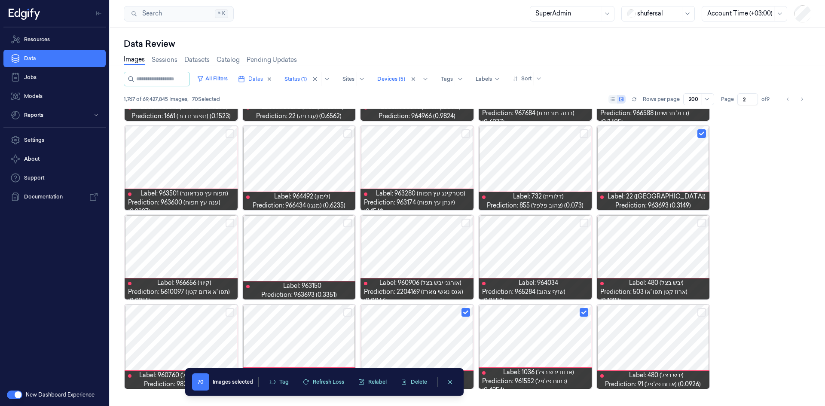
scroll to position [1325, 0]
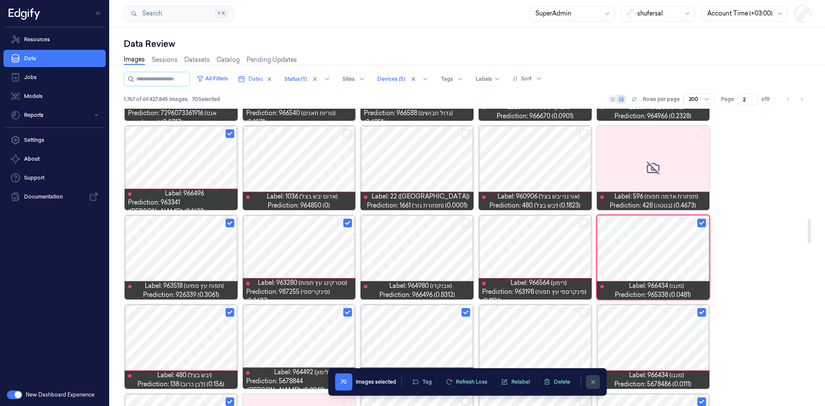
click at [597, 385] on button "clearSelection" at bounding box center [593, 382] width 14 height 14
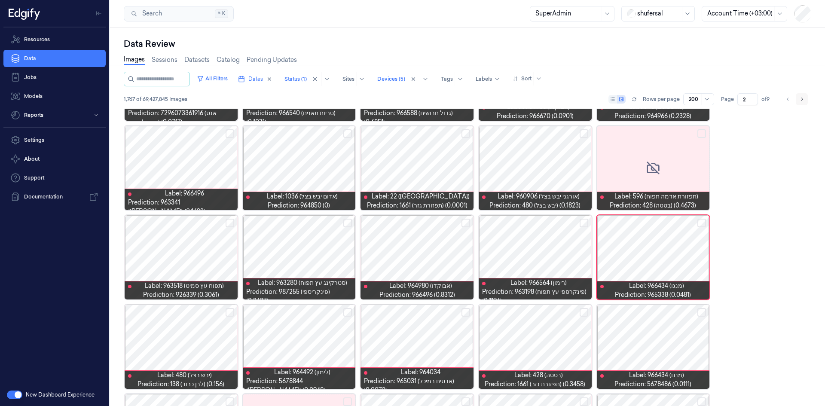
click at [801, 100] on icon "Go to next page" at bounding box center [802, 99] width 5 height 7
type input "3"
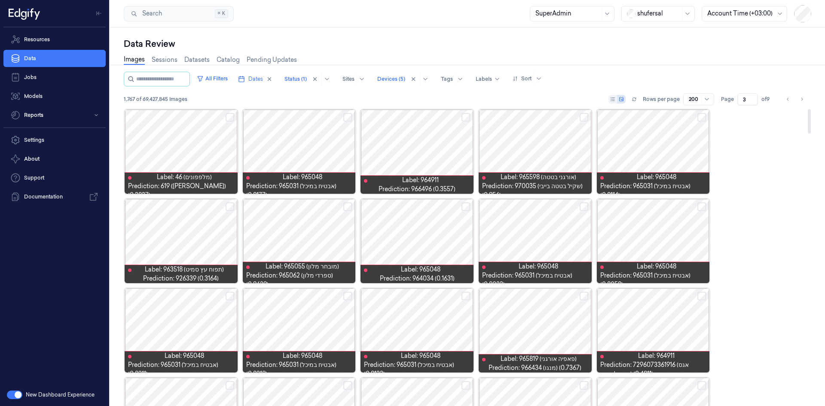
click at [227, 115] on button "Select row" at bounding box center [230, 117] width 9 height 9
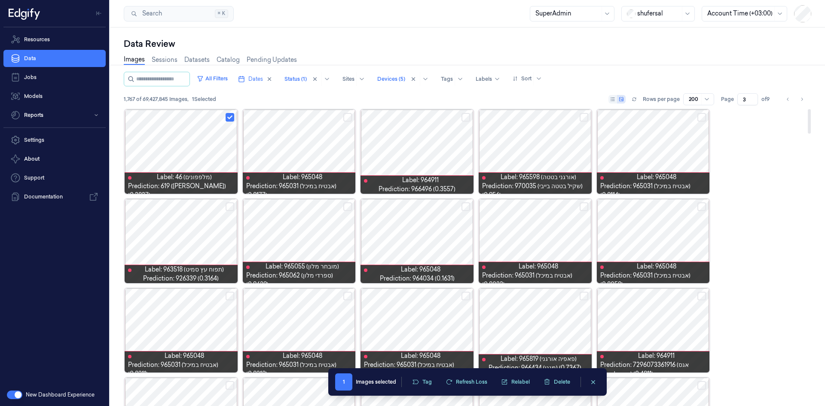
click at [464, 118] on button "Select row" at bounding box center [466, 117] width 9 height 9
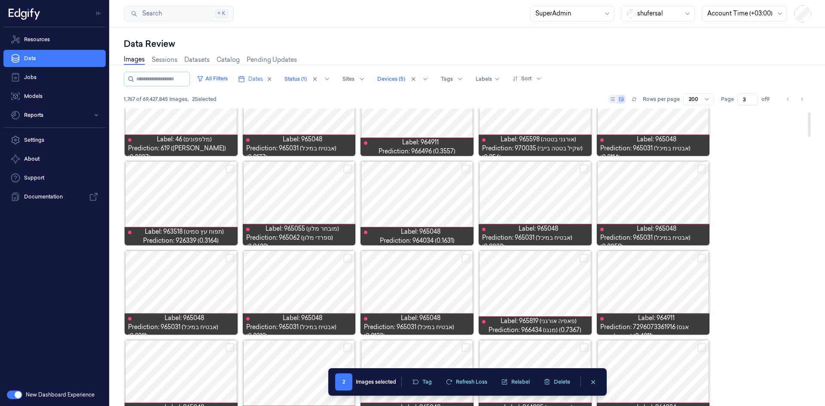
scroll to position [86, 0]
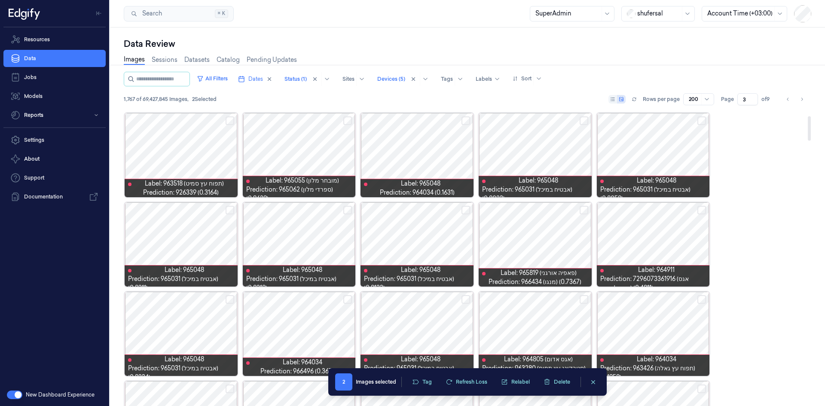
click at [466, 120] on button "Select row" at bounding box center [466, 121] width 9 height 9
click at [701, 205] on div at bounding box center [653, 244] width 113 height 84
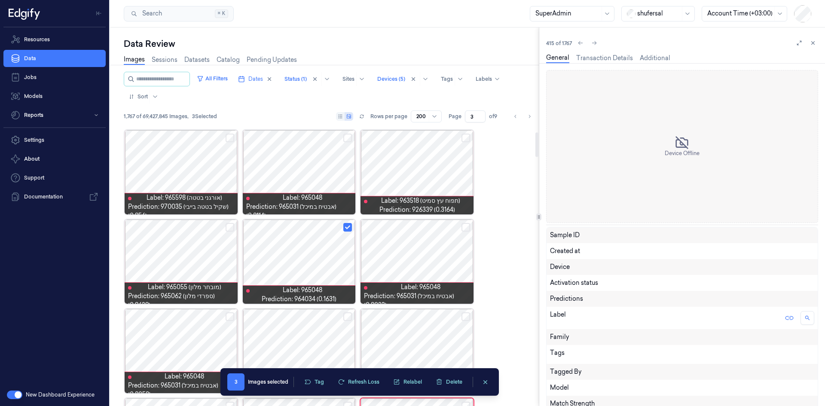
scroll to position [73, 0]
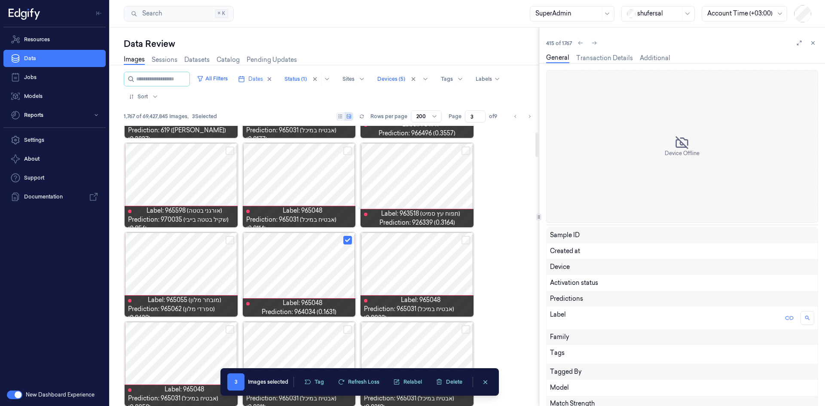
click at [701, 208] on div "Device Offline Sample ID Created at Device Activation status Predictions Label …" at bounding box center [682, 257] width 272 height 374
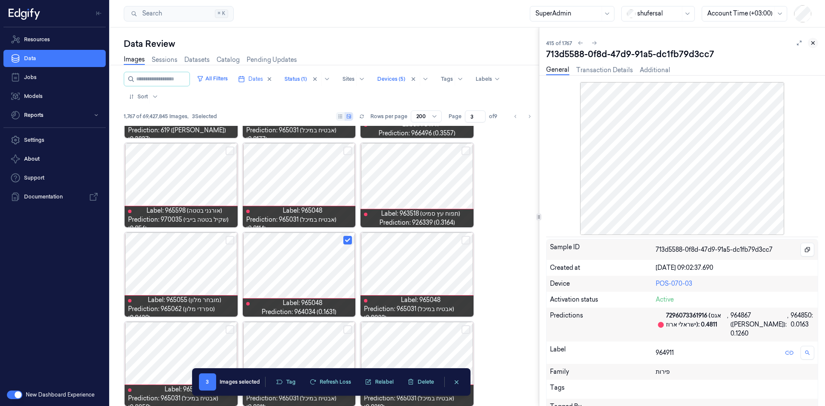
click at [811, 44] on icon at bounding box center [813, 43] width 6 height 6
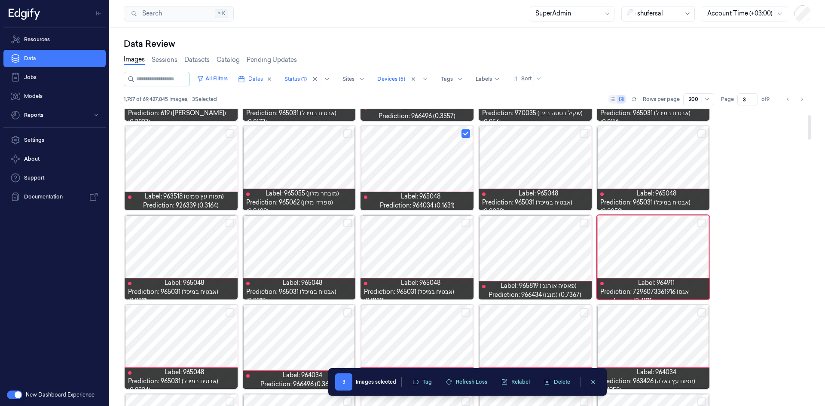
click at [704, 220] on button "Select row" at bounding box center [702, 223] width 9 height 9
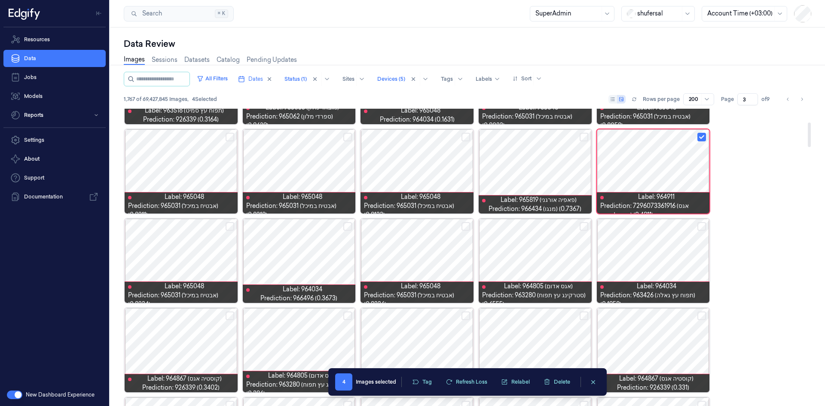
scroll to position [245, 0]
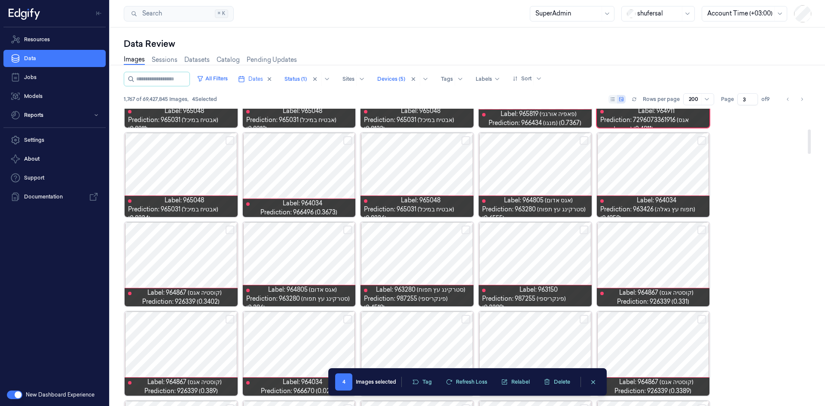
click at [350, 142] on button "Select row" at bounding box center [347, 140] width 9 height 9
click at [348, 230] on button "Select row" at bounding box center [347, 230] width 9 height 9
click at [464, 228] on button "Select row" at bounding box center [466, 230] width 9 height 9
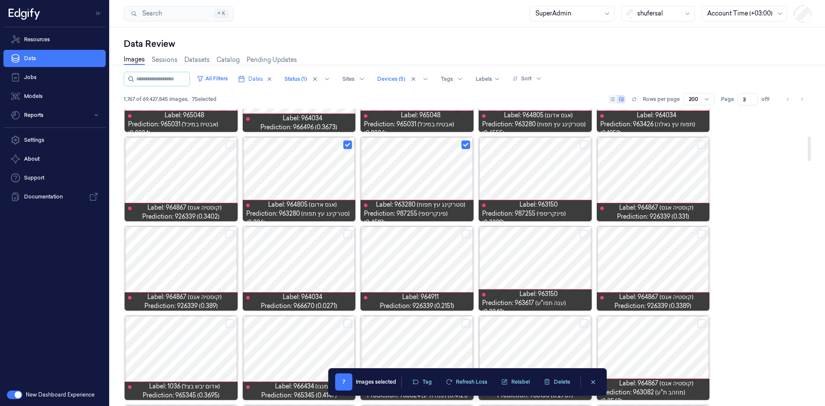
scroll to position [331, 0]
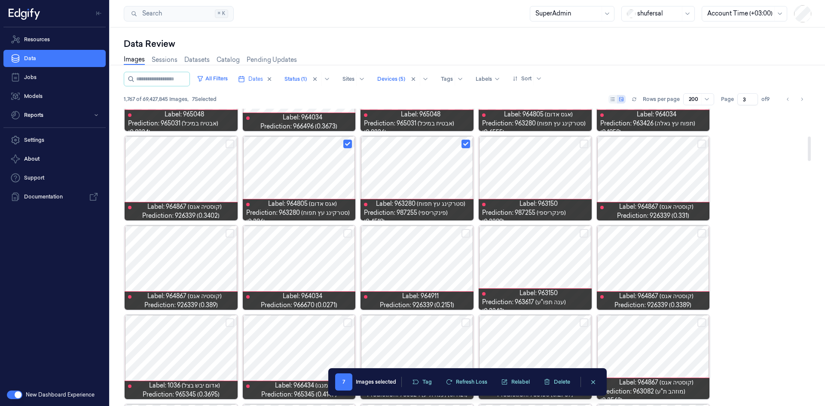
click at [469, 233] on button "Select row" at bounding box center [466, 233] width 9 height 9
click at [582, 233] on button "Select row" at bounding box center [584, 233] width 9 height 9
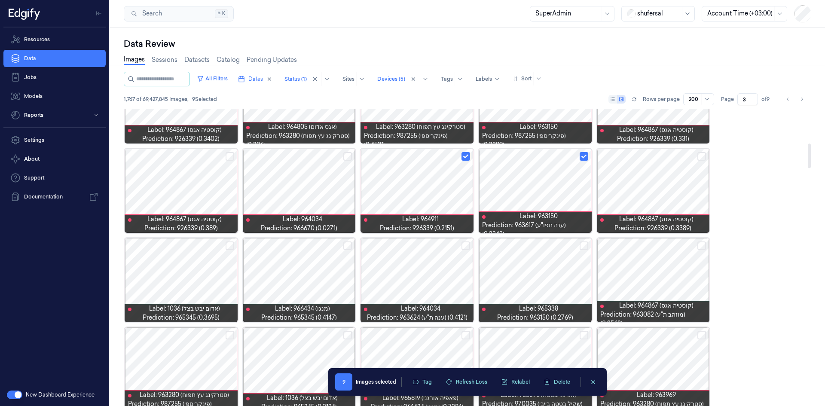
scroll to position [417, 0]
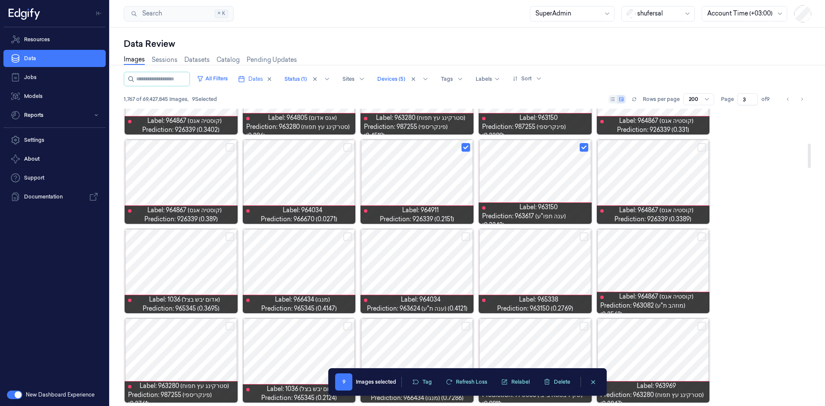
click at [351, 236] on button "Select row" at bounding box center [347, 237] width 9 height 9
click at [228, 235] on button "Select row" at bounding box center [230, 237] width 9 height 9
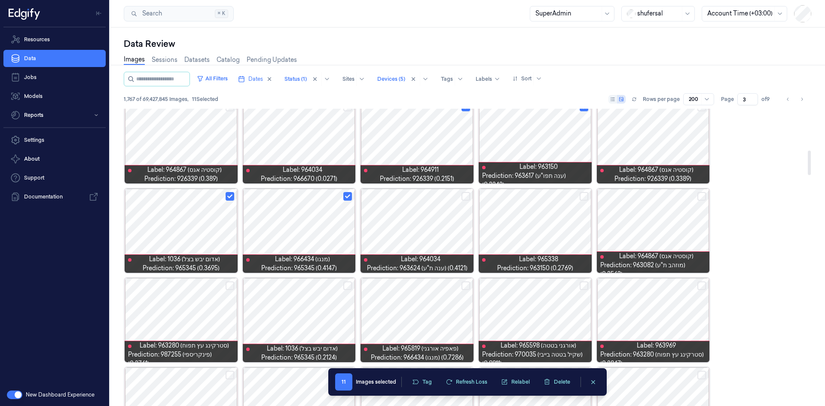
scroll to position [503, 0]
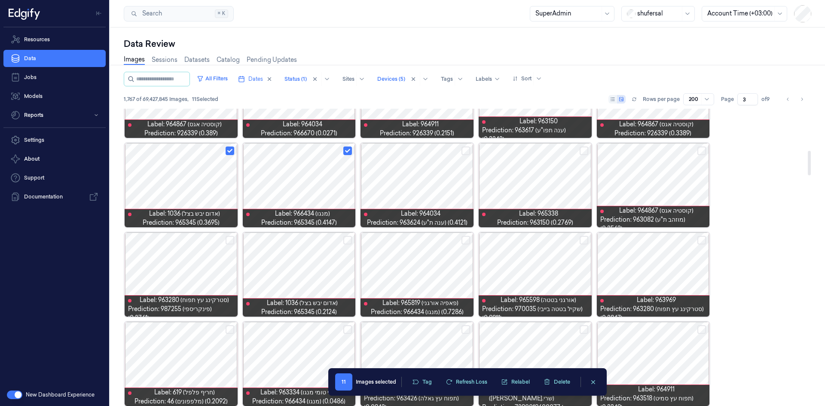
click at [227, 242] on button "Select row" at bounding box center [230, 240] width 9 height 9
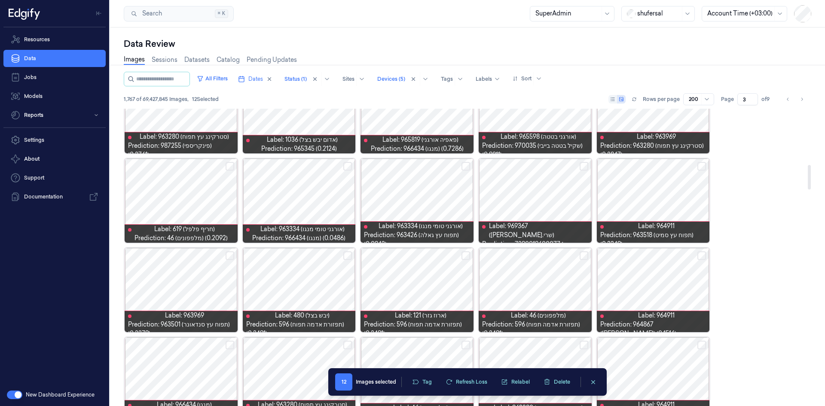
scroll to position [675, 0]
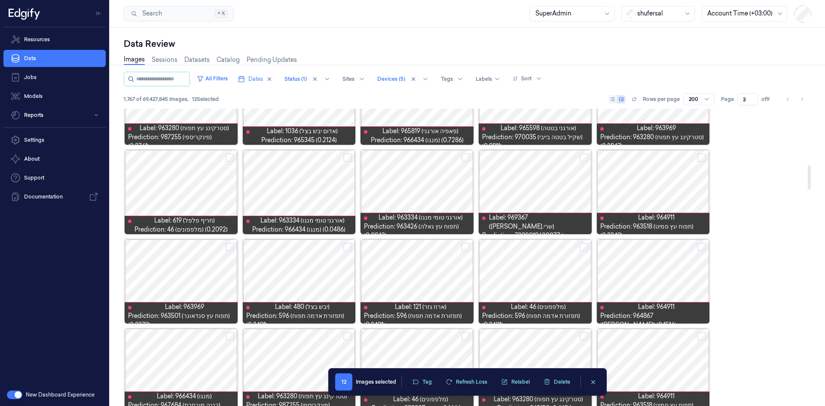
click at [227, 158] on button "Select row" at bounding box center [230, 157] width 9 height 9
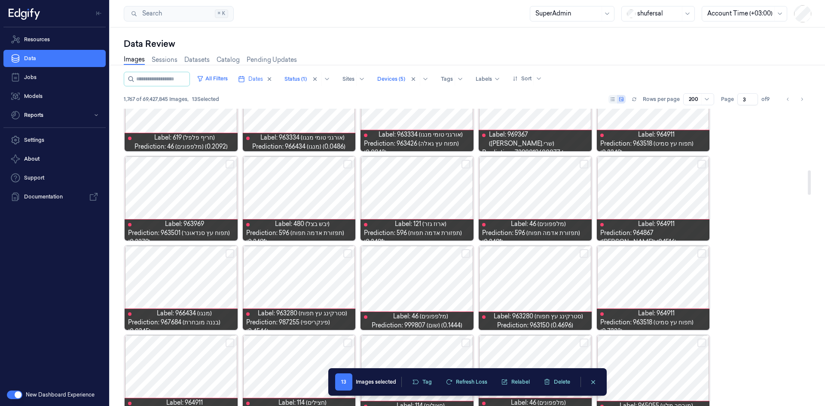
scroll to position [761, 0]
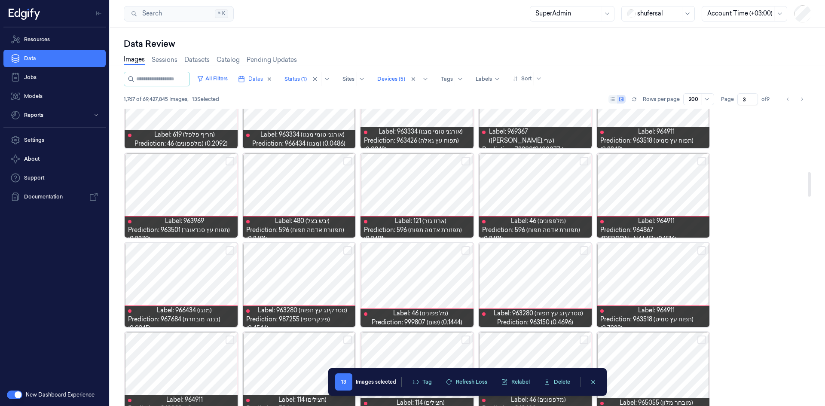
click at [586, 162] on button "Select row" at bounding box center [584, 161] width 9 height 9
click at [466, 160] on button "Select row" at bounding box center [466, 161] width 9 height 9
click at [346, 160] on button "Select row" at bounding box center [347, 161] width 9 height 9
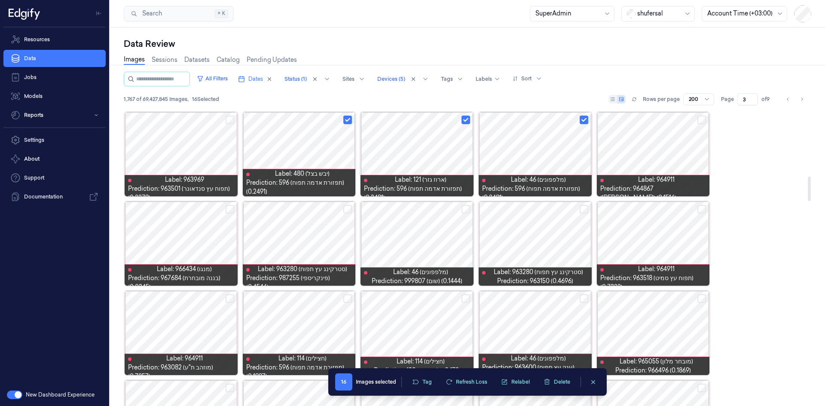
scroll to position [847, 0]
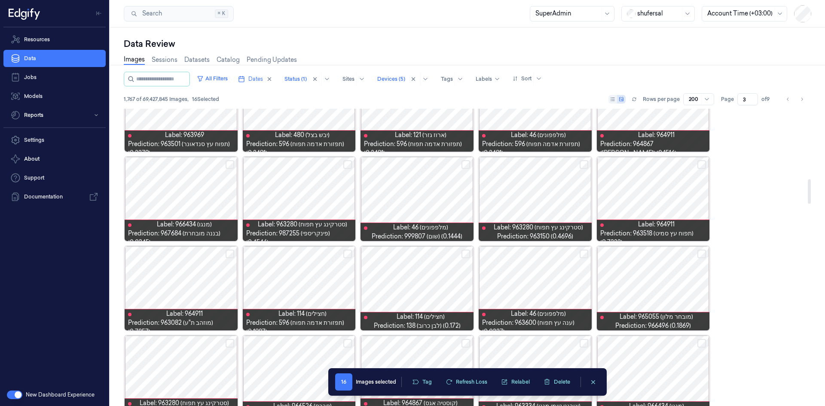
click at [227, 163] on button "Select row" at bounding box center [230, 164] width 9 height 9
click at [347, 163] on button "Select row" at bounding box center [347, 164] width 9 height 9
click at [466, 161] on button "Select row" at bounding box center [466, 164] width 9 height 9
click at [582, 167] on button "Select row" at bounding box center [584, 164] width 9 height 9
click at [699, 165] on button "Select row" at bounding box center [702, 164] width 9 height 9
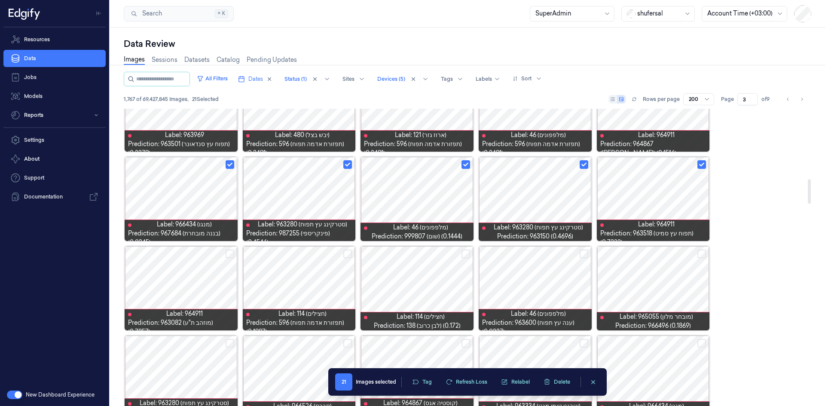
click at [704, 257] on button "Select row" at bounding box center [702, 254] width 9 height 9
click at [580, 254] on button "Select row" at bounding box center [584, 254] width 9 height 9
click at [464, 253] on button "Select row" at bounding box center [466, 254] width 9 height 9
click at [348, 252] on button "Select row" at bounding box center [347, 254] width 9 height 9
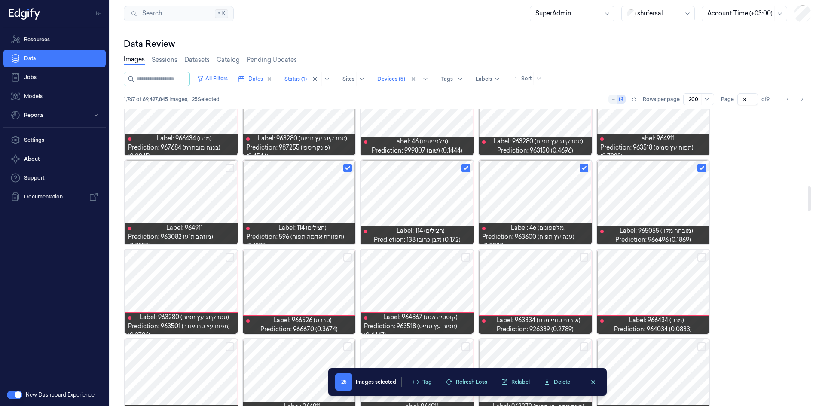
click at [345, 258] on button "Select row" at bounding box center [347, 257] width 9 height 9
click at [226, 258] on button "Select row" at bounding box center [230, 257] width 9 height 9
click at [463, 256] on button "Select row" at bounding box center [466, 257] width 9 height 9
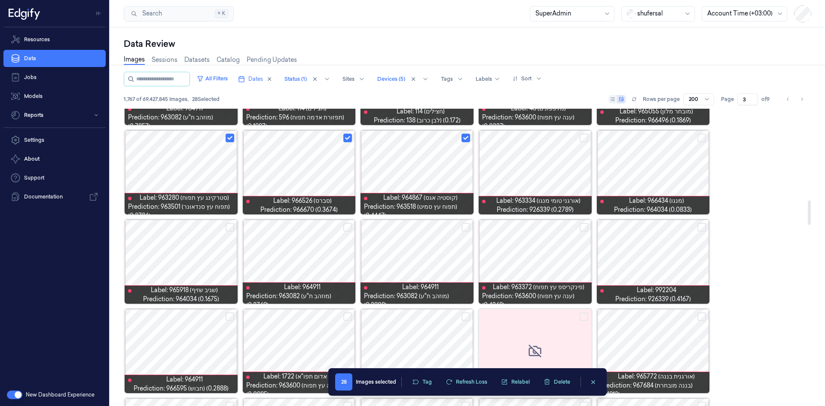
scroll to position [1105, 0]
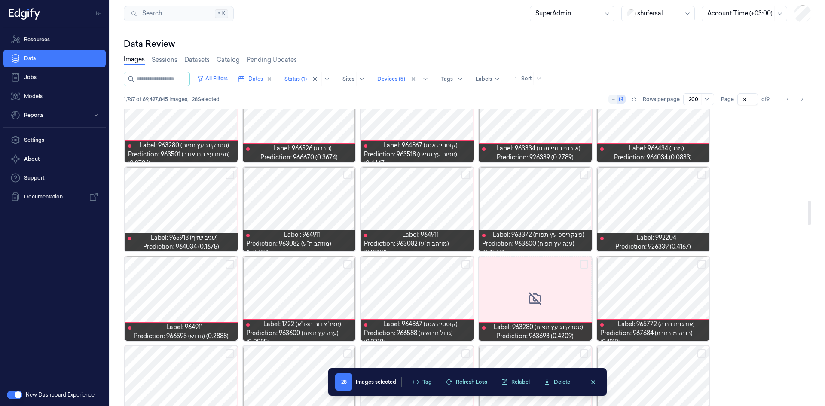
click at [704, 175] on button "Select row" at bounding box center [702, 175] width 9 height 9
click at [582, 175] on button "Select row" at bounding box center [584, 175] width 9 height 9
click at [229, 173] on button "Select row" at bounding box center [230, 175] width 9 height 9
click at [348, 266] on button "Select row" at bounding box center [347, 264] width 9 height 9
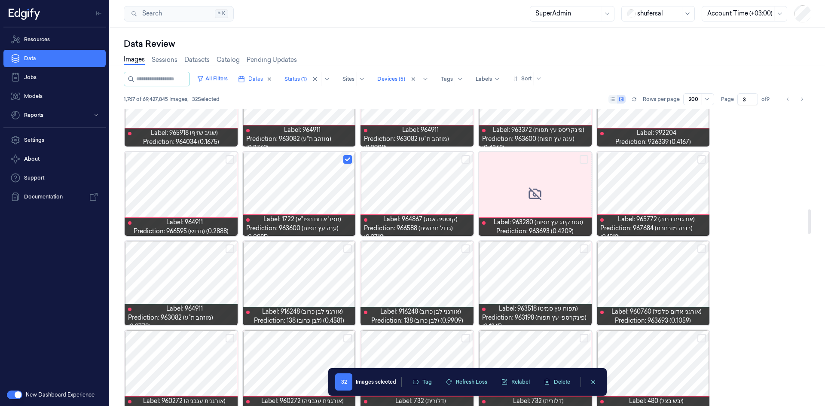
scroll to position [1234, 0]
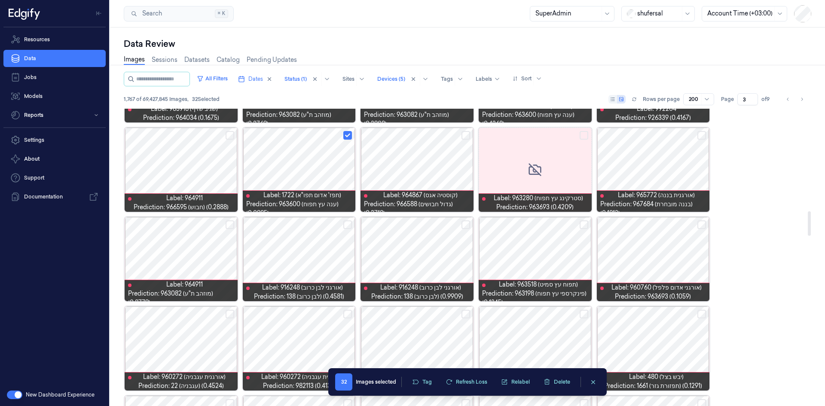
click at [705, 224] on button "Select row" at bounding box center [702, 225] width 9 height 9
click at [581, 224] on button "Select row" at bounding box center [584, 225] width 9 height 9
click at [465, 224] on button "Select row" at bounding box center [466, 225] width 9 height 9
click at [346, 224] on button "Select row" at bounding box center [347, 225] width 9 height 9
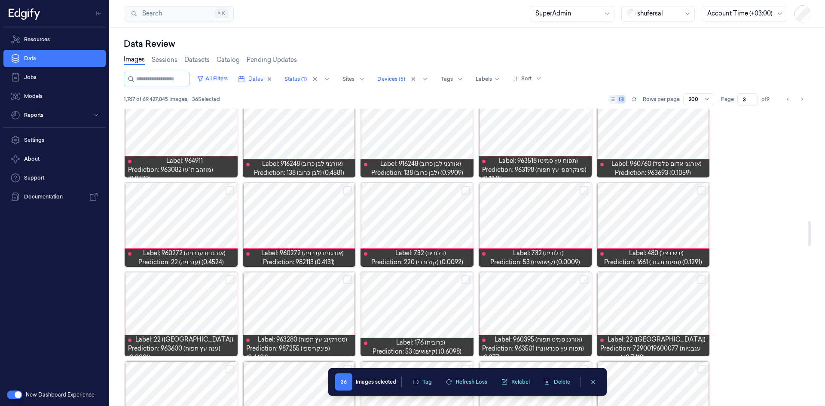
scroll to position [1363, 0]
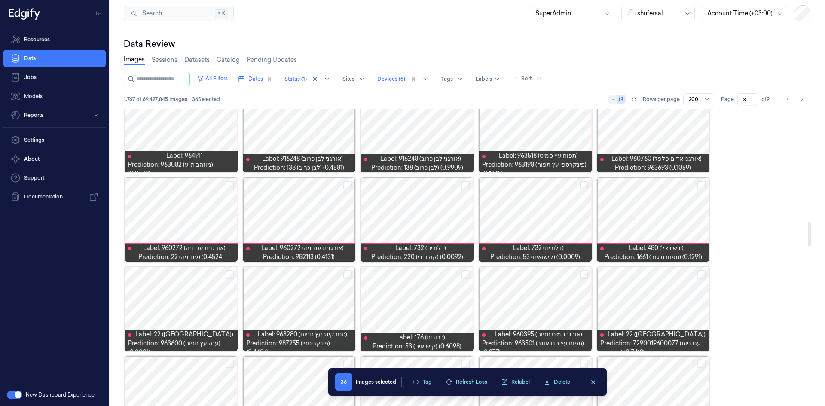
click at [349, 186] on button "Select row" at bounding box center [347, 185] width 9 height 9
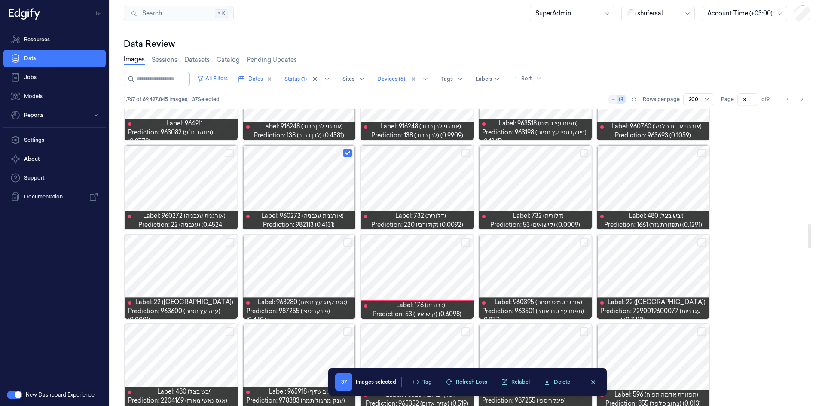
scroll to position [1449, 0]
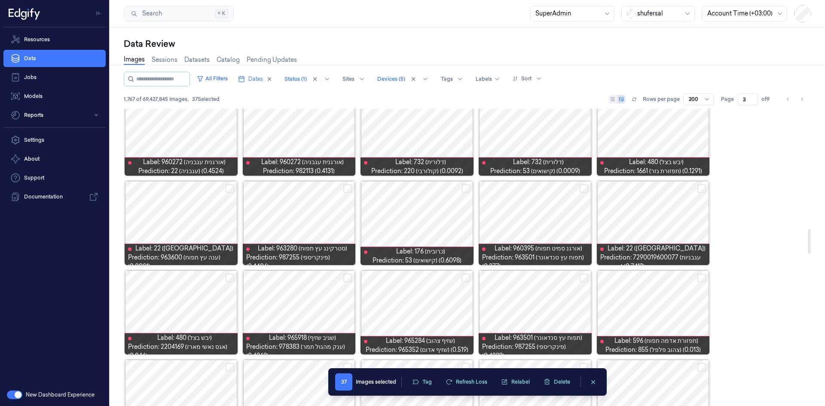
click at [422, 220] on div at bounding box center [417, 223] width 113 height 84
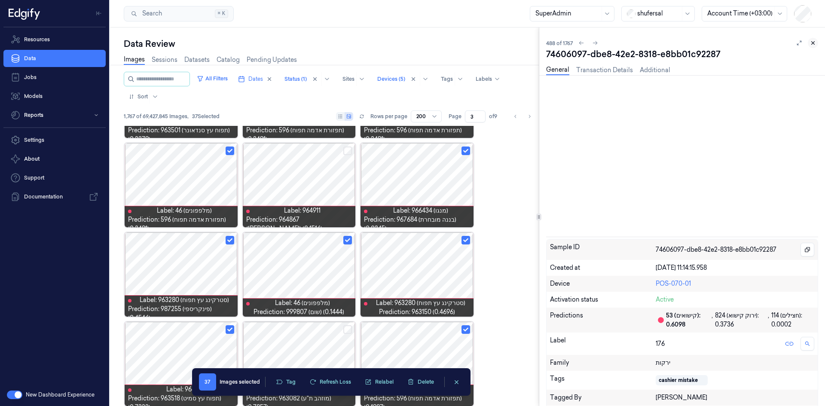
click at [814, 43] on icon at bounding box center [813, 43] width 3 height 3
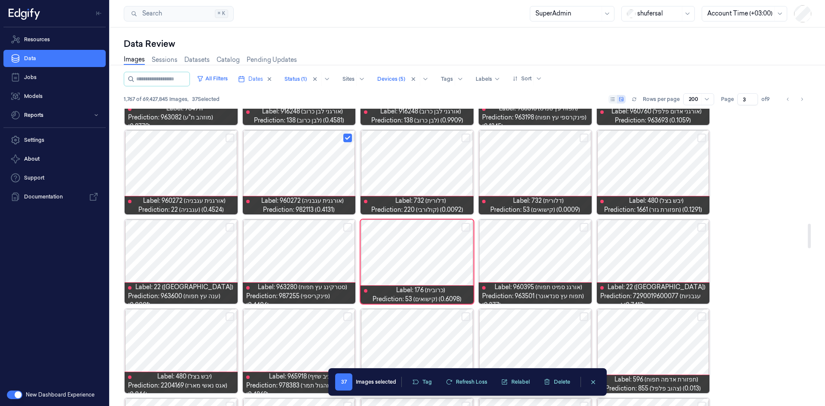
scroll to position [1480, 0]
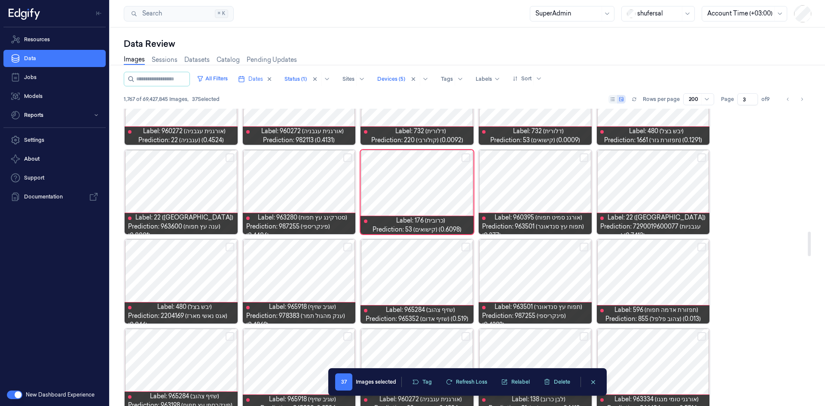
click at [347, 156] on button "Select row" at bounding box center [347, 157] width 9 height 9
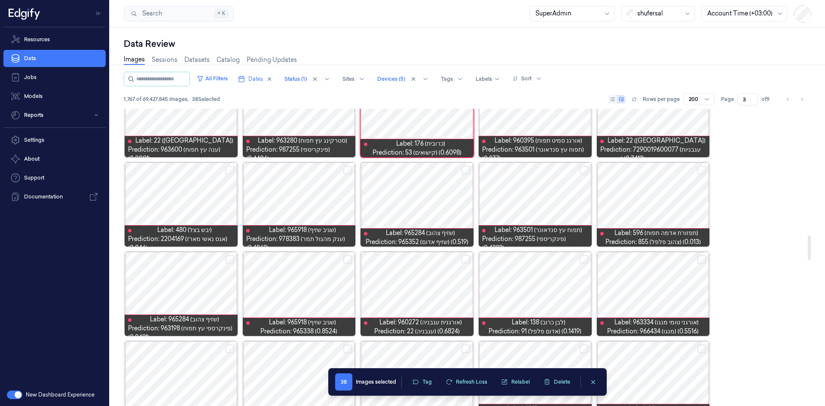
scroll to position [1566, 0]
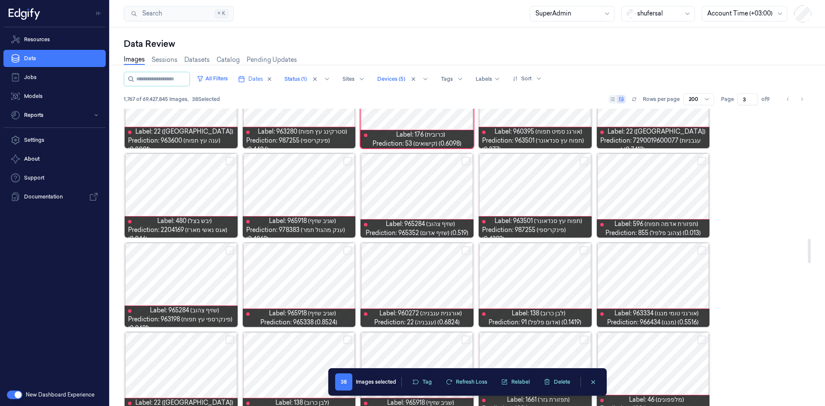
click at [587, 247] on button "Select row" at bounding box center [584, 250] width 9 height 9
click at [702, 160] on button "Select row" at bounding box center [702, 161] width 9 height 9
click at [230, 250] on button "Select row" at bounding box center [230, 250] width 9 height 9
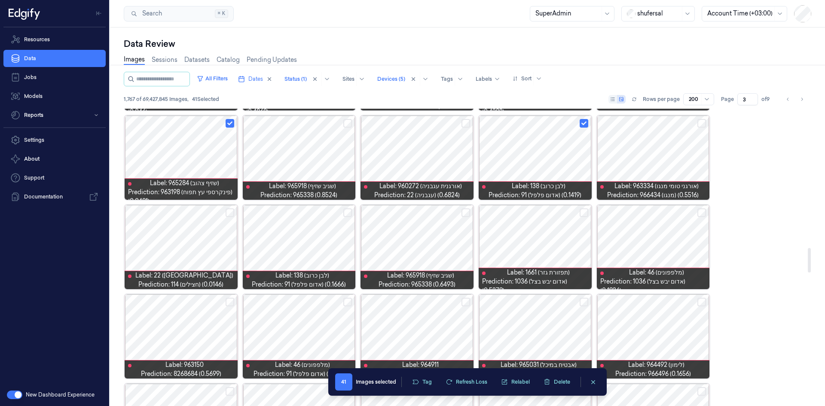
scroll to position [1695, 0]
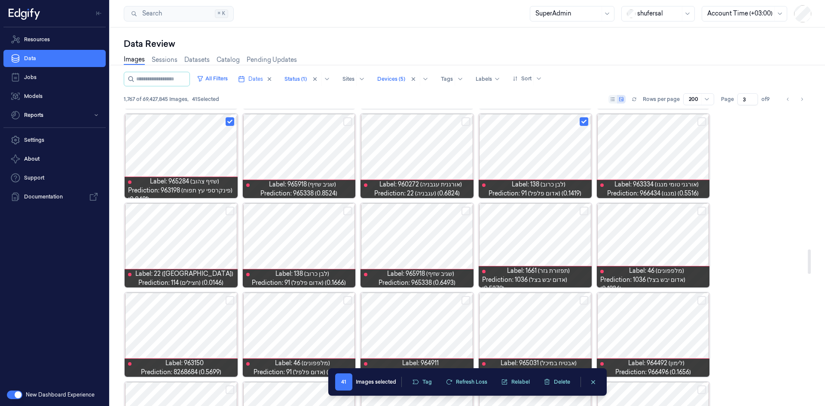
click at [347, 209] on button "Select row" at bounding box center [347, 211] width 9 height 9
click at [700, 206] on div at bounding box center [653, 245] width 113 height 84
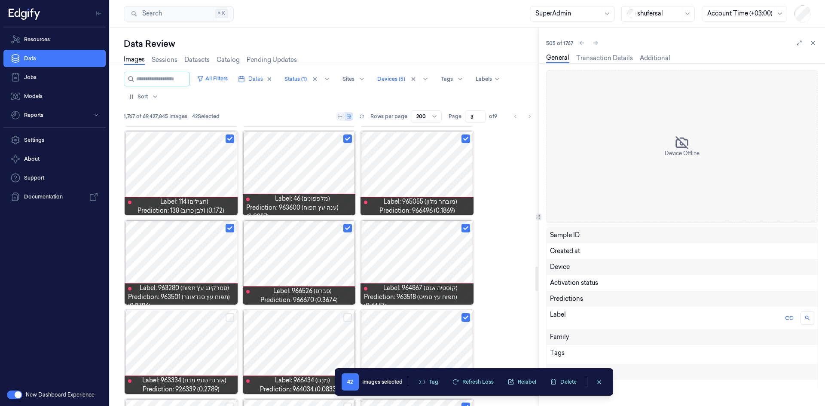
scroll to position [1683, 0]
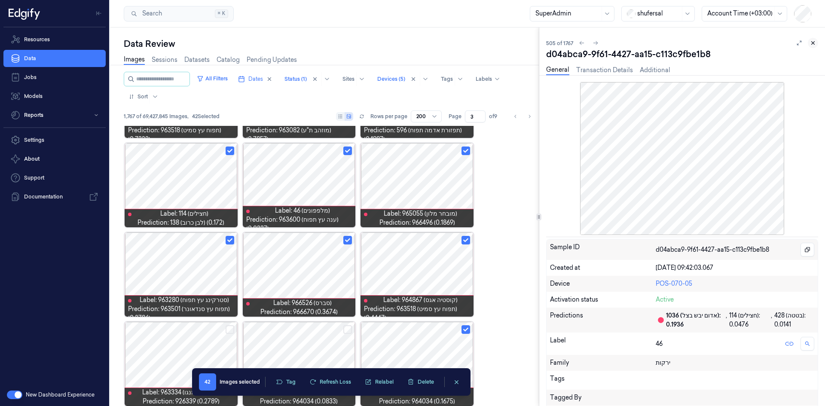
click at [814, 40] on icon at bounding box center [813, 43] width 6 height 6
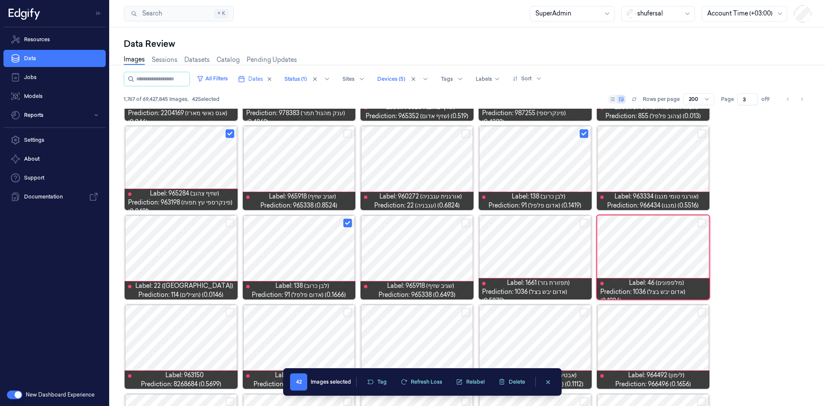
scroll to position [967, 0]
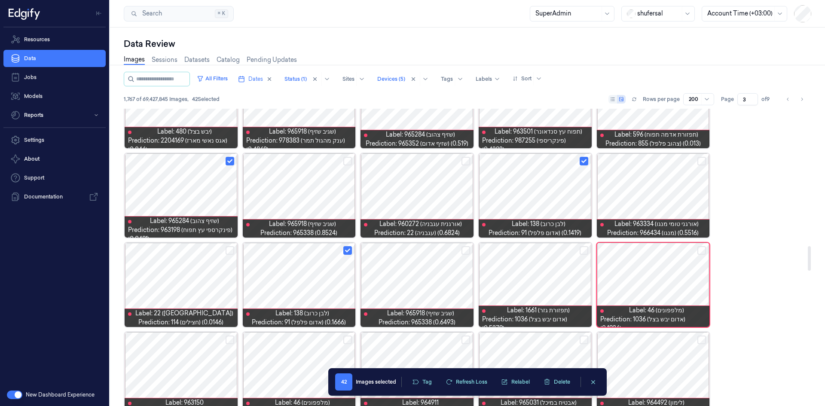
click at [702, 250] on button "Select row" at bounding box center [702, 250] width 9 height 9
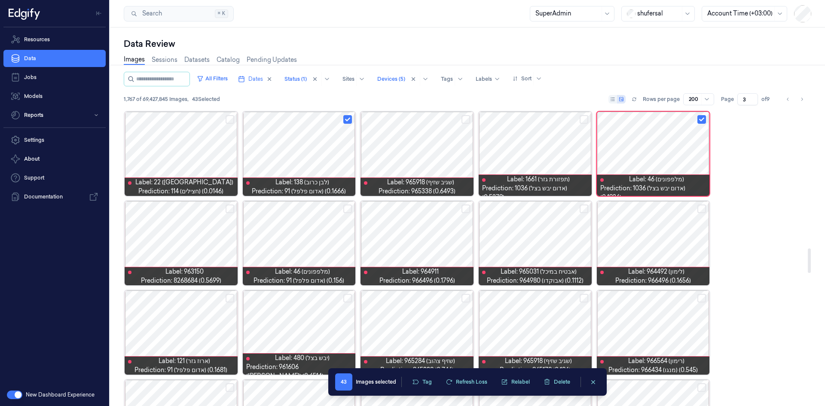
scroll to position [1812, 0]
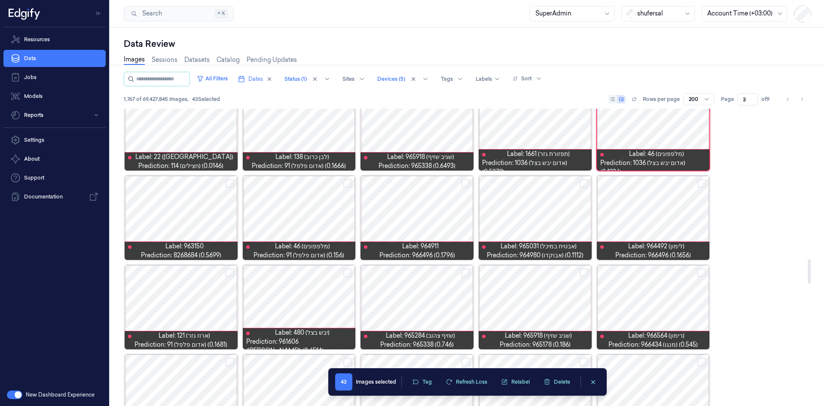
click at [345, 181] on button "Select row" at bounding box center [347, 183] width 9 height 9
click at [465, 183] on button "Select row" at bounding box center [466, 183] width 9 height 9
click at [702, 184] on button "Select row" at bounding box center [702, 183] width 9 height 9
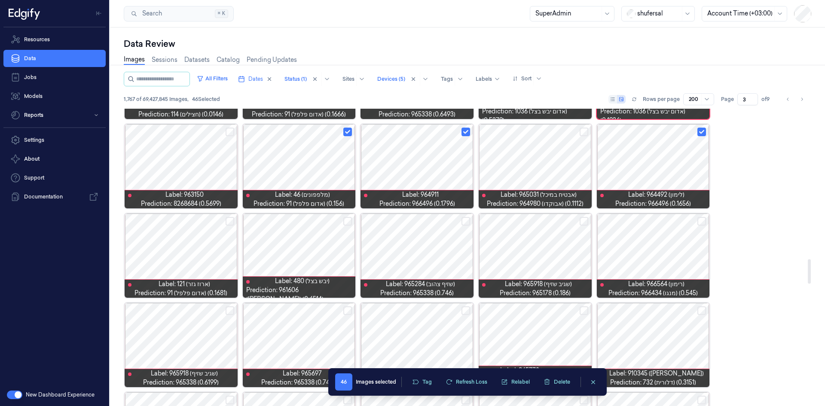
scroll to position [1941, 0]
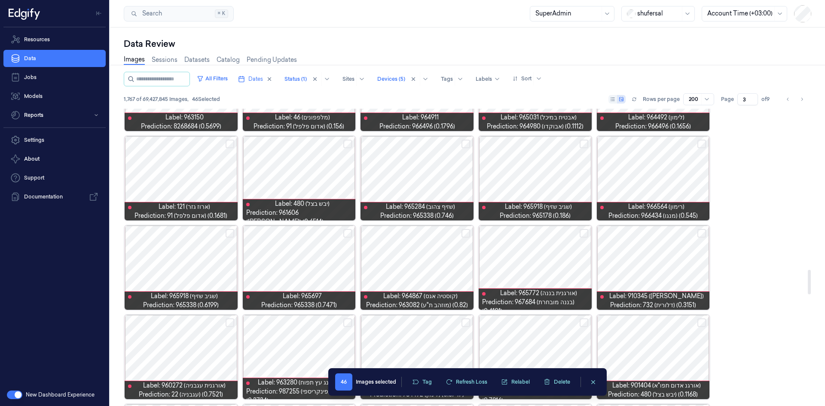
click at [231, 142] on button "Select row" at bounding box center [230, 144] width 9 height 9
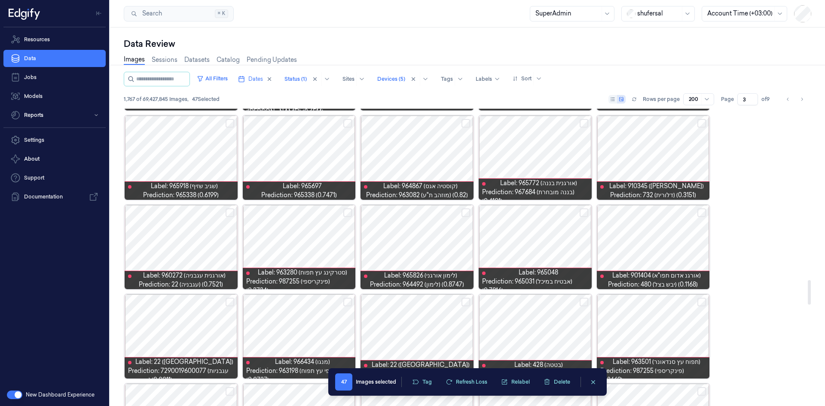
scroll to position [2069, 0]
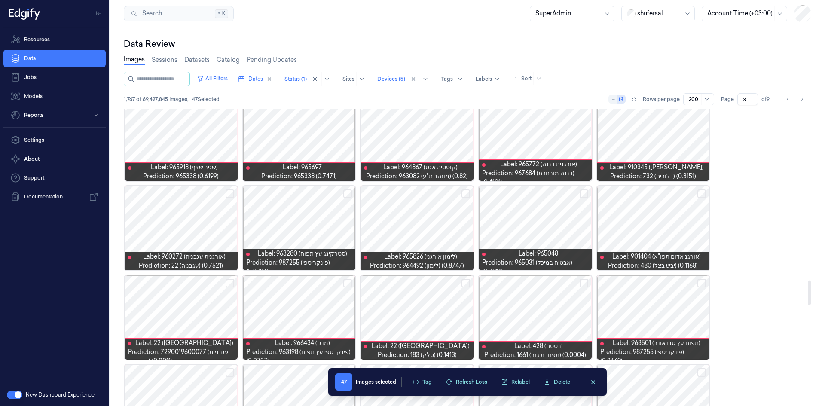
click at [703, 191] on button "Select row" at bounding box center [702, 194] width 9 height 9
click at [349, 193] on button "Select row" at bounding box center [347, 194] width 9 height 9
click at [231, 194] on button "Select row" at bounding box center [230, 194] width 9 height 9
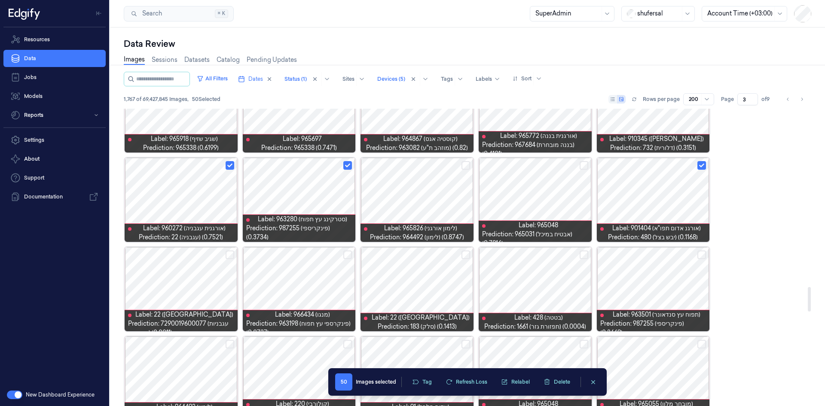
scroll to position [2155, 0]
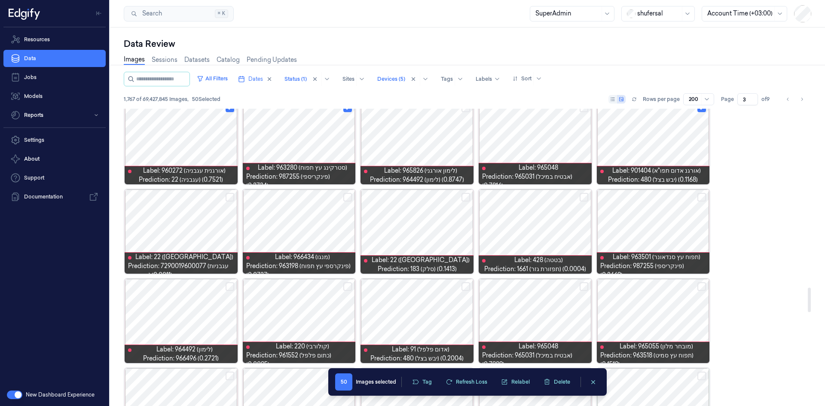
click at [468, 196] on button "Select row" at bounding box center [466, 197] width 9 height 9
click at [348, 196] on button "Select row" at bounding box center [347, 197] width 9 height 9
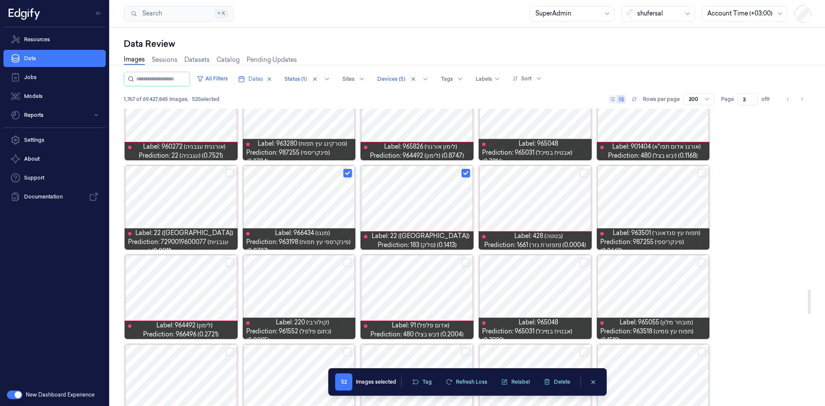
scroll to position [2198, 0]
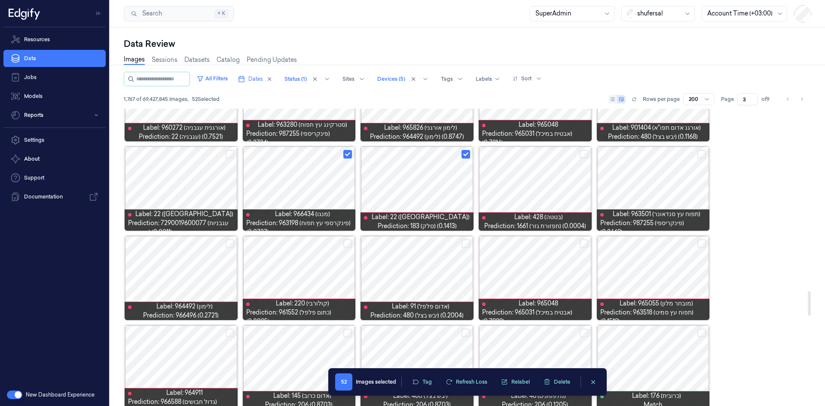
click at [207, 191] on div at bounding box center [181, 189] width 113 height 84
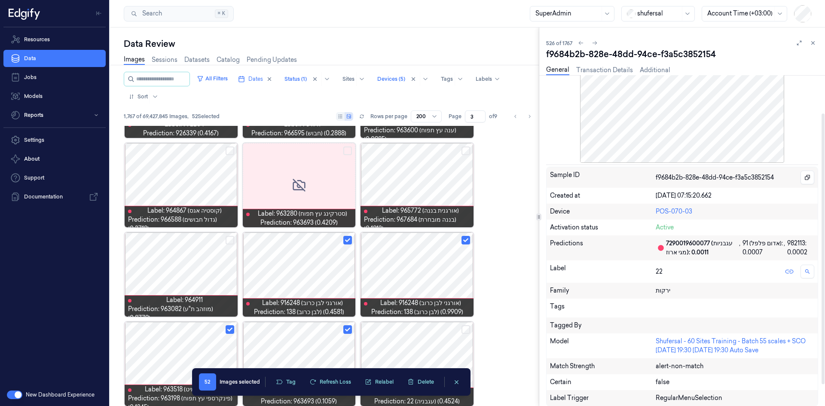
scroll to position [73, 0]
click at [682, 305] on div at bounding box center [685, 308] width 58 height 9
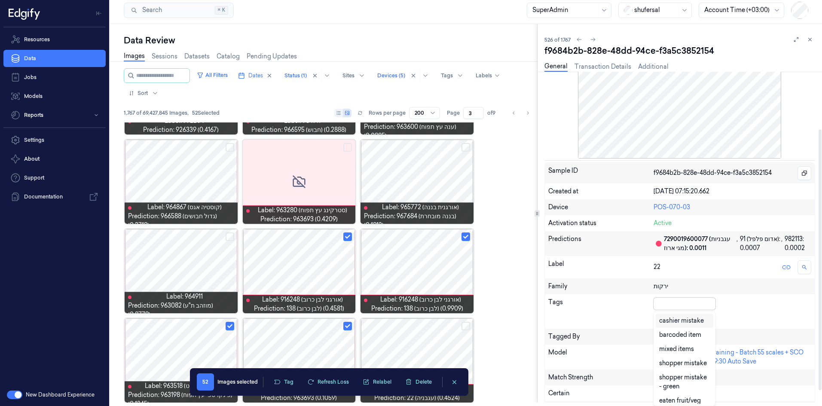
click at [677, 319] on div "cashier mistake" at bounding box center [681, 320] width 45 height 9
click at [716, 301] on div "Tags option cashier mistake, selected. 27 results available. Use Up and Down to…" at bounding box center [680, 311] width 270 height 34
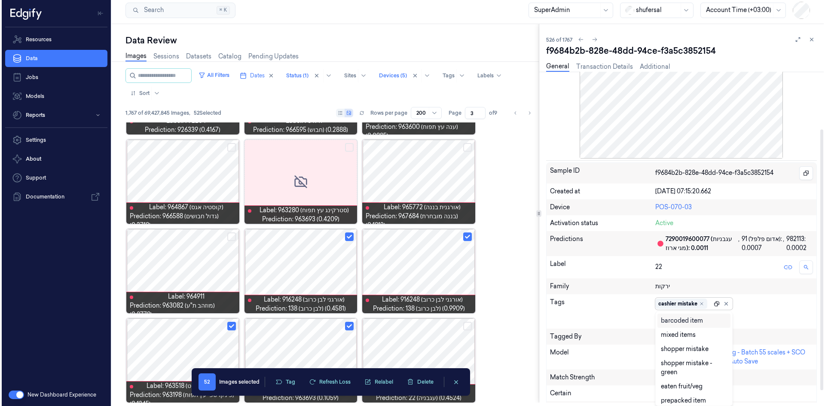
scroll to position [0, 0]
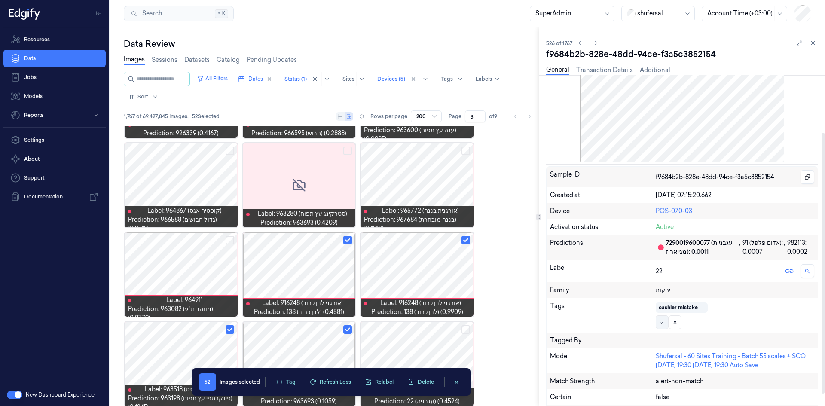
click at [661, 321] on icon at bounding box center [662, 322] width 5 height 5
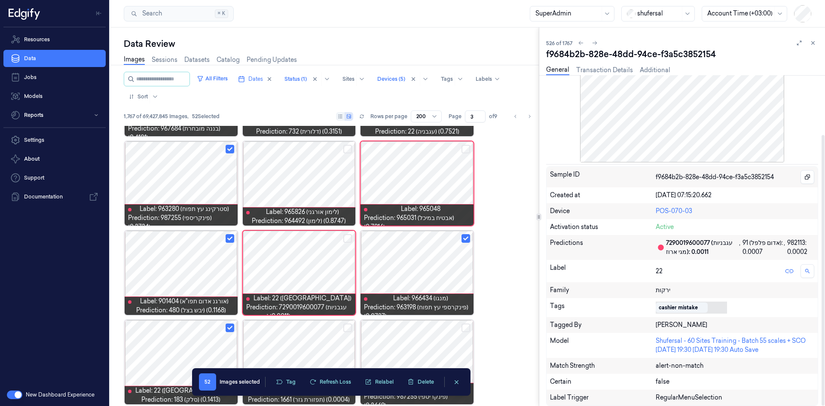
scroll to position [3658, 0]
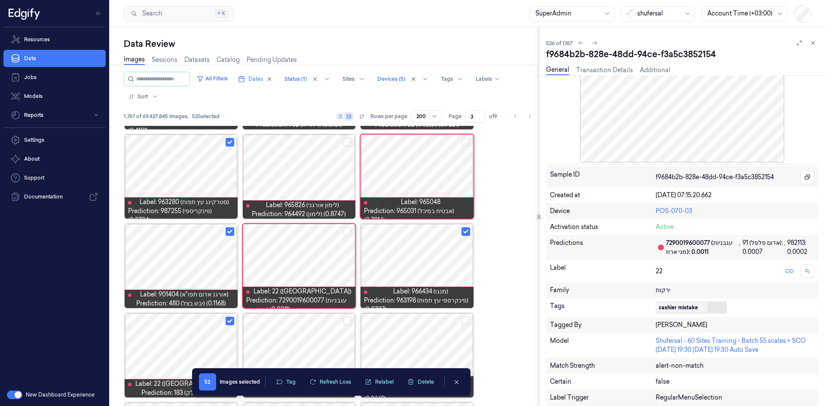
click at [813, 42] on icon at bounding box center [813, 43] width 6 height 6
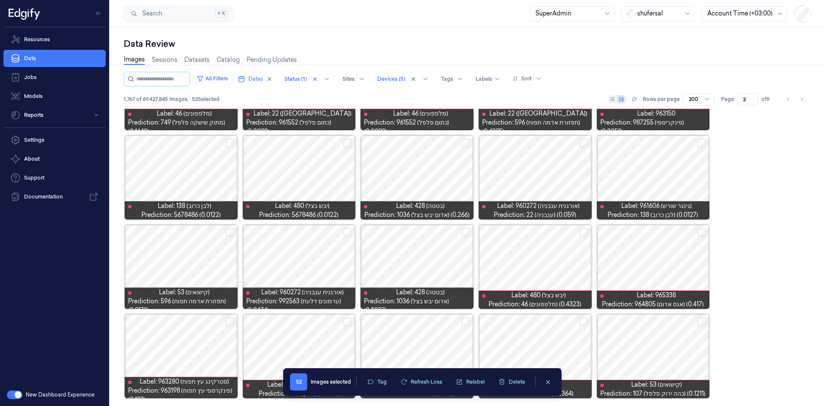
scroll to position [2228, 0]
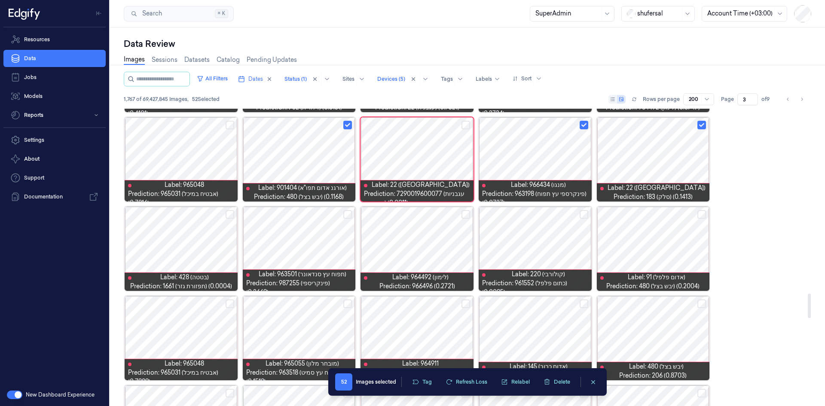
click at [467, 216] on button "Select row" at bounding box center [466, 214] width 9 height 9
click at [582, 217] on button "Select row" at bounding box center [584, 214] width 9 height 9
click at [701, 215] on button "Select row" at bounding box center [702, 214] width 9 height 9
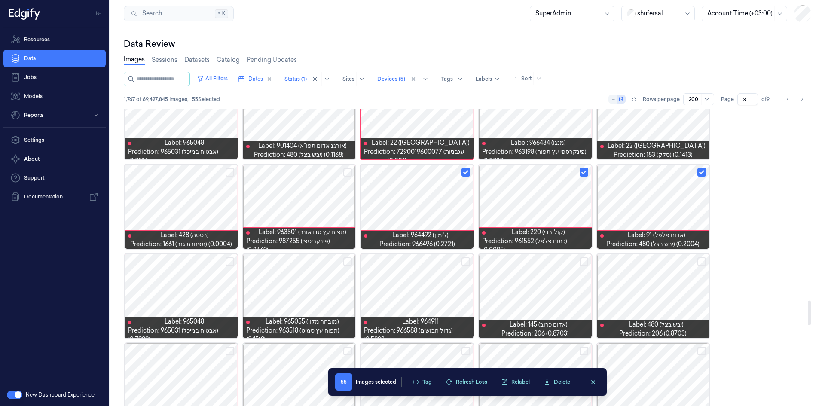
scroll to position [2314, 0]
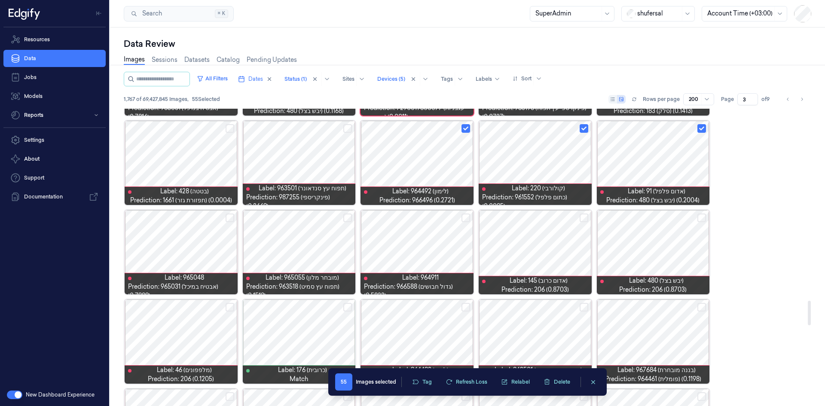
click at [522, 260] on div at bounding box center [535, 252] width 113 height 84
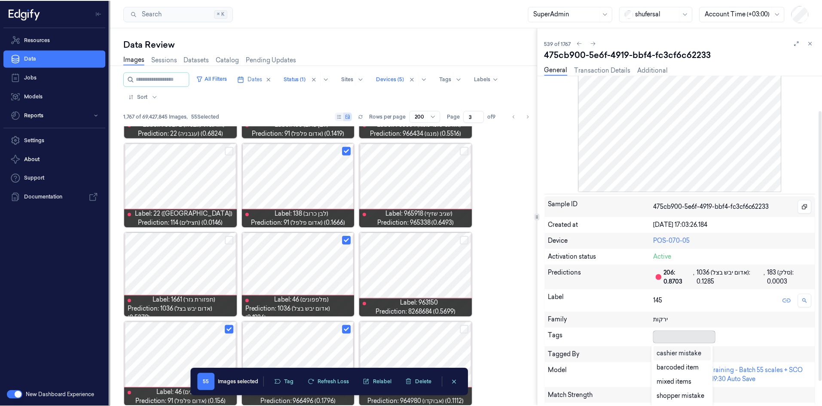
scroll to position [3, 0]
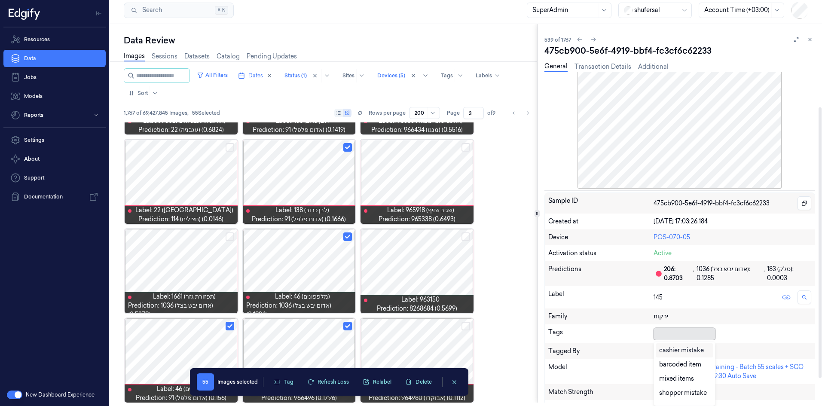
click at [666, 335] on div at bounding box center [683, 334] width 58 height 9
click at [674, 350] on div "cashier mistake" at bounding box center [681, 350] width 45 height 9
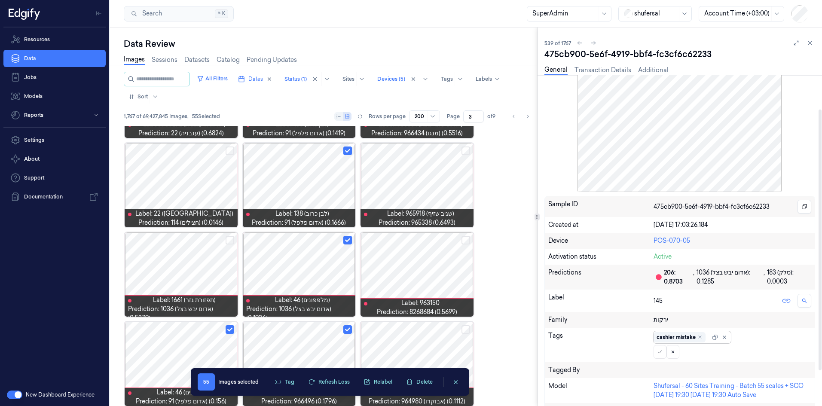
click at [712, 333] on div "cashier mistake" at bounding box center [692, 337] width 77 height 12
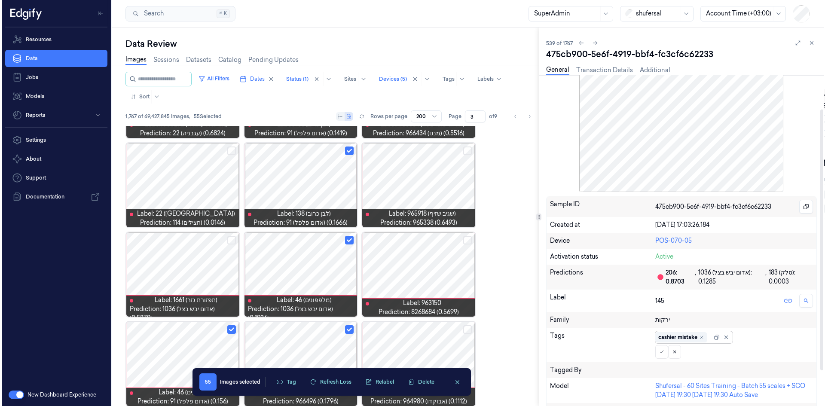
scroll to position [0, 0]
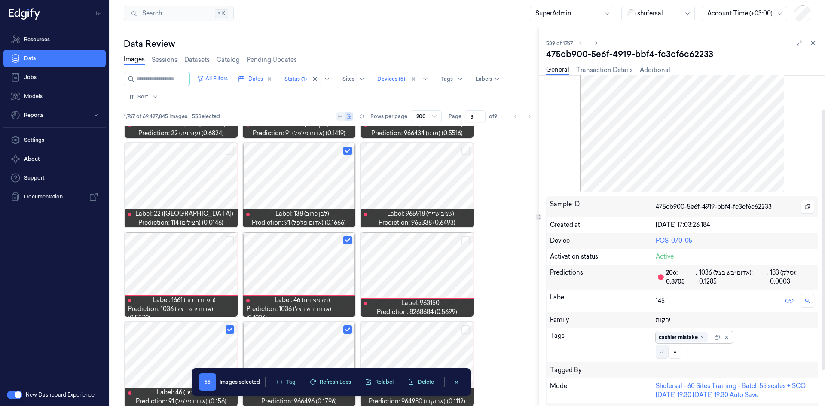
click at [661, 352] on icon at bounding box center [662, 352] width 5 height 5
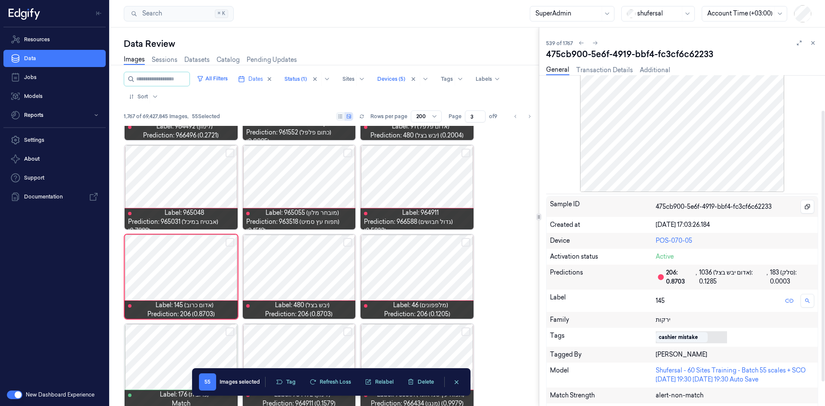
scroll to position [4016, 0]
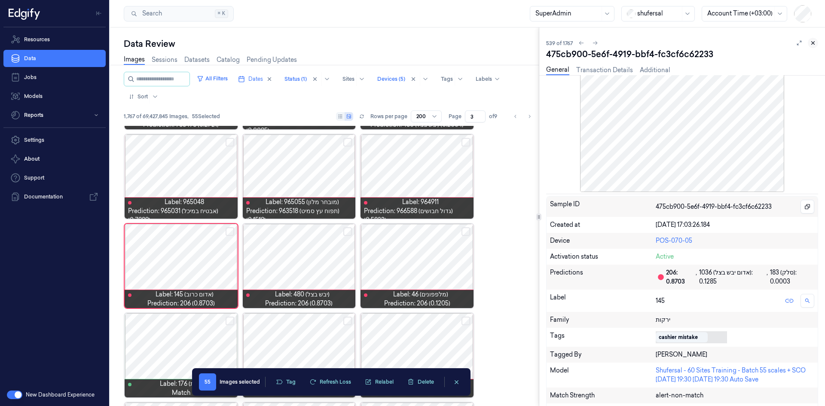
click at [810, 45] on icon at bounding box center [813, 43] width 6 height 6
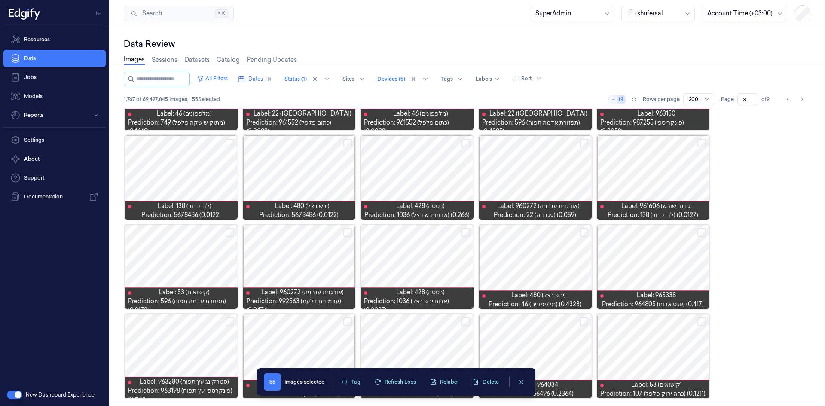
scroll to position [2407, 0]
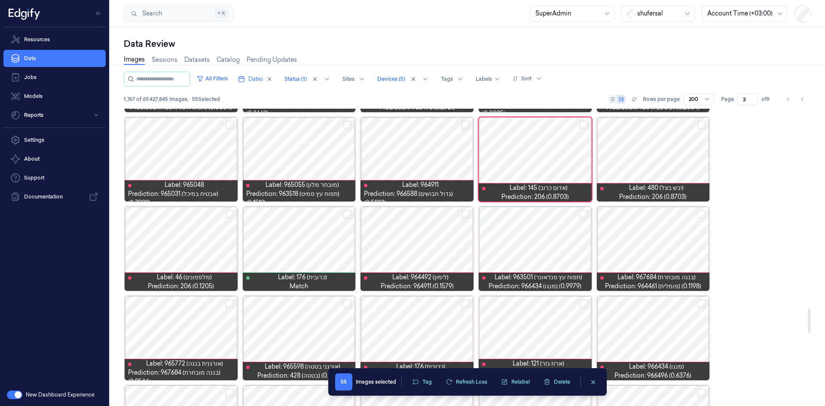
click at [345, 126] on button "Select row" at bounding box center [347, 125] width 9 height 9
click at [227, 216] on button "Select row" at bounding box center [230, 214] width 9 height 9
click at [466, 214] on button "Select row" at bounding box center [466, 214] width 9 height 9
click at [584, 212] on button "Select row" at bounding box center [584, 214] width 9 height 9
click at [701, 216] on button "Select row" at bounding box center [702, 214] width 9 height 9
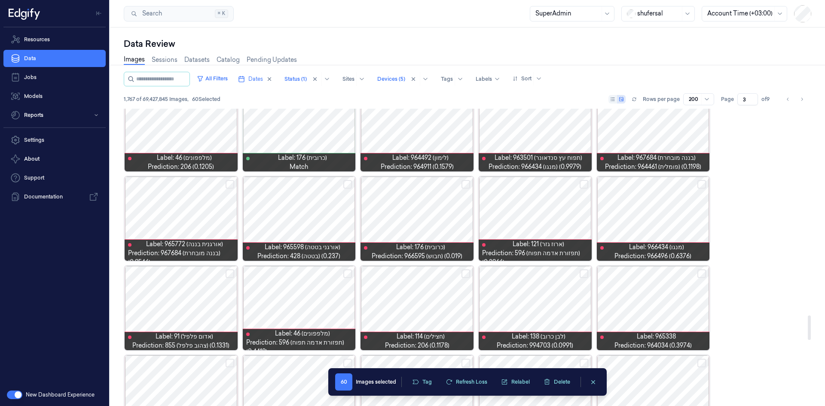
scroll to position [2535, 0]
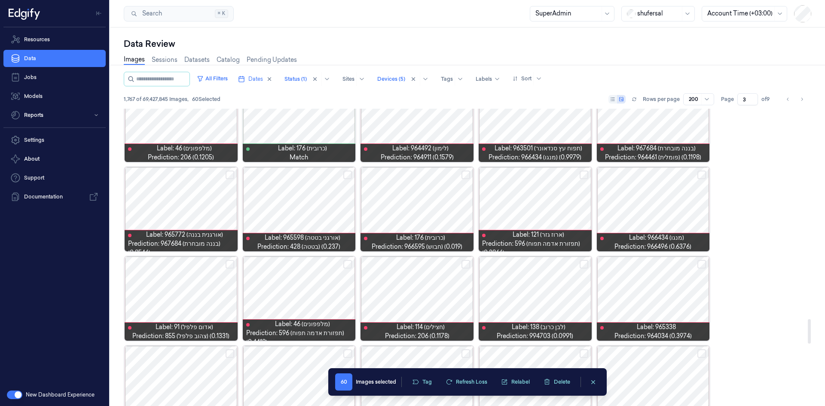
click at [583, 173] on button "Select row" at bounding box center [584, 175] width 9 height 9
click at [699, 173] on button "Select row" at bounding box center [702, 175] width 9 height 9
click at [466, 173] on button "Select row" at bounding box center [466, 175] width 9 height 9
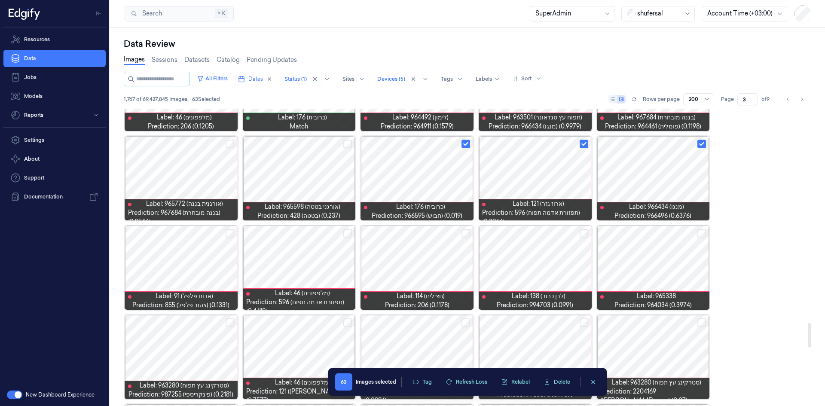
scroll to position [2621, 0]
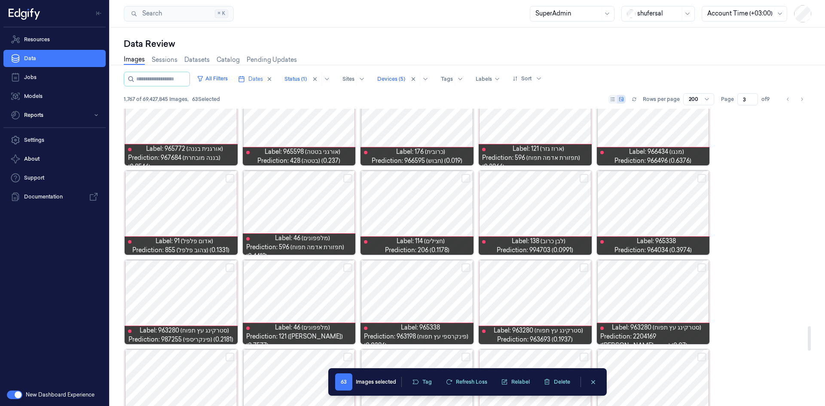
click at [199, 212] on div at bounding box center [181, 213] width 113 height 84
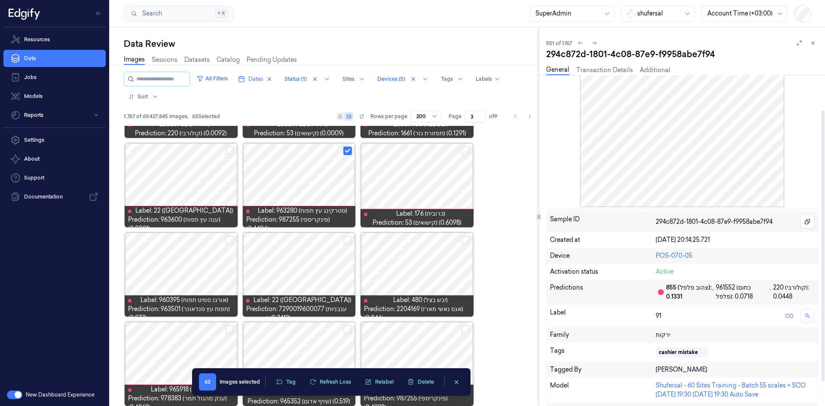
scroll to position [43, 0]
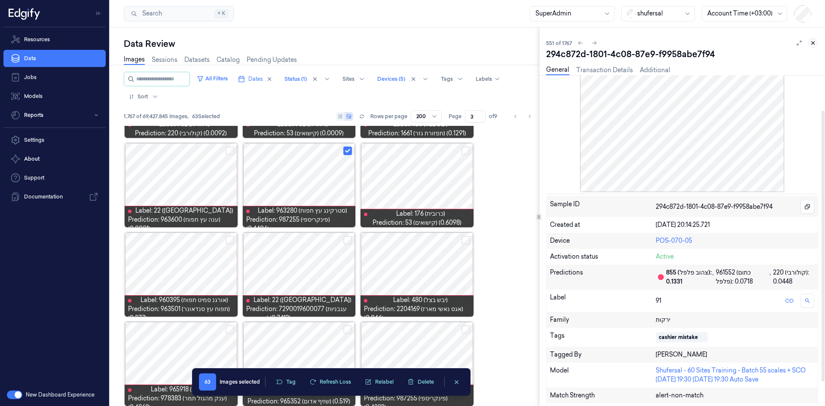
click at [814, 43] on icon at bounding box center [813, 43] width 3 height 3
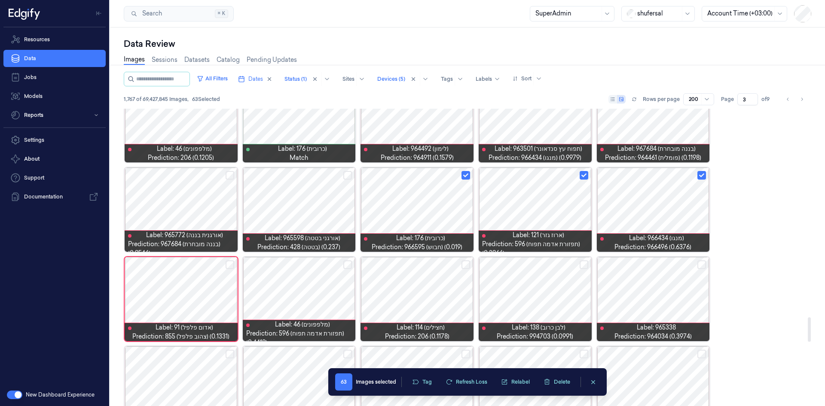
scroll to position [2535, 0]
click at [346, 264] on button "Select row" at bounding box center [347, 264] width 9 height 9
click at [467, 264] on button "Select row" at bounding box center [466, 264] width 9 height 9
click at [584, 262] on button "Select row" at bounding box center [584, 264] width 9 height 9
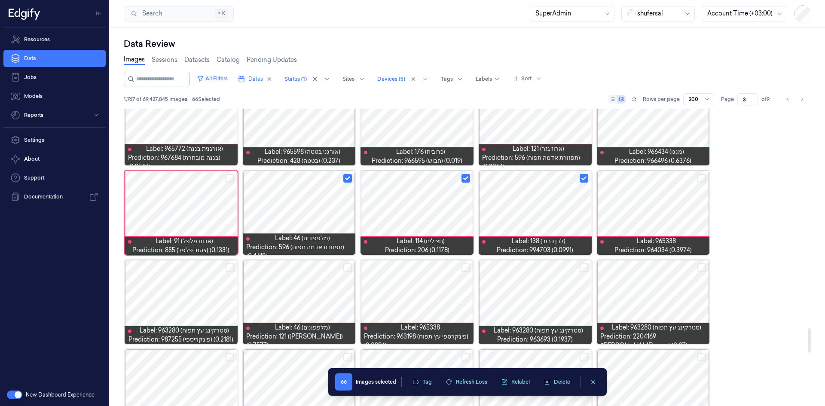
scroll to position [2664, 0]
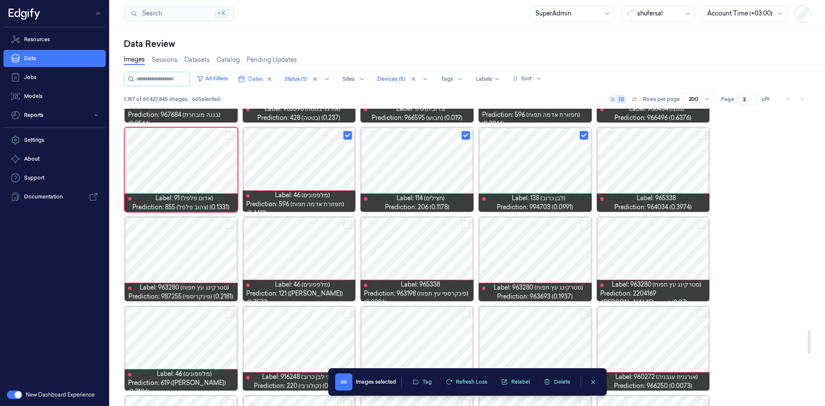
click at [465, 226] on button "Select row" at bounding box center [466, 225] width 9 height 9
click at [322, 258] on div at bounding box center [299, 259] width 113 height 84
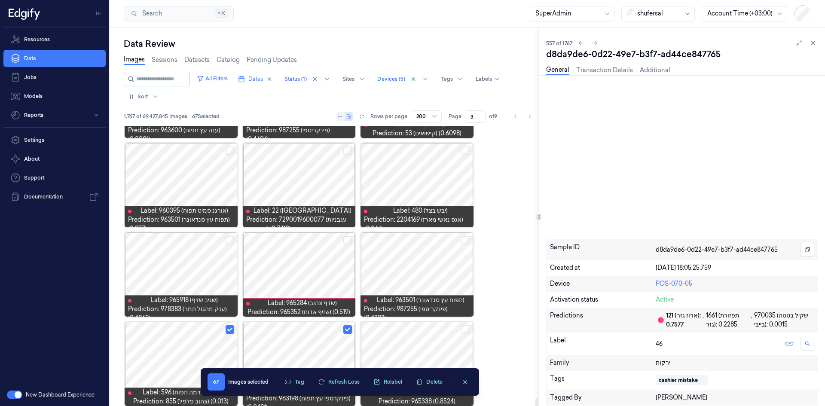
scroll to position [3471, 0]
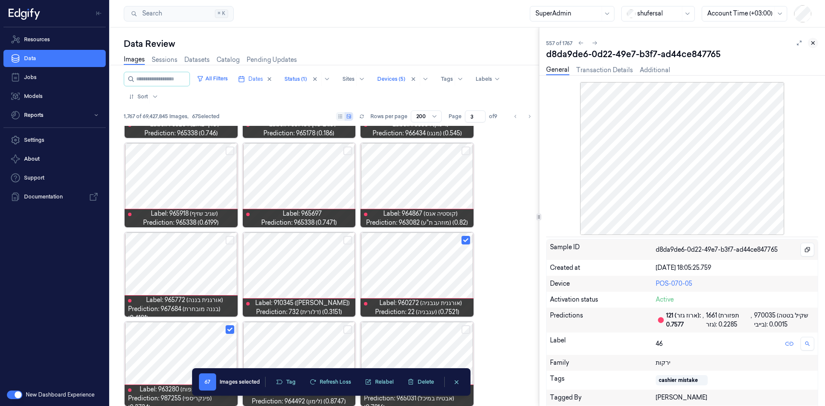
click at [811, 41] on icon at bounding box center [813, 43] width 6 height 6
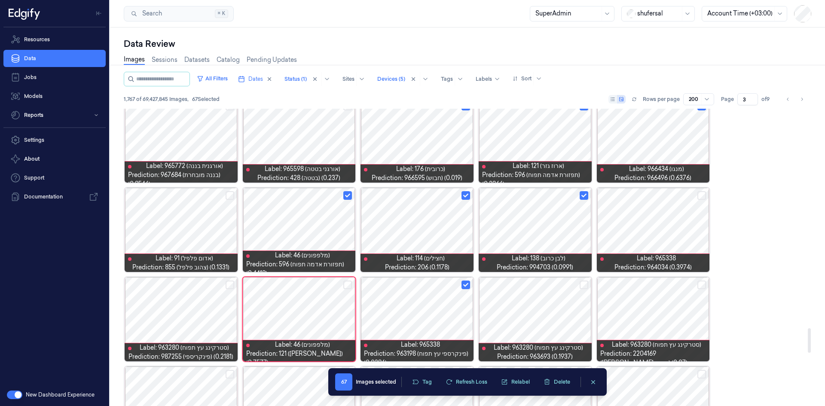
scroll to position [2646, 0]
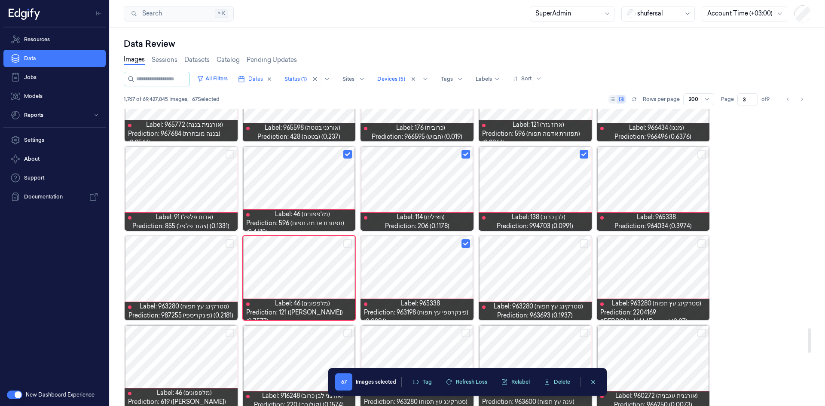
click at [583, 243] on button "Select row" at bounding box center [584, 243] width 9 height 9
click at [700, 244] on button "Select row" at bounding box center [702, 243] width 9 height 9
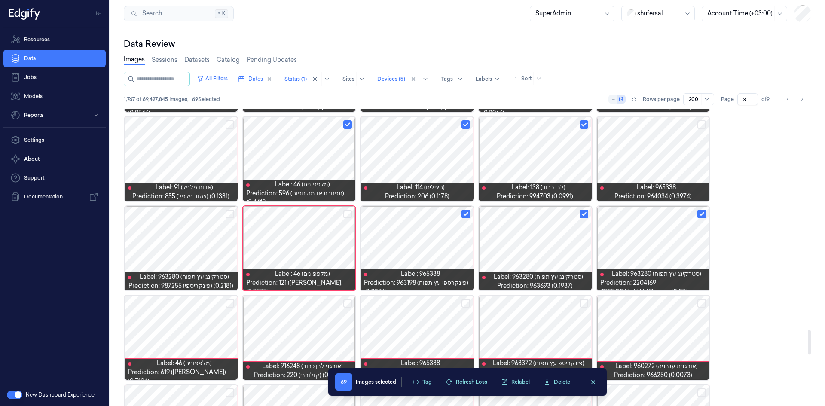
scroll to position [2689, 0]
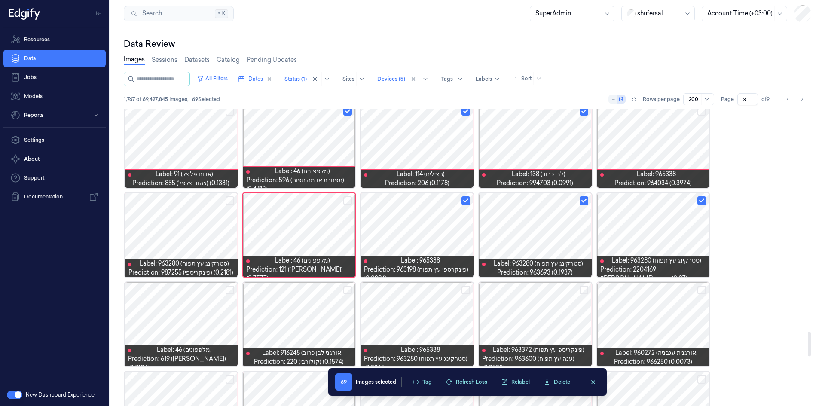
click at [230, 201] on button "Select row" at bounding box center [230, 200] width 9 height 9
click at [343, 290] on div at bounding box center [299, 324] width 113 height 84
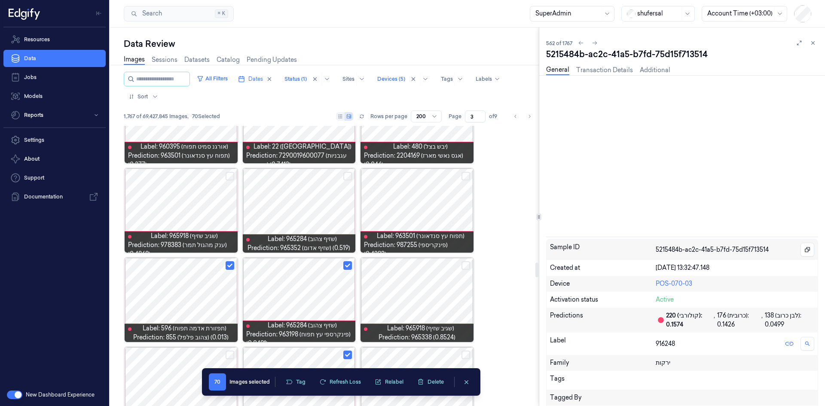
scroll to position [2756, 0]
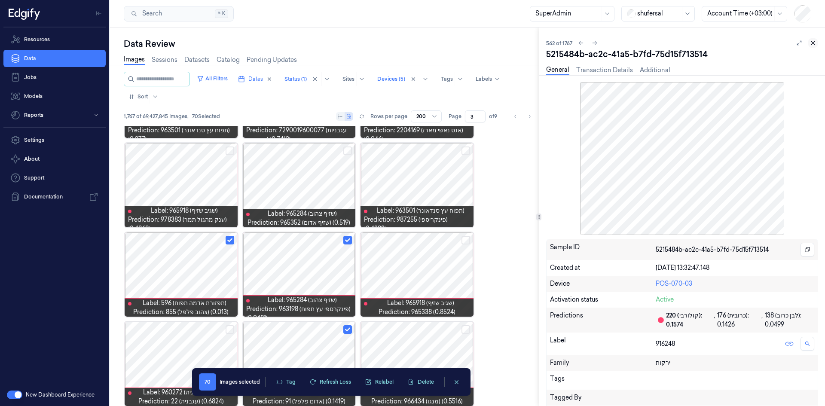
click at [816, 42] on icon at bounding box center [813, 43] width 6 height 6
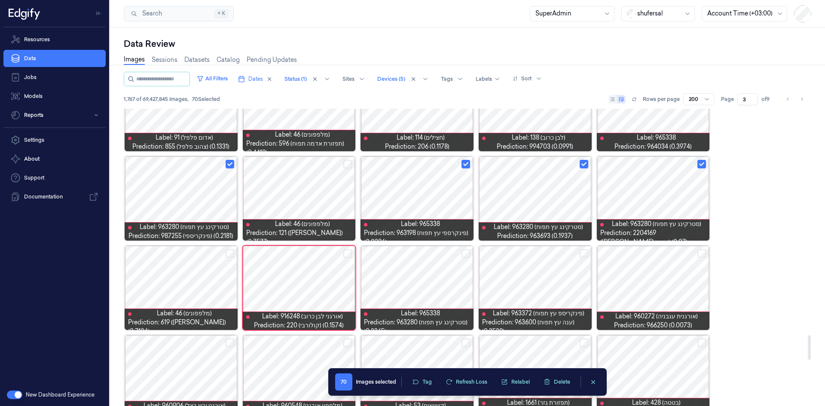
scroll to position [2714, 0]
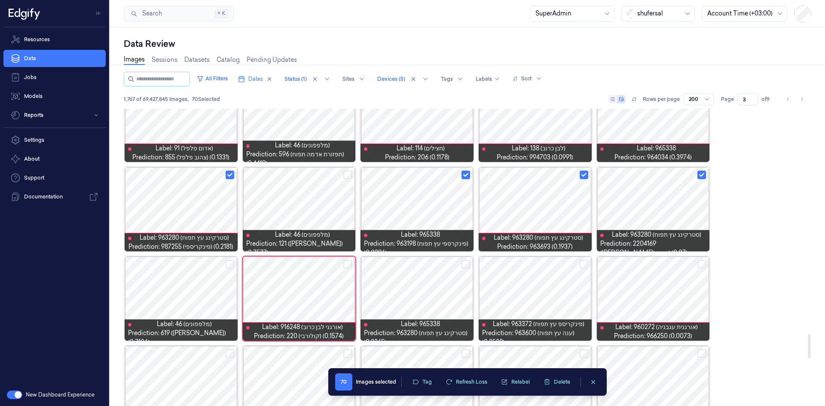
click at [347, 264] on button "Select row" at bounding box center [347, 264] width 9 height 9
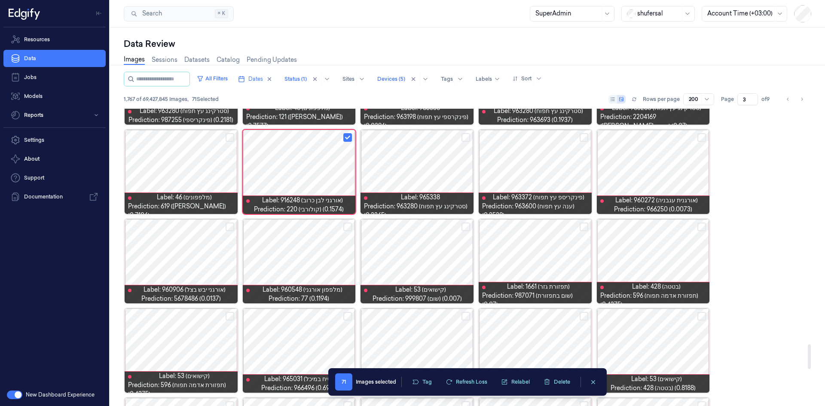
scroll to position [2842, 0]
click at [702, 139] on button "Select row" at bounding box center [702, 137] width 9 height 9
click at [699, 225] on button "Select row" at bounding box center [702, 226] width 9 height 9
click at [525, 260] on div at bounding box center [535, 261] width 113 height 84
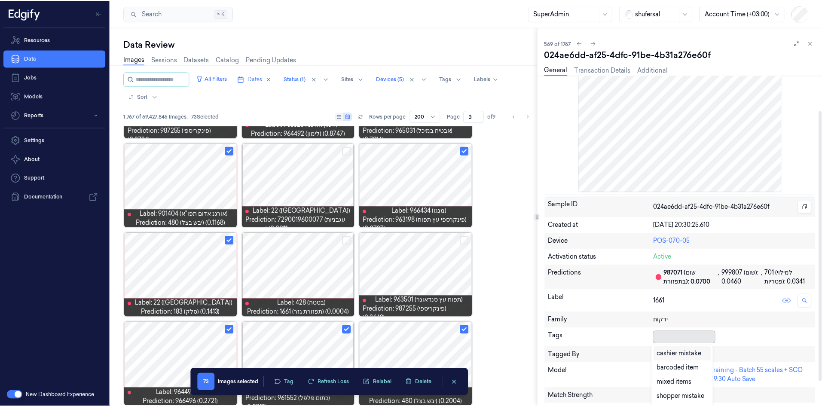
scroll to position [3, 0]
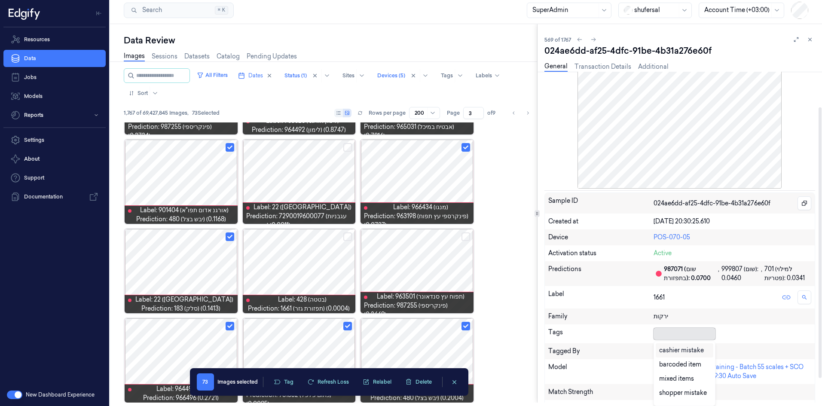
click at [677, 338] on div at bounding box center [683, 334] width 58 height 9
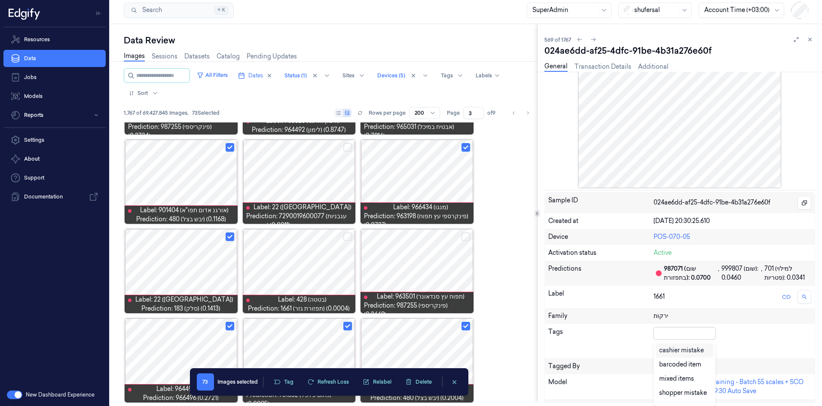
click at [683, 349] on div "cashier mistake" at bounding box center [681, 350] width 45 height 9
click at [715, 334] on div at bounding box center [720, 333] width 17 height 9
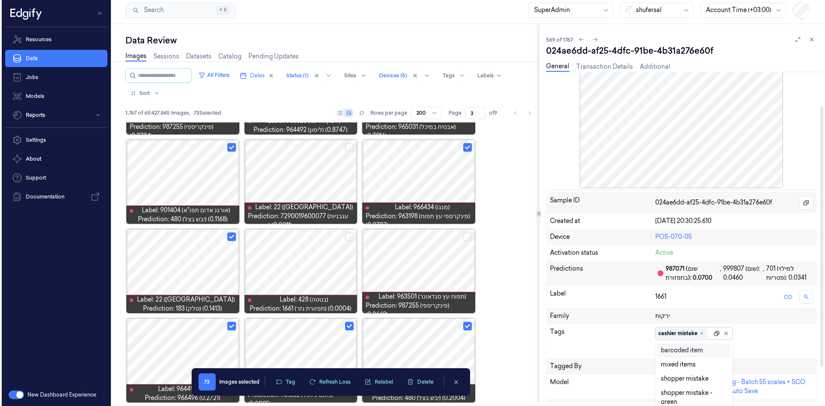
scroll to position [0, 0]
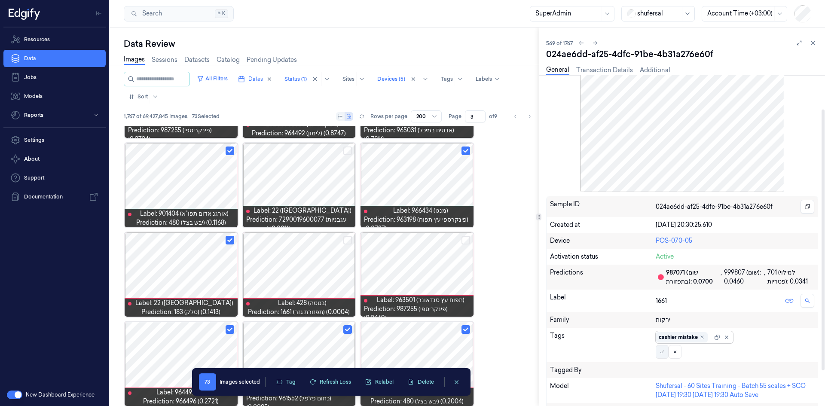
click at [663, 351] on icon at bounding box center [662, 352] width 5 height 5
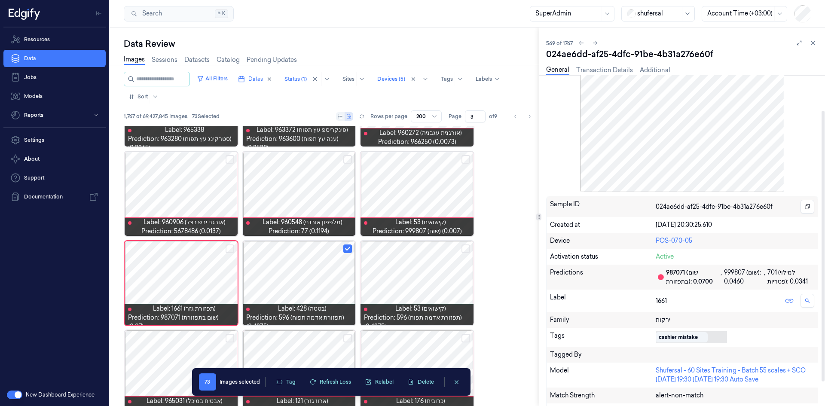
scroll to position [4910, 0]
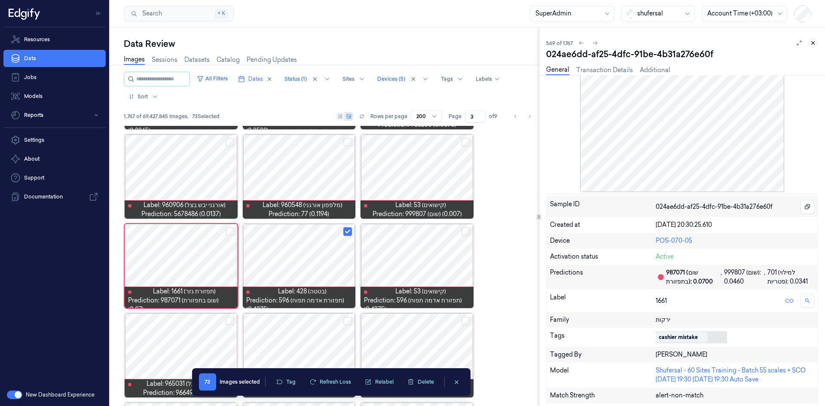
click at [814, 46] on icon at bounding box center [813, 43] width 6 height 6
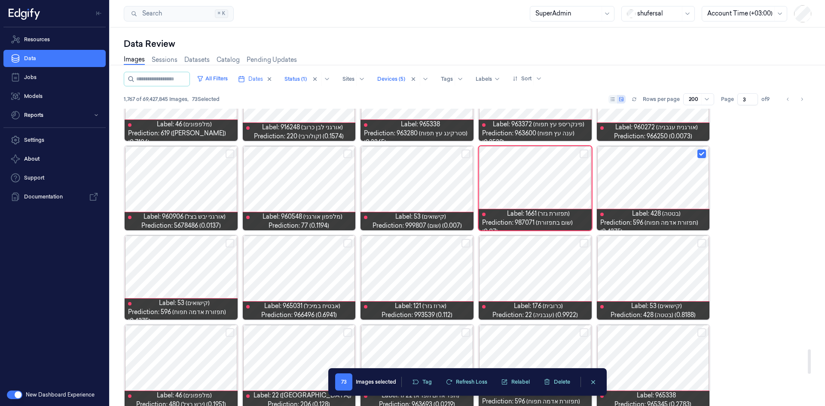
scroll to position [2900, 0]
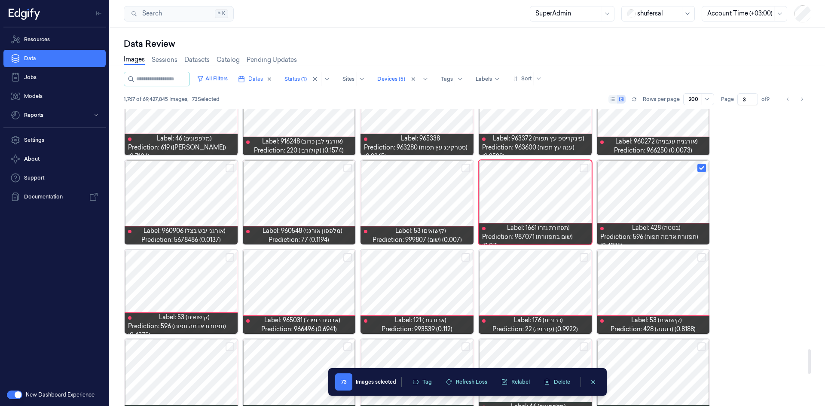
click at [467, 168] on button "Select row" at bounding box center [466, 168] width 9 height 9
click at [228, 254] on button "Select row" at bounding box center [230, 257] width 9 height 9
click at [347, 260] on button "Select row" at bounding box center [347, 257] width 9 height 9
click at [466, 259] on button "Select row" at bounding box center [466, 257] width 9 height 9
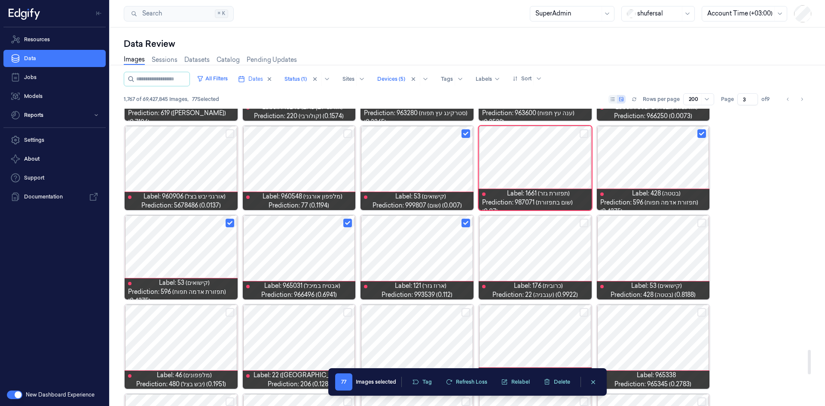
scroll to position [2986, 0]
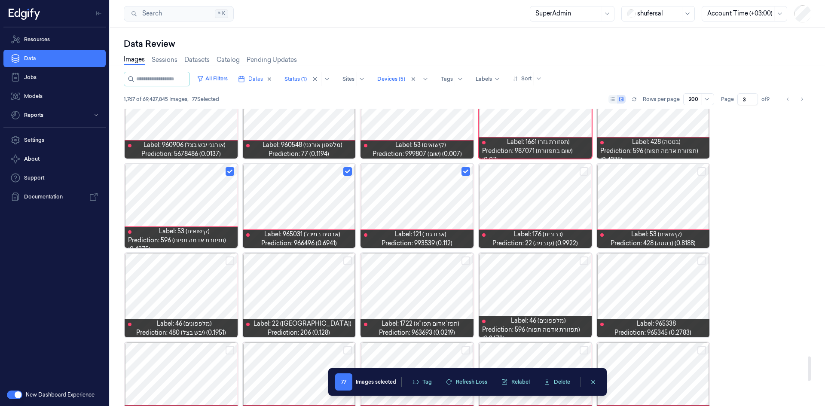
click at [678, 202] on div at bounding box center [653, 206] width 113 height 84
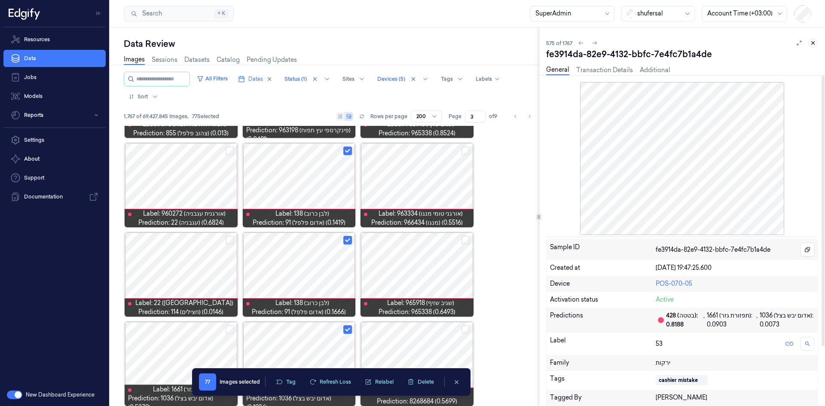
click at [812, 40] on button at bounding box center [813, 43] width 10 height 10
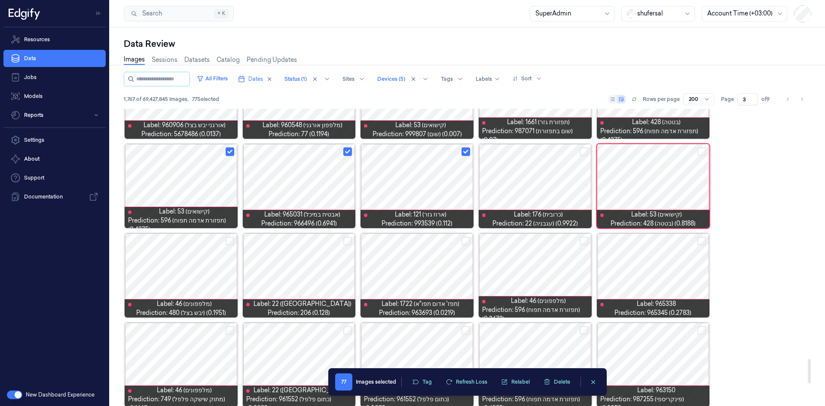
scroll to position [3019, 0]
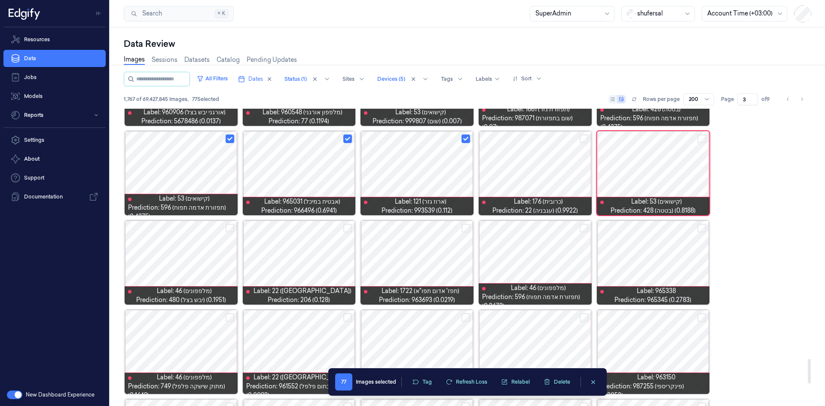
click at [227, 228] on button "Select row" at bounding box center [230, 228] width 9 height 9
click at [348, 228] on button "Select row" at bounding box center [347, 228] width 9 height 9
click at [466, 232] on button "Select row" at bounding box center [466, 228] width 9 height 9
click at [582, 227] on button "Select row" at bounding box center [584, 228] width 9 height 9
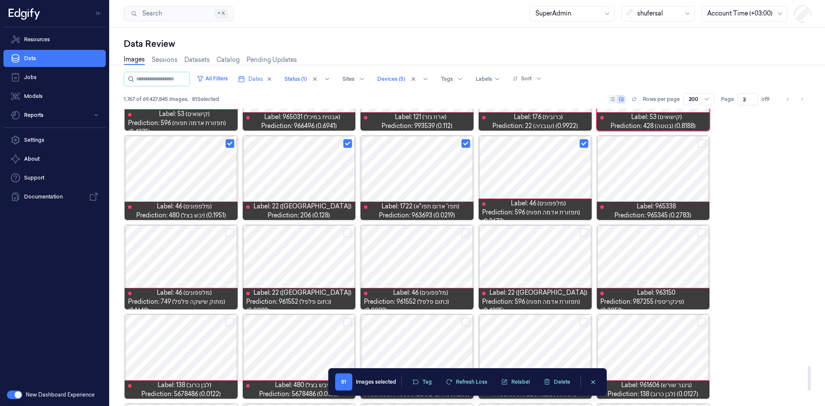
scroll to position [3105, 0]
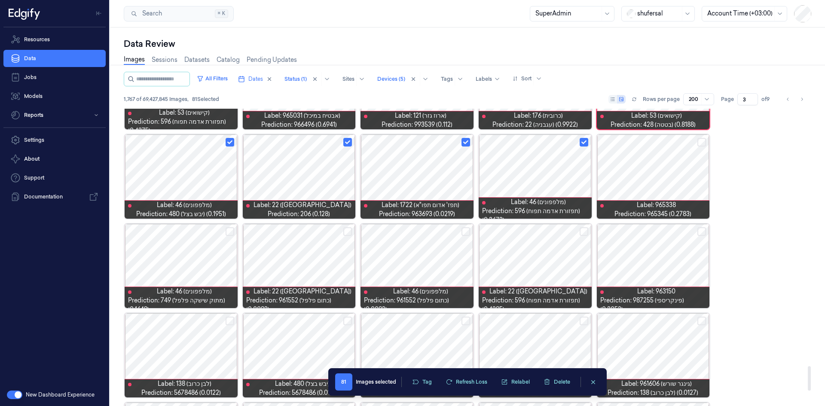
click at [588, 233] on button "Select row" at bounding box center [584, 231] width 9 height 9
click at [702, 232] on button "Select row" at bounding box center [702, 231] width 9 height 9
click at [467, 229] on button "Select row" at bounding box center [466, 231] width 9 height 9
click at [347, 234] on button "Select row" at bounding box center [347, 231] width 9 height 9
click at [231, 232] on button "Select row" at bounding box center [230, 231] width 9 height 9
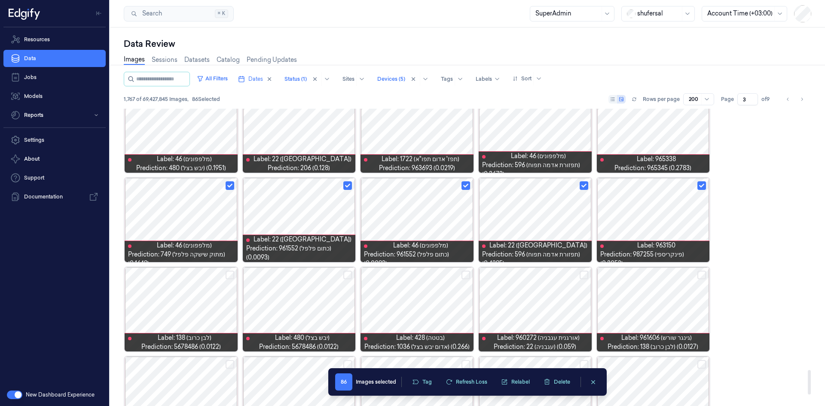
scroll to position [3277, 0]
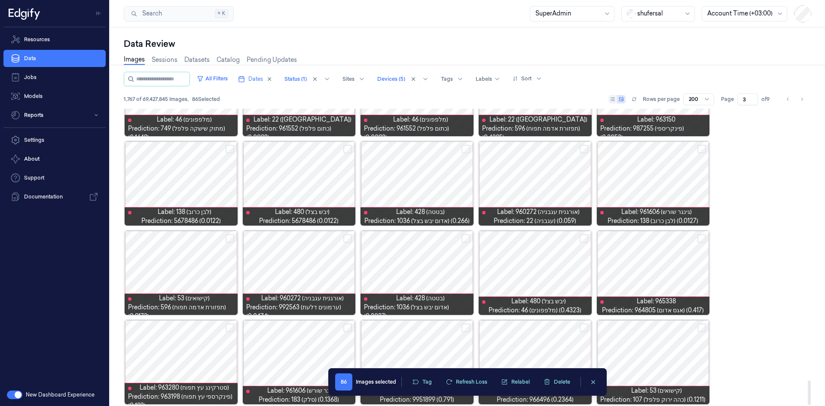
click at [229, 149] on button "Select row" at bounding box center [230, 149] width 9 height 9
click at [350, 146] on button "Select row" at bounding box center [347, 149] width 9 height 9
click at [469, 148] on button "Select row" at bounding box center [466, 149] width 9 height 9
click at [587, 148] on button "Select row" at bounding box center [584, 149] width 9 height 9
click at [704, 147] on button "Select row" at bounding box center [702, 149] width 9 height 9
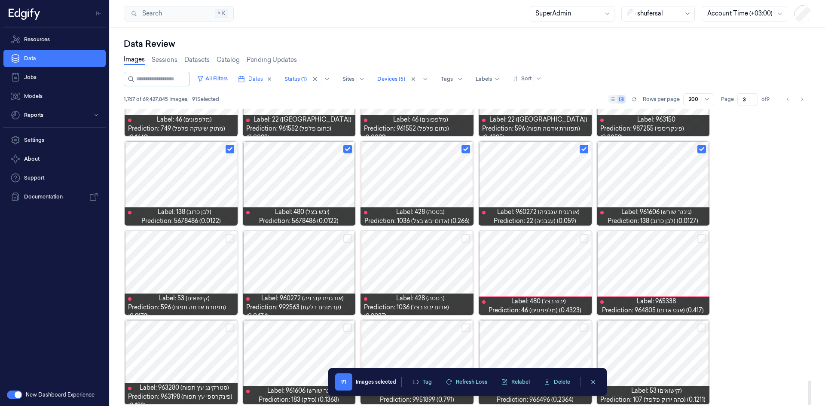
click at [585, 238] on button "Select row" at bounding box center [584, 238] width 9 height 9
click at [470, 238] on button "Select row" at bounding box center [466, 238] width 9 height 9
click at [350, 238] on button "Select row" at bounding box center [347, 238] width 9 height 9
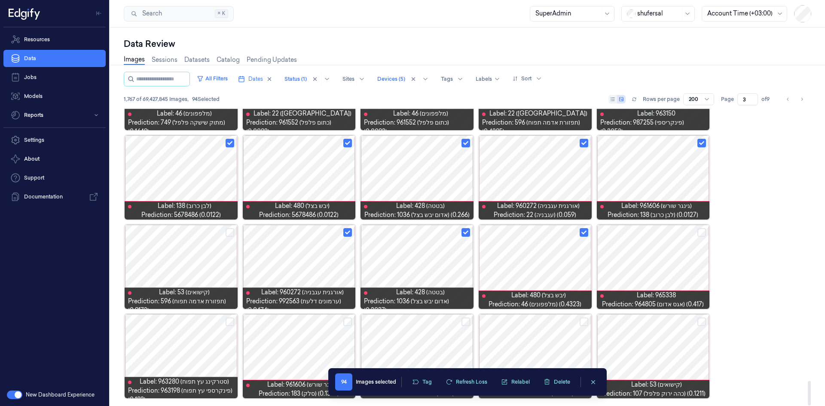
click at [178, 251] on div at bounding box center [181, 267] width 113 height 84
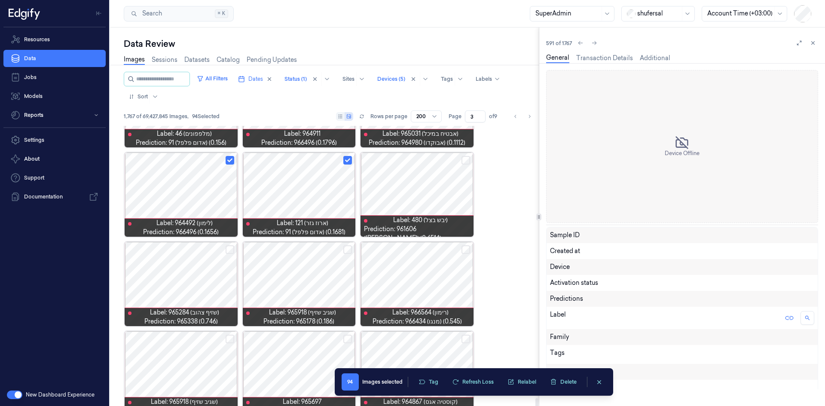
scroll to position [5429, 0]
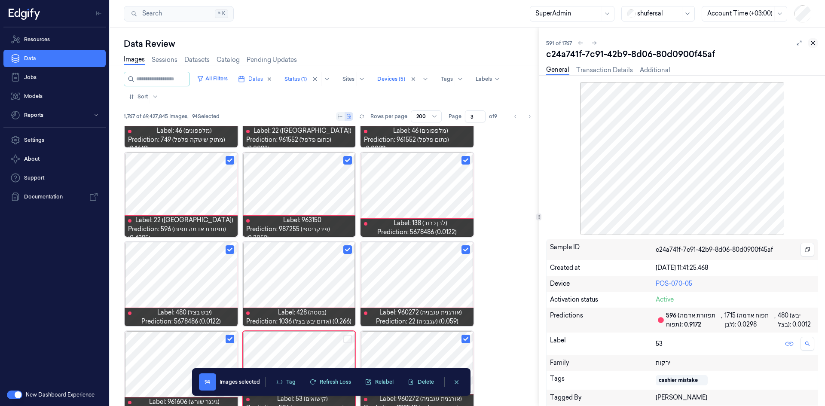
click at [812, 42] on icon at bounding box center [813, 43] width 6 height 6
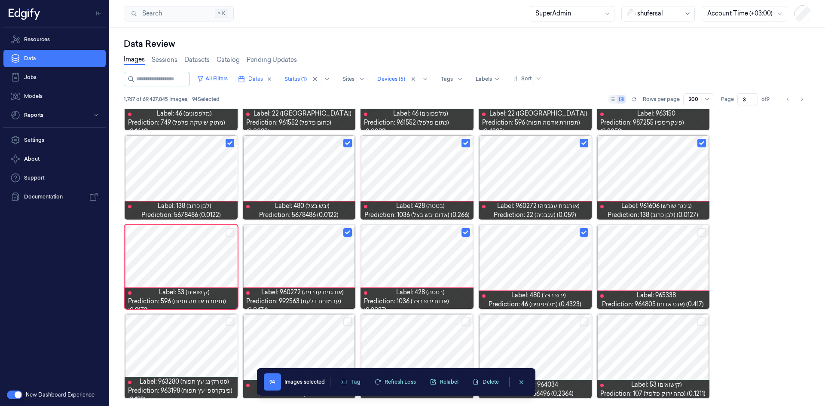
scroll to position [3283, 0]
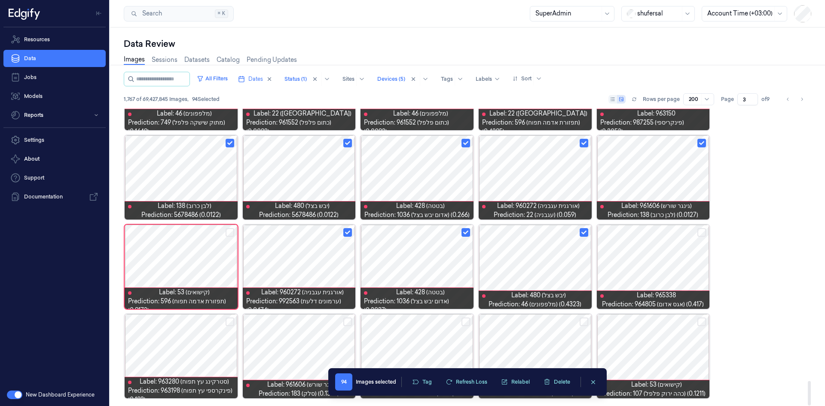
click at [419, 337] on div at bounding box center [417, 356] width 113 height 84
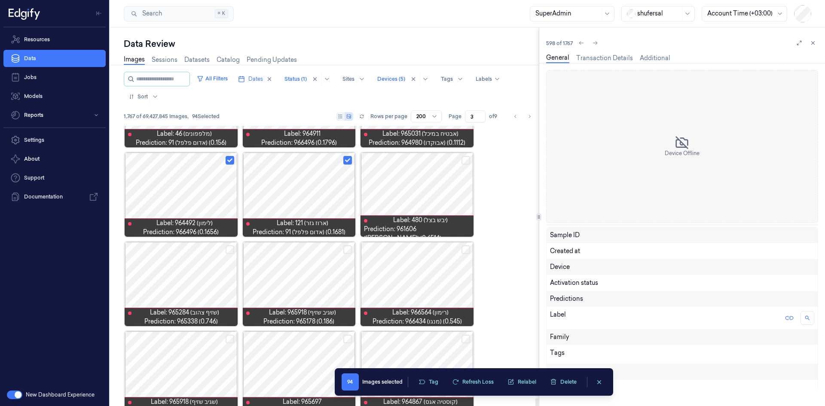
scroll to position [5429, 0]
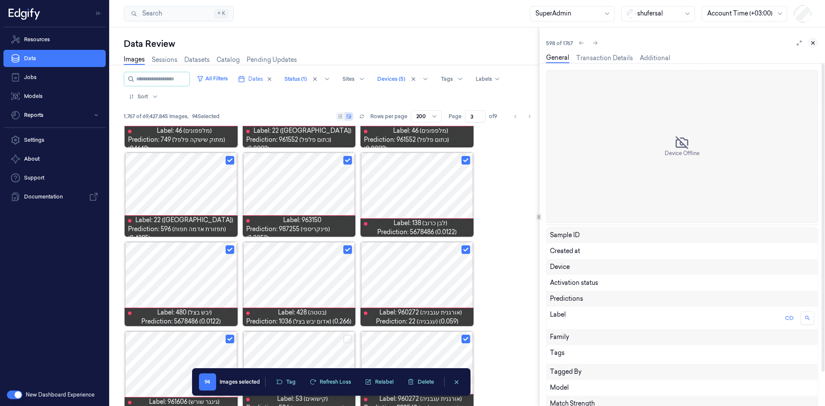
click at [813, 39] on button at bounding box center [813, 43] width 10 height 10
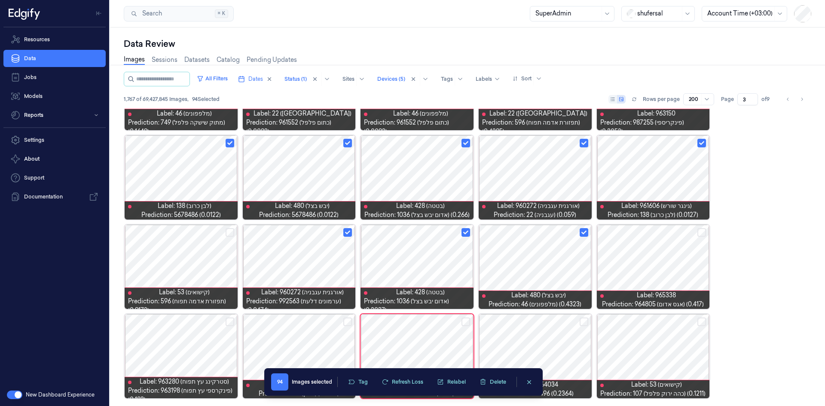
scroll to position [3283, 0]
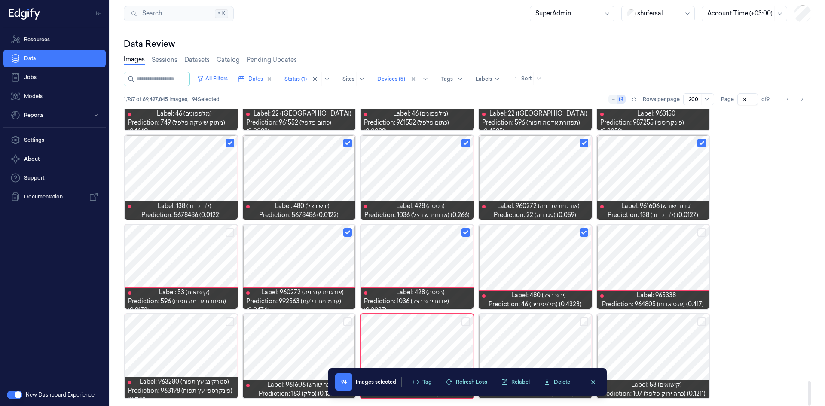
click at [465, 320] on button "Select row" at bounding box center [466, 322] width 9 height 9
drag, startPoint x: 583, startPoint y: 320, endPoint x: 609, endPoint y: 321, distance: 25.8
click at [583, 320] on button "Select row" at bounding box center [584, 322] width 9 height 9
click at [700, 322] on button "Select row" at bounding box center [702, 322] width 9 height 9
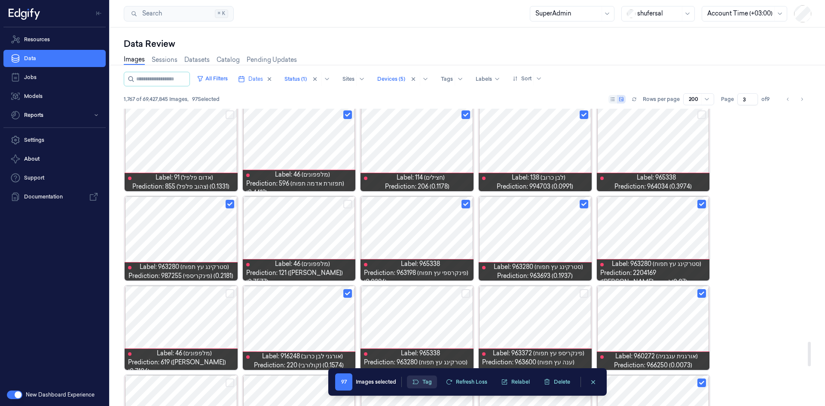
scroll to position [2810, 0]
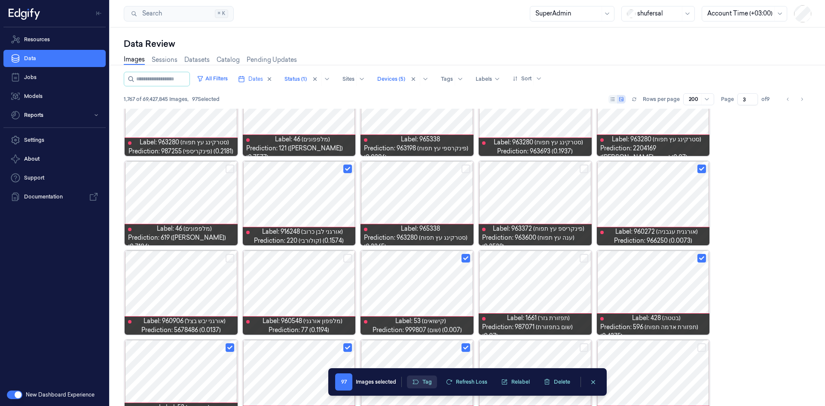
click at [425, 381] on button "Tag" at bounding box center [422, 382] width 30 height 13
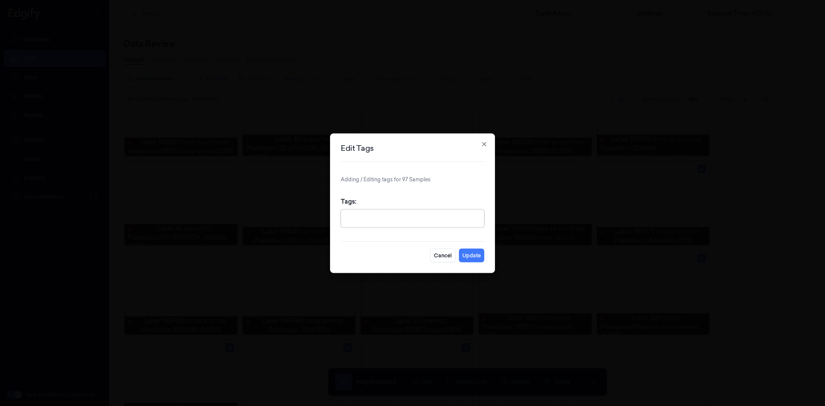
click at [392, 218] on div at bounding box center [413, 218] width 134 height 9
type input "other"
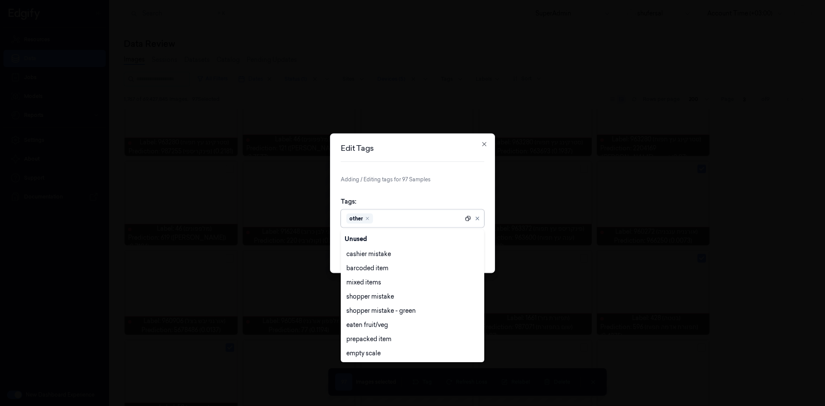
click at [466, 216] on icon at bounding box center [468, 218] width 6 height 6
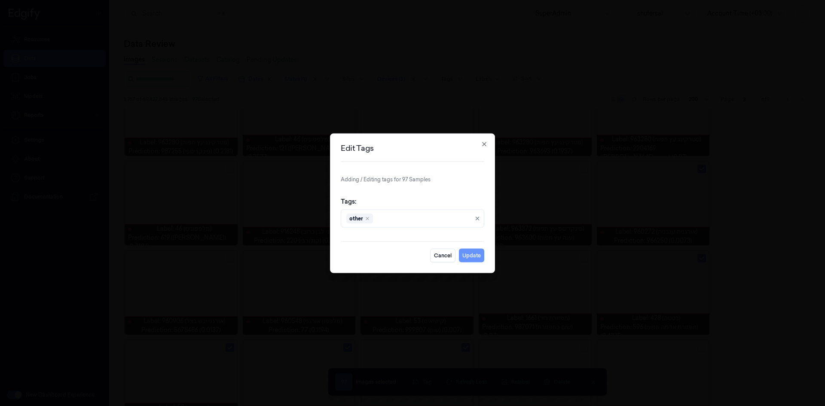
click at [478, 254] on button "Update" at bounding box center [471, 255] width 25 height 14
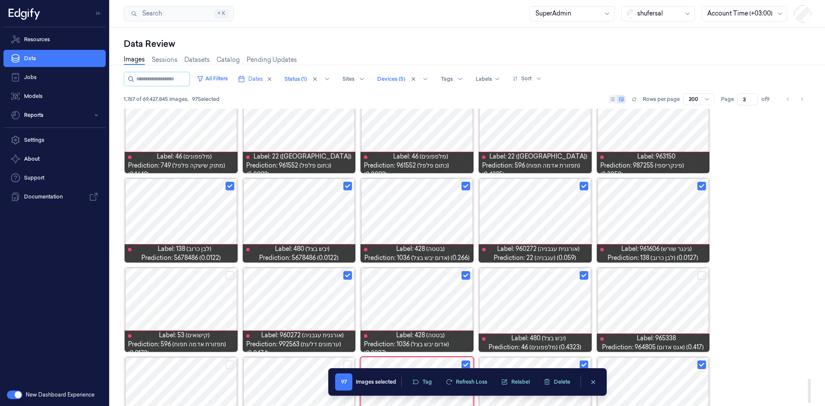
scroll to position [3283, 0]
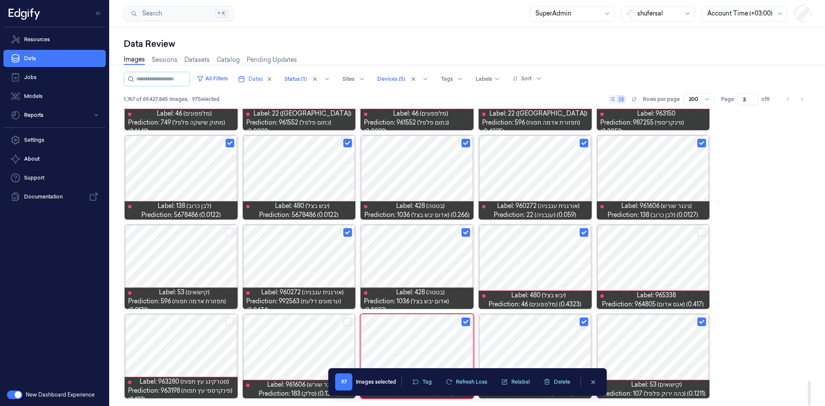
click at [438, 247] on div at bounding box center [417, 267] width 113 height 84
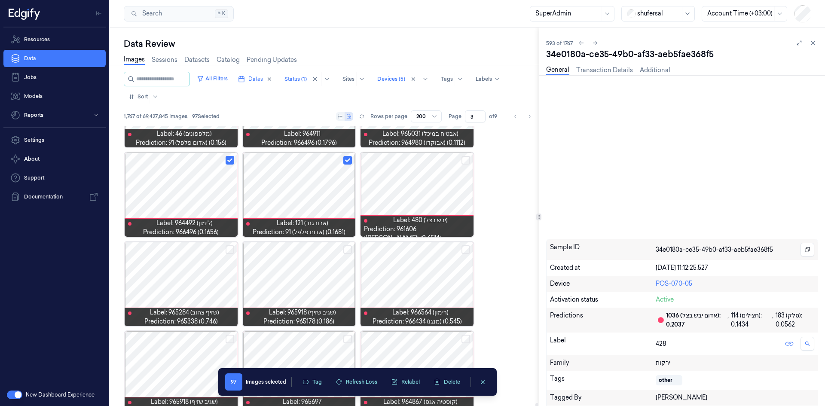
scroll to position [5429, 0]
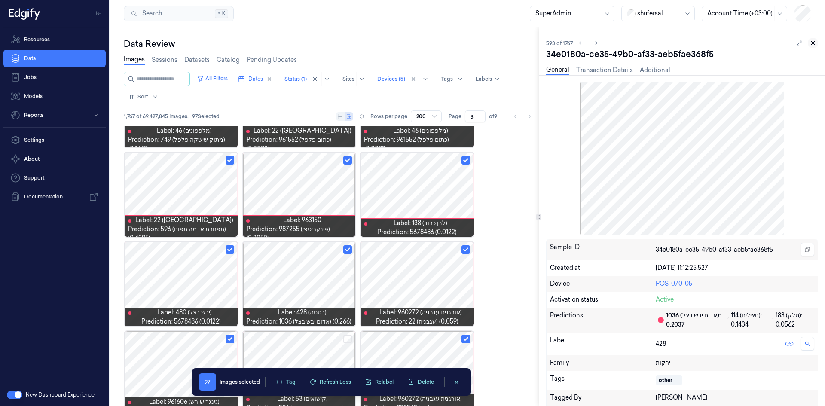
click at [813, 41] on icon at bounding box center [813, 43] width 6 height 6
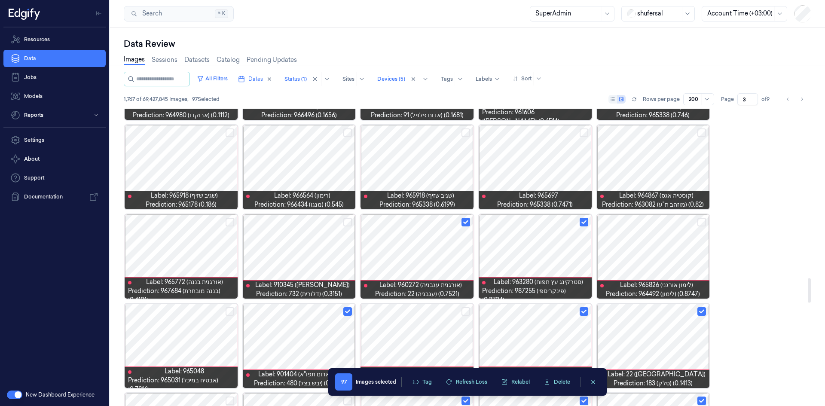
scroll to position [1864, 0]
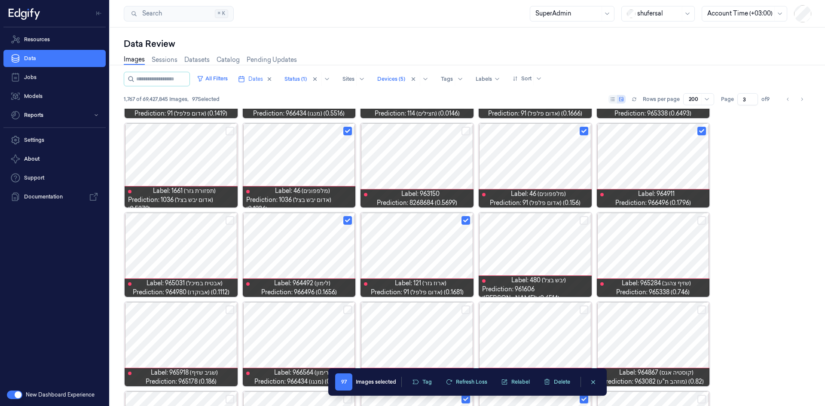
click at [591, 383] on icon "clearSelection" at bounding box center [593, 382] width 6 height 6
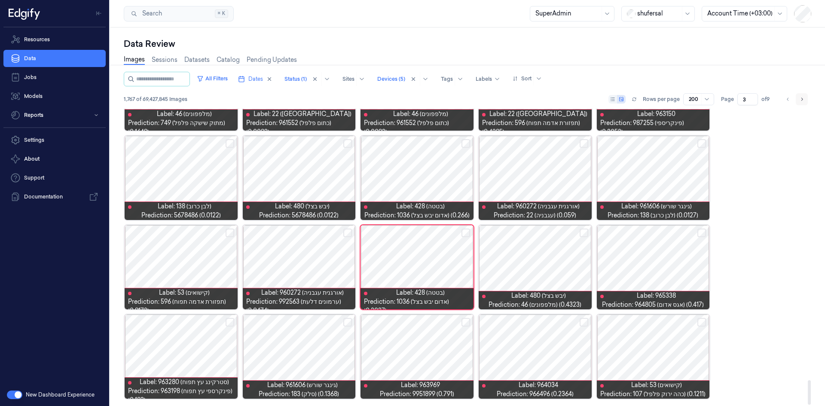
scroll to position [3283, 0]
click at [800, 98] on icon "Go to next page" at bounding box center [802, 99] width 5 height 7
type input "4"
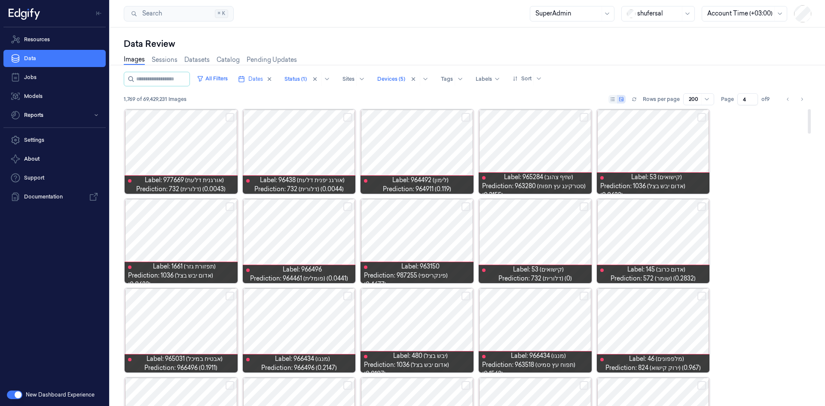
click at [466, 119] on button "Select row" at bounding box center [466, 117] width 9 height 9
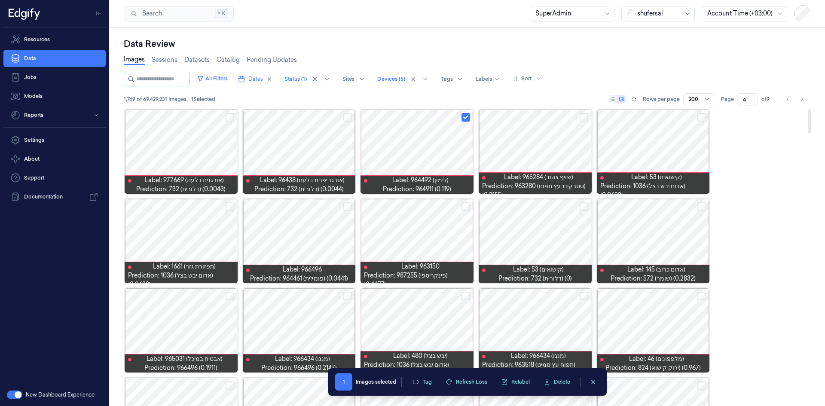
click at [672, 148] on div at bounding box center [653, 152] width 113 height 84
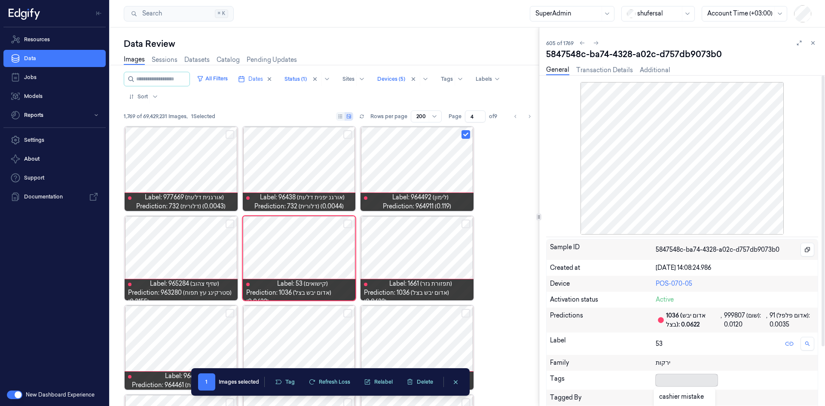
click at [661, 378] on body "Resources Data Jobs Models Reports Settings About Support Documentation New Das…" at bounding box center [412, 203] width 825 height 406
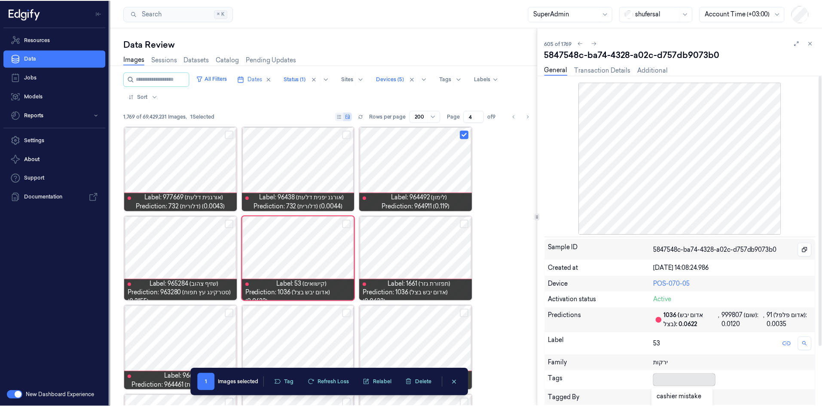
scroll to position [115, 0]
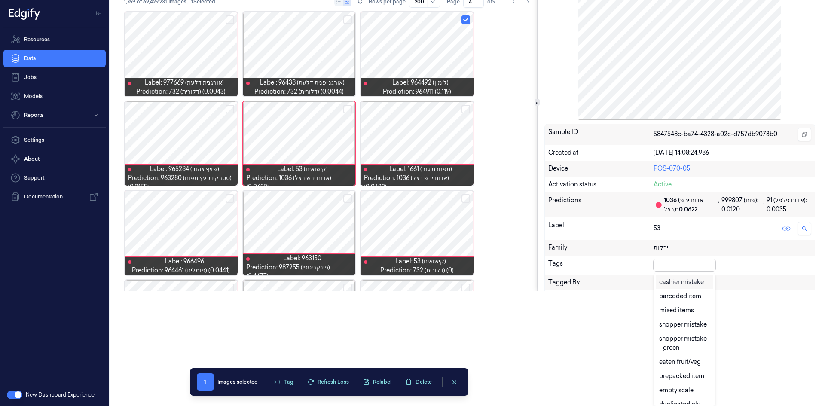
click at [675, 287] on div "cashier mistake" at bounding box center [685, 282] width 58 height 14
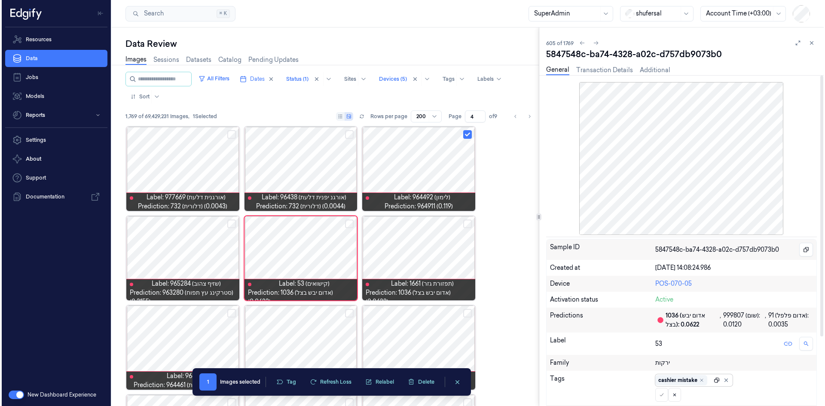
scroll to position [0, 0]
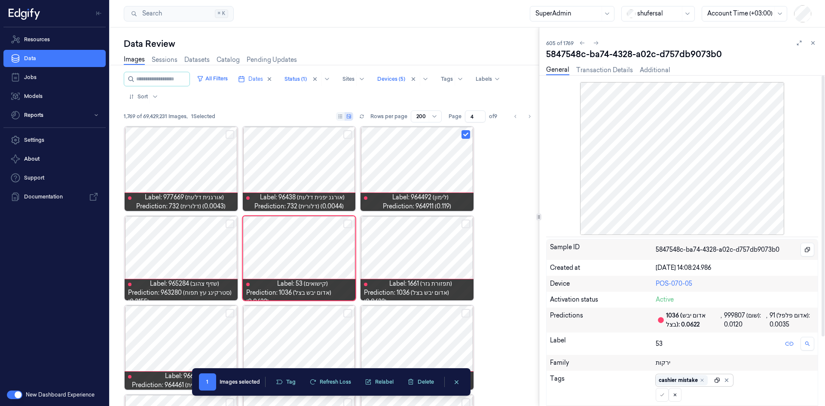
click at [715, 265] on div "Sample ID 5847548c-ba74-4328-a02c-d757db9073b0 Created at [DATE] 14:08:24.986 D…" at bounding box center [682, 366] width 272 height 255
click at [660, 395] on icon at bounding box center [662, 394] width 5 height 5
click at [813, 43] on icon at bounding box center [813, 43] width 3 height 3
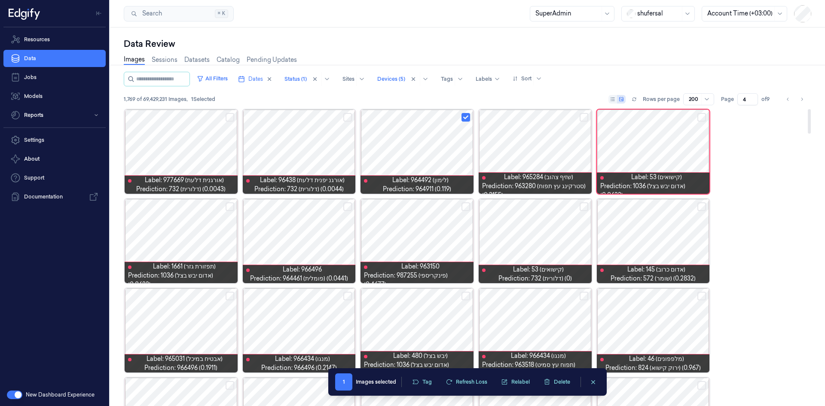
click at [556, 160] on div at bounding box center [535, 152] width 113 height 84
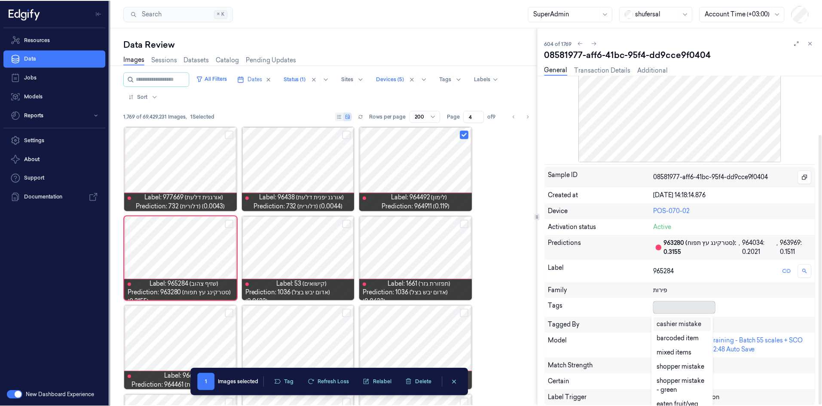
scroll to position [4, 0]
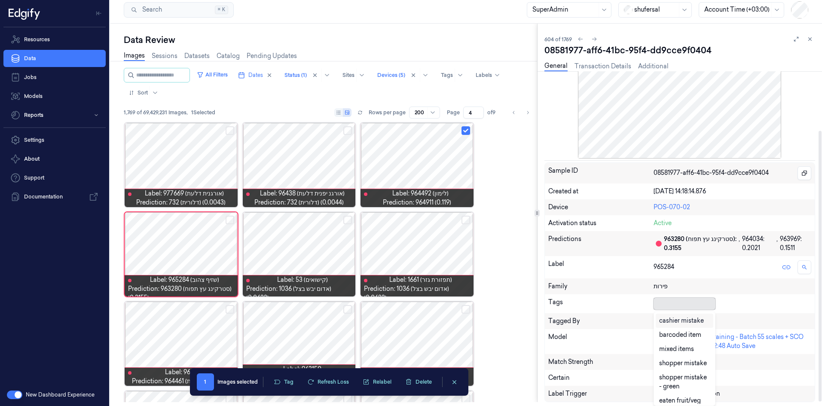
click at [672, 313] on body "Resources Data Jobs Models Reports Settings About Support Documentation New Das…" at bounding box center [411, 199] width 822 height 406
click at [681, 322] on div "cashier mistake" at bounding box center [681, 320] width 45 height 9
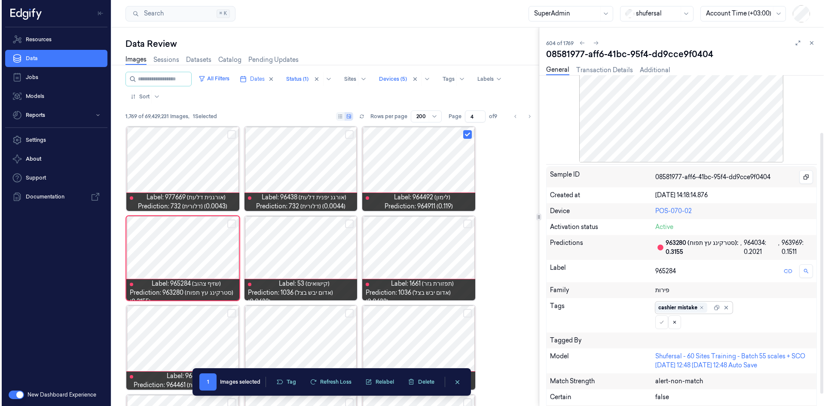
scroll to position [0, 0]
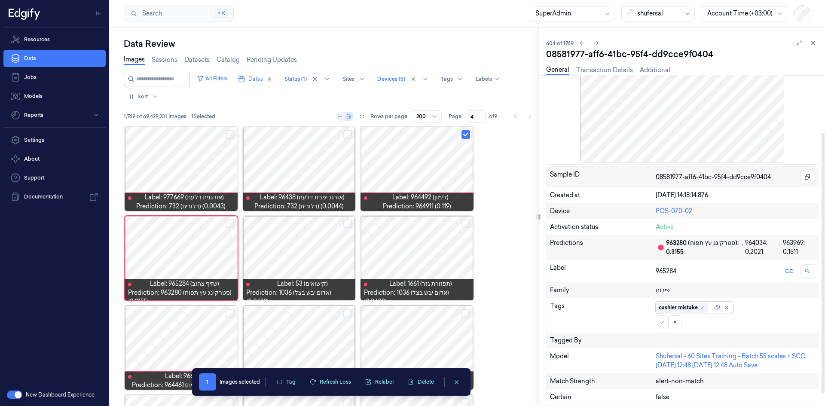
click at [716, 304] on div at bounding box center [722, 307] width 17 height 9
click at [665, 323] on icon at bounding box center [662, 322] width 5 height 5
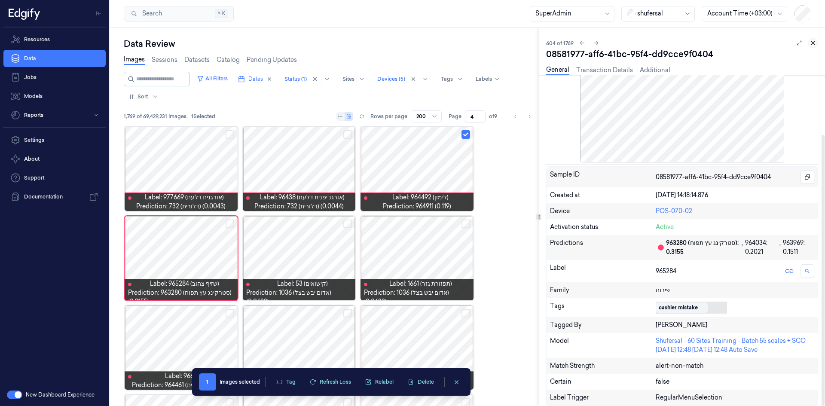
click at [816, 40] on icon at bounding box center [813, 43] width 6 height 6
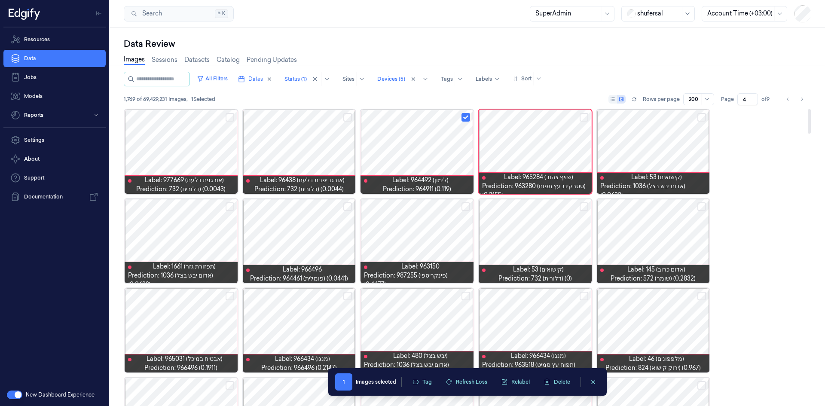
click at [705, 208] on button "Select row" at bounding box center [702, 206] width 9 height 9
click at [349, 205] on button "Select row" at bounding box center [347, 206] width 9 height 9
click at [177, 240] on div at bounding box center [181, 241] width 113 height 84
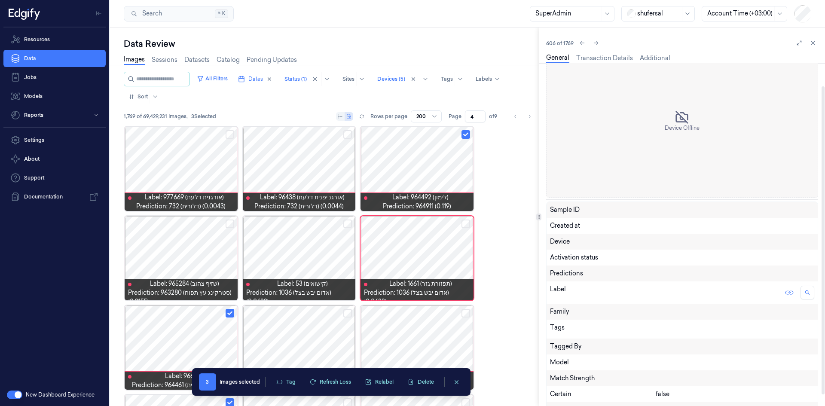
scroll to position [38, 0]
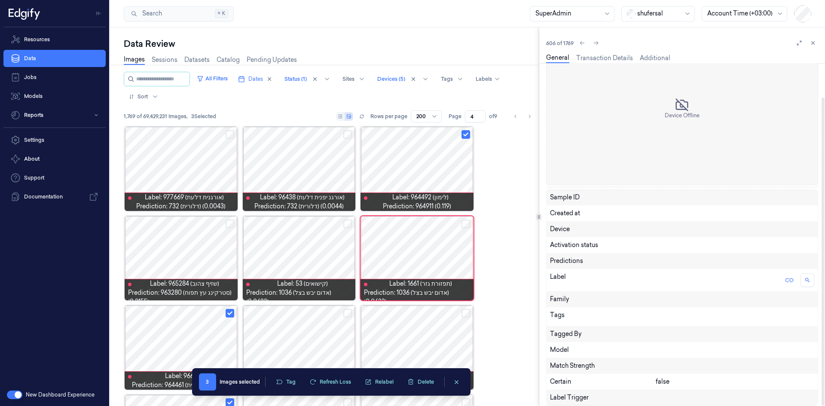
click at [596, 279] on div "Label" at bounding box center [603, 280] width 106 height 15
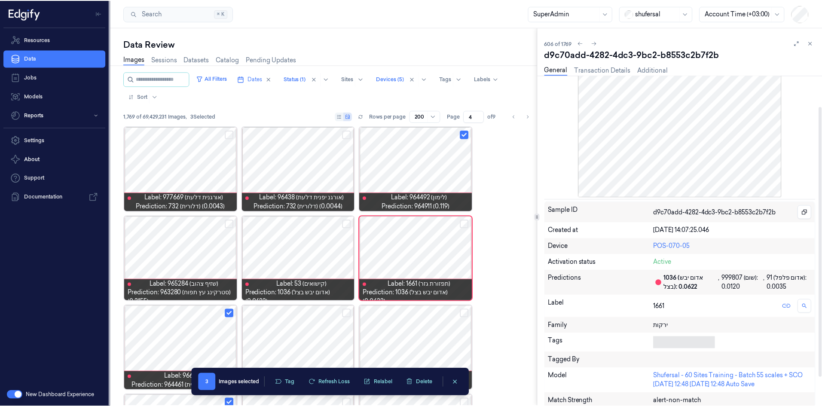
scroll to position [77, 0]
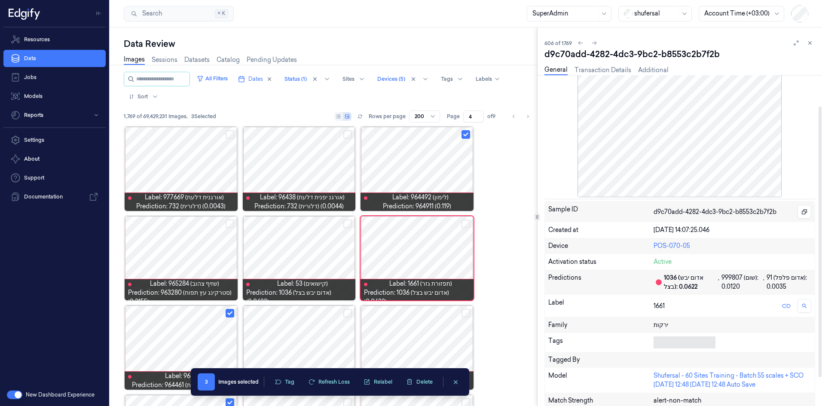
click at [666, 347] on body "Resources Data Jobs Models Reports Settings About Support Documentation New Das…" at bounding box center [411, 203] width 822 height 406
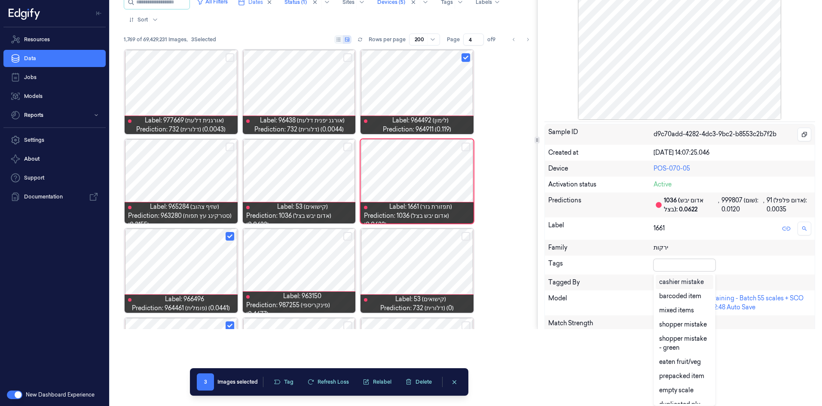
click at [691, 279] on div "cashier mistake" at bounding box center [681, 282] width 45 height 9
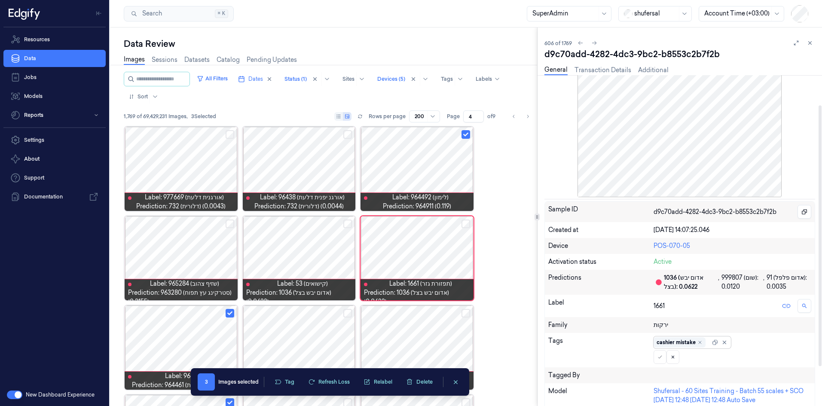
click at [718, 267] on div "Sample ID d9c70add-4282-4dc3-9bc2-b8553c2b7f2b Created at [DATE] 14:07:25.046 D…" at bounding box center [680, 328] width 271 height 255
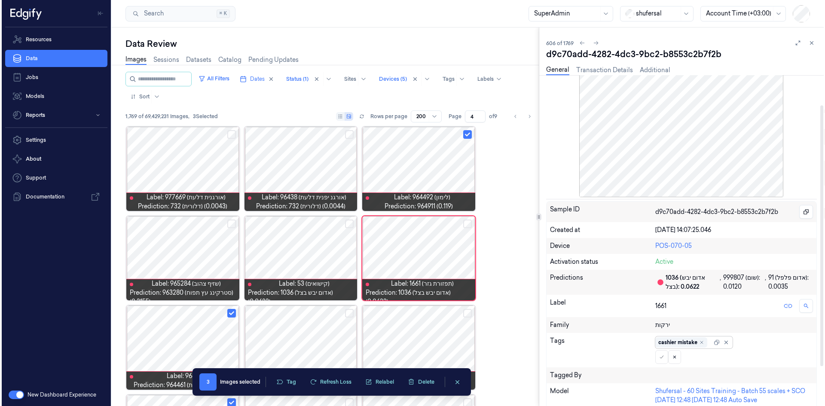
scroll to position [0, 0]
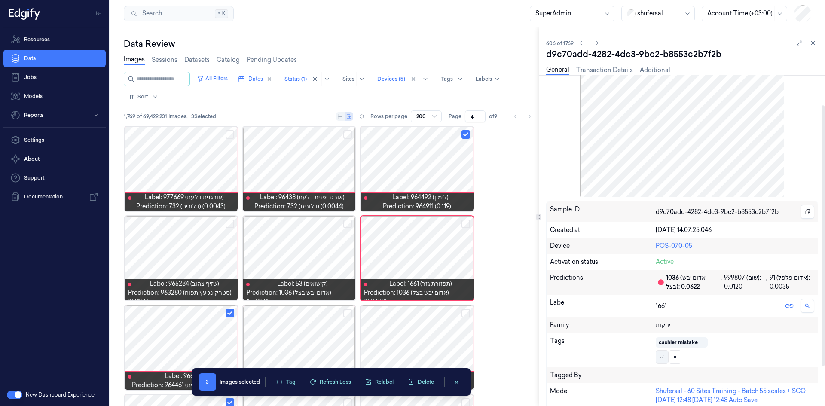
click at [664, 356] on icon at bounding box center [662, 357] width 5 height 5
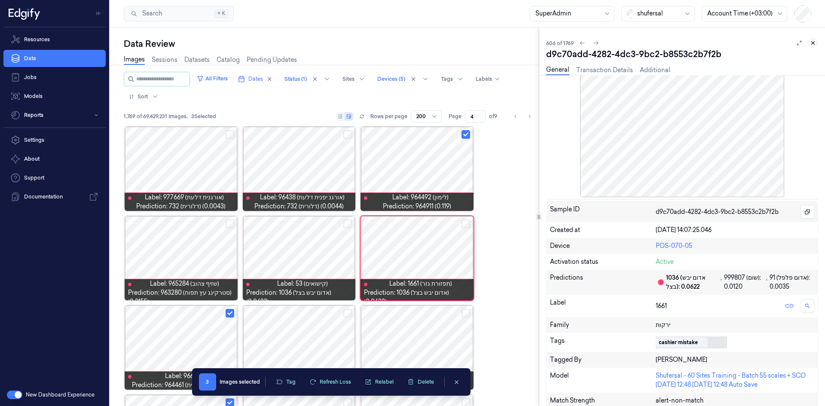
click at [813, 45] on icon at bounding box center [813, 43] width 6 height 6
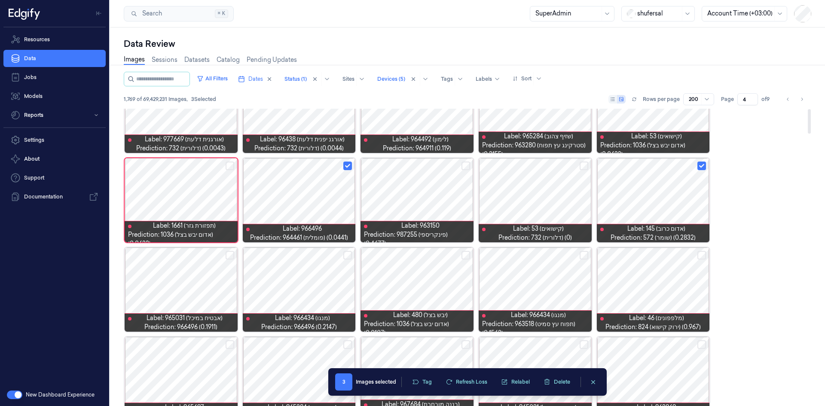
scroll to position [86, 0]
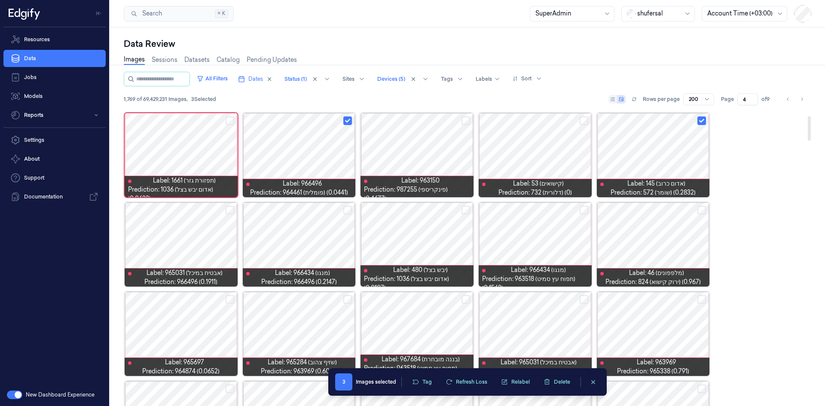
click at [227, 209] on button "Select row" at bounding box center [230, 210] width 9 height 9
click at [350, 209] on button "Select row" at bounding box center [347, 210] width 9 height 9
click at [466, 211] on button "Select row" at bounding box center [466, 210] width 9 height 9
click at [583, 211] on button "Select row" at bounding box center [584, 210] width 9 height 9
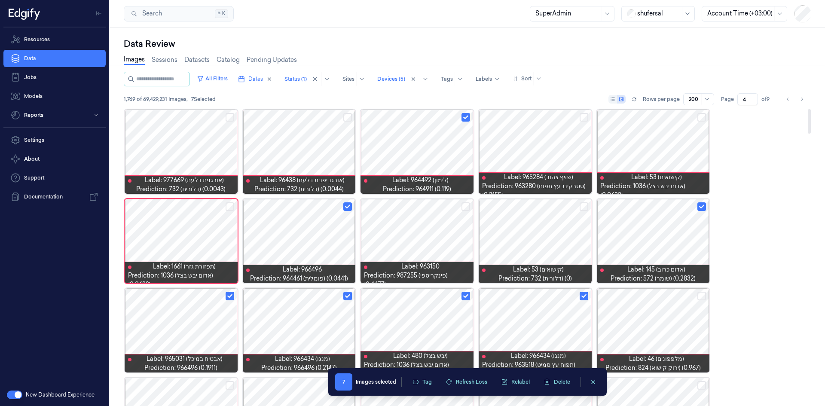
click at [526, 233] on div at bounding box center [535, 241] width 113 height 84
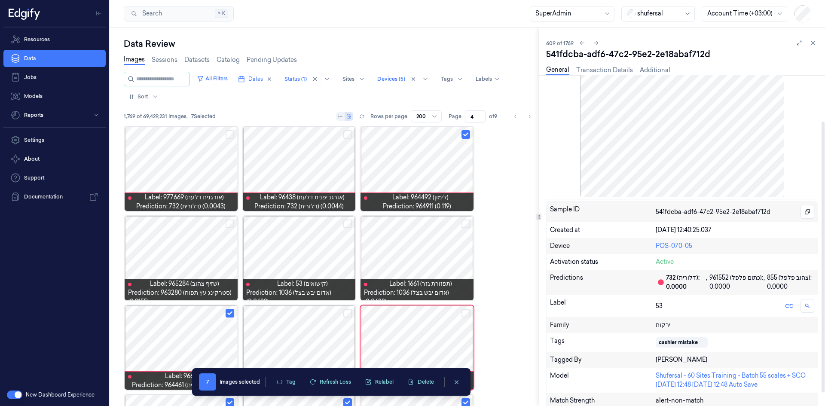
scroll to position [73, 0]
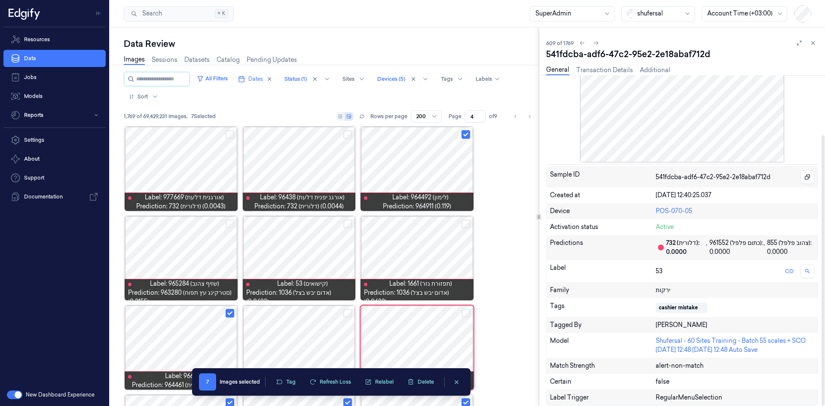
click at [812, 49] on div "541fdcba-adf6-47c2-95e2-2e18abaf712d" at bounding box center [682, 54] width 272 height 12
click at [814, 41] on icon at bounding box center [813, 43] width 6 height 6
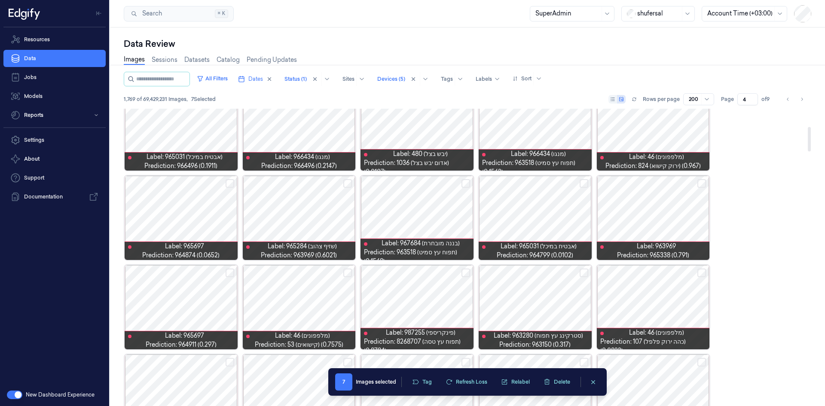
scroll to position [215, 0]
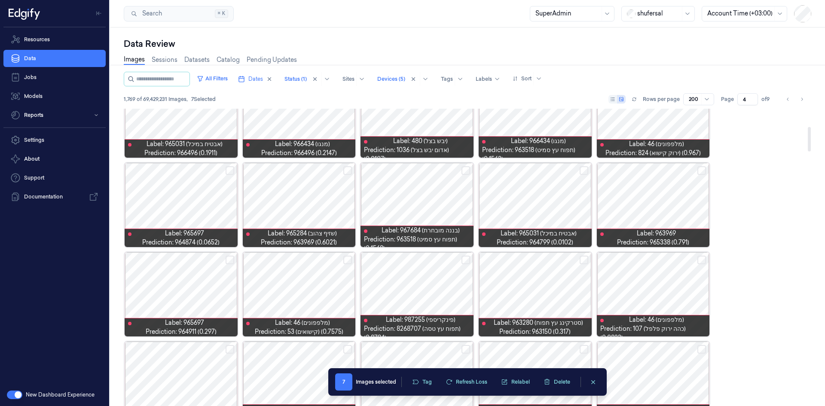
click at [463, 171] on button "Select row" at bounding box center [466, 170] width 9 height 9
click at [583, 169] on button "Select row" at bounding box center [584, 170] width 9 height 9
click at [704, 171] on button "Select row" at bounding box center [702, 170] width 9 height 9
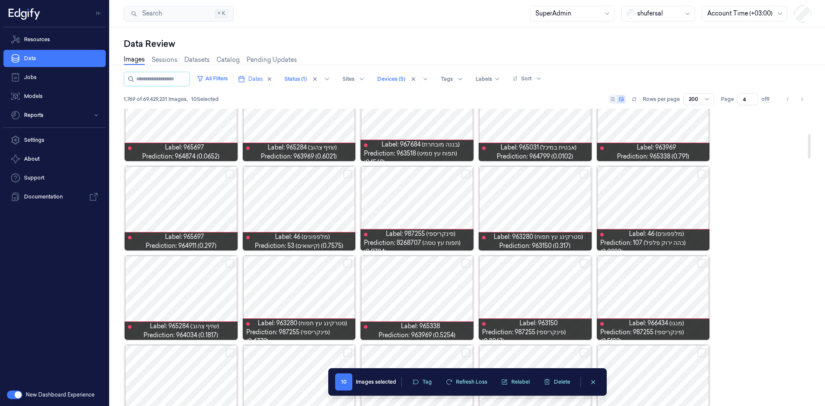
click at [470, 172] on div at bounding box center [417, 208] width 113 height 84
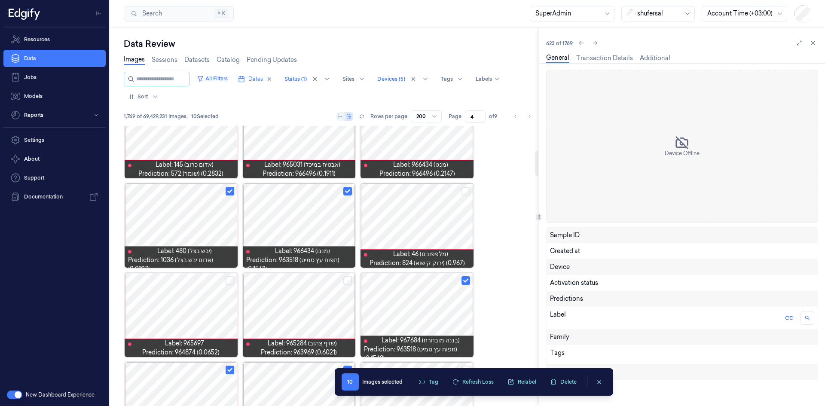
scroll to position [252, 0]
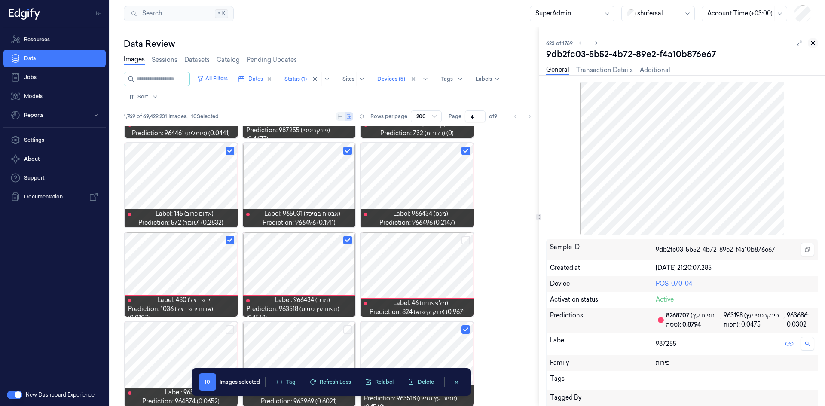
click at [815, 45] on icon at bounding box center [813, 43] width 6 height 6
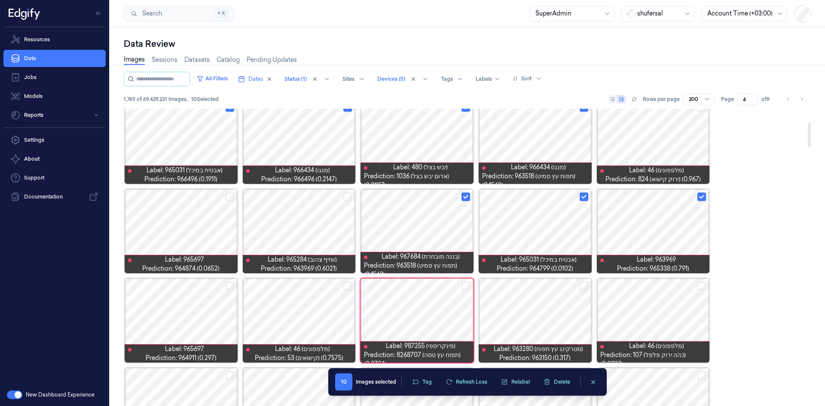
scroll to position [248, 0]
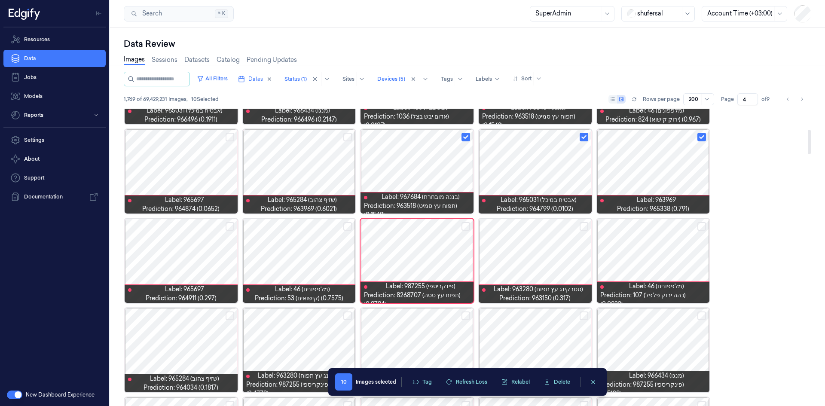
click at [350, 226] on button "Select row" at bounding box center [347, 226] width 9 height 9
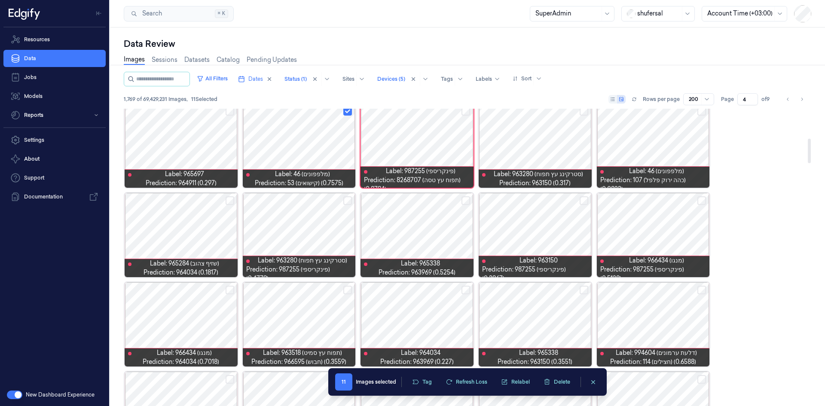
scroll to position [377, 0]
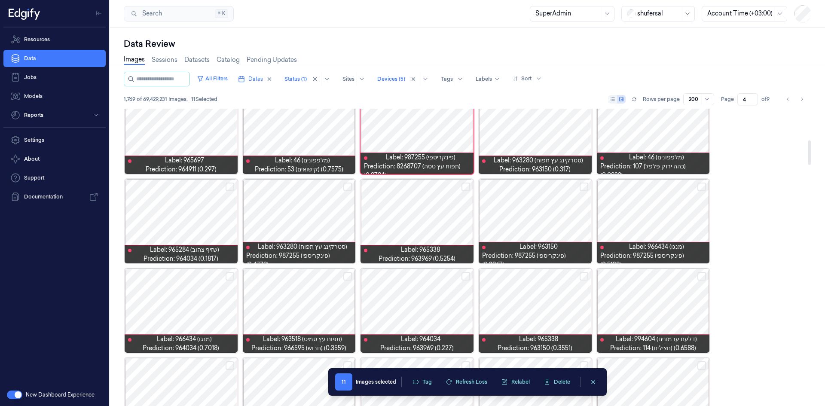
click at [585, 186] on button "Select row" at bounding box center [584, 187] width 9 height 9
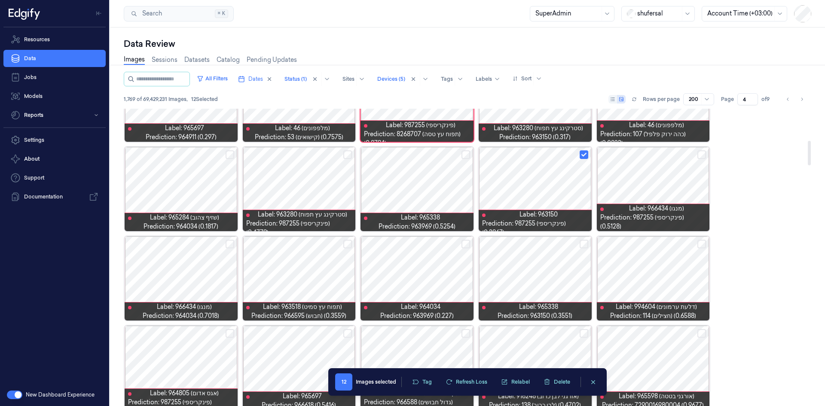
scroll to position [463, 0]
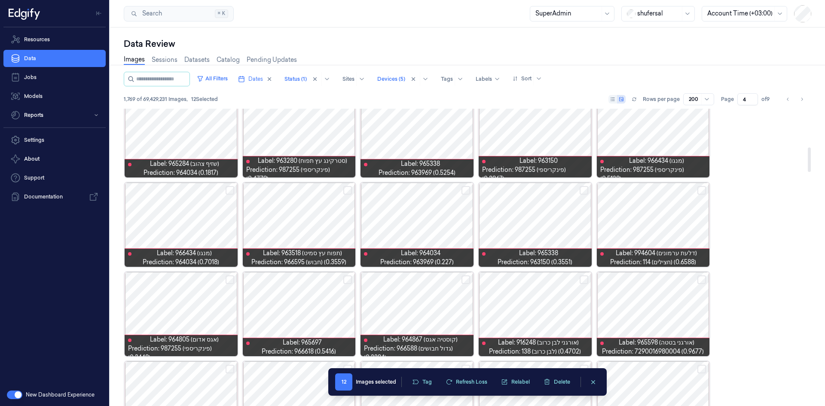
click at [700, 188] on button "Select row" at bounding box center [702, 190] width 9 height 9
click at [466, 187] on button "Select row" at bounding box center [466, 190] width 9 height 9
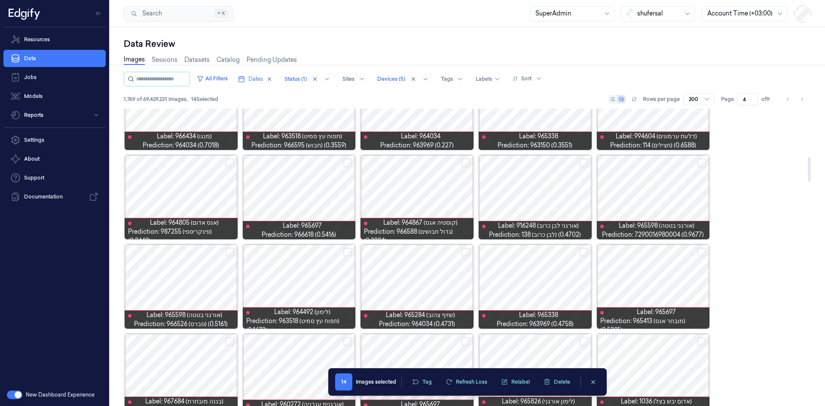
scroll to position [592, 0]
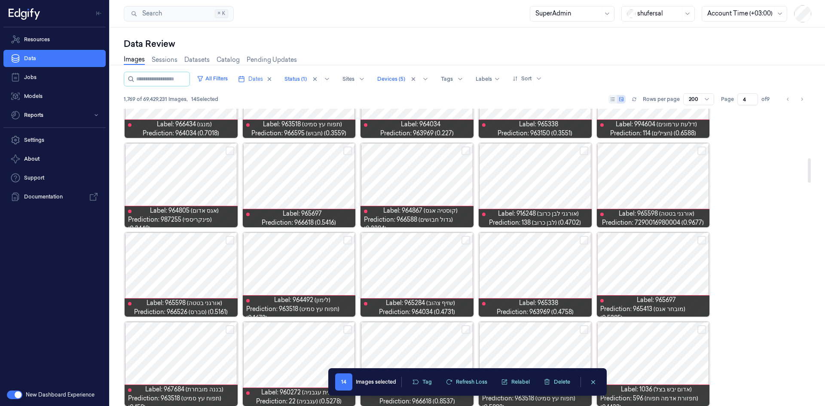
click at [231, 150] on button "Select row" at bounding box center [230, 151] width 9 height 9
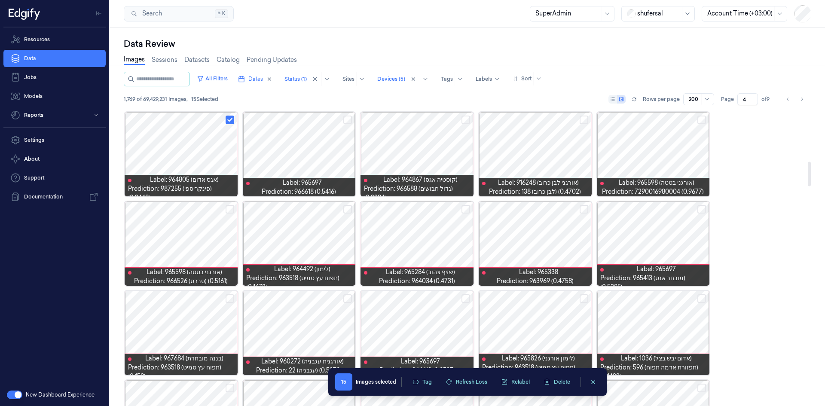
scroll to position [635, 0]
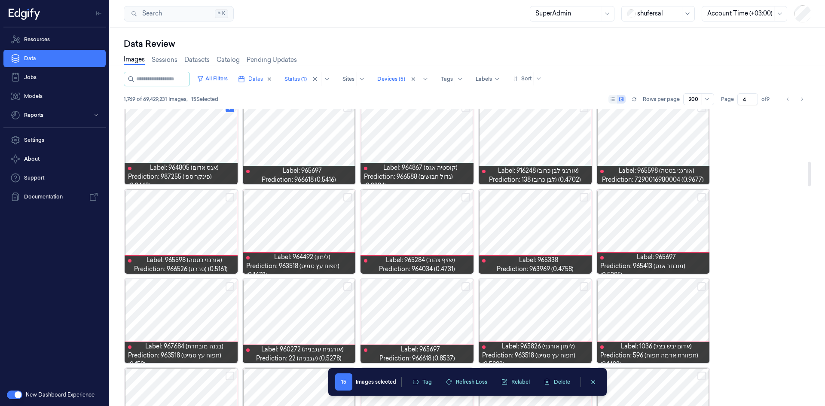
click at [349, 197] on button "Select row" at bounding box center [347, 197] width 9 height 9
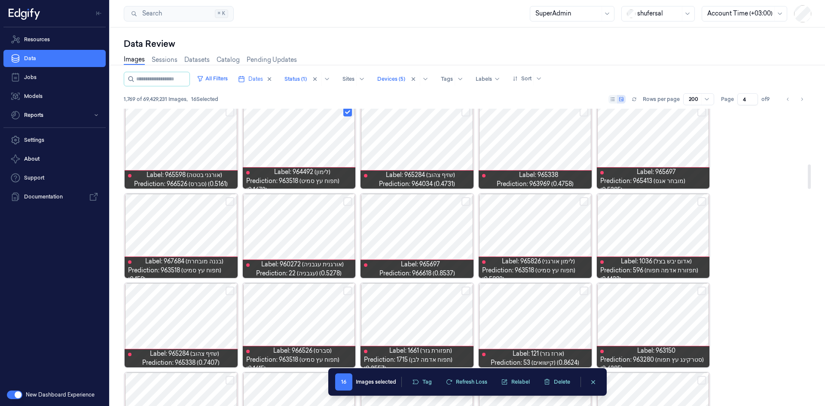
scroll to position [721, 0]
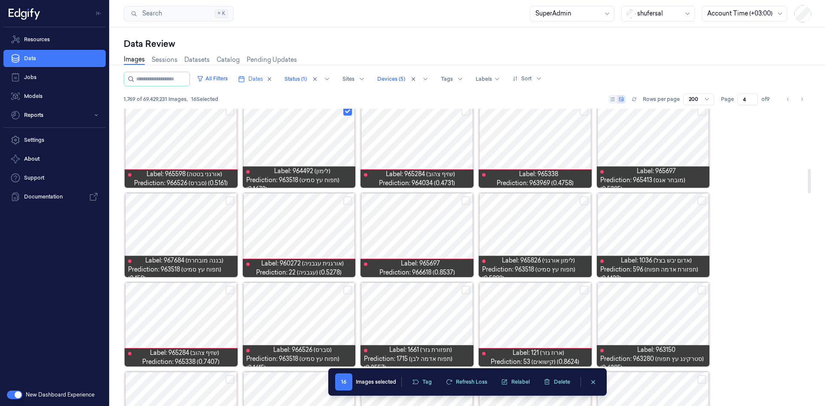
click at [699, 199] on button "Select row" at bounding box center [702, 200] width 9 height 9
click at [228, 199] on button "Select row" at bounding box center [230, 200] width 9 height 9
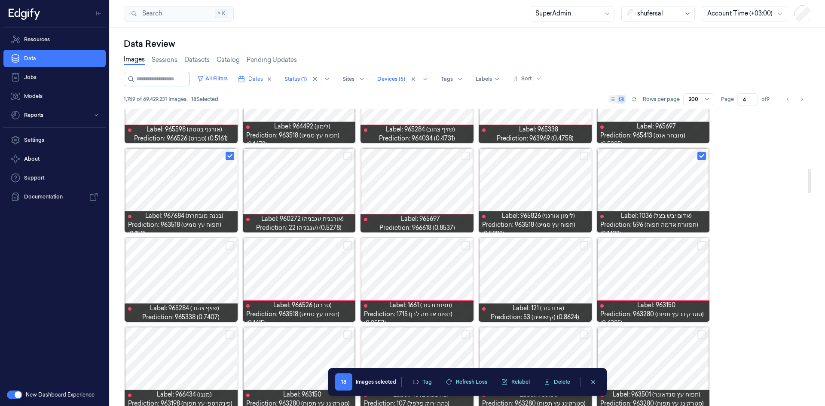
scroll to position [807, 0]
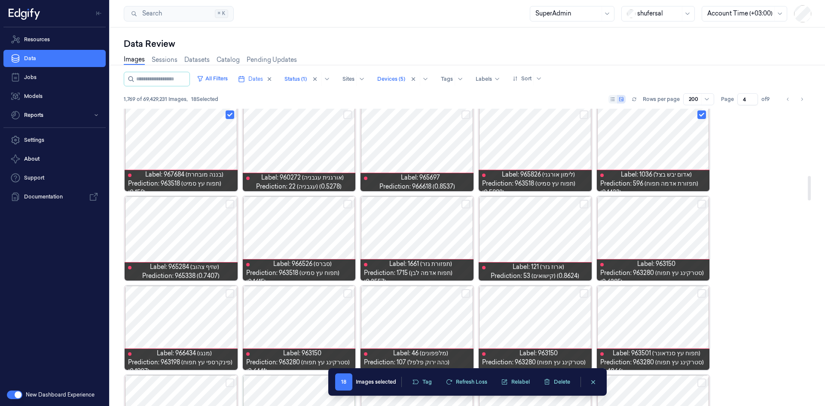
click at [349, 202] on button "Select row" at bounding box center [347, 204] width 9 height 9
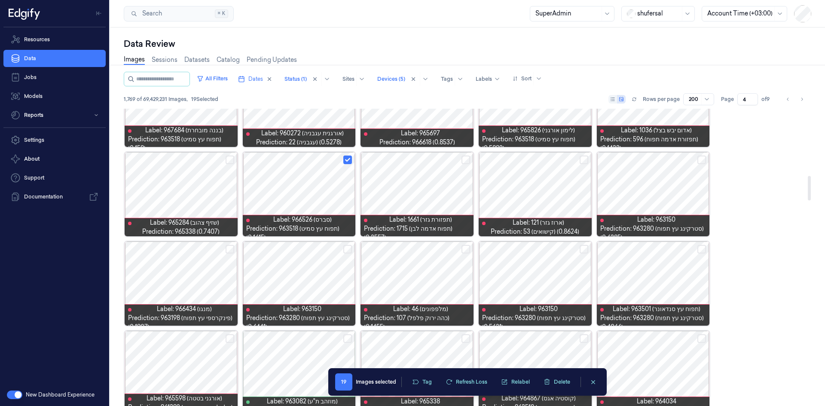
scroll to position [893, 0]
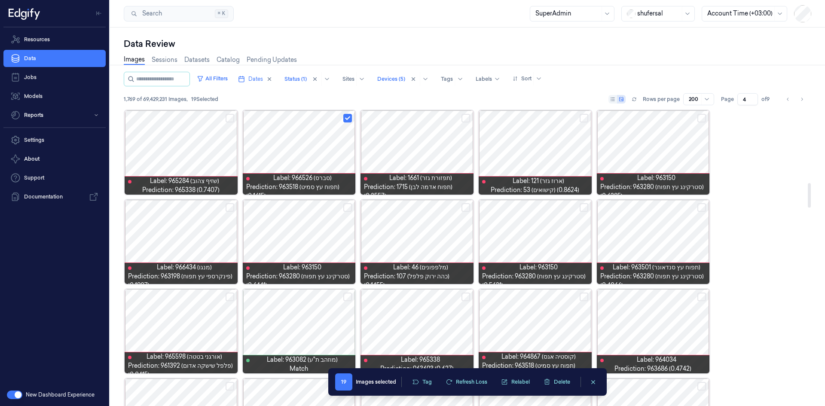
click at [421, 159] on div at bounding box center [417, 152] width 113 height 84
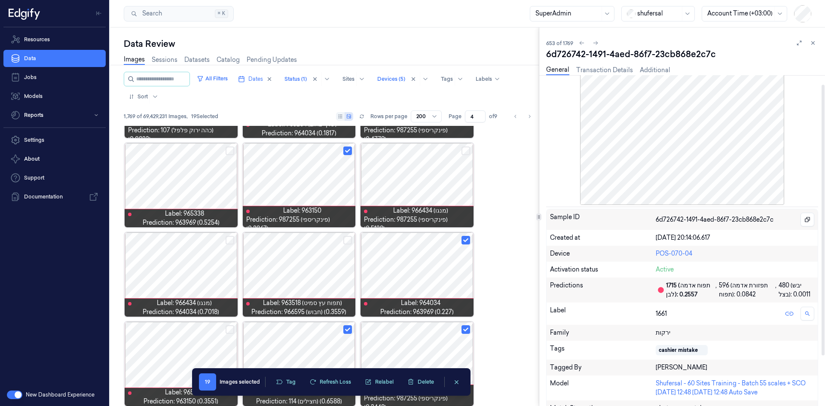
scroll to position [43, 0]
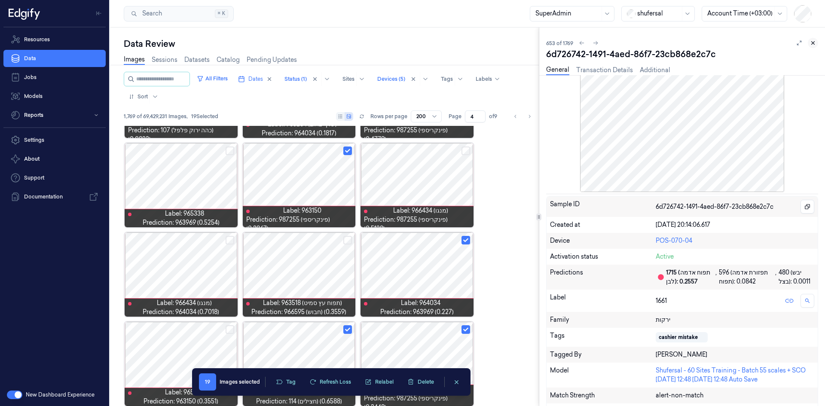
click at [811, 43] on icon at bounding box center [813, 43] width 6 height 6
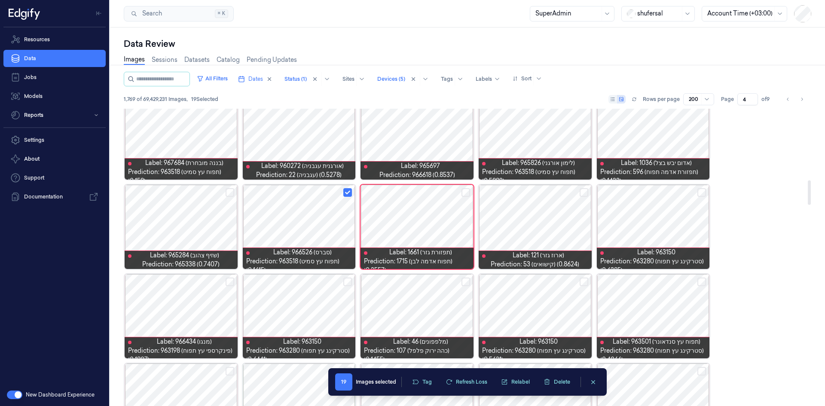
scroll to position [861, 0]
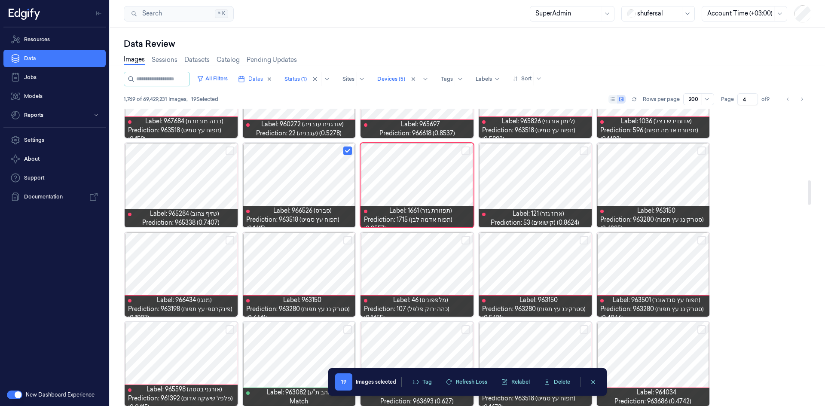
click at [558, 187] on div at bounding box center [535, 185] width 113 height 84
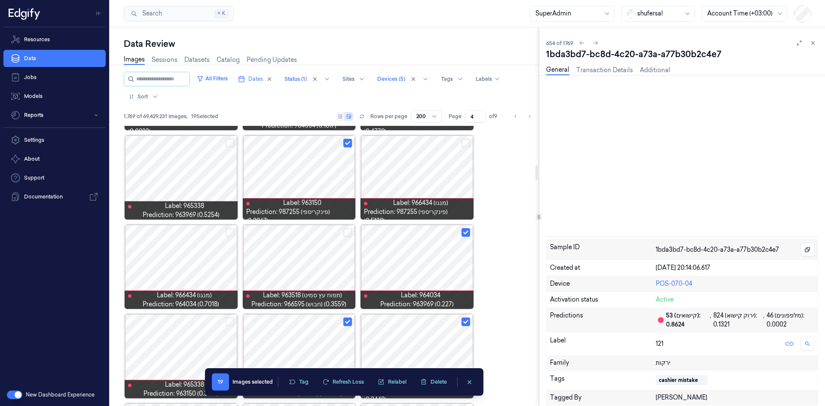
scroll to position [788, 0]
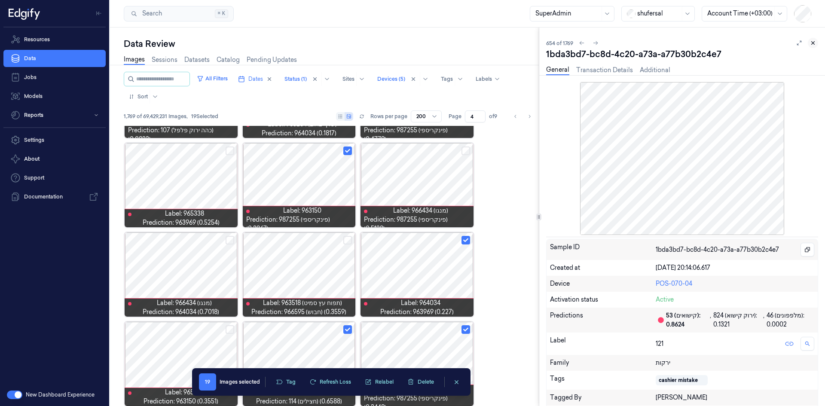
click at [817, 43] on button at bounding box center [813, 43] width 10 height 10
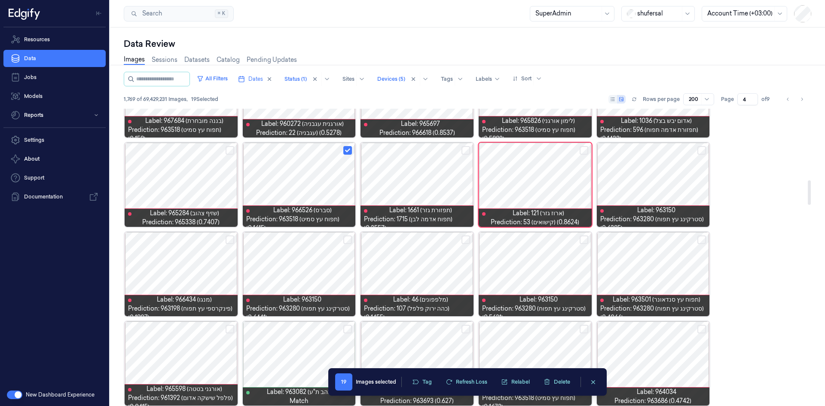
scroll to position [861, 0]
click at [702, 238] on button "Select row" at bounding box center [702, 240] width 9 height 9
click at [466, 241] on button "Select row" at bounding box center [466, 240] width 9 height 9
click at [346, 240] on button "Select row" at bounding box center [347, 240] width 9 height 9
click at [228, 241] on button "Select row" at bounding box center [230, 240] width 9 height 9
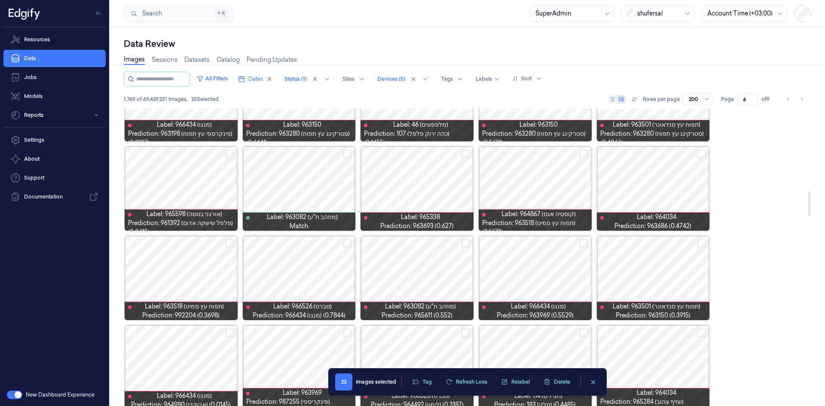
scroll to position [990, 0]
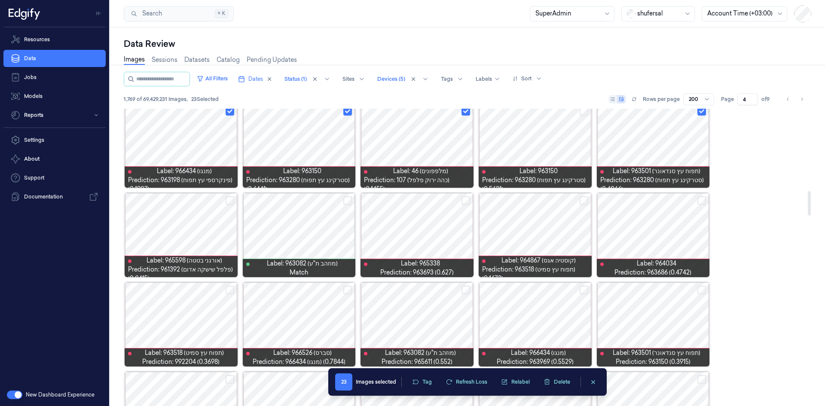
click at [585, 200] on button "Select row" at bounding box center [584, 200] width 9 height 9
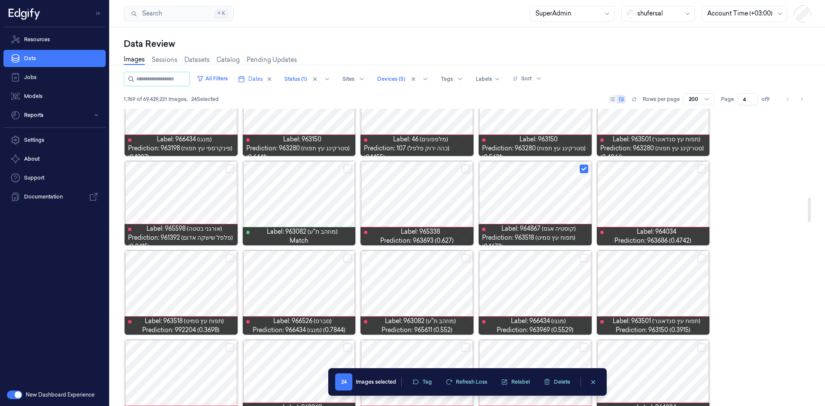
scroll to position [1076, 0]
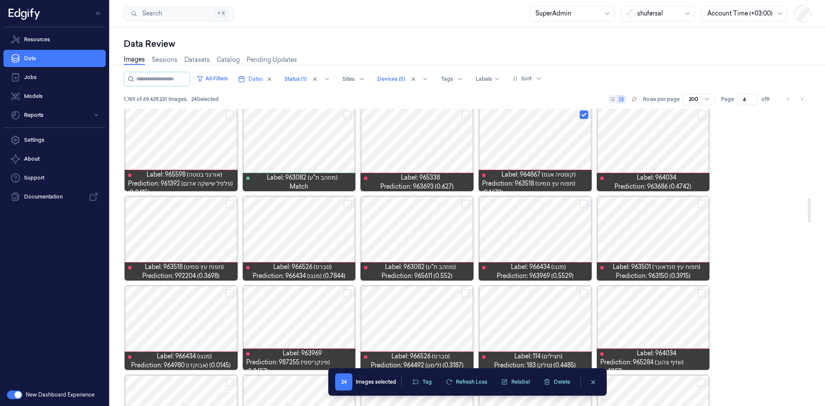
click at [468, 202] on button "Select row" at bounding box center [466, 204] width 9 height 9
click at [231, 204] on button "Select row" at bounding box center [230, 204] width 9 height 9
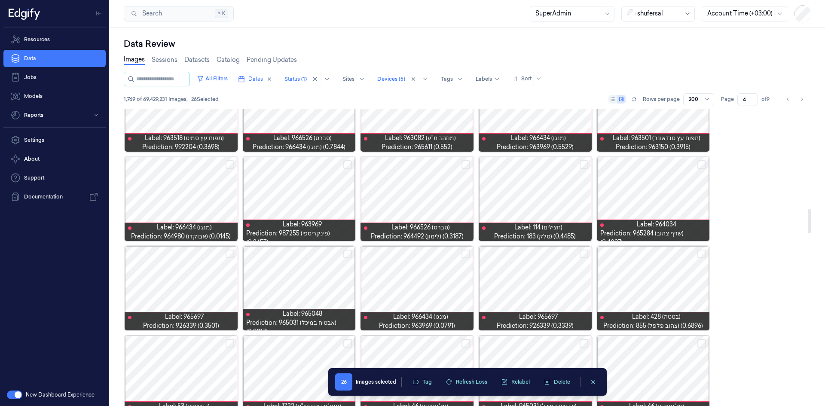
click at [231, 163] on button "Select row" at bounding box center [230, 164] width 9 height 9
click at [228, 163] on button "Select row" at bounding box center [230, 164] width 9 height 9
click at [175, 191] on div at bounding box center [181, 199] width 113 height 84
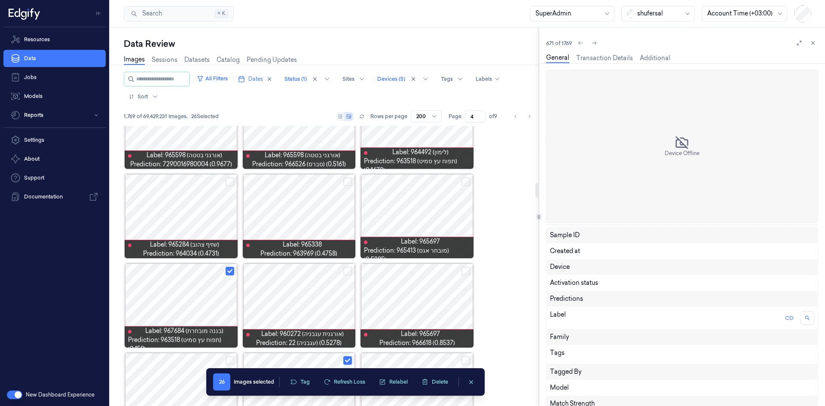
scroll to position [1146, 0]
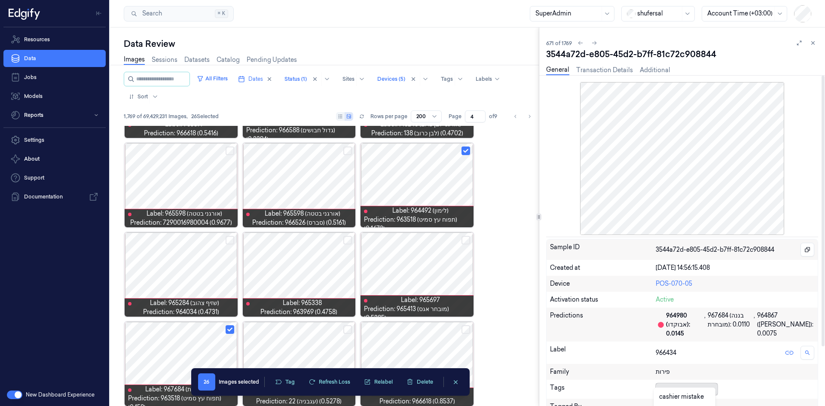
click at [660, 376] on body "Resources Data Jobs Models Reports Settings About Support Documentation New Das…" at bounding box center [412, 203] width 825 height 406
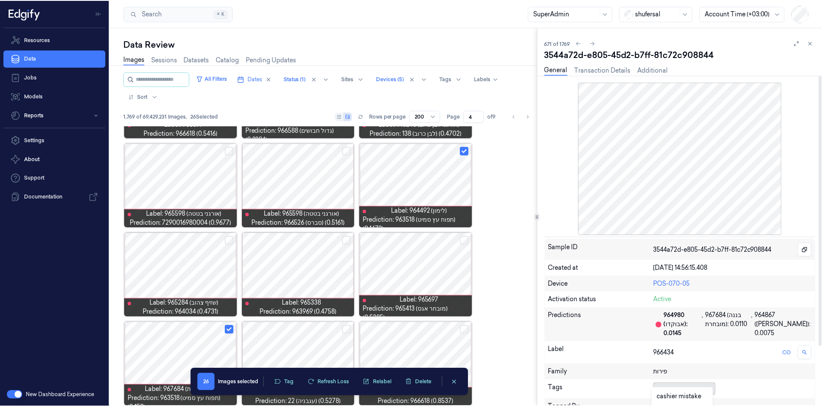
scroll to position [115, 0]
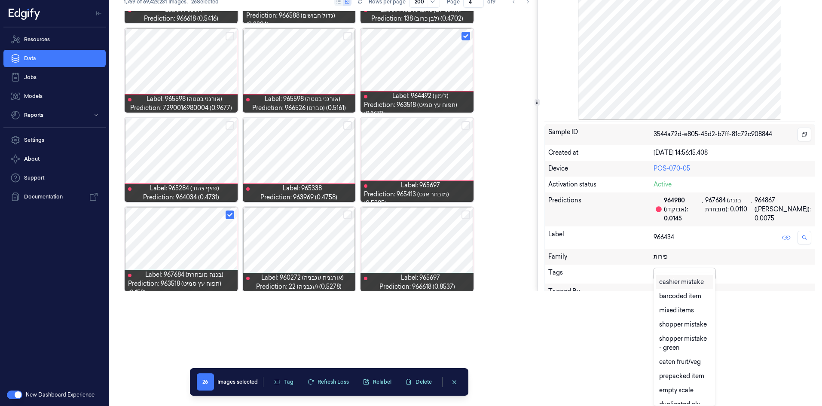
click at [675, 284] on div "cashier mistake" at bounding box center [681, 282] width 45 height 9
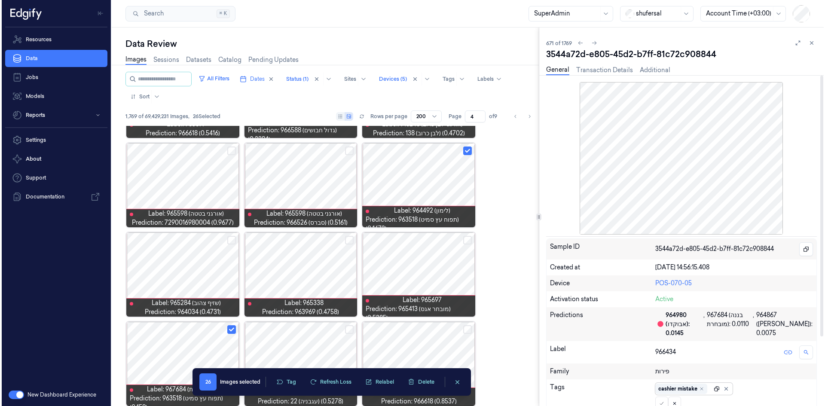
scroll to position [0, 0]
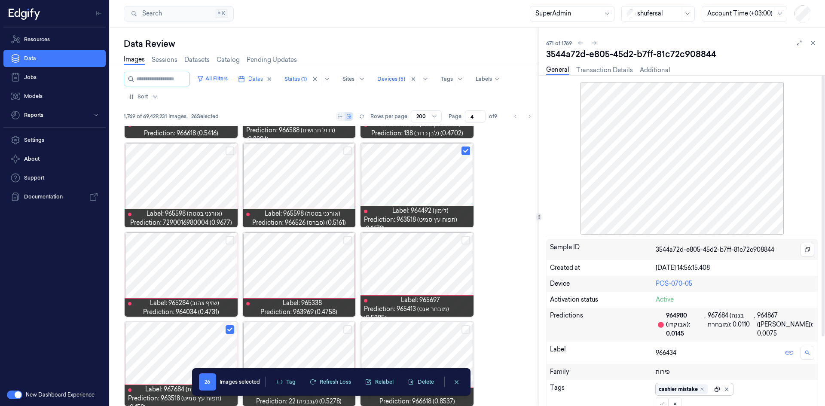
click at [717, 263] on div "Sample ID 3544a72d-e805-45d2-b7ff-81c72c908844 Created at [DATE] 14:56:15.408 D…" at bounding box center [682, 371] width 272 height 264
click at [660, 402] on icon at bounding box center [662, 404] width 5 height 5
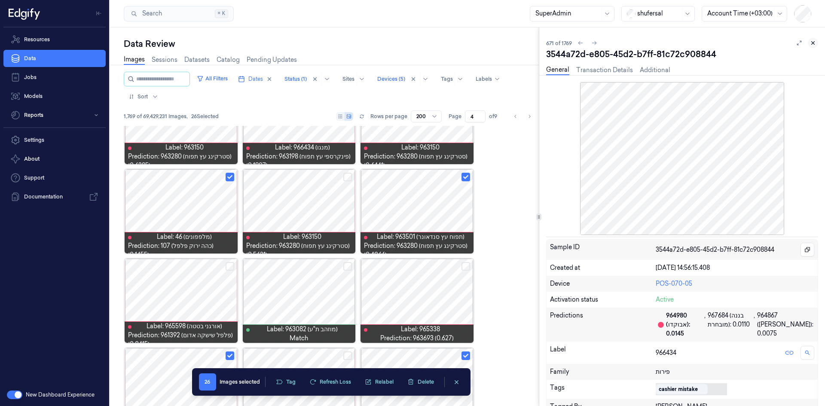
click at [813, 44] on icon at bounding box center [813, 43] width 6 height 6
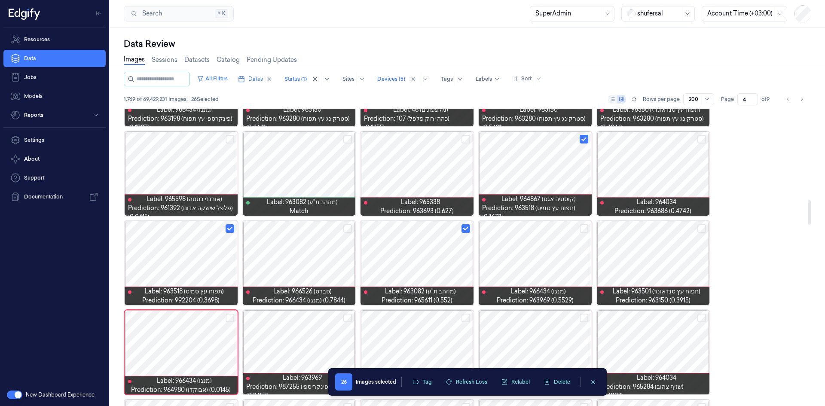
scroll to position [1143, 0]
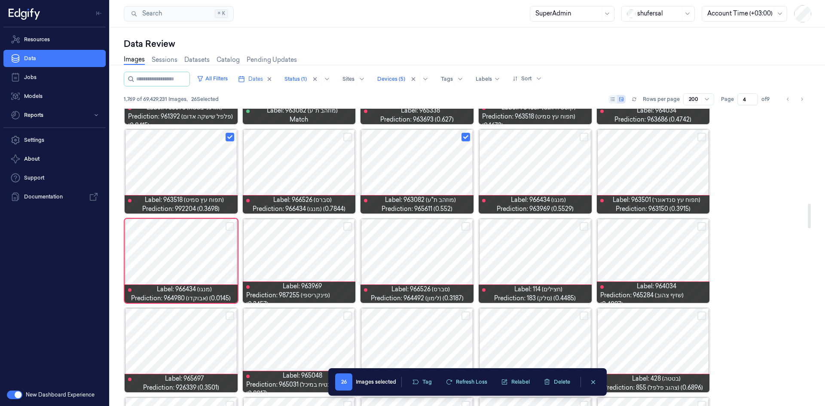
click at [464, 226] on button "Select row" at bounding box center [466, 226] width 9 height 9
click at [583, 227] on button "Select row" at bounding box center [584, 226] width 9 height 9
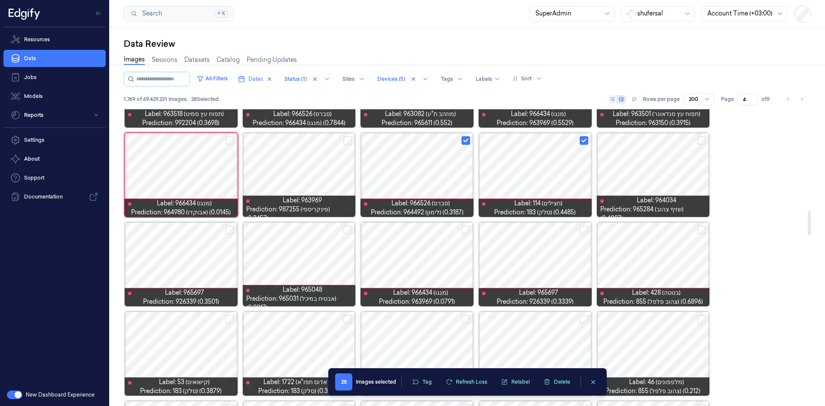
scroll to position [1272, 0]
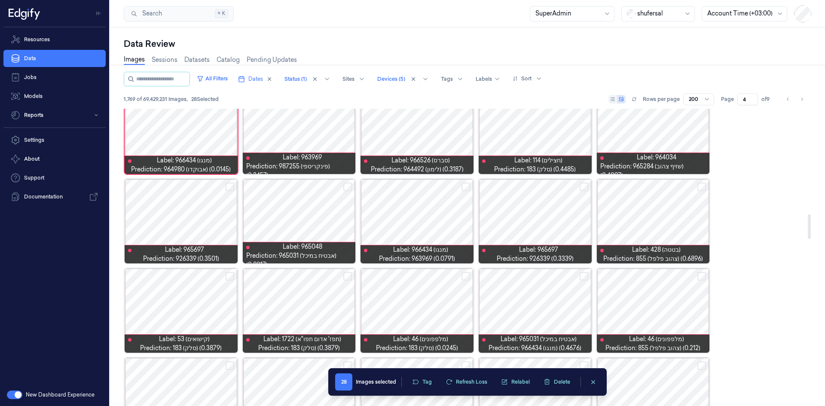
click at [465, 185] on button "Select row" at bounding box center [466, 187] width 9 height 9
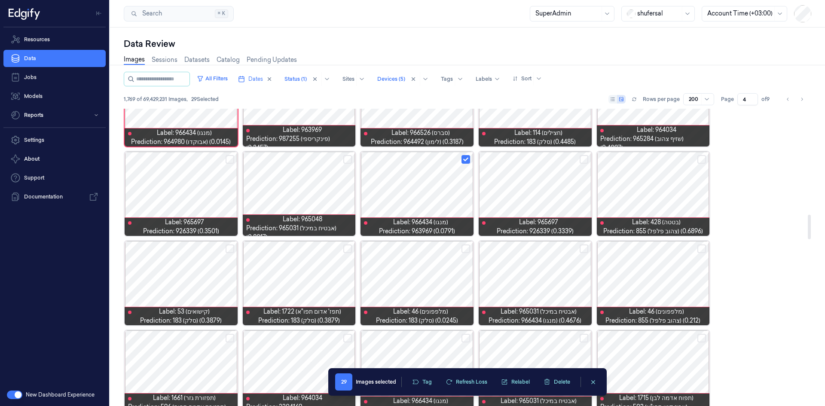
scroll to position [1358, 0]
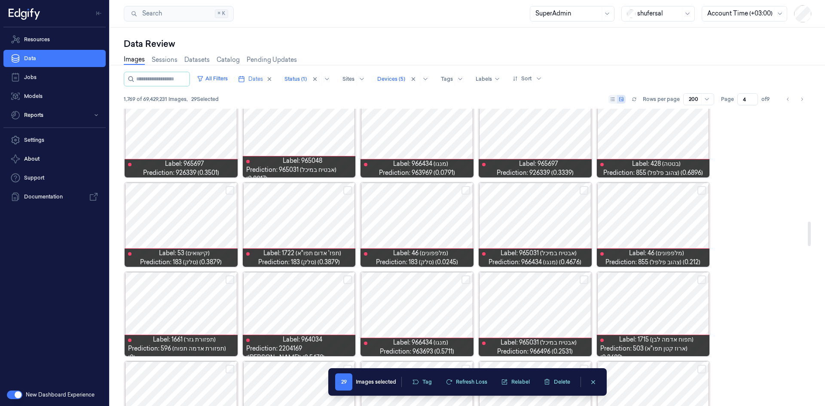
click at [702, 191] on button "Select row" at bounding box center [702, 190] width 9 height 9
click at [586, 189] on button "Select row" at bounding box center [584, 190] width 9 height 9
click at [463, 189] on button "Select row" at bounding box center [466, 190] width 9 height 9
click at [169, 217] on div at bounding box center [181, 225] width 113 height 84
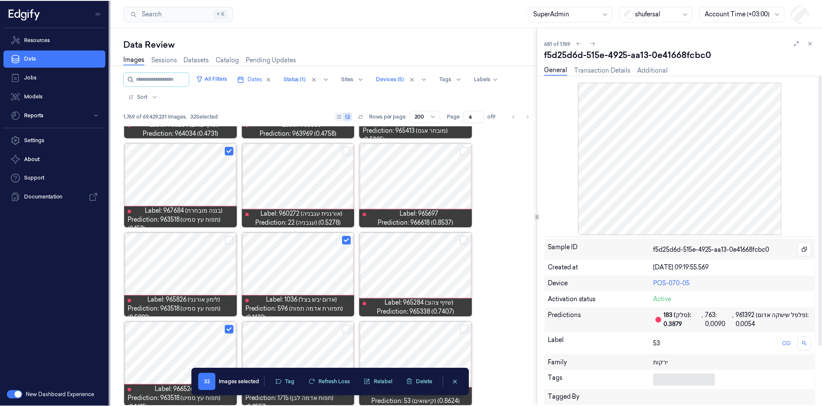
scroll to position [115, 0]
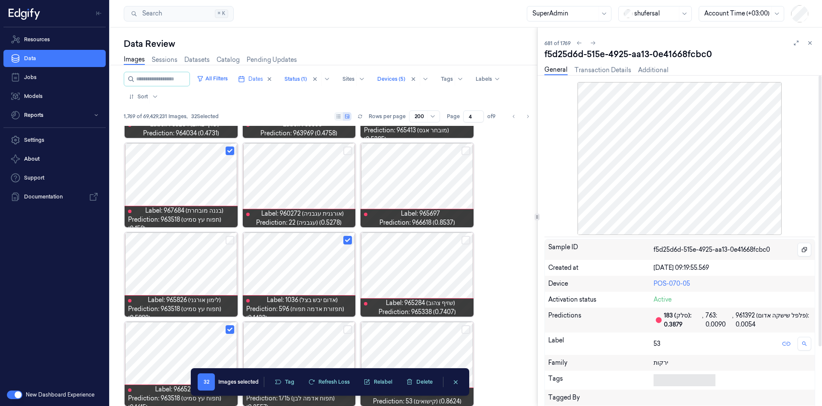
click at [666, 381] on body "Resources Data Jobs Models Reports Settings About Support Documentation New Das…" at bounding box center [411, 203] width 822 height 406
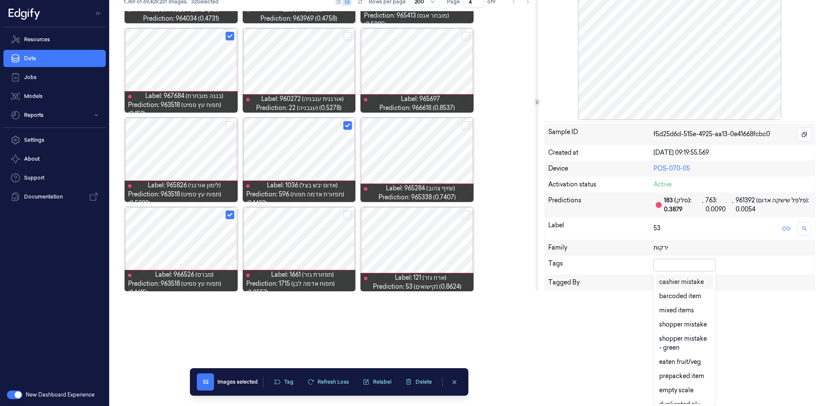
click at [696, 281] on div "cashier mistake" at bounding box center [681, 282] width 45 height 9
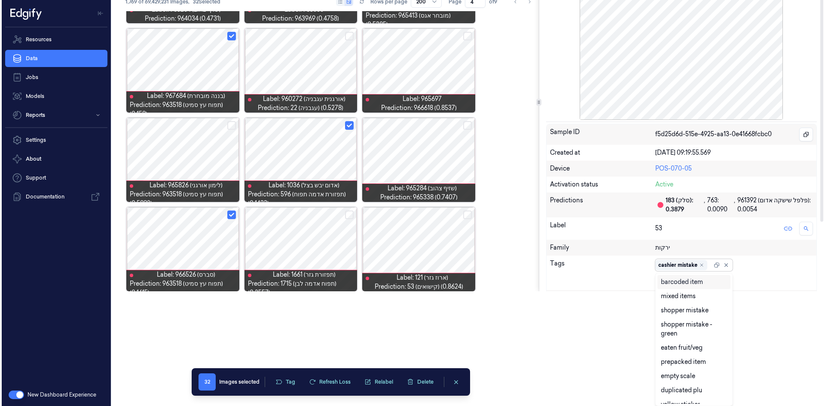
scroll to position [0, 0]
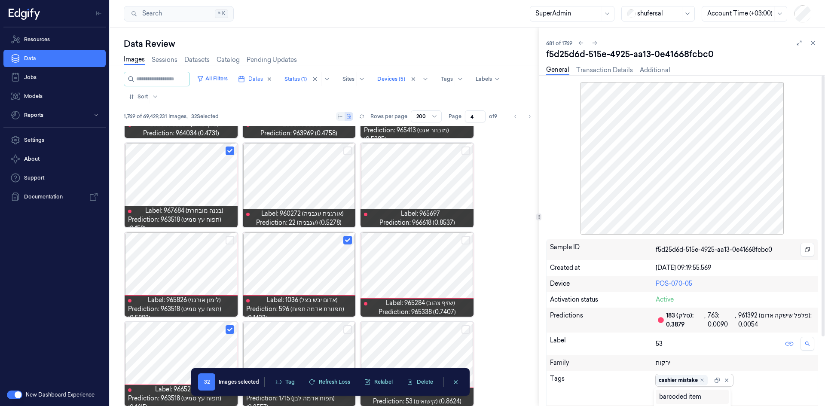
click at [718, 267] on div "Sample ID f5d25d6d-515e-4925-aa13-0e41668fcbc0 Created at [DATE] 09:19:55.569 D…" at bounding box center [682, 366] width 272 height 255
click at [663, 398] on button at bounding box center [662, 395] width 13 height 14
click at [814, 45] on icon at bounding box center [813, 43] width 6 height 6
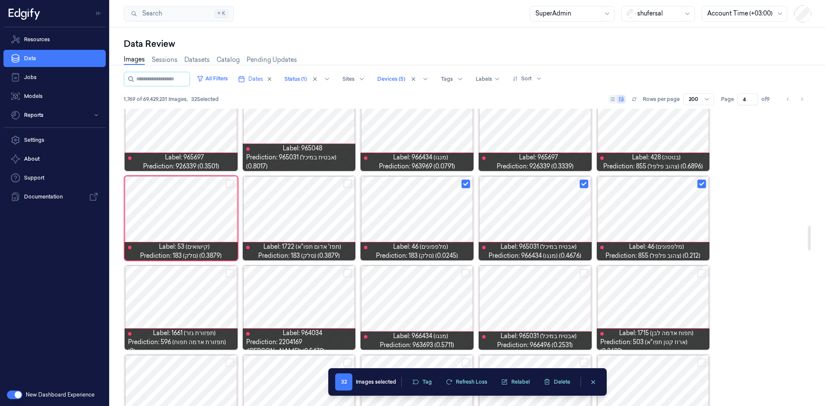
scroll to position [1411, 0]
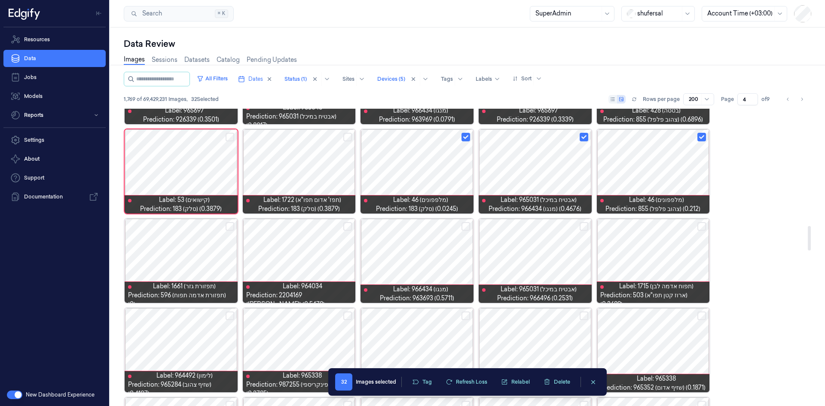
click at [348, 134] on button "Select row" at bounding box center [347, 137] width 9 height 9
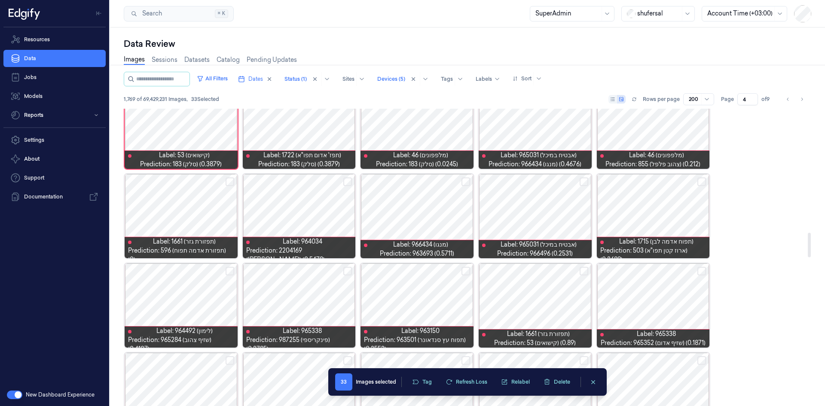
scroll to position [1497, 0]
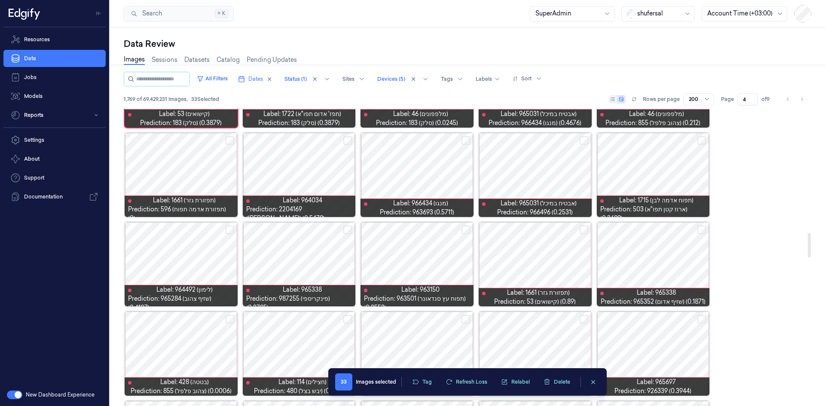
click at [350, 141] on button "Select row" at bounding box center [347, 140] width 9 height 9
click at [590, 142] on div at bounding box center [535, 175] width 113 height 84
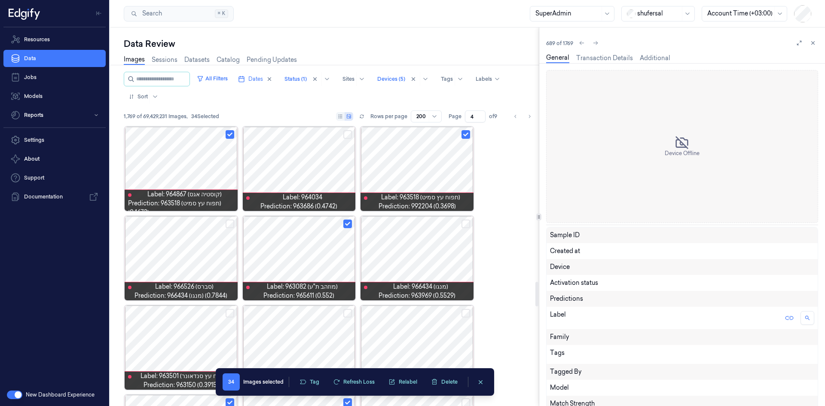
scroll to position [1414, 0]
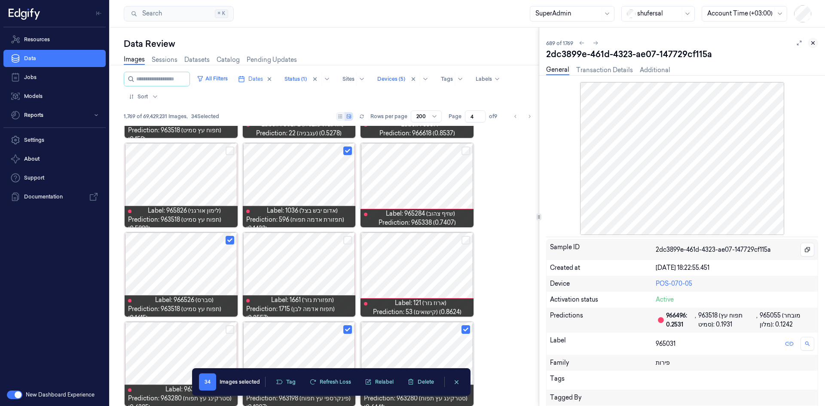
click at [817, 40] on button at bounding box center [813, 43] width 10 height 10
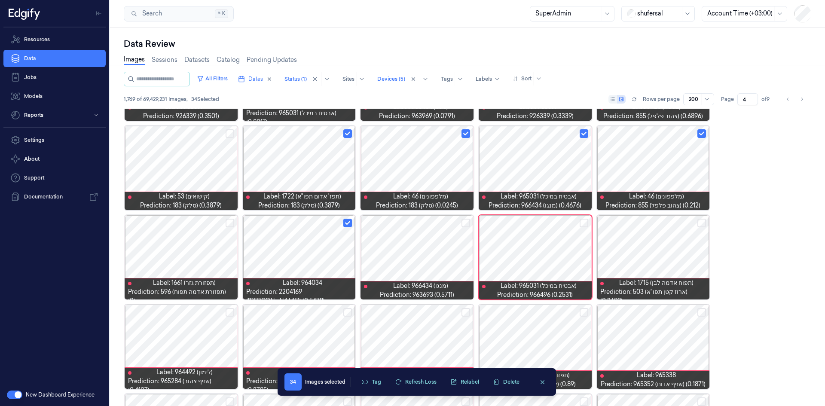
scroll to position [878, 0]
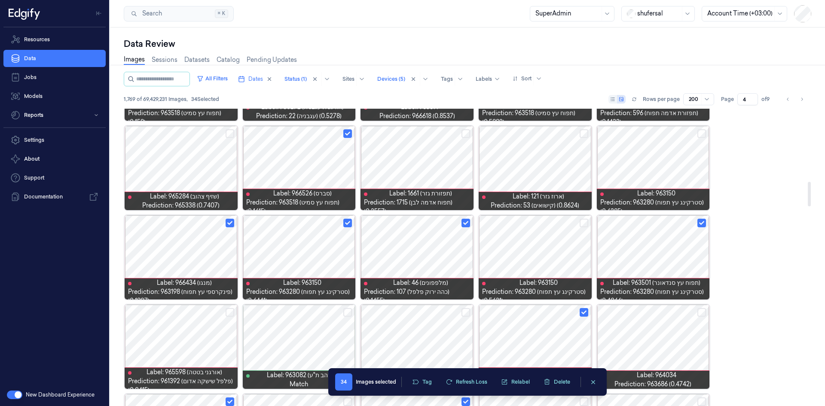
click at [547, 165] on div at bounding box center [535, 168] width 113 height 84
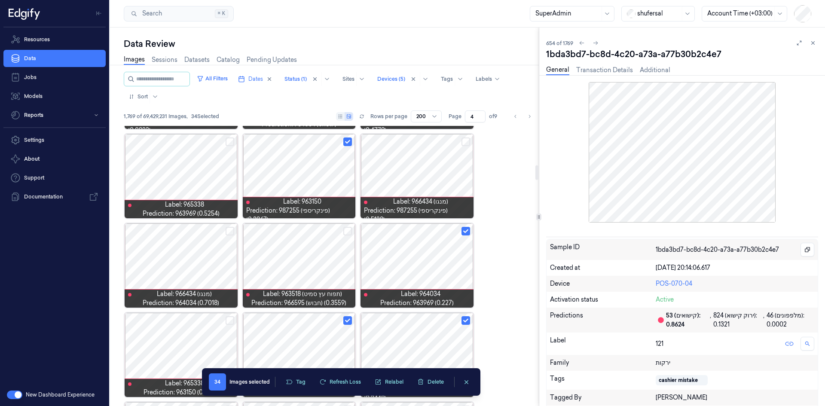
scroll to position [788, 0]
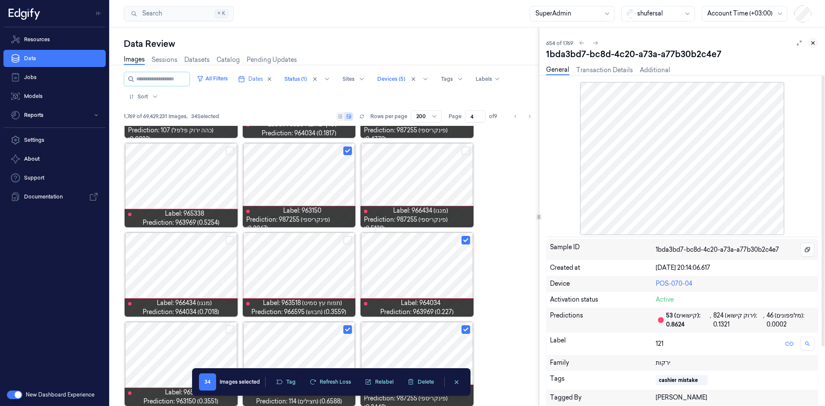
click at [813, 43] on icon at bounding box center [813, 43] width 3 height 3
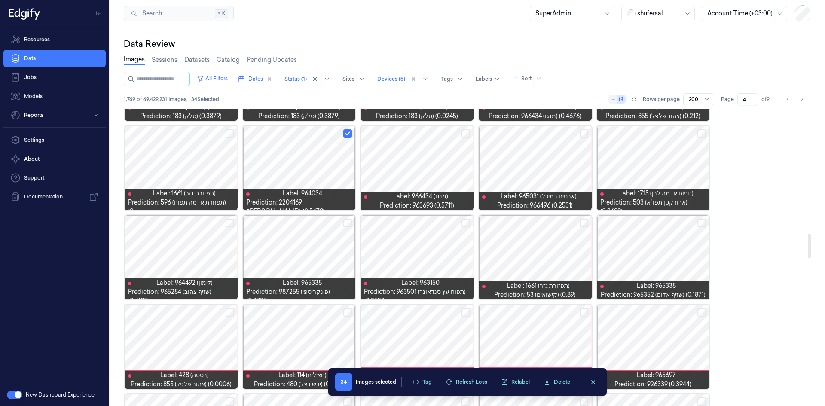
scroll to position [1505, 0]
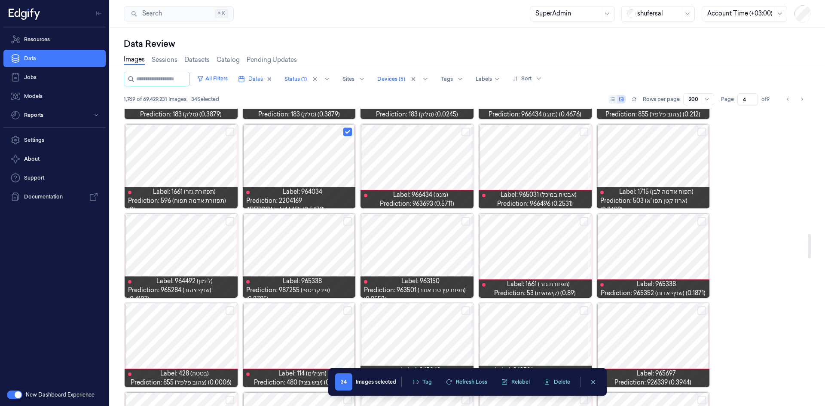
click at [585, 132] on button "Select row" at bounding box center [584, 132] width 9 height 9
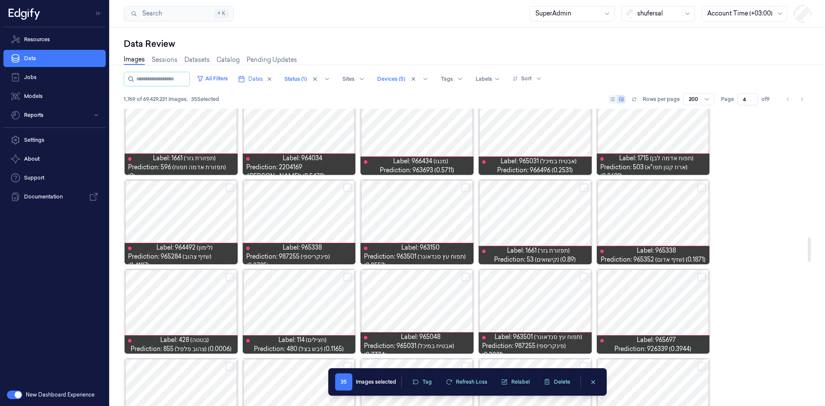
scroll to position [1548, 0]
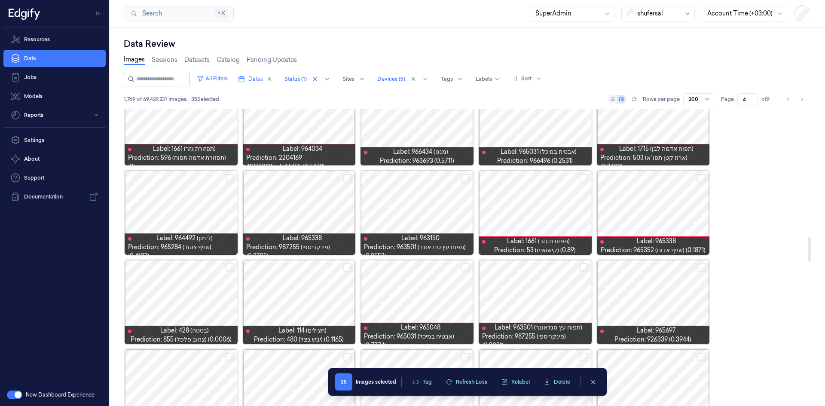
click at [468, 179] on button "Select row" at bounding box center [466, 178] width 9 height 9
click at [227, 180] on button "Select row" at bounding box center [230, 178] width 9 height 9
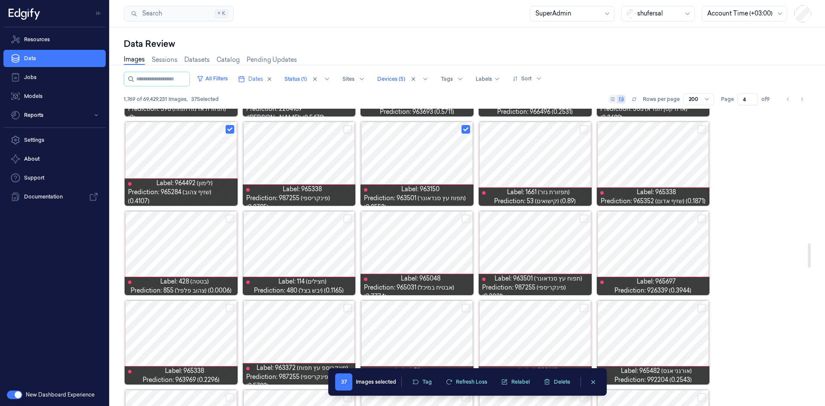
scroll to position [1634, 0]
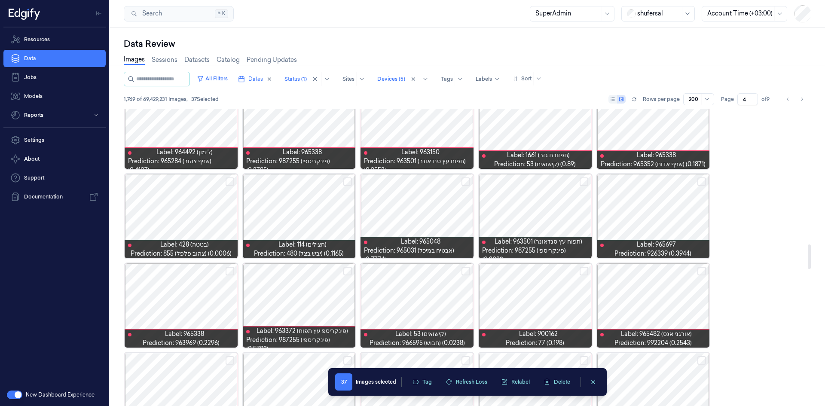
click at [347, 181] on button "Select row" at bounding box center [347, 182] width 9 height 9
click at [583, 181] on button "Select row" at bounding box center [584, 182] width 9 height 9
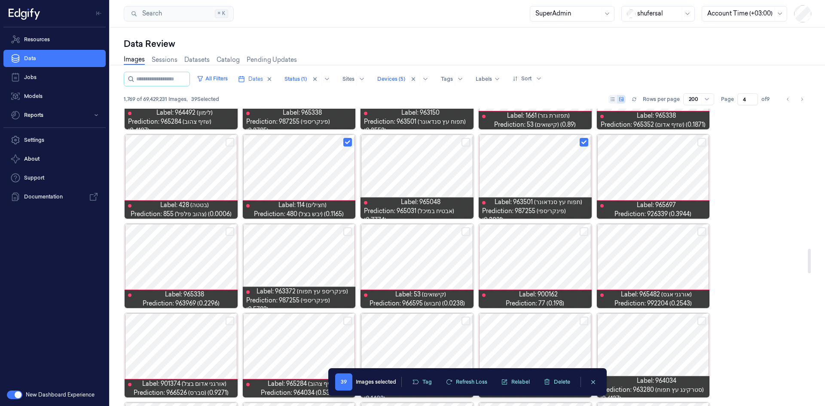
scroll to position [1720, 0]
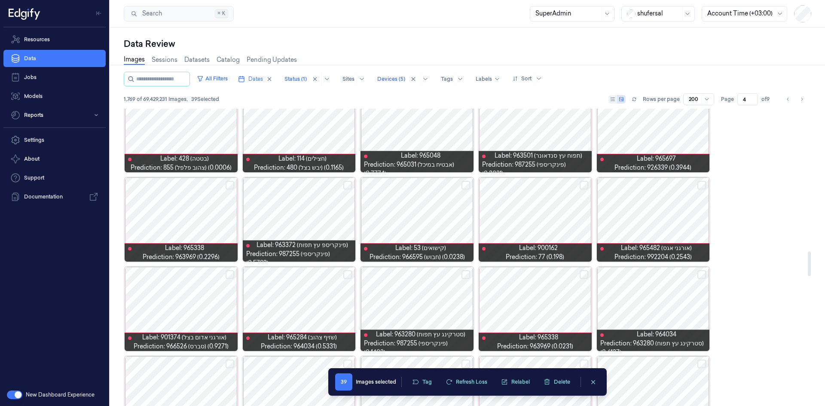
click at [466, 184] on button "Select row" at bounding box center [466, 185] width 9 height 9
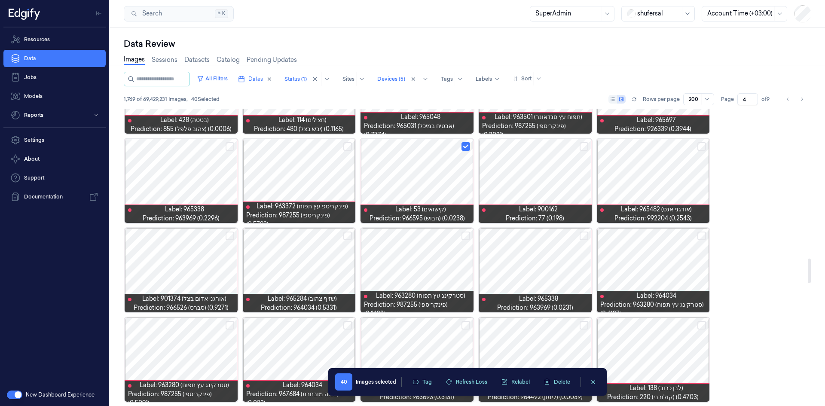
scroll to position [1806, 0]
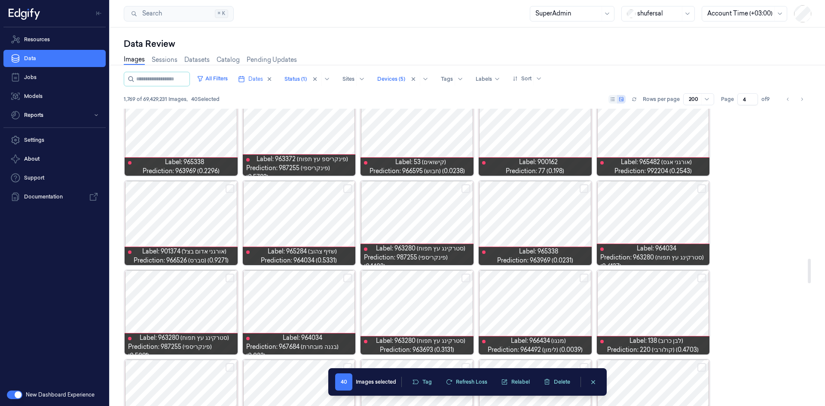
click at [466, 190] on button "Select row" at bounding box center [466, 188] width 9 height 9
click at [582, 188] on button "Select row" at bounding box center [584, 188] width 9 height 9
drag, startPoint x: 583, startPoint y: 277, endPoint x: 592, endPoint y: 275, distance: 9.7
click at [583, 277] on button "Select row" at bounding box center [584, 278] width 9 height 9
click at [705, 276] on button "Select row" at bounding box center [702, 278] width 9 height 9
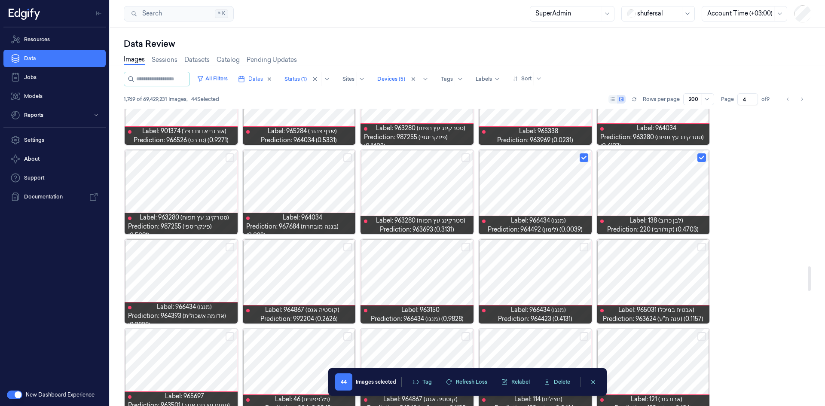
scroll to position [1978, 0]
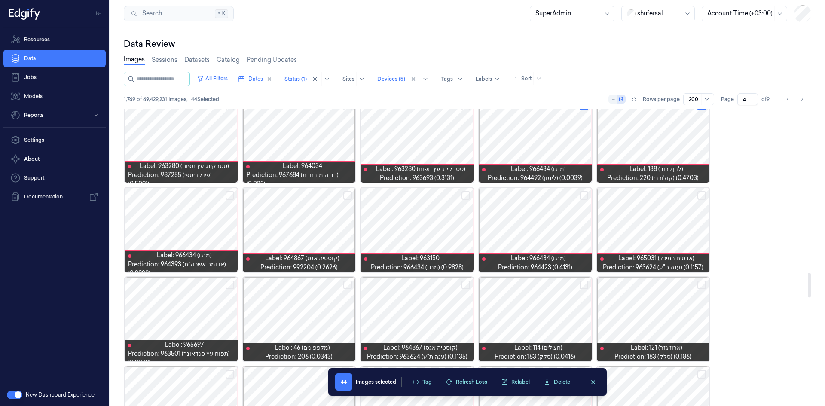
click at [302, 232] on div at bounding box center [299, 230] width 113 height 84
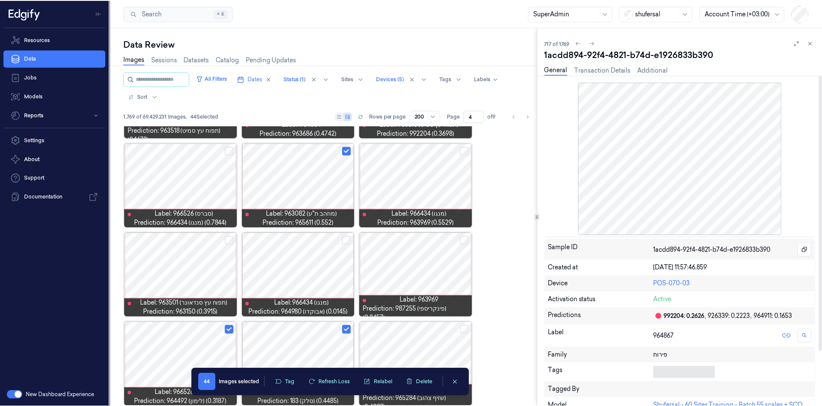
scroll to position [107, 0]
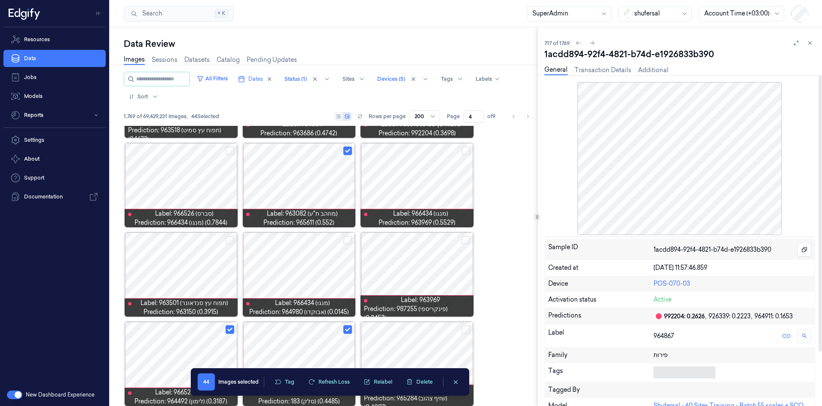
click at [661, 367] on body "Resources Data Jobs Models Reports Settings About Support Documentation New Das…" at bounding box center [411, 203] width 822 height 406
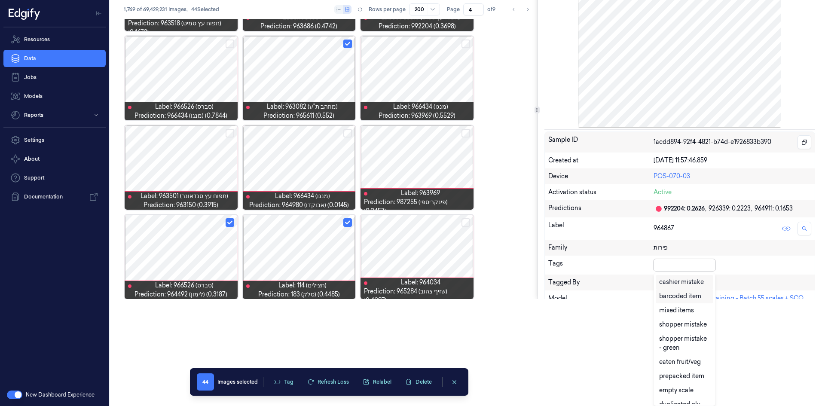
click at [683, 284] on div "cashier mistake" at bounding box center [681, 282] width 45 height 9
click at [717, 263] on div "Sample ID 1acdd894-92f4-4821-b74d-e1926833b390 Created at [DATE] 11:57:46.859 D…" at bounding box center [680, 256] width 271 height 248
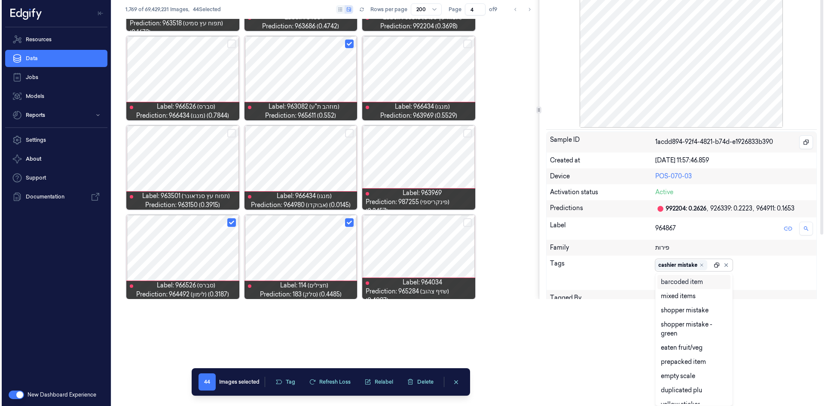
scroll to position [0, 0]
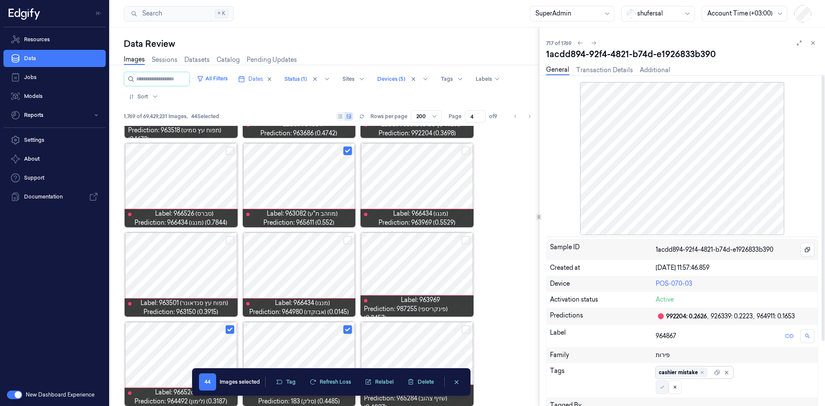
click at [665, 386] on button at bounding box center [662, 387] width 13 height 14
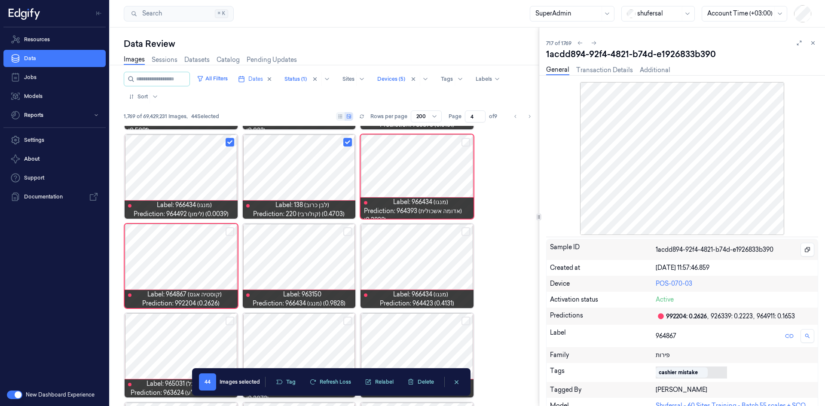
drag, startPoint x: 812, startPoint y: 40, endPoint x: 797, endPoint y: 64, distance: 28.6
click at [813, 40] on icon at bounding box center [813, 43] width 6 height 6
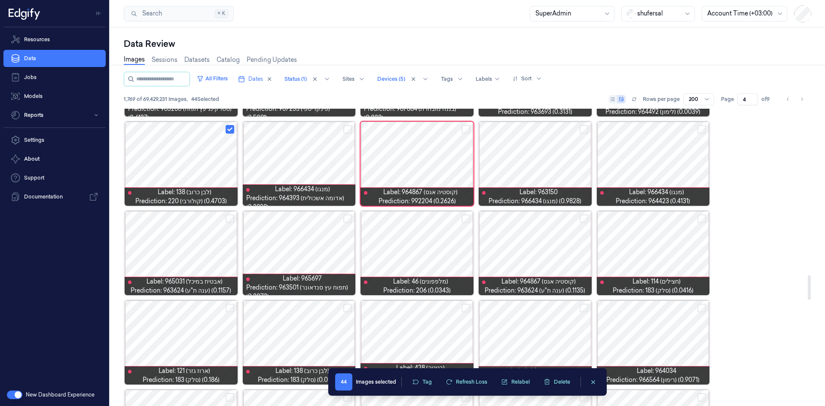
scroll to position [2006, 0]
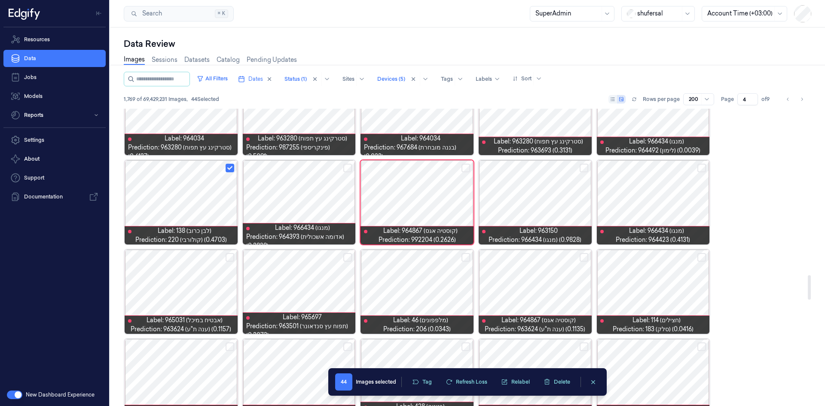
click at [466, 256] on button "Select row" at bounding box center [466, 257] width 9 height 9
click at [582, 257] on button "Select row" at bounding box center [584, 257] width 9 height 9
click at [701, 256] on button "Select row" at bounding box center [702, 257] width 9 height 9
click at [233, 255] on button "Select row" at bounding box center [230, 257] width 9 height 9
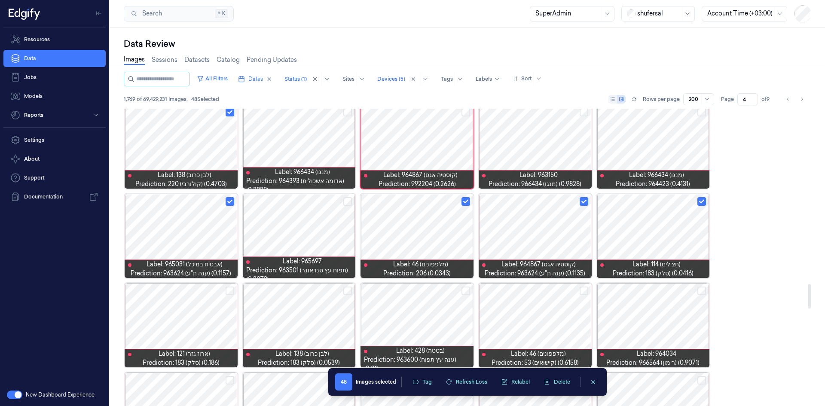
scroll to position [2135, 0]
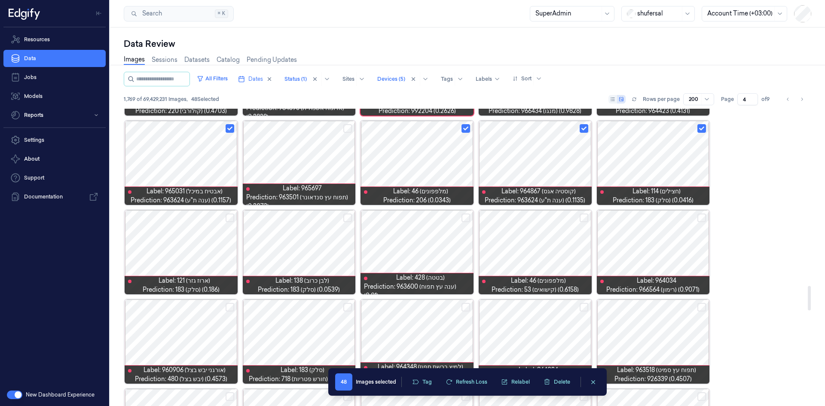
click at [347, 217] on button "Select row" at bounding box center [347, 218] width 9 height 9
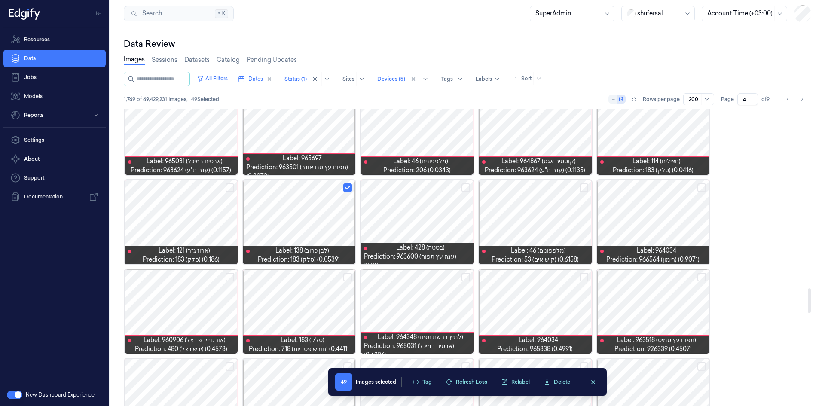
scroll to position [2178, 0]
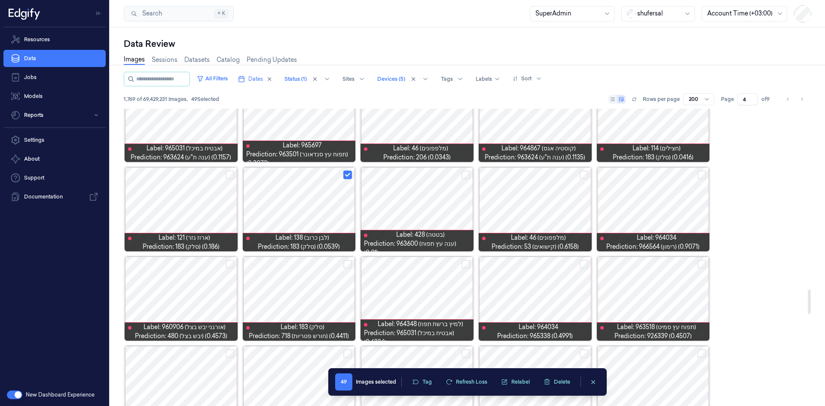
click at [463, 174] on button "Select row" at bounding box center [466, 175] width 9 height 9
click at [466, 263] on button "Select row" at bounding box center [466, 264] width 9 height 9
click at [583, 264] on button "Select row" at bounding box center [584, 264] width 9 height 9
click at [705, 174] on button "Select row" at bounding box center [702, 175] width 9 height 9
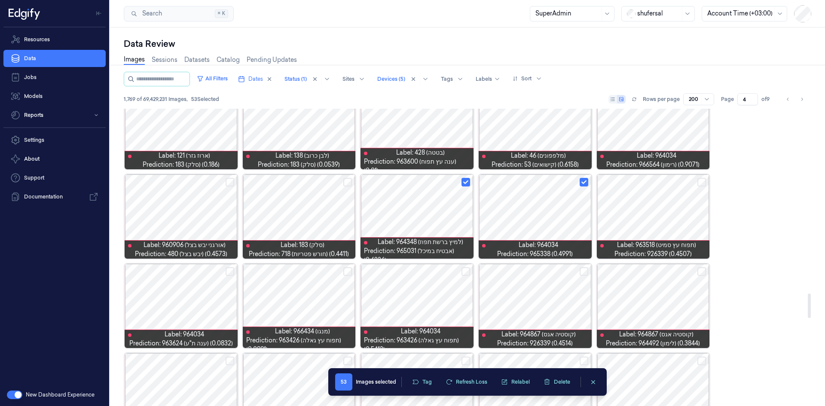
scroll to position [2350, 0]
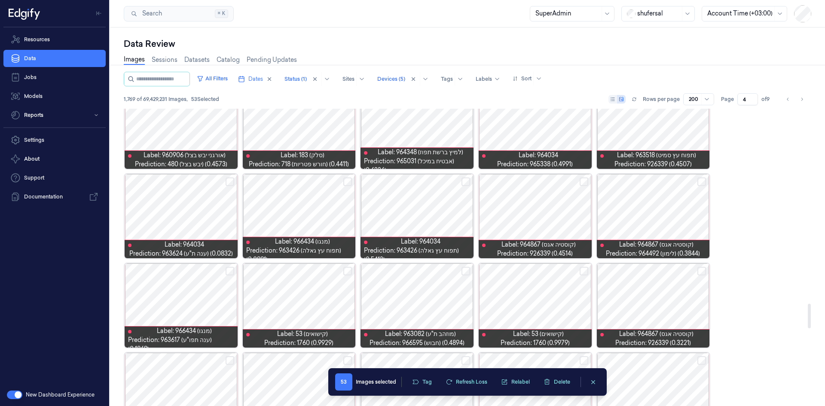
click at [345, 184] on button "Select row" at bounding box center [347, 182] width 9 height 9
click at [230, 183] on button "Select row" at bounding box center [230, 182] width 9 height 9
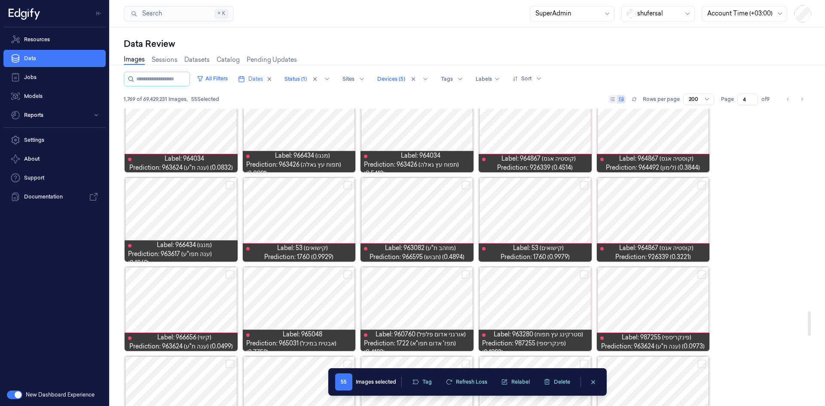
scroll to position [2479, 0]
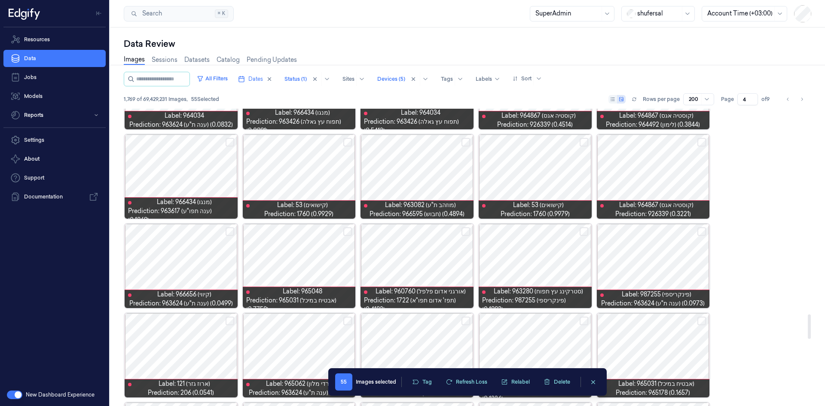
click at [468, 141] on button "Select row" at bounding box center [466, 142] width 9 height 9
click at [232, 140] on button "Select row" at bounding box center [230, 142] width 9 height 9
click at [227, 231] on button "Select row" at bounding box center [230, 231] width 9 height 9
click at [466, 230] on button "Select row" at bounding box center [466, 231] width 9 height 9
click at [582, 232] on button "Select row" at bounding box center [584, 231] width 9 height 9
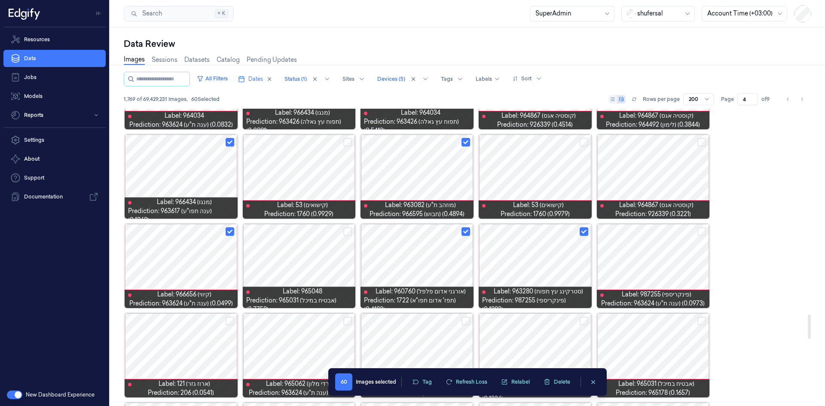
click at [703, 230] on button "Select row" at bounding box center [702, 231] width 9 height 9
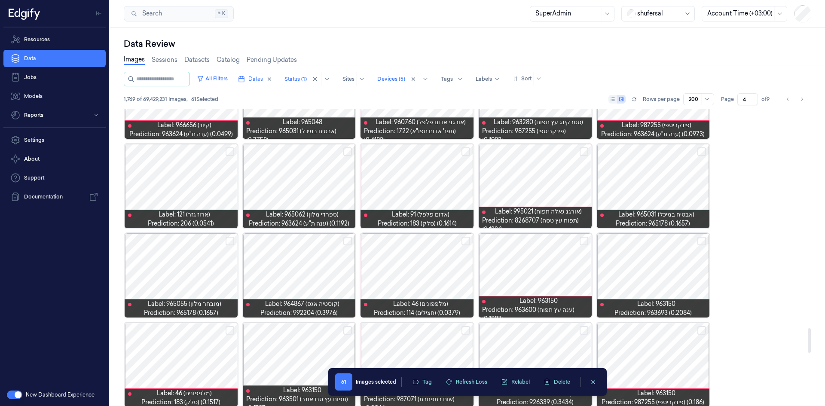
scroll to position [2651, 0]
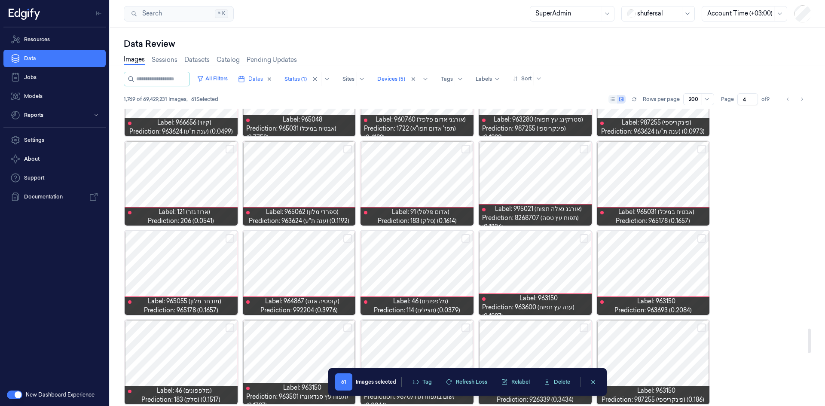
click at [702, 147] on button "Select row" at bounding box center [702, 149] width 9 height 9
click at [465, 149] on button "Select row" at bounding box center [466, 149] width 9 height 9
click at [349, 149] on button "Select row" at bounding box center [347, 149] width 9 height 9
click at [231, 151] on button "Select row" at bounding box center [230, 149] width 9 height 9
click at [230, 237] on button "Select row" at bounding box center [230, 238] width 9 height 9
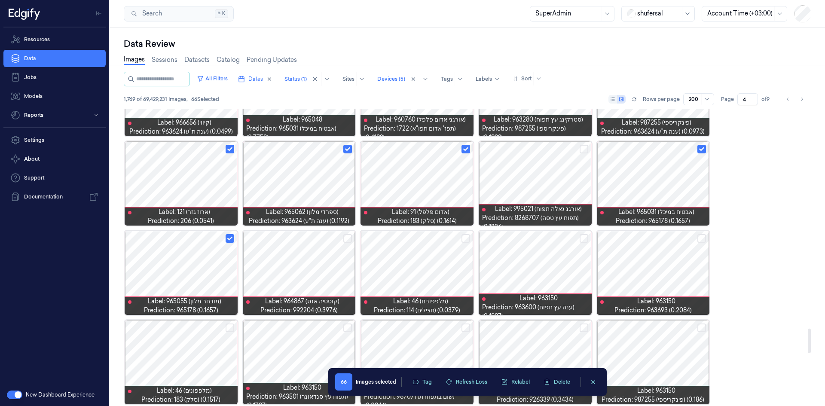
click at [348, 239] on button "Select row" at bounding box center [347, 238] width 9 height 9
click at [467, 236] on button "Select row" at bounding box center [466, 238] width 9 height 9
click at [585, 239] on button "Select row" at bounding box center [584, 238] width 9 height 9
click at [701, 239] on button "Select row" at bounding box center [702, 238] width 9 height 9
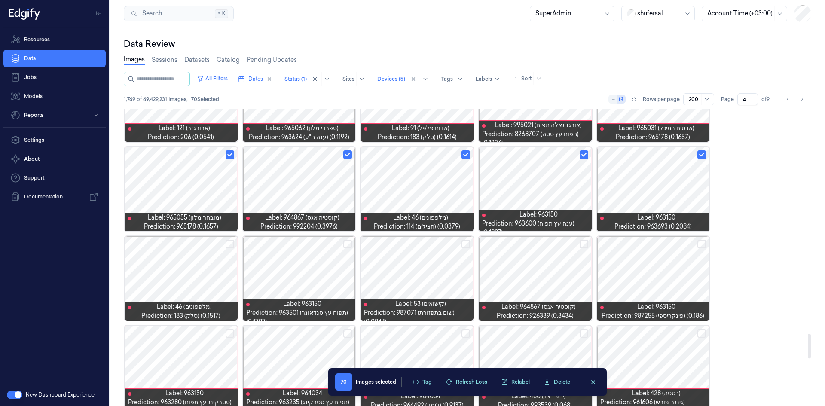
scroll to position [2737, 0]
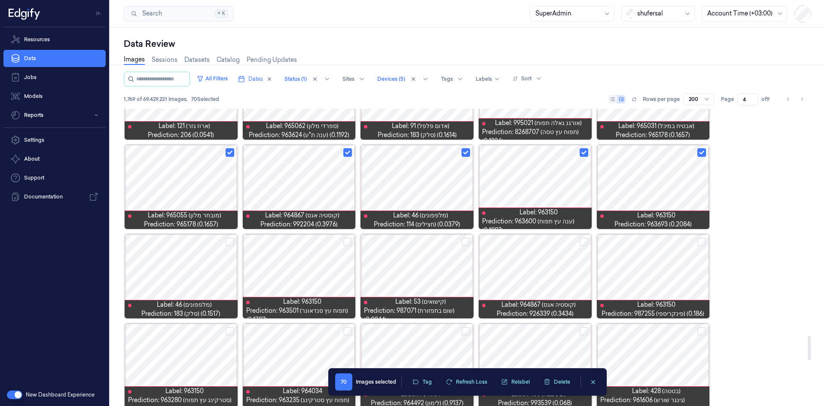
click at [701, 243] on button "Select row" at bounding box center [702, 242] width 9 height 9
click at [345, 243] on button "Select row" at bounding box center [347, 242] width 9 height 9
click at [233, 242] on button "Select row" at bounding box center [230, 242] width 9 height 9
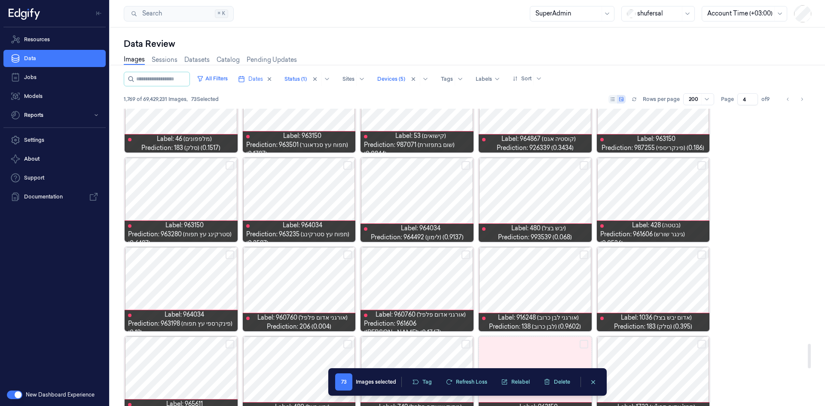
scroll to position [2909, 0]
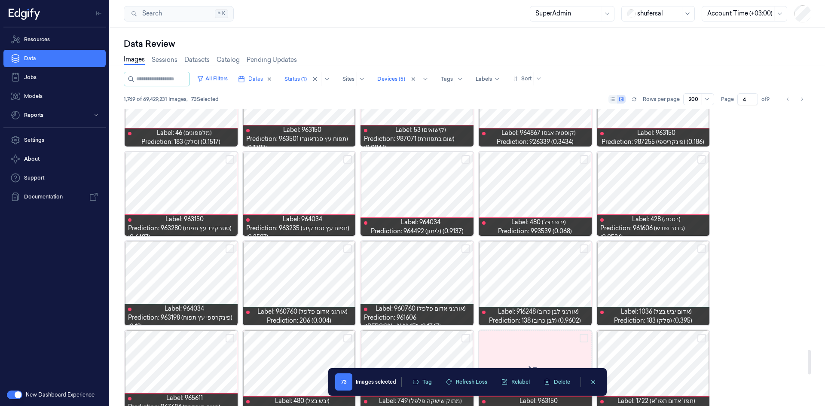
click at [226, 158] on button "Select row" at bounding box center [230, 159] width 9 height 9
click at [583, 159] on button "Select row" at bounding box center [584, 159] width 9 height 9
click at [697, 159] on div at bounding box center [653, 194] width 113 height 84
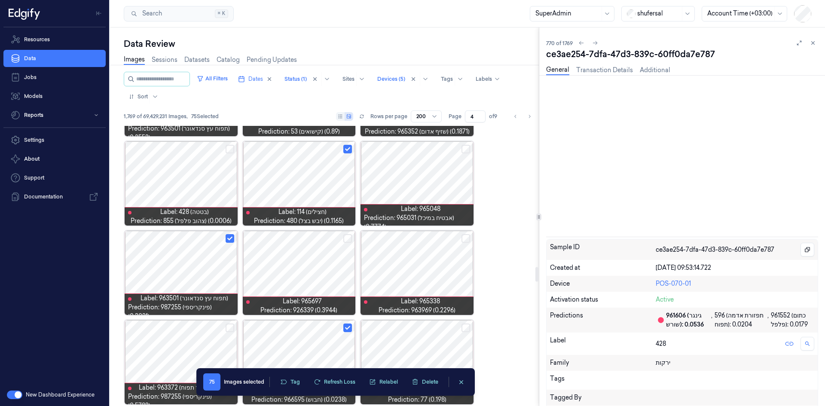
scroll to position [2845, 0]
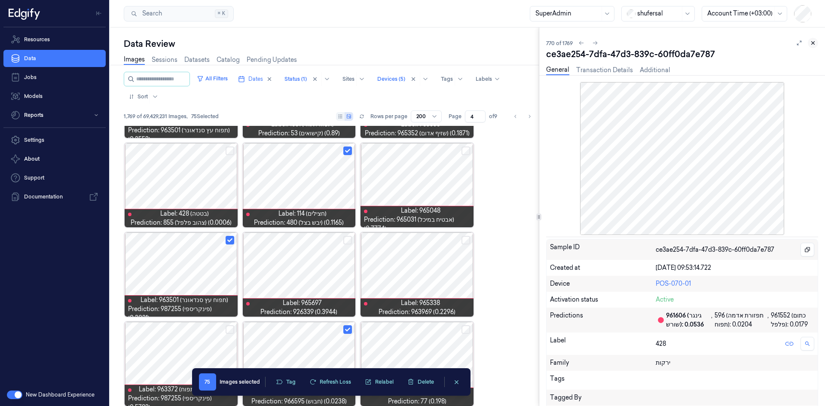
click at [812, 44] on icon at bounding box center [813, 43] width 6 height 6
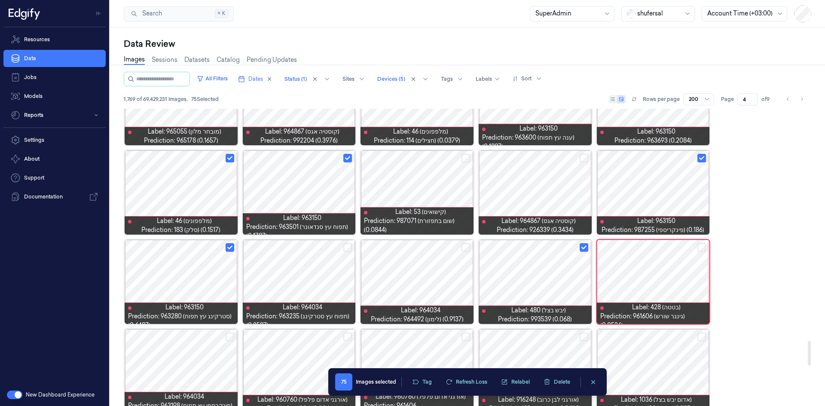
scroll to position [2800, 0]
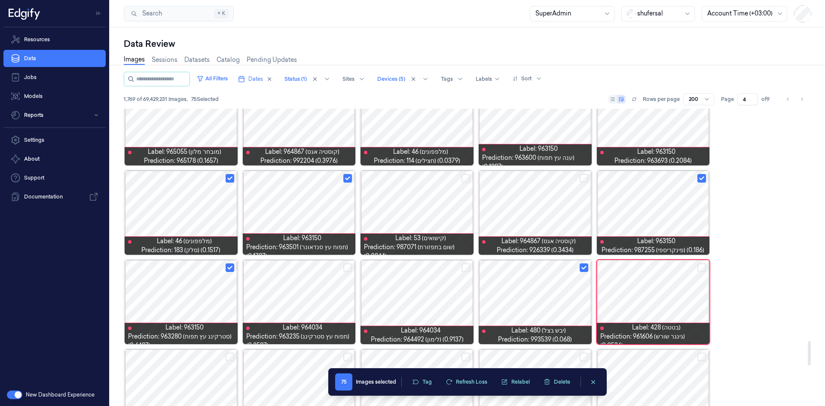
click at [465, 177] on button "Select row" at bounding box center [466, 178] width 9 height 9
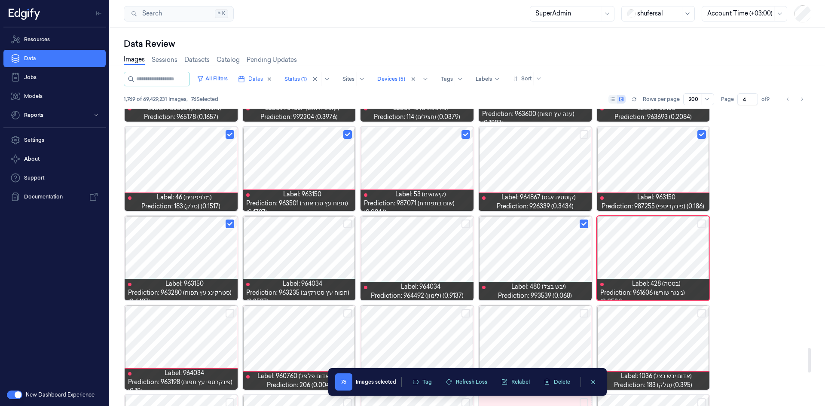
scroll to position [2886, 0]
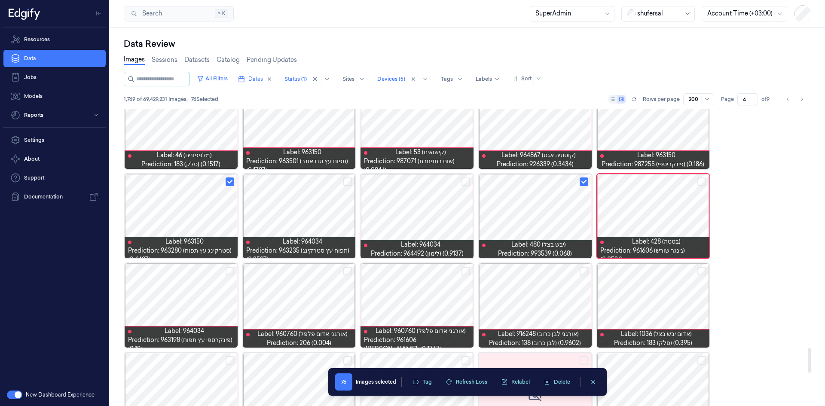
click at [344, 269] on button "Select row" at bounding box center [347, 271] width 9 height 9
click at [465, 271] on button "Select row" at bounding box center [466, 271] width 9 height 9
click at [581, 274] on button "Select row" at bounding box center [584, 271] width 9 height 9
click at [701, 271] on button "Select row" at bounding box center [702, 271] width 9 height 9
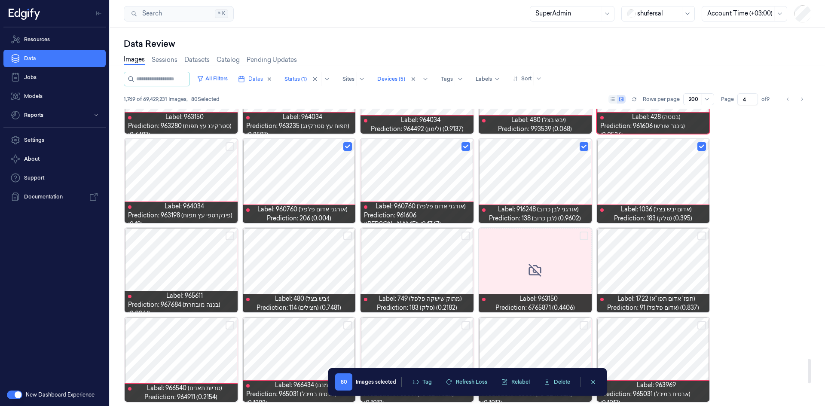
scroll to position [3015, 0]
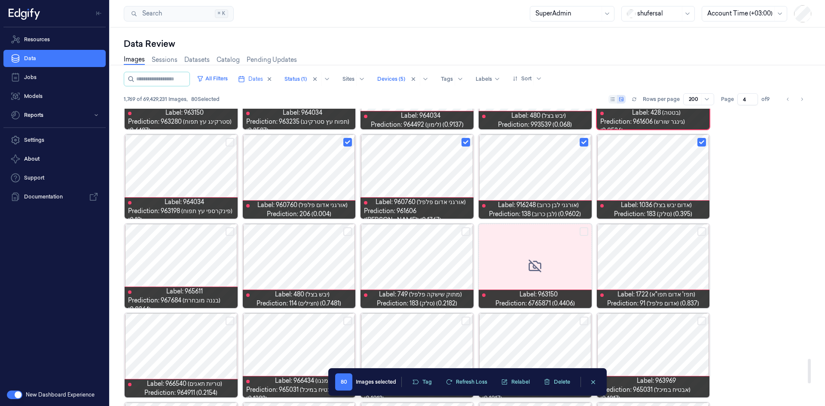
click at [468, 230] on button "Select row" at bounding box center [466, 231] width 9 height 9
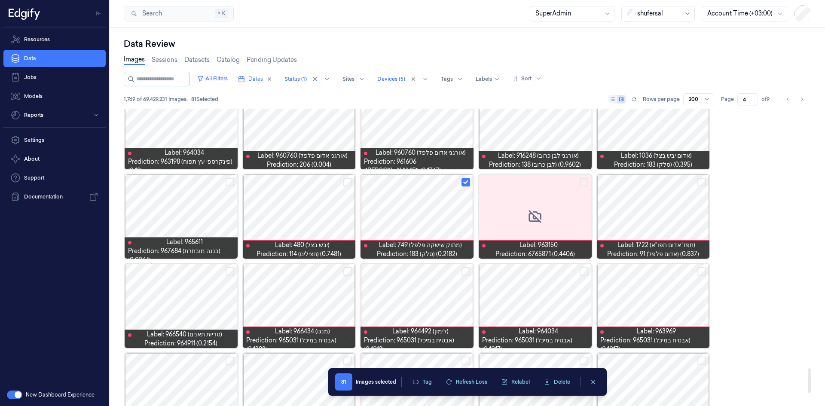
scroll to position [3187, 0]
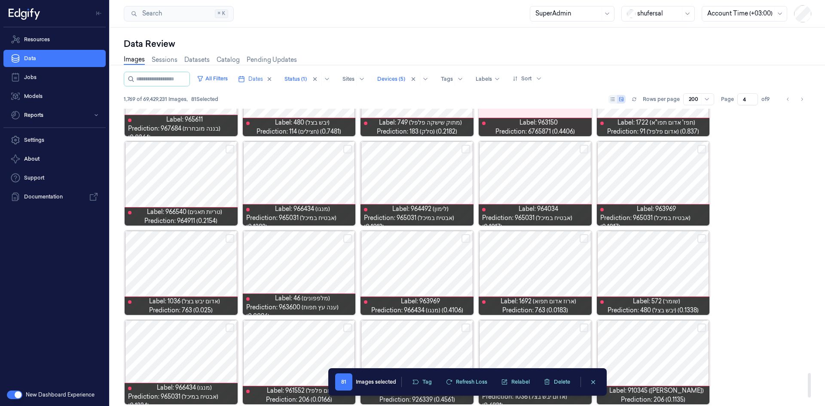
click at [232, 147] on button "Select row" at bounding box center [230, 149] width 9 height 9
click at [346, 149] on button "Select row" at bounding box center [347, 149] width 9 height 9
click at [466, 149] on button "Select row" at bounding box center [466, 149] width 9 height 9
click at [582, 149] on button "Select row" at bounding box center [584, 149] width 9 height 9
click at [699, 148] on button "Select row" at bounding box center [702, 149] width 9 height 9
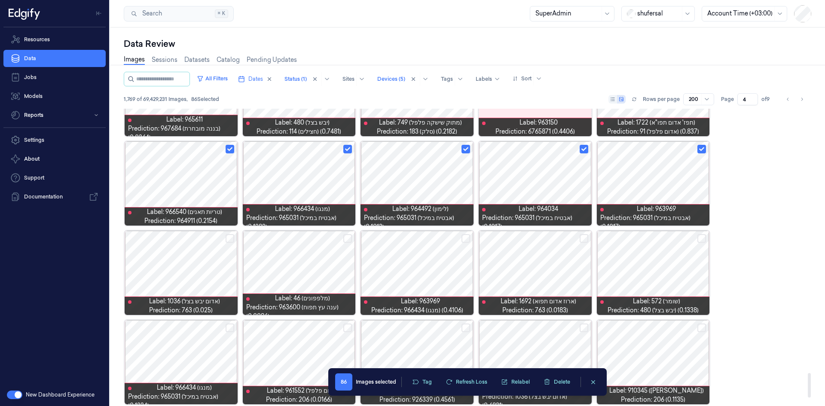
click at [704, 238] on button "Select row" at bounding box center [702, 238] width 9 height 9
click at [586, 239] on button "Select row" at bounding box center [584, 238] width 9 height 9
click at [349, 238] on button "Select row" at bounding box center [347, 238] width 9 height 9
click at [229, 237] on button "Select row" at bounding box center [230, 238] width 9 height 9
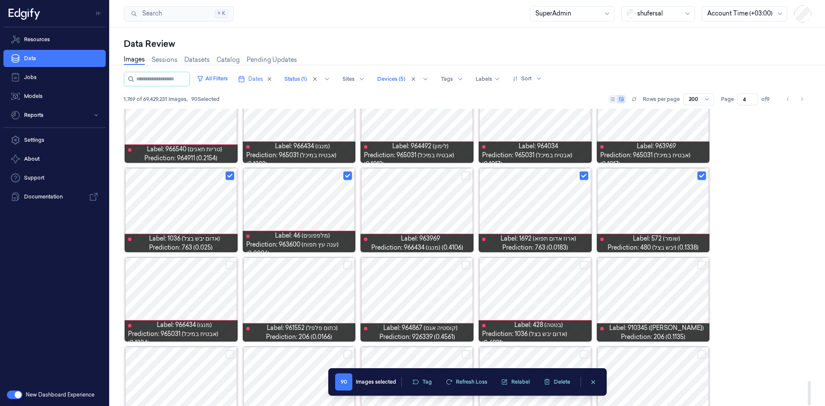
scroll to position [3283, 0]
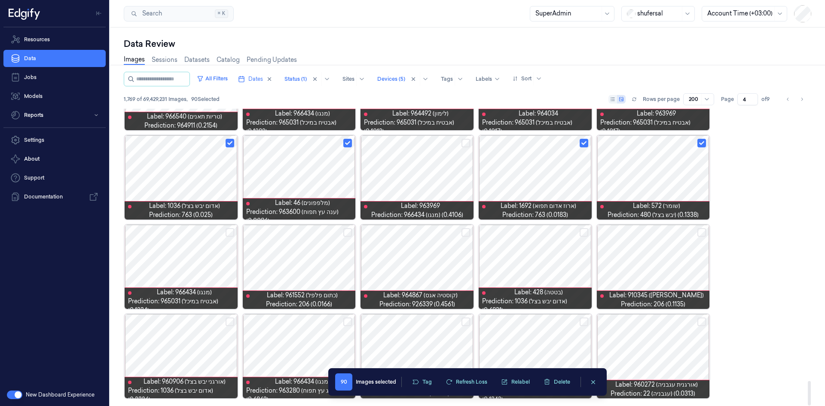
click at [232, 233] on button "Select row" at bounding box center [230, 232] width 9 height 9
click at [348, 234] on button "Select row" at bounding box center [347, 232] width 9 height 9
click at [462, 233] on button "Select row" at bounding box center [466, 232] width 9 height 9
click at [581, 230] on button "Select row" at bounding box center [584, 232] width 9 height 9
click at [700, 232] on button "Select row" at bounding box center [702, 232] width 9 height 9
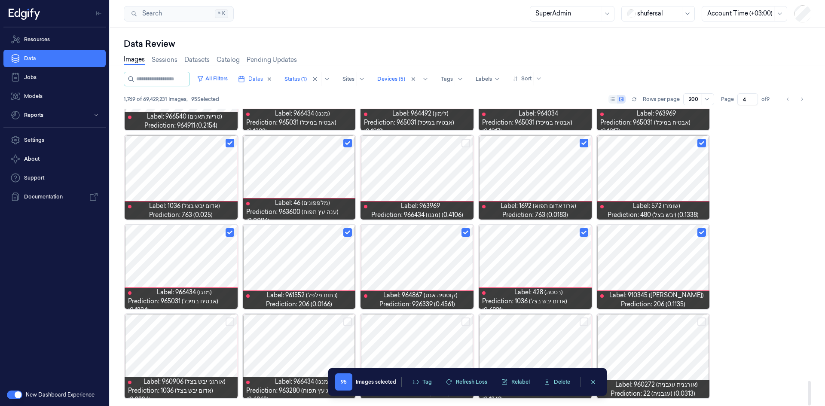
click at [581, 322] on button "Select row" at bounding box center [584, 322] width 9 height 9
click at [462, 321] on button "Select row" at bounding box center [466, 322] width 9 height 9
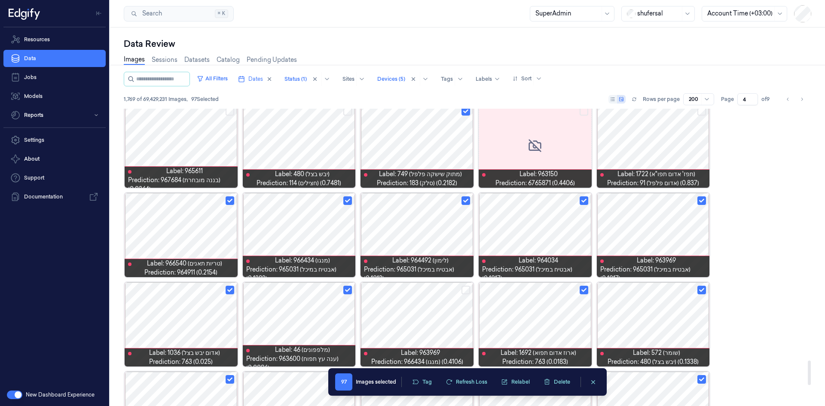
scroll to position [2982, 0]
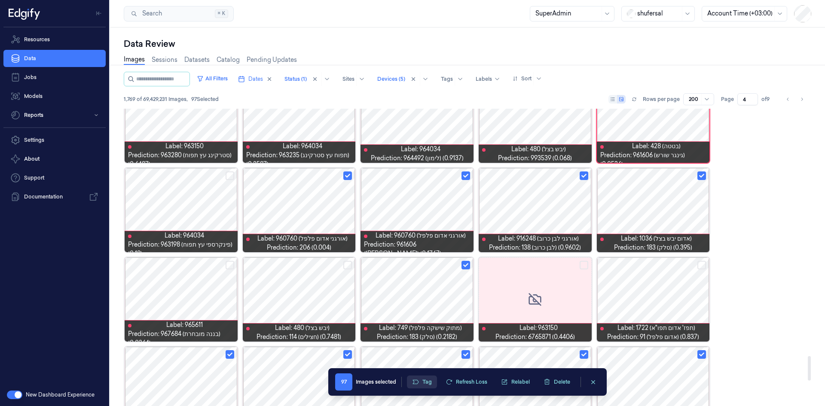
click at [422, 380] on button "Tag" at bounding box center [422, 382] width 30 height 13
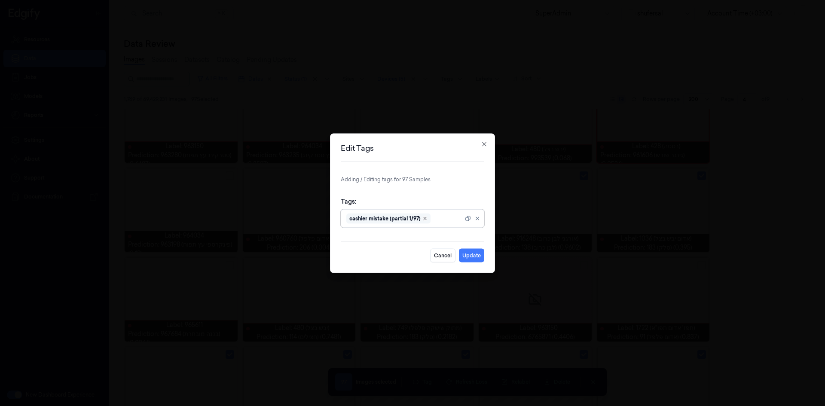
click at [426, 217] on icon "Remove ,cashier mistake (partial 1/97)" at bounding box center [425, 218] width 5 height 5
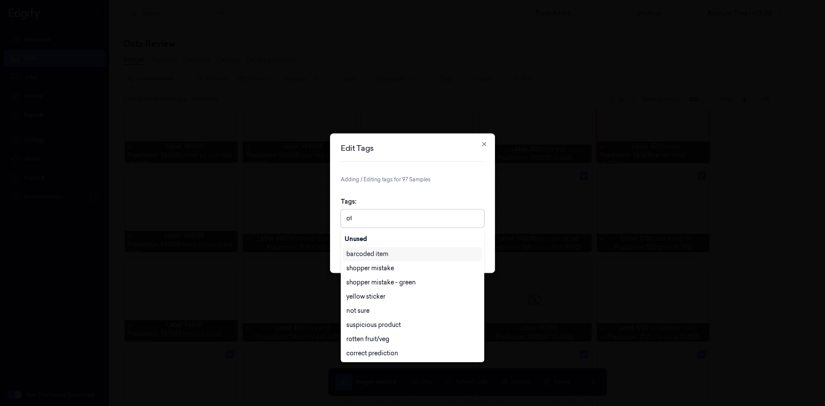
type input "oth"
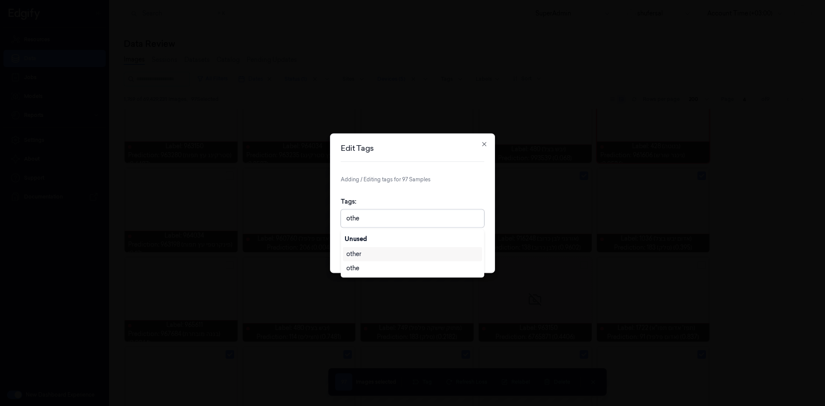
type input "other"
click at [374, 254] on div "other" at bounding box center [412, 254] width 132 height 9
click at [468, 218] on icon at bounding box center [468, 218] width 6 height 6
click at [473, 251] on button "Update" at bounding box center [471, 255] width 25 height 14
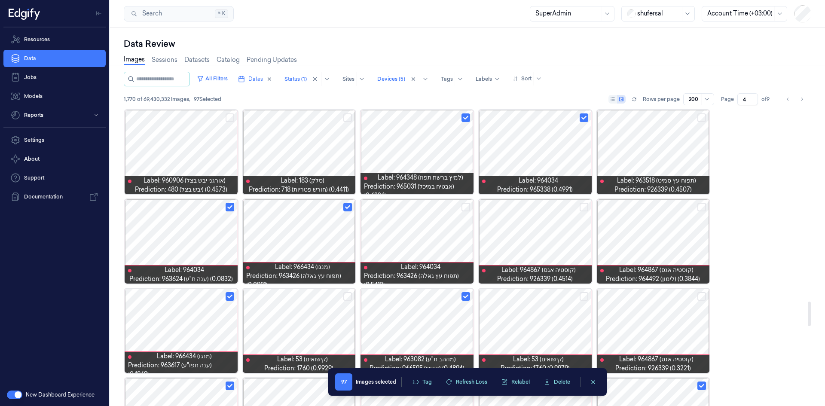
scroll to position [2208, 0]
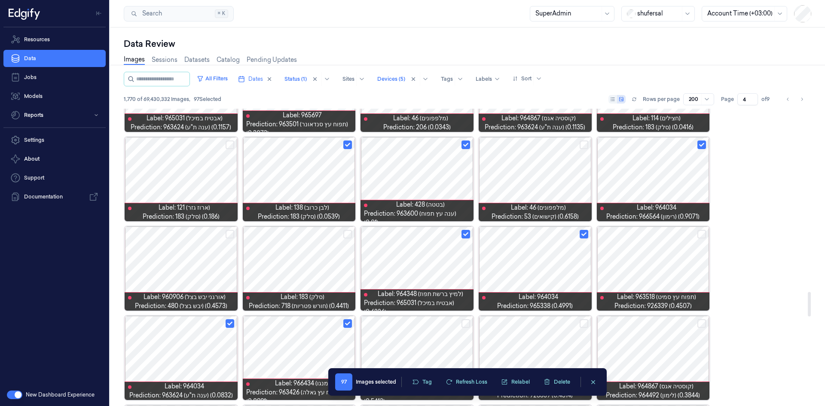
click at [547, 278] on div at bounding box center [535, 269] width 113 height 84
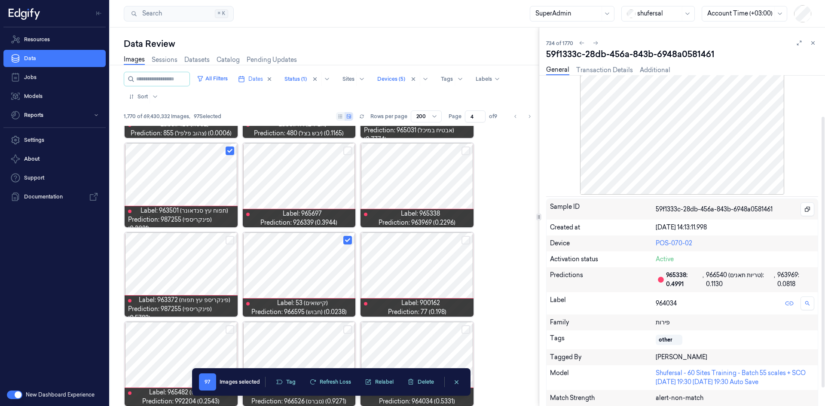
scroll to position [73, 0]
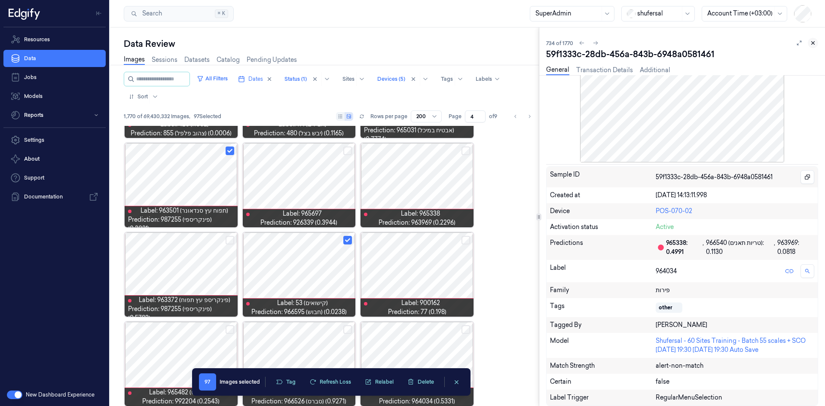
click at [812, 40] on icon at bounding box center [813, 43] width 6 height 6
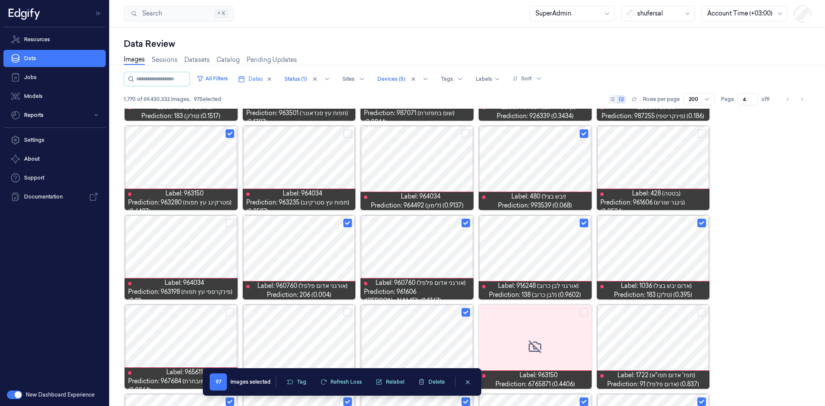
scroll to position [1772, 0]
